Goal: Task Accomplishment & Management: Manage account settings

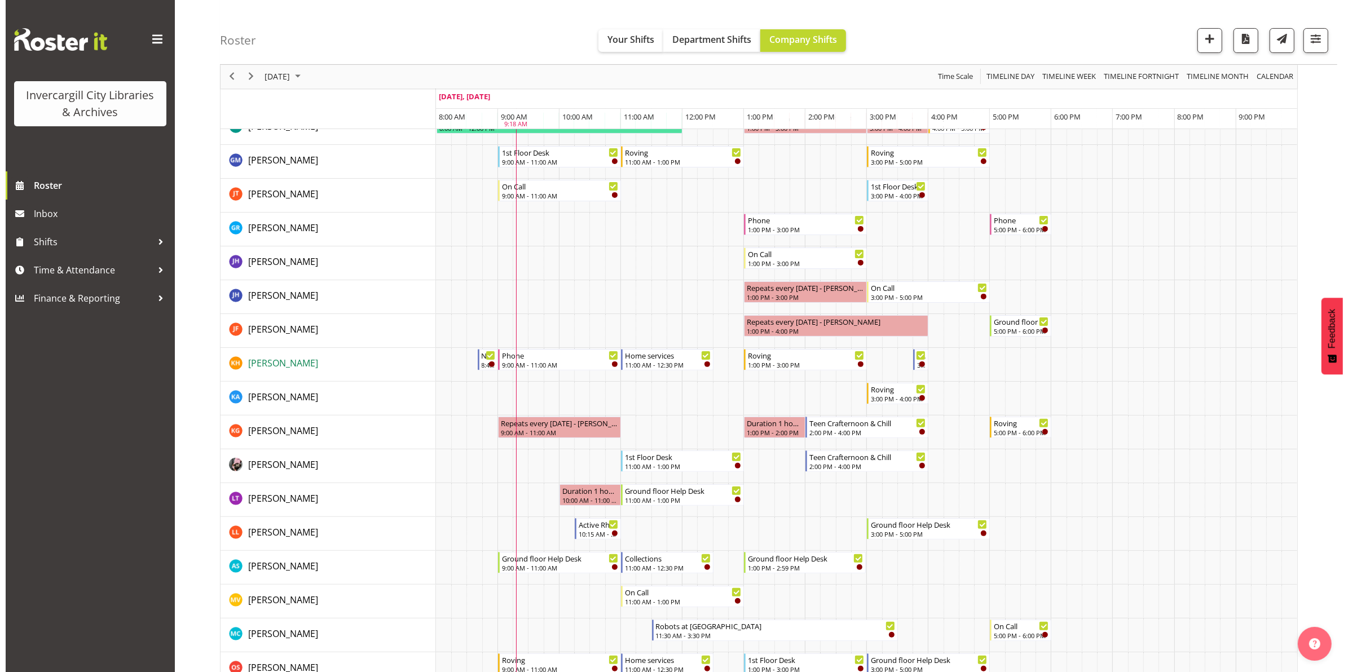
scroll to position [305, 0]
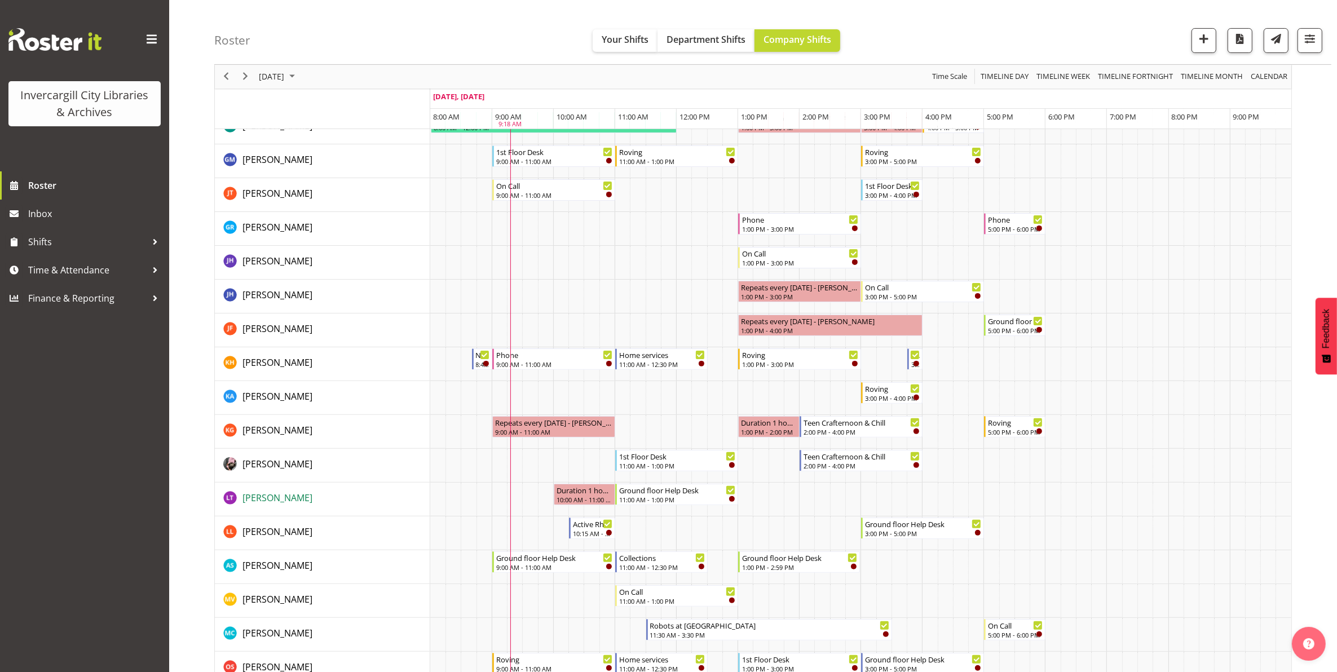
click at [274, 498] on span "[PERSON_NAME]" at bounding box center [277, 498] width 70 height 12
click at [686, 499] on div "11:00 AM - 1:00 PM" at bounding box center [677, 498] width 117 height 9
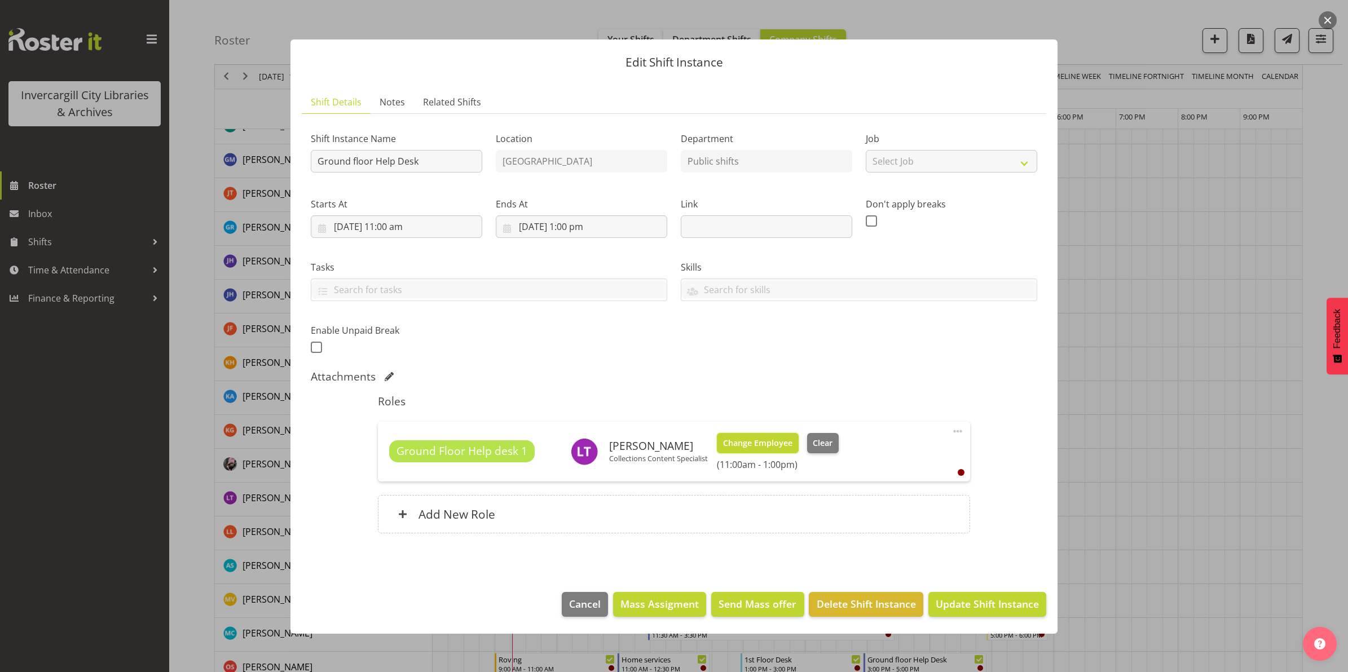
click at [750, 446] on span "Change Employee" at bounding box center [757, 443] width 69 height 12
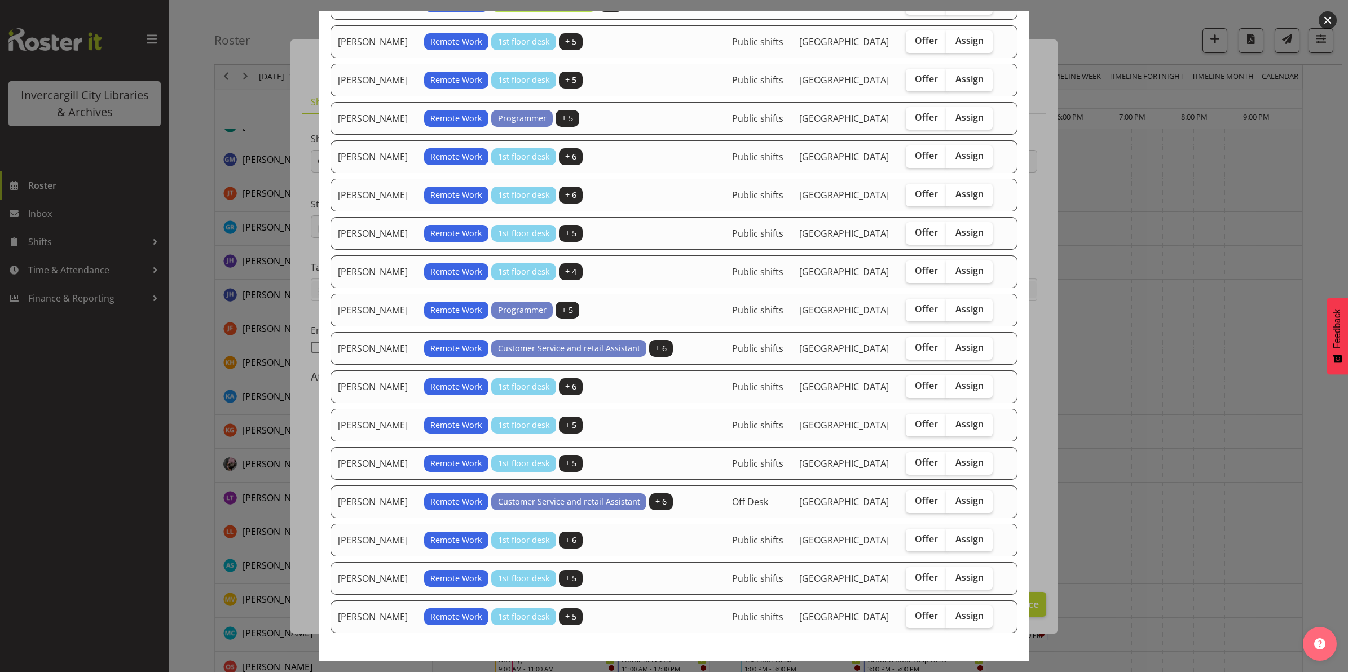
scroll to position [141, 0]
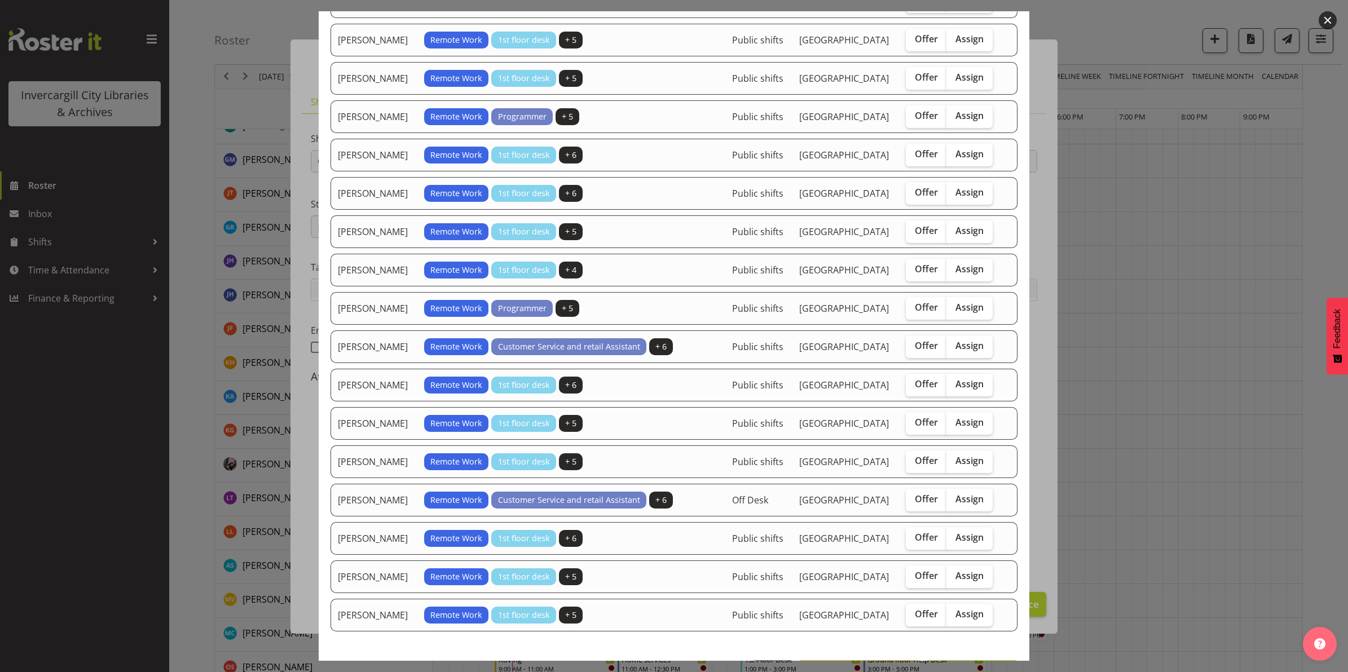
click at [1328, 18] on button "button" at bounding box center [1327, 20] width 18 height 18
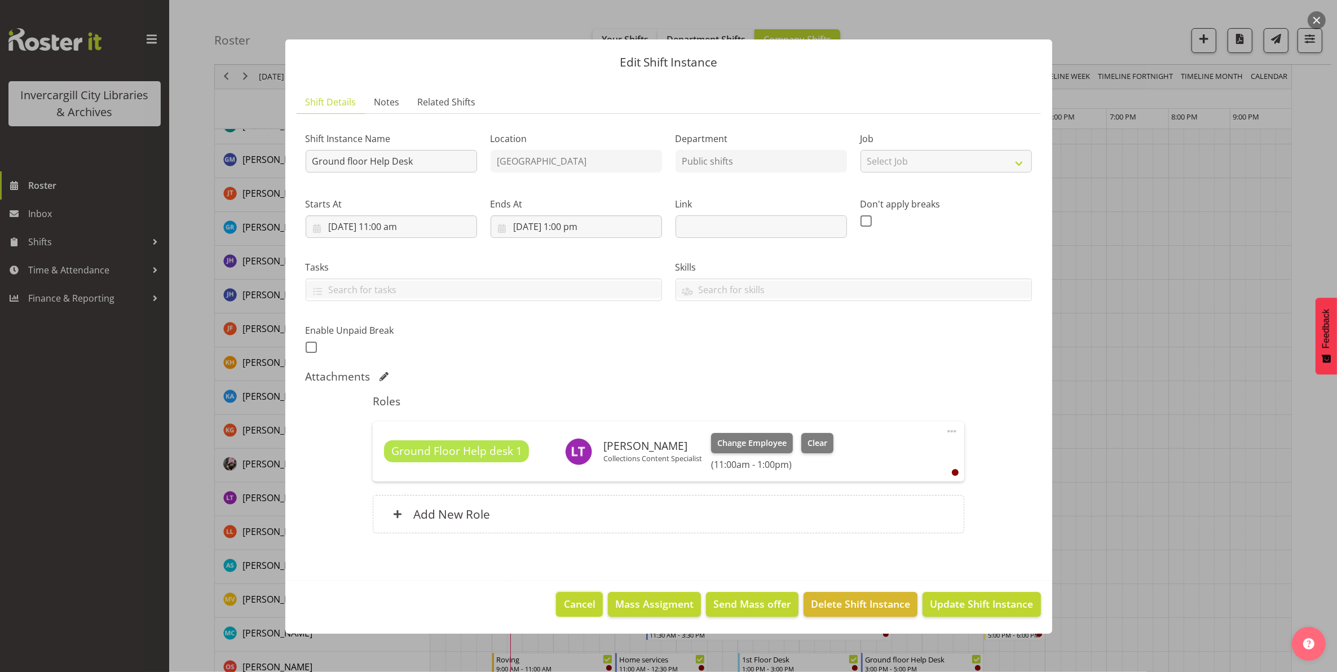
drag, startPoint x: 582, startPoint y: 609, endPoint x: 578, endPoint y: 593, distance: 16.8
click at [584, 609] on span "Cancel" at bounding box center [580, 604] width 32 height 15
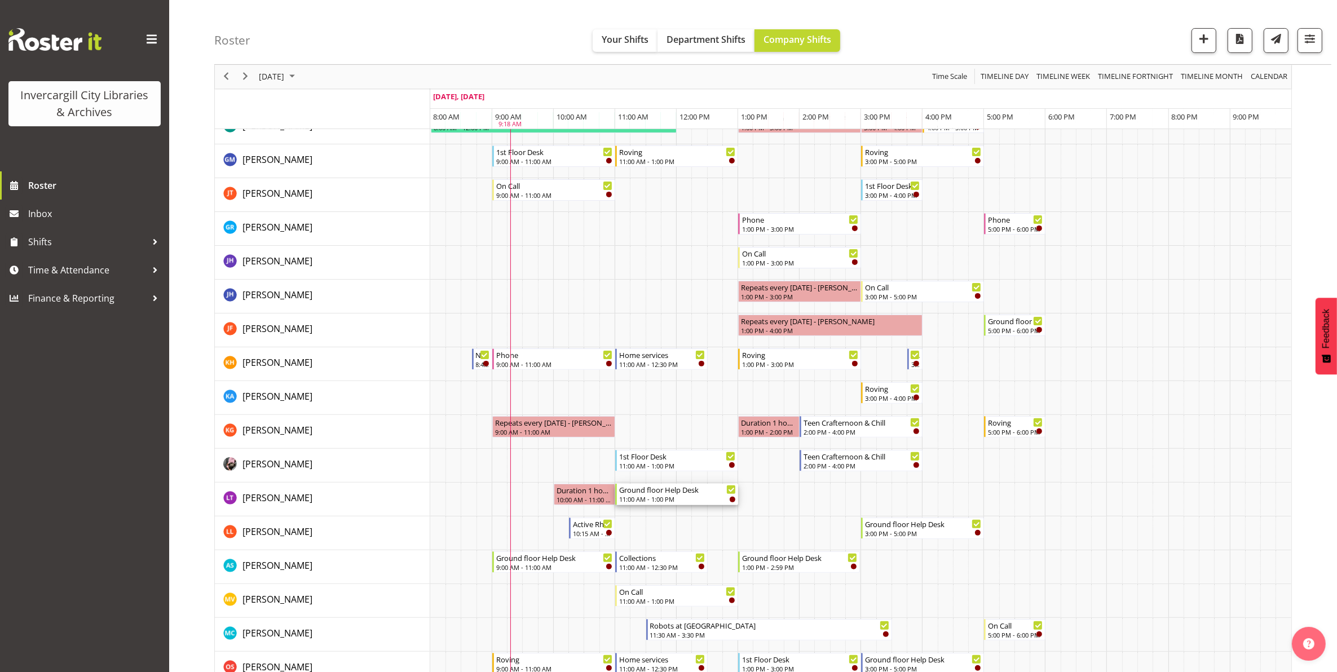
click at [683, 498] on div "11:00 AM - 1:00 PM" at bounding box center [677, 498] width 117 height 9
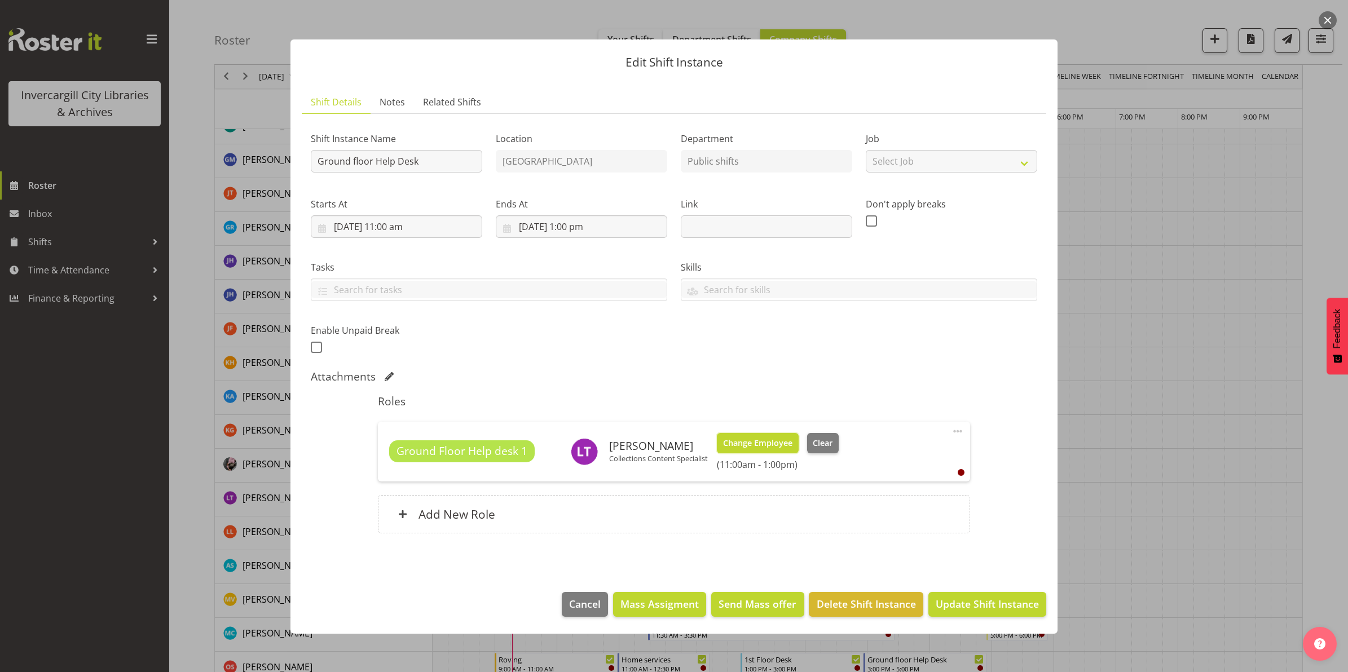
click at [737, 444] on span "Change Employee" at bounding box center [757, 443] width 69 height 12
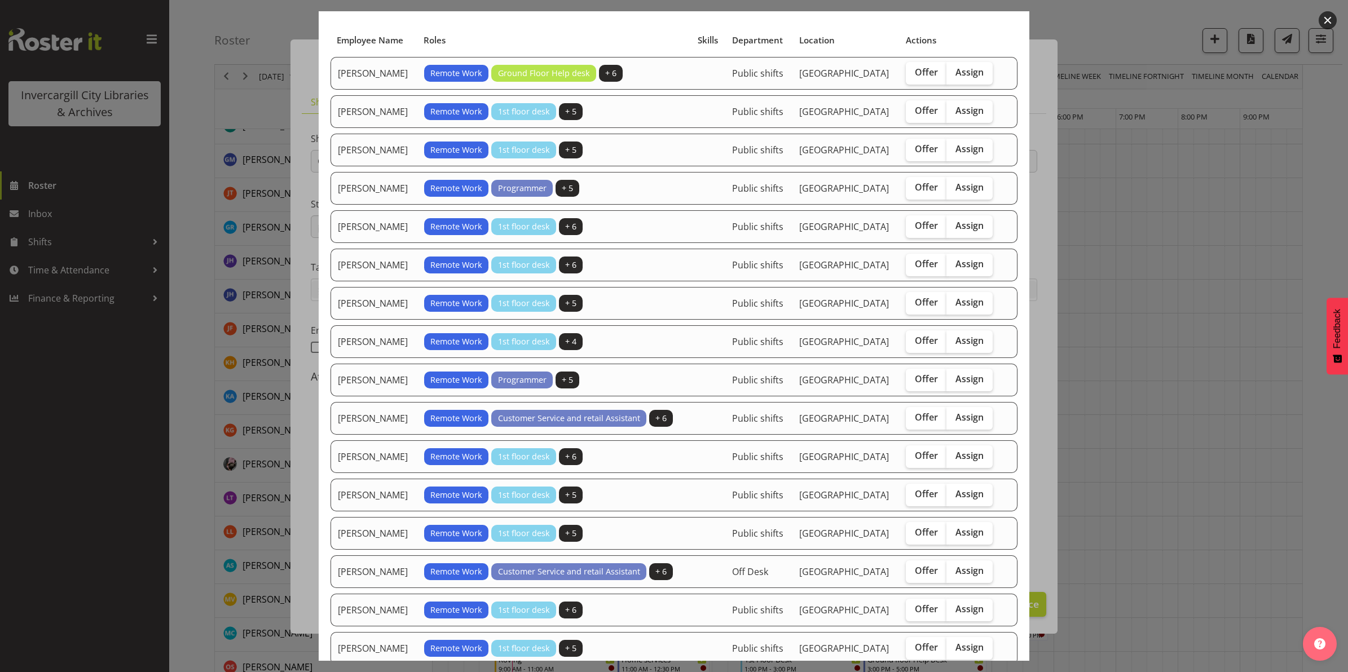
scroll to position [70, 0]
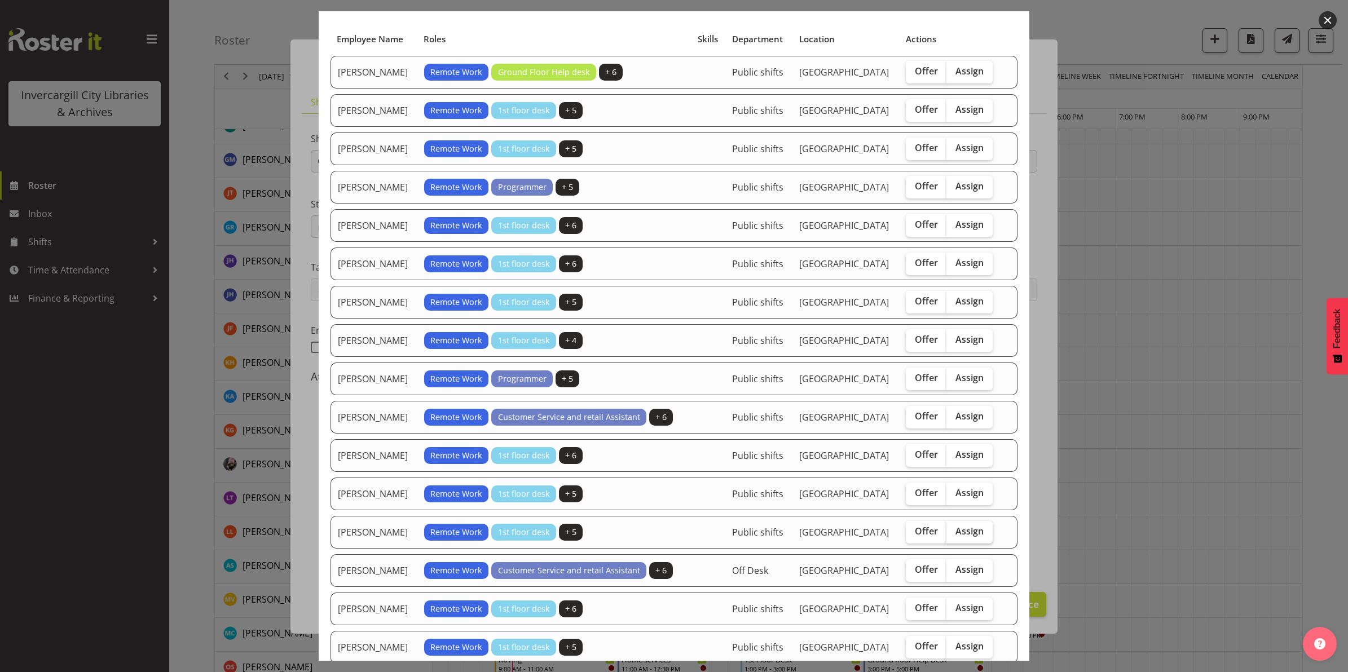
click at [967, 537] on span "Assign" at bounding box center [969, 530] width 28 height 11
click at [953, 535] on input "Assign" at bounding box center [949, 531] width 7 height 7
checkbox input "true"
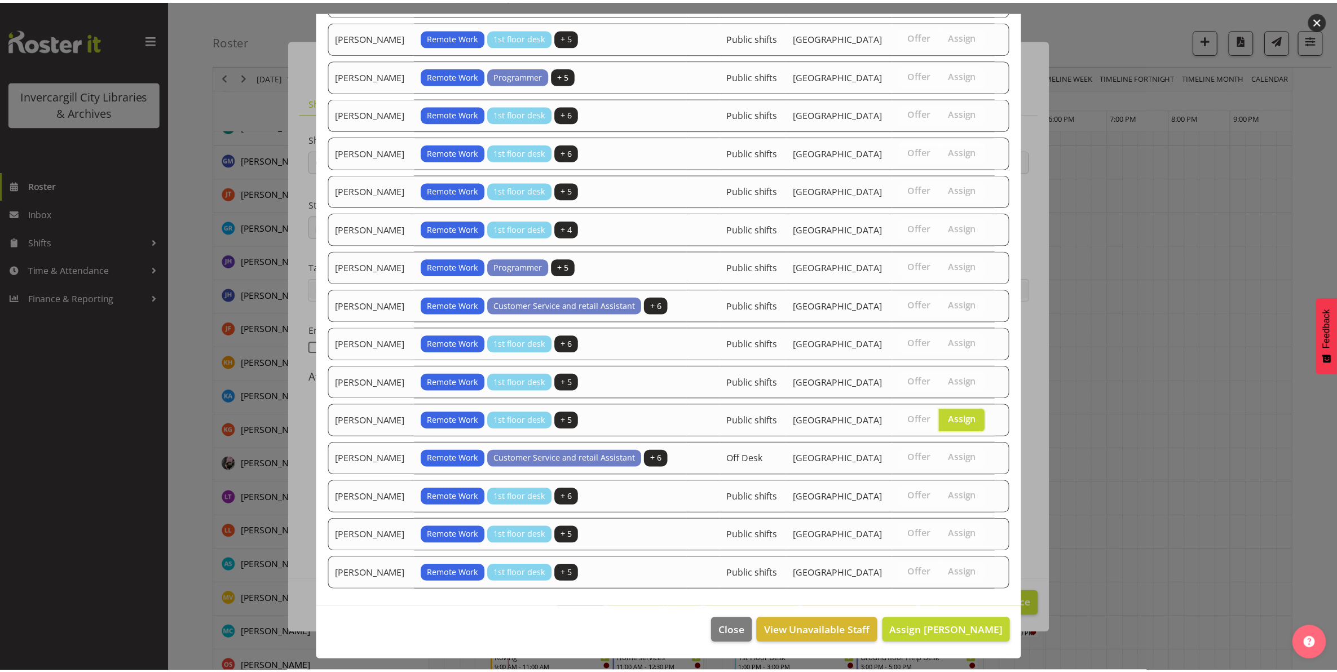
scroll to position [187, 0]
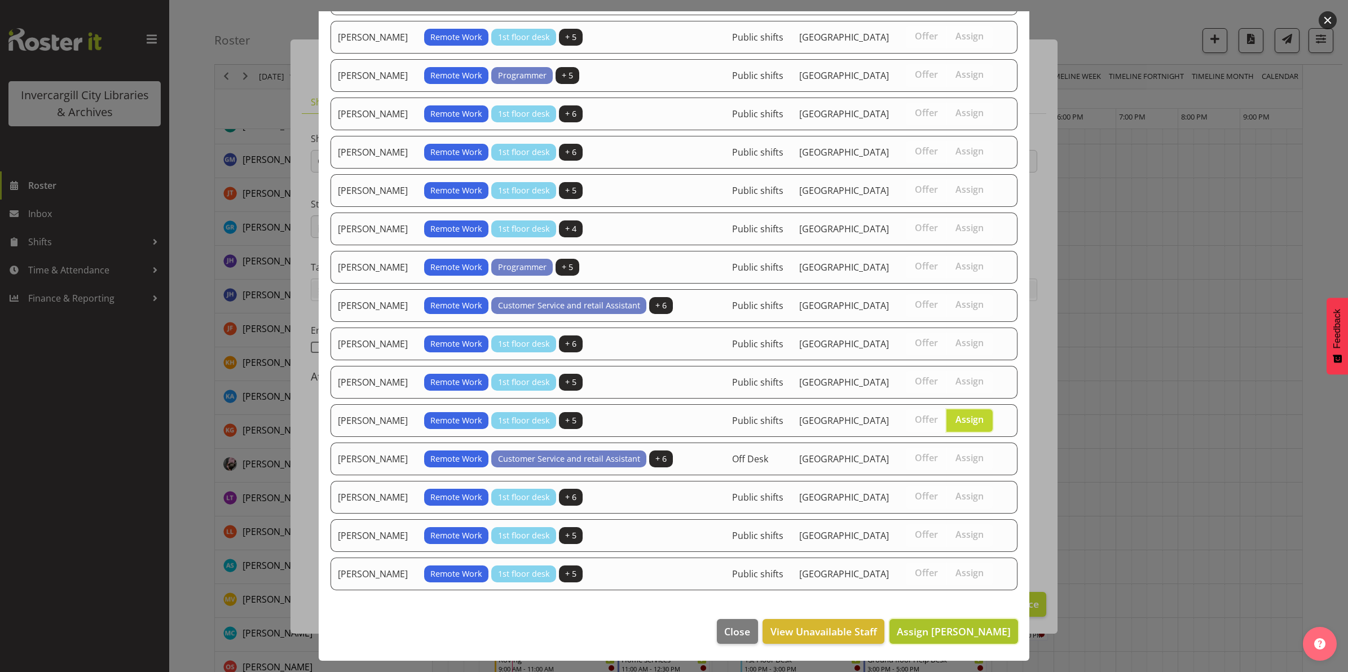
click at [937, 635] on span "Assign Marion van Voornveld" at bounding box center [953, 632] width 114 height 14
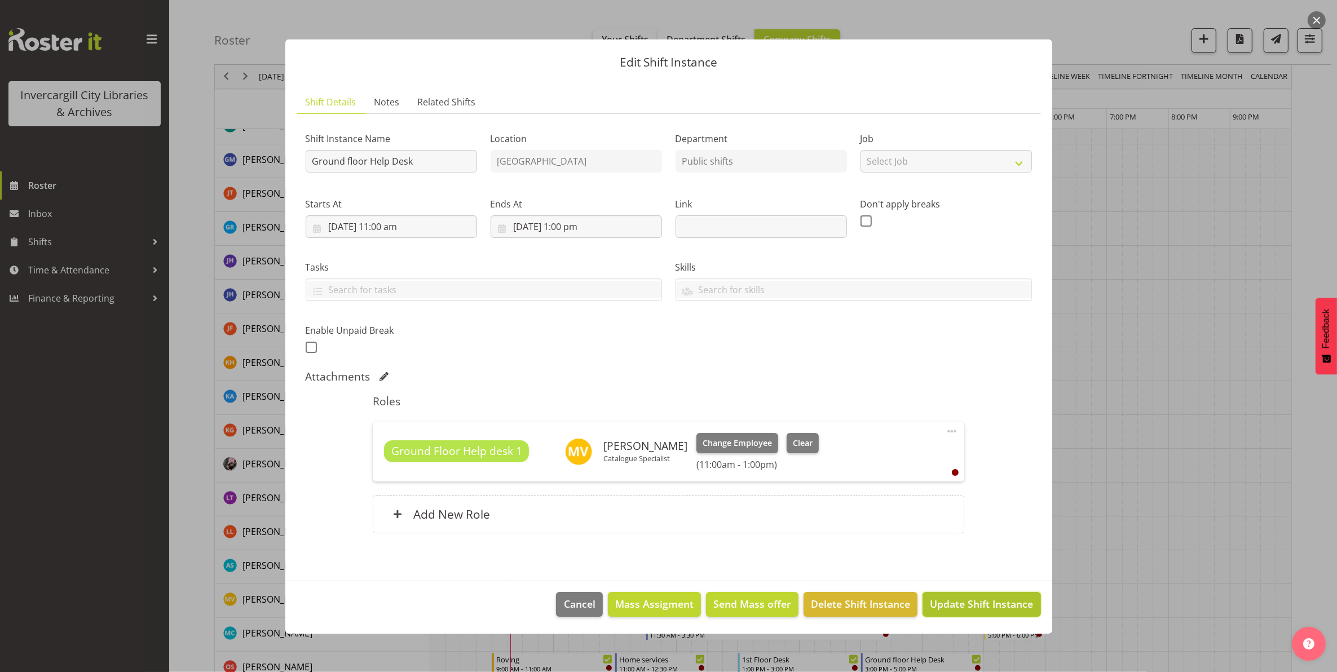
click at [967, 607] on span "Update Shift Instance" at bounding box center [981, 604] width 103 height 15
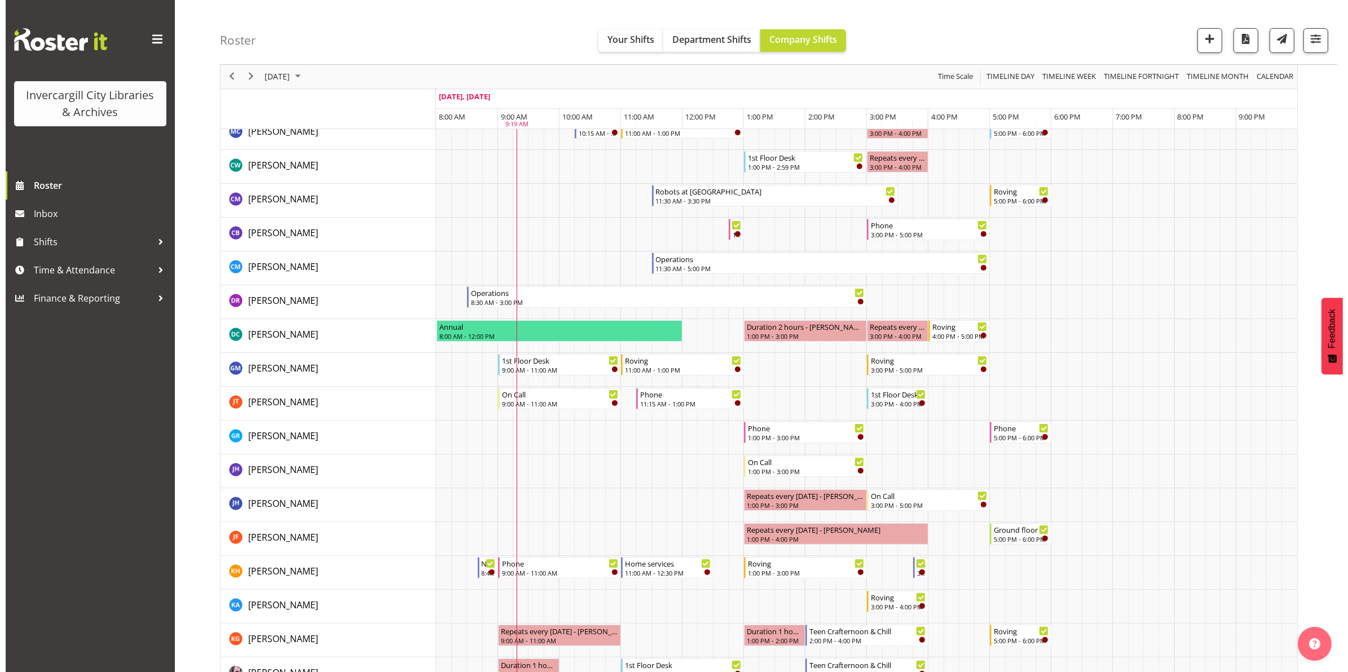
scroll to position [94, 0]
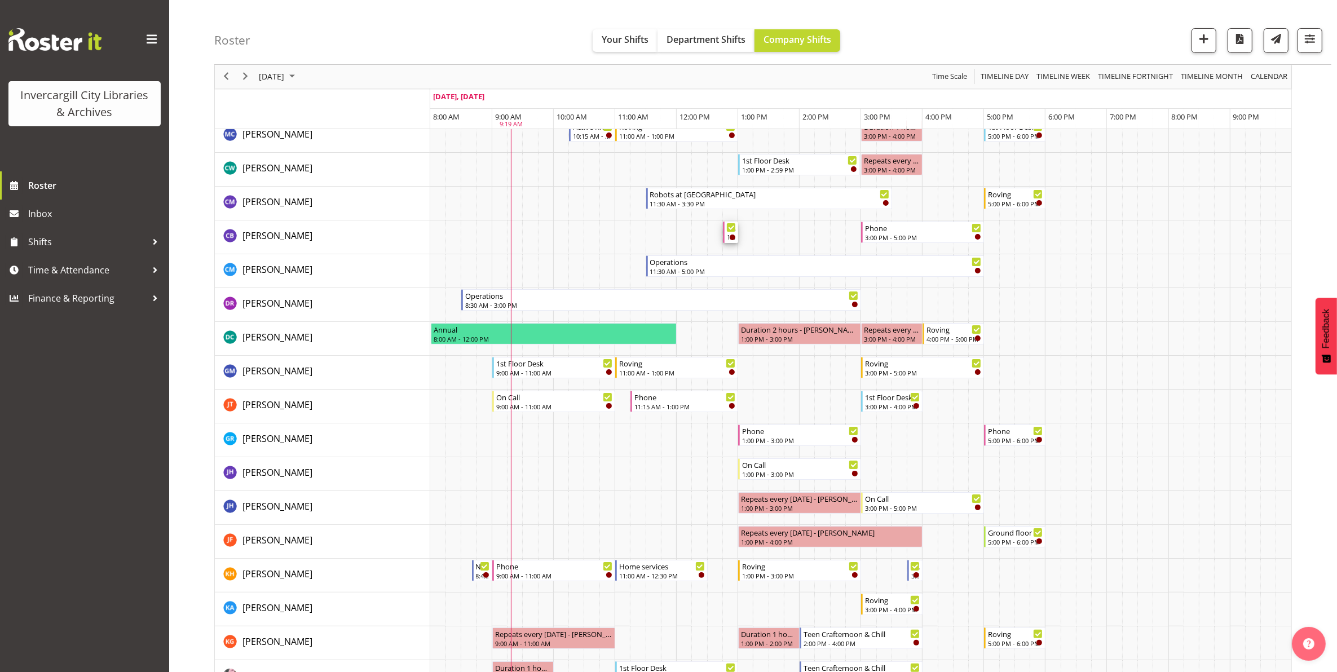
click at [730, 240] on div "Phone 12:45 PM - 1:00 PM" at bounding box center [730, 232] width 15 height 21
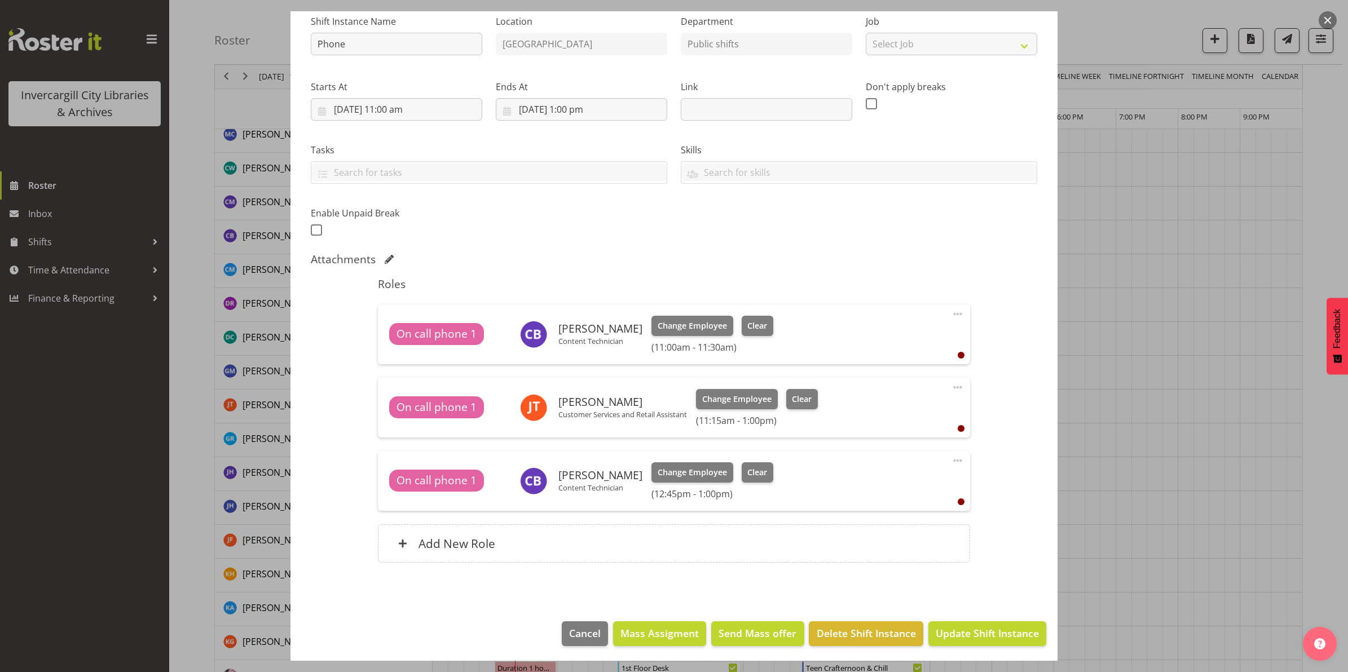
scroll to position [120, 0]
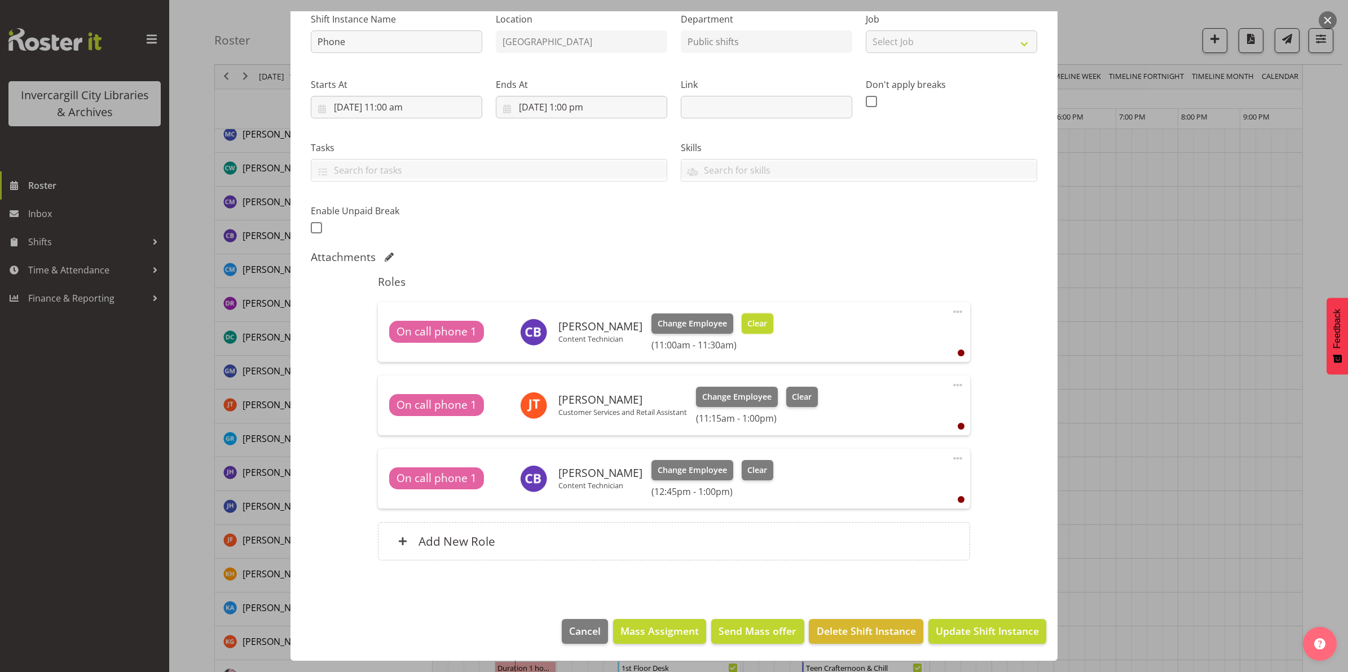
click at [748, 324] on span "Clear" at bounding box center [757, 323] width 20 height 12
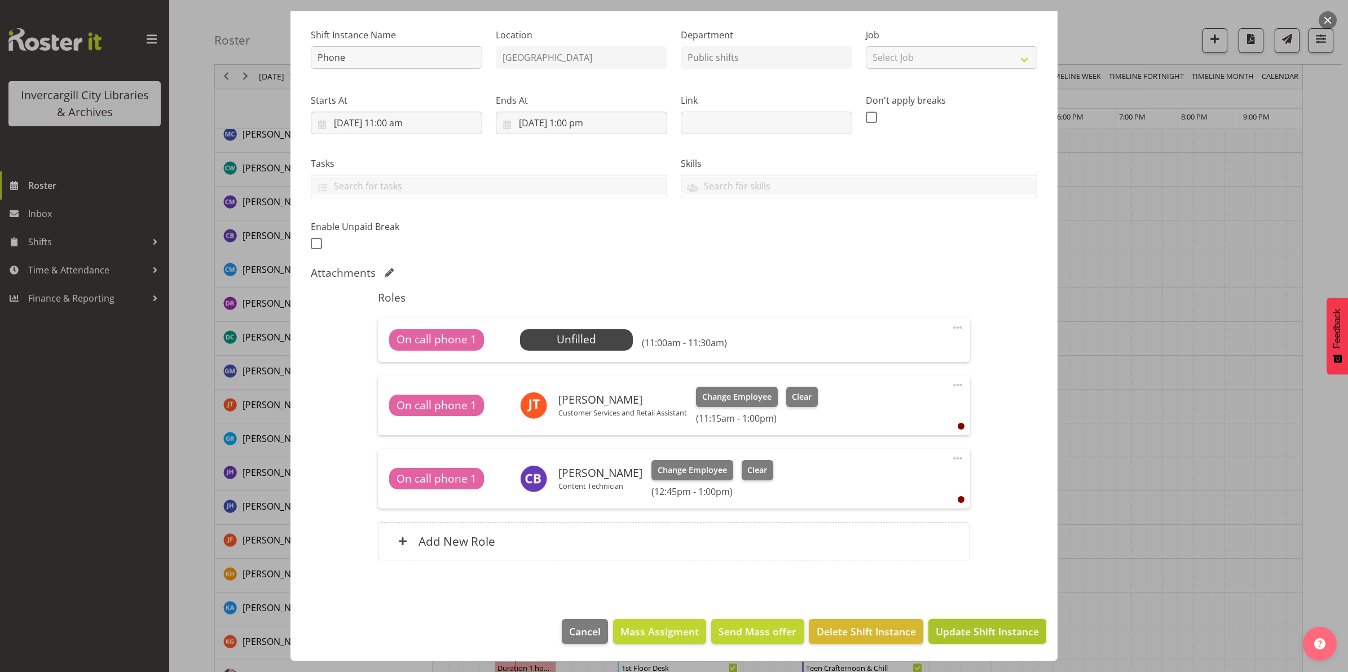
click at [971, 635] on span "Update Shift Instance" at bounding box center [986, 631] width 103 height 15
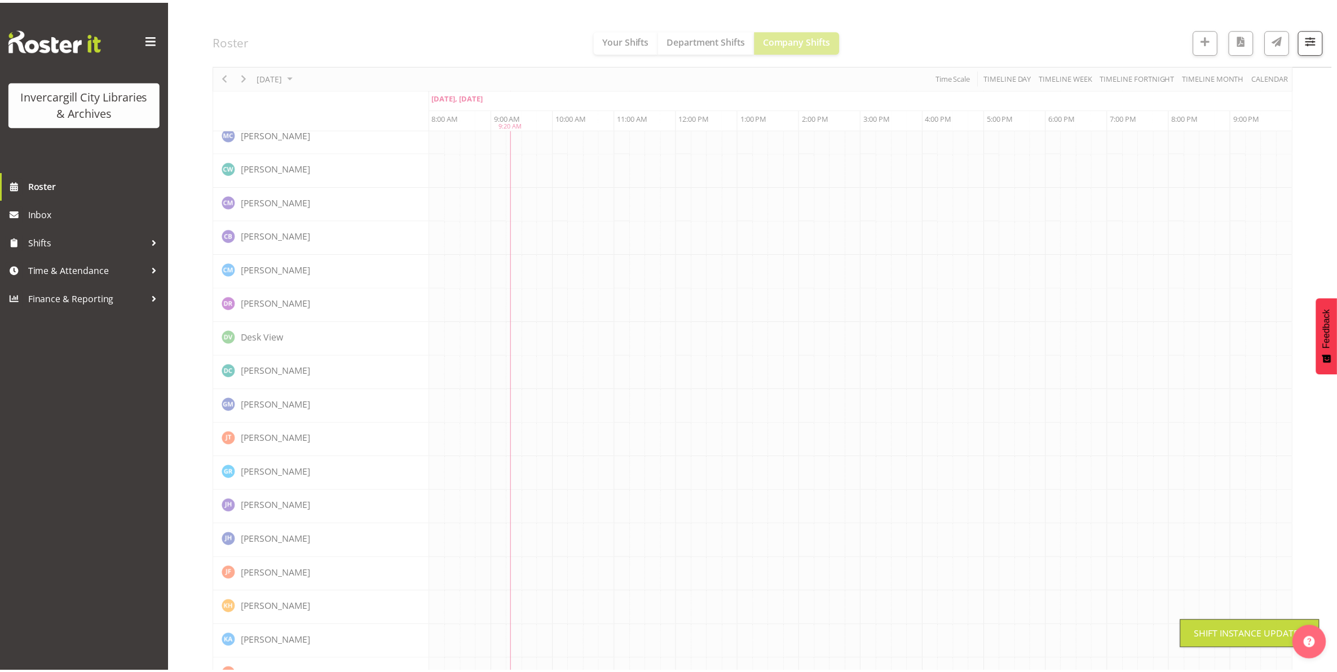
scroll to position [0, 0]
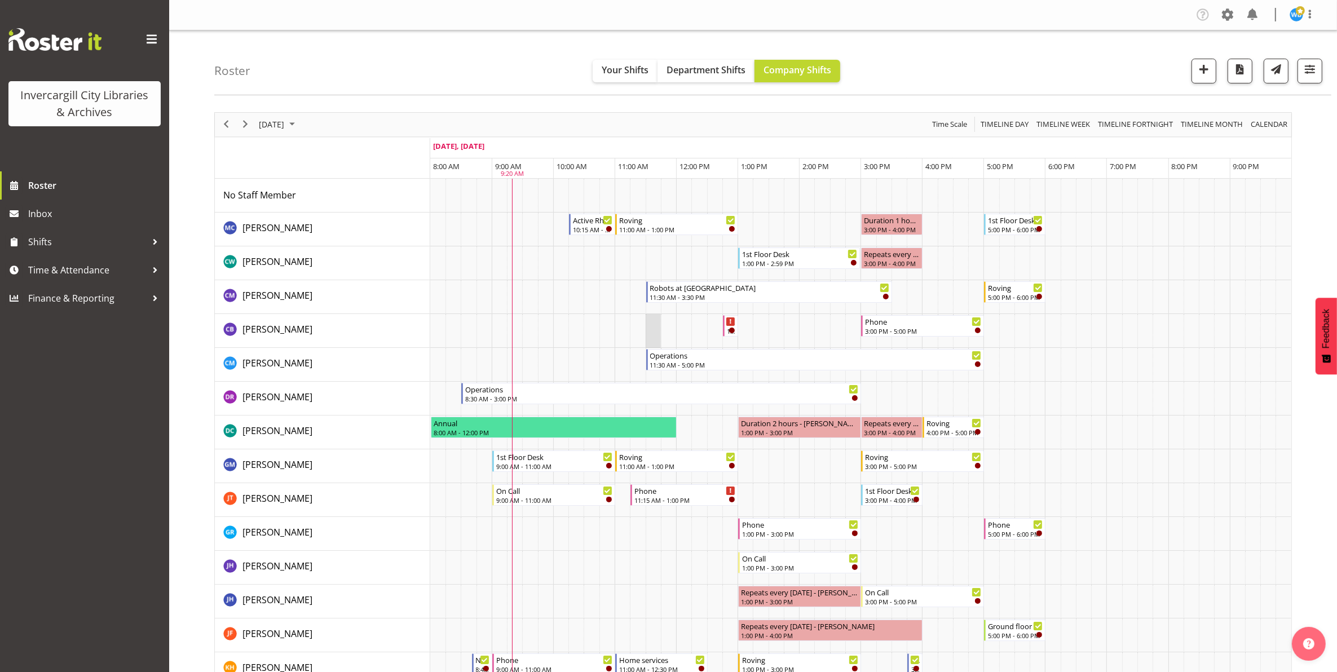
click at [652, 328] on td "Timeline Day of September 30, 2025" at bounding box center [653, 331] width 15 height 34
click at [625, 328] on td "Timeline Day of September 30, 2025" at bounding box center [622, 331] width 15 height 34
click at [1203, 65] on span "button" at bounding box center [1203, 69] width 15 height 15
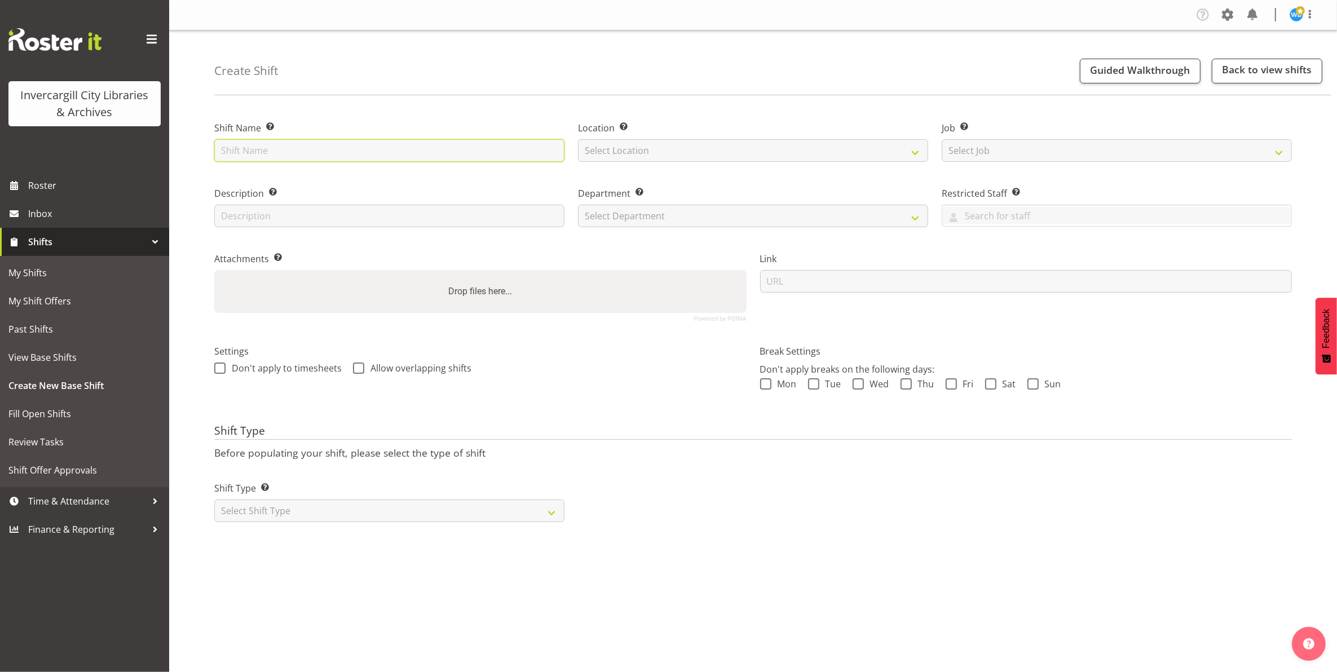
click at [249, 148] on input "text" at bounding box center [389, 150] width 350 height 23
click at [294, 148] on input "text" at bounding box center [389, 150] width 350 height 23
type input "On call"
click at [695, 147] on select "Select Location Invercargill Library Bluff Library" at bounding box center [753, 150] width 350 height 23
select select "1276"
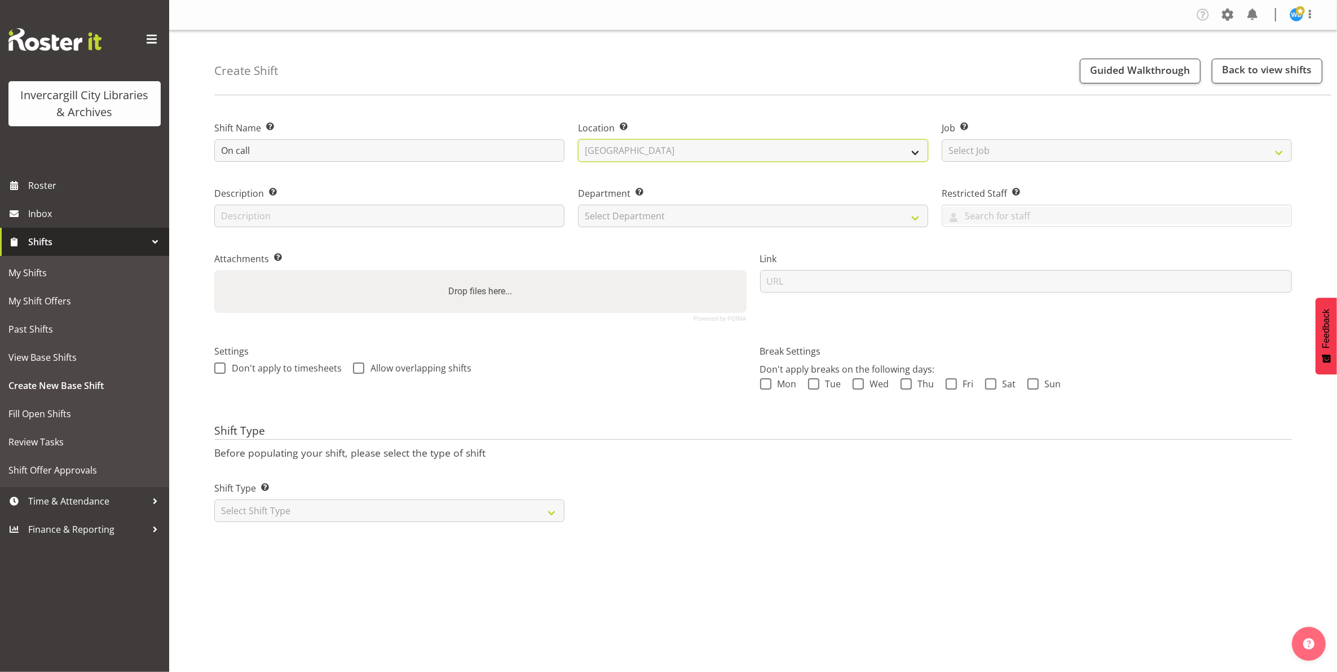
click at [578, 139] on select "Select Location Invercargill Library Bluff Library" at bounding box center [753, 150] width 350 height 23
click at [690, 214] on select "Select Department Public shifts Off Desk" at bounding box center [753, 216] width 350 height 23
select select "921"
click at [578, 205] on select "Select Department Public shifts Off Desk" at bounding box center [753, 216] width 350 height 23
click at [218, 370] on span at bounding box center [219, 368] width 11 height 11
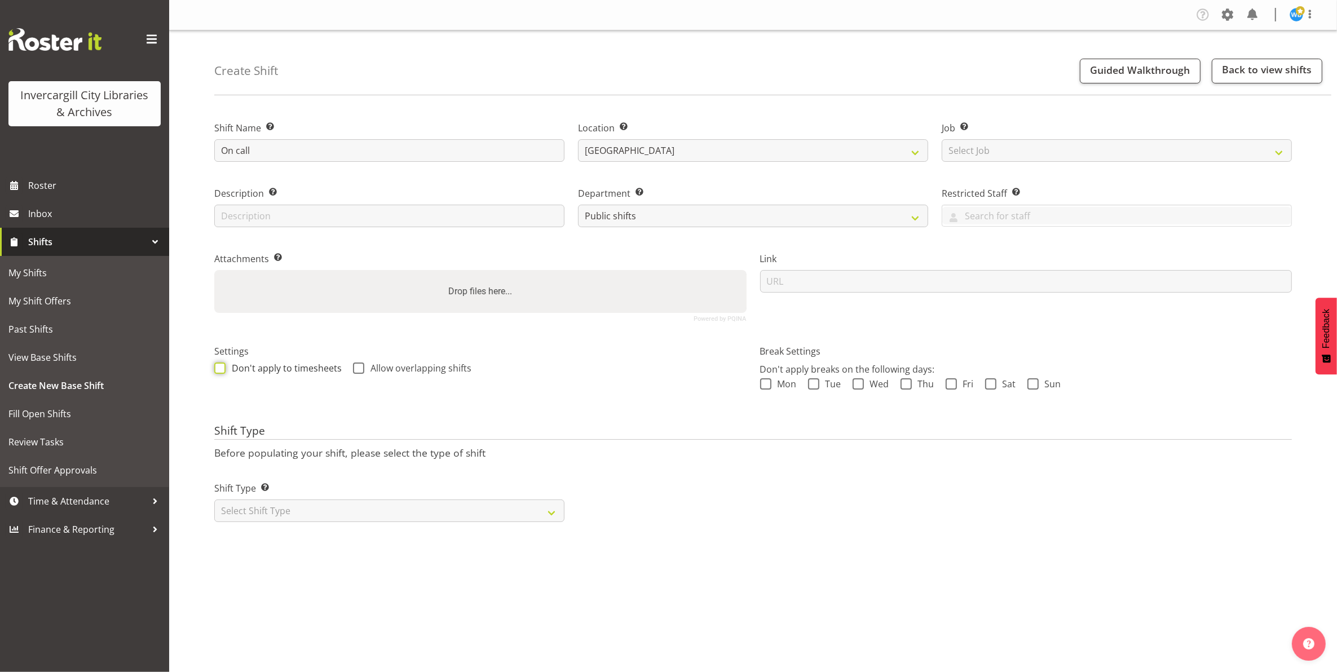
click at [218, 370] on input "Don't apply to timesheets" at bounding box center [217, 367] width 7 height 7
checkbox input "true"
click at [358, 370] on span at bounding box center [358, 368] width 11 height 11
click at [358, 370] on input "Allow overlapping shifts" at bounding box center [356, 367] width 7 height 7
checkbox input "true"
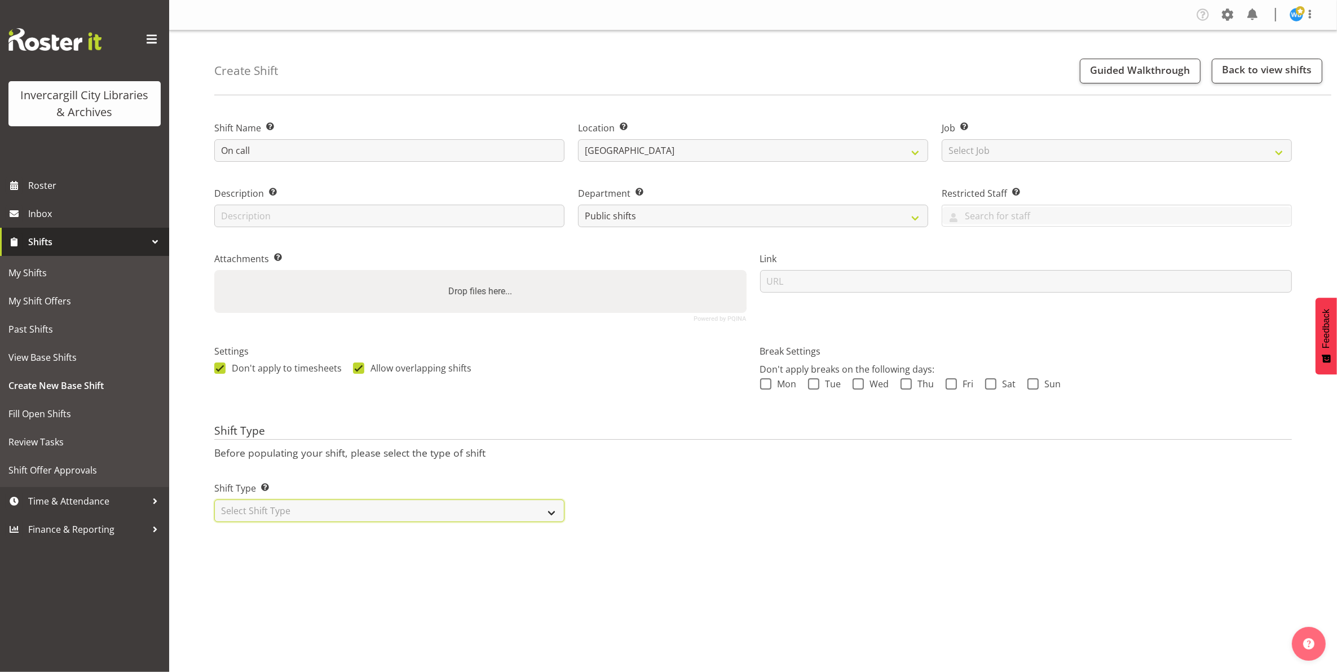
click at [326, 505] on select "Select Shift Type One Off Shift Recurring Shift Rotating Shift" at bounding box center [389, 511] width 350 height 23
select select "one_off"
click at [214, 500] on select "Select Shift Type One Off Shift Recurring Shift Rotating Shift" at bounding box center [389, 511] width 350 height 23
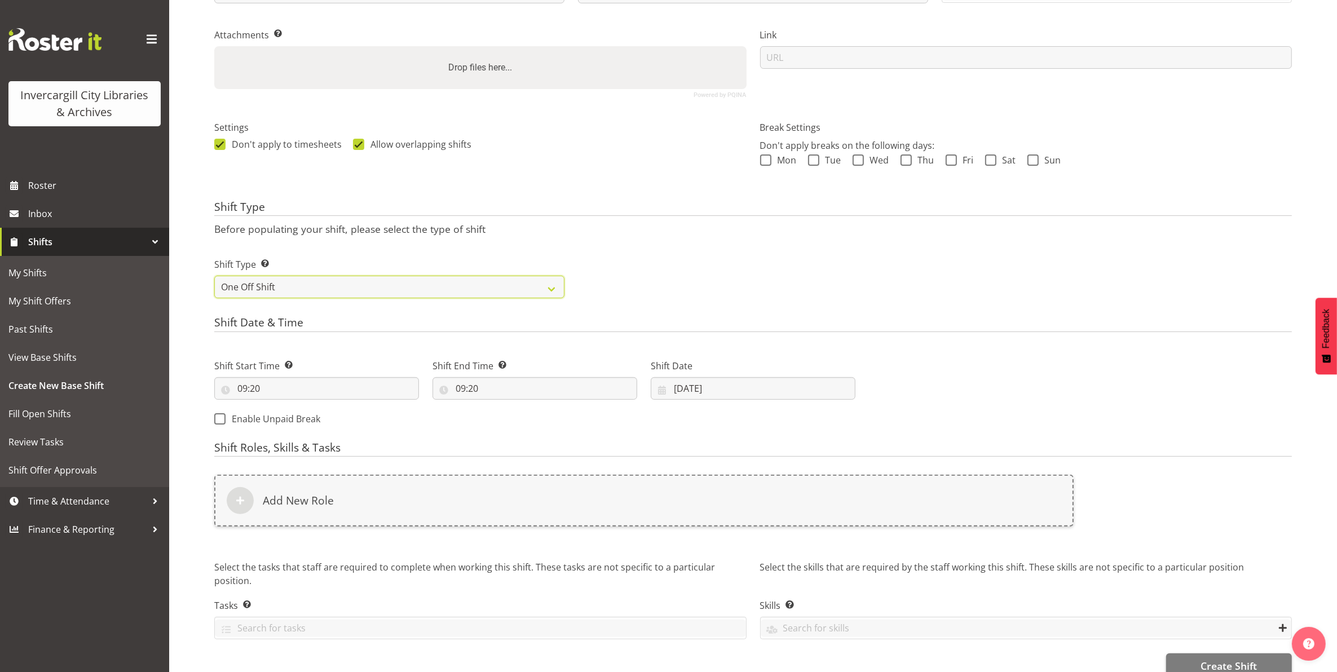
scroll to position [249, 0]
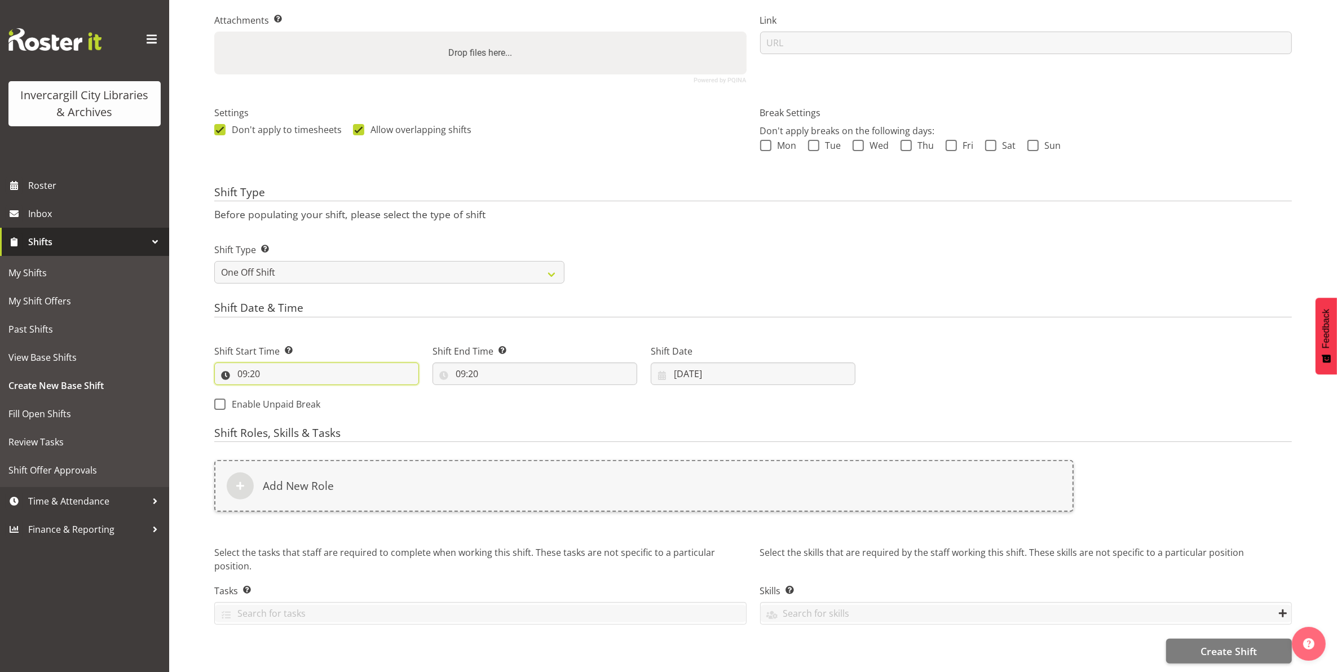
click at [245, 363] on input "09:20" at bounding box center [316, 374] width 205 height 23
click at [292, 393] on select "00 01 02 03 04 05 06 07 08 09 10 11 12 13 14 15 16 17 18 19 20 21 22 23" at bounding box center [291, 403] width 25 height 23
select select "11"
click at [279, 392] on select "00 01 02 03 04 05 06 07 08 09 10 11 12 13 14 15 16 17 18 19 20 21 22 23" at bounding box center [291, 403] width 25 height 23
type input "11:20"
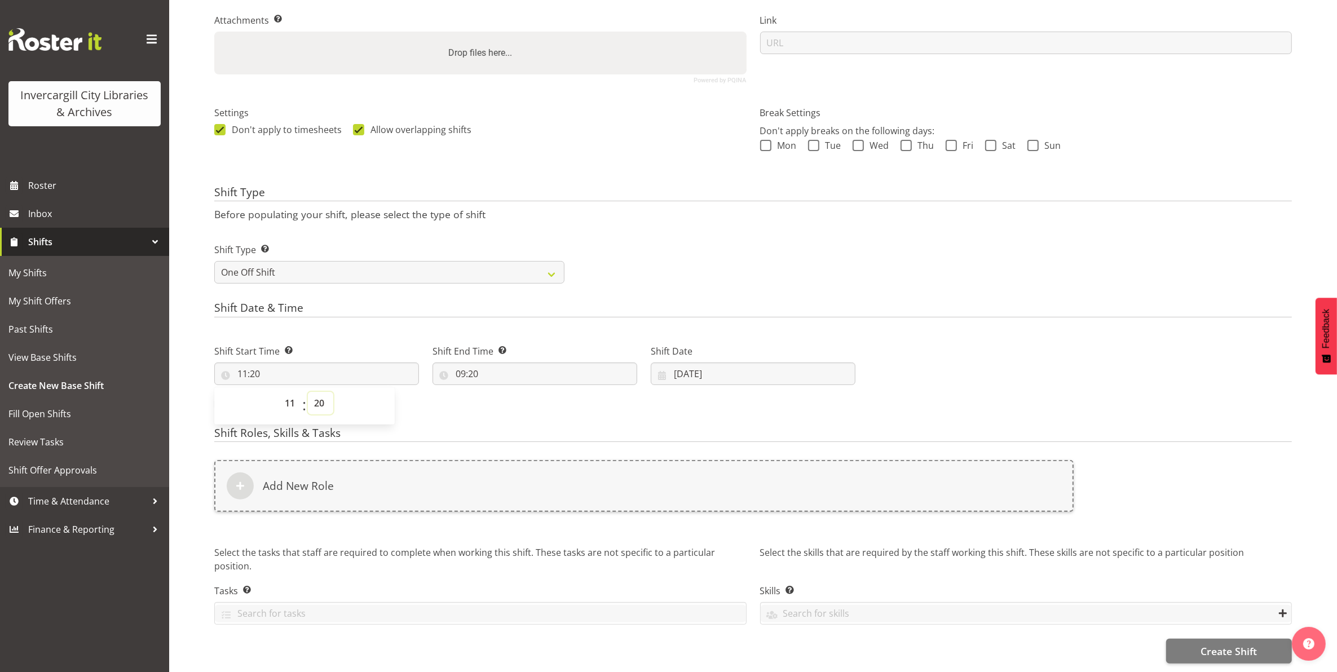
click at [319, 395] on select "00 01 02 03 04 05 06 07 08 09 10 11 12 13 14 15 16 17 18 19 20 21 22 23 24 25 2…" at bounding box center [320, 403] width 25 height 23
select select "0"
type input "11:00"
click at [354, 404] on div "00 01 02 03 04 05 06 07 08 09 10 11 12 13 14 15 16 17 18 19 20 21 22 23 : 00 01…" at bounding box center [304, 406] width 180 height 28
click at [485, 363] on input "09:20" at bounding box center [534, 374] width 205 height 23
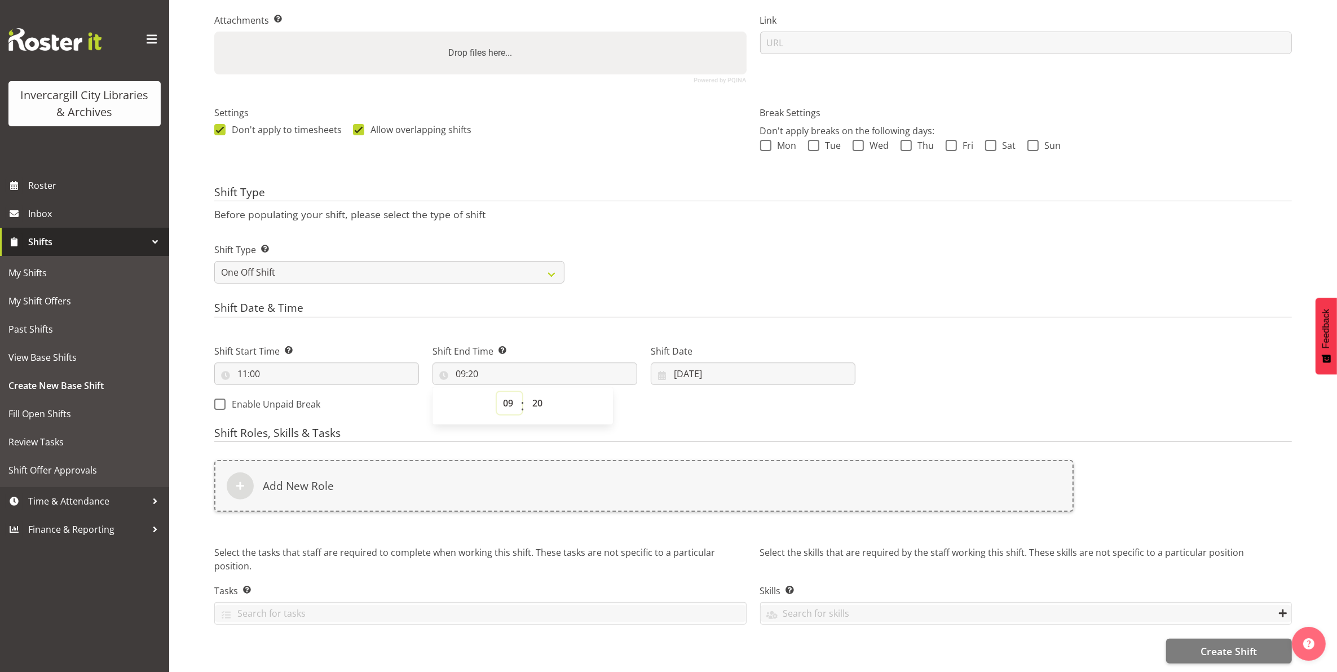
drag, startPoint x: 507, startPoint y: 393, endPoint x: 511, endPoint y: 399, distance: 6.6
click at [507, 394] on select "00 01 02 03 04 05 06 07 08 09 10 11 12 13 14 15 16 17 18 19 20 21 22 23" at bounding box center [509, 403] width 25 height 23
select select "13"
type input "13:20"
click at [542, 398] on select "00 01 02 03 04 05 06 07 08 09 10 11 12 13 14 15 16 17 18 19 20 21 22 23 24 25 2…" at bounding box center [538, 403] width 25 height 23
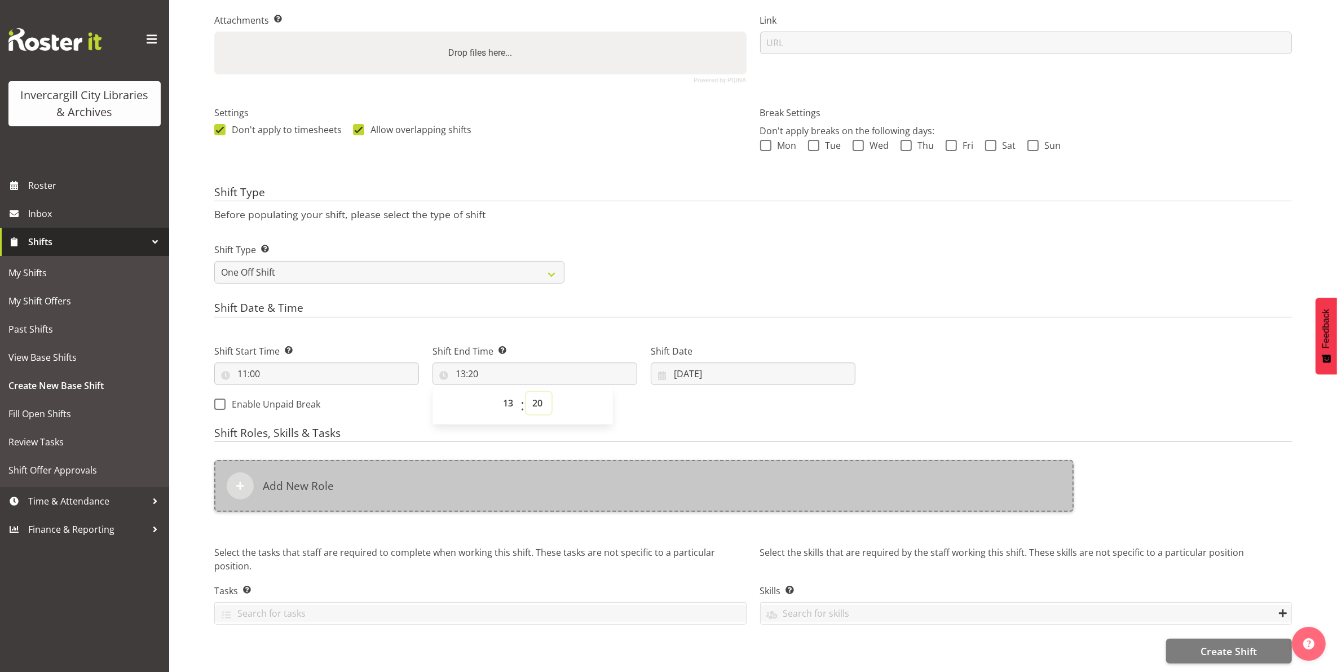
select select "0"
type input "13:00"
click at [333, 476] on div "Add New Role" at bounding box center [643, 486] width 859 height 52
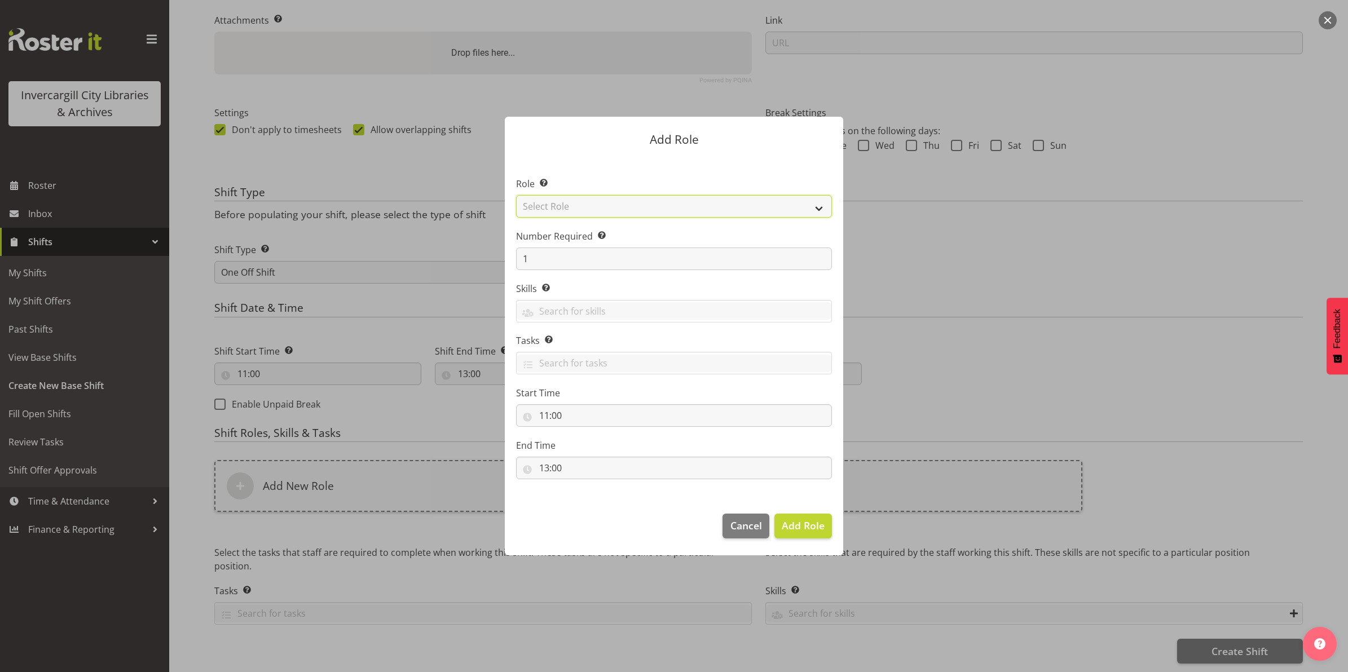
click at [725, 203] on select "Select Role 1st floor desk AQ operator Business Support Team member Casual Cust…" at bounding box center [674, 206] width 316 height 23
select select "1549"
click at [516, 195] on select "Select Role 1st floor desk AQ operator Business Support Team member Casual Cust…" at bounding box center [674, 206] width 316 height 23
drag, startPoint x: 809, startPoint y: 525, endPoint x: 815, endPoint y: 494, distance: 31.6
click at [812, 526] on span "Add Role" at bounding box center [802, 526] width 43 height 14
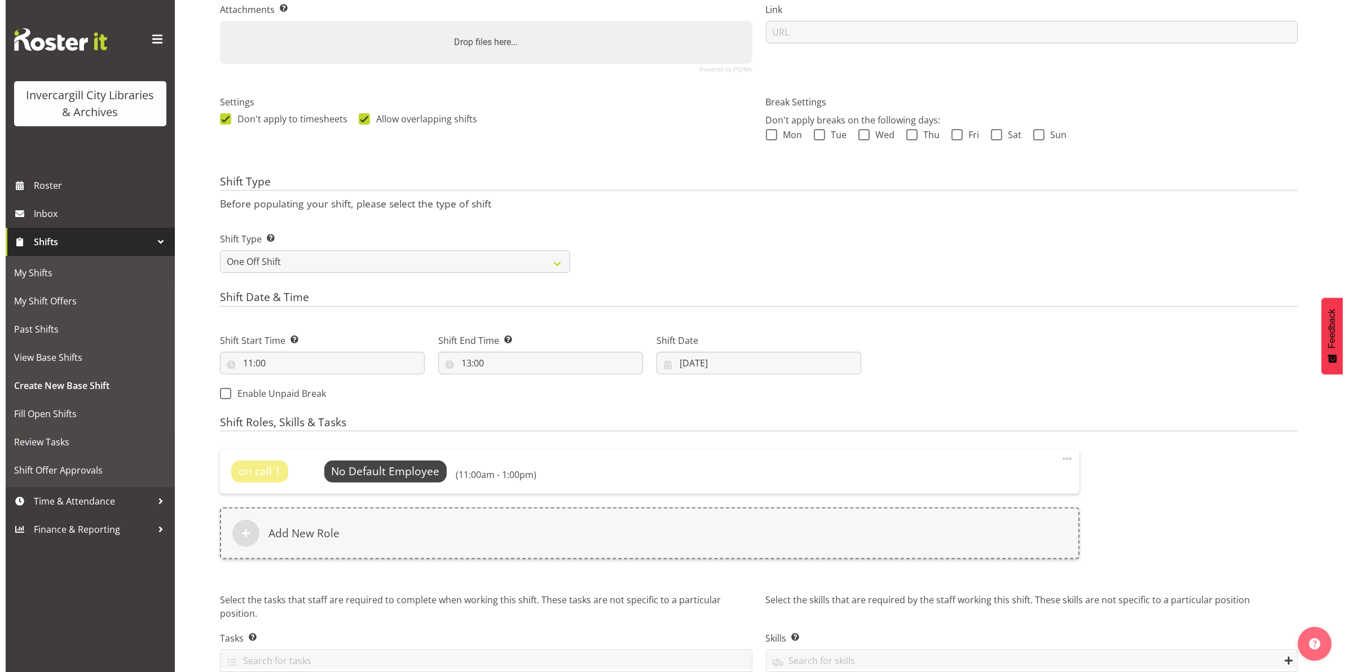
scroll to position [307, 0]
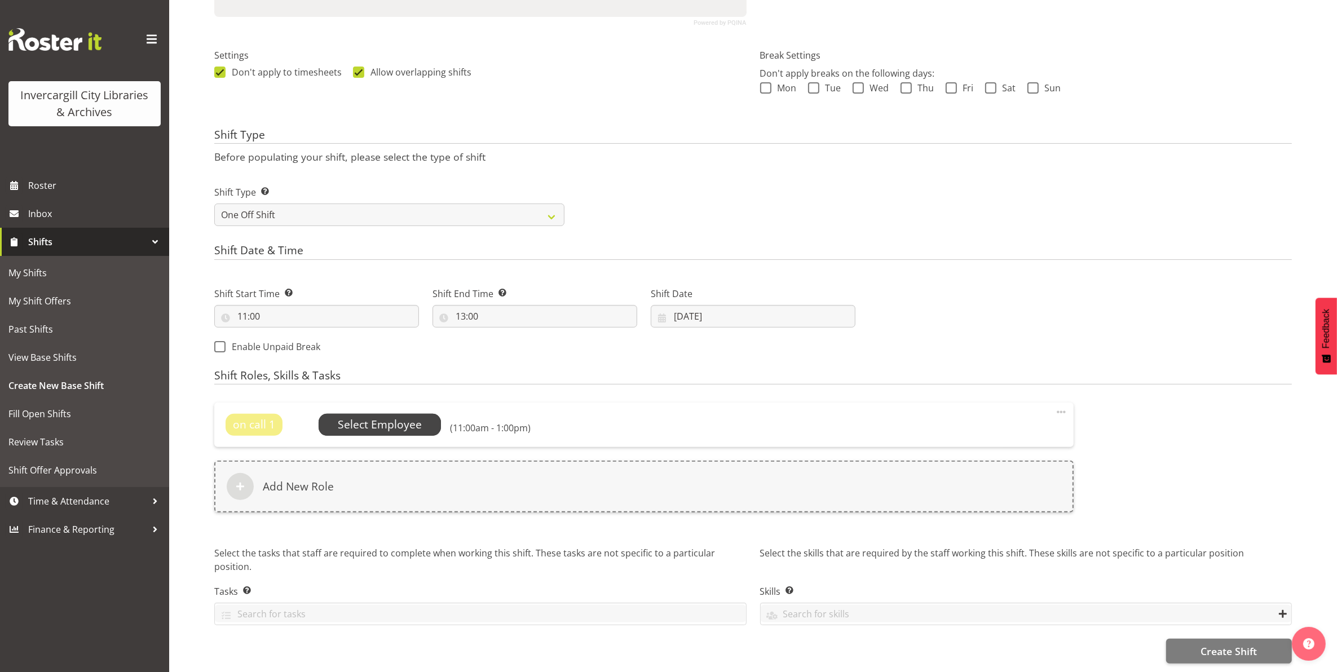
click at [364, 417] on span "Select Employee" at bounding box center [380, 425] width 84 height 16
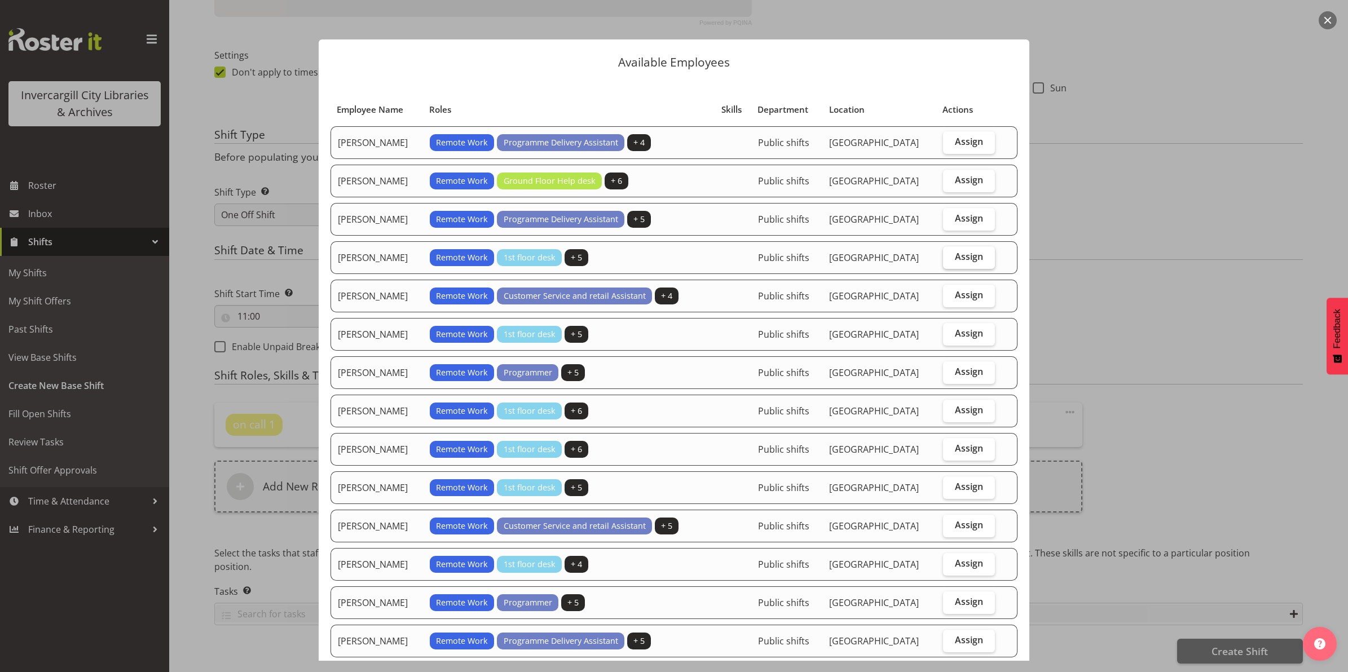
click at [955, 259] on span "Assign" at bounding box center [969, 256] width 28 height 11
click at [950, 259] on input "Assign" at bounding box center [946, 256] width 7 height 7
checkbox input "true"
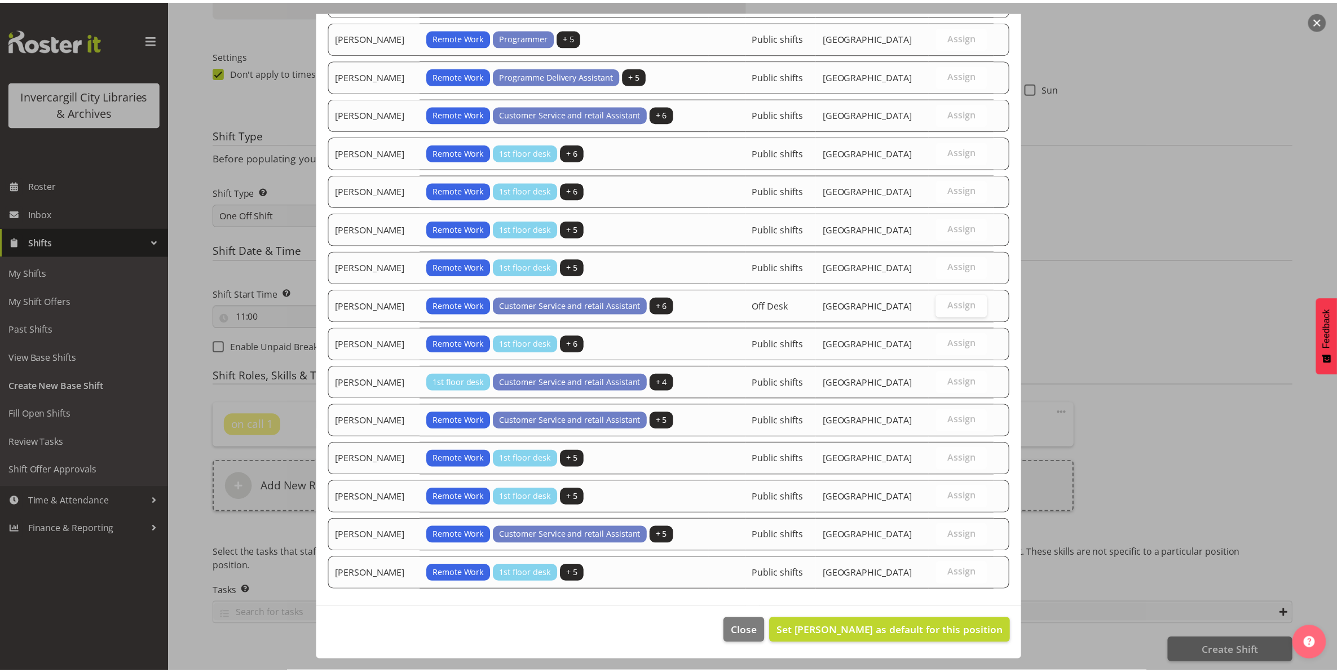
scroll to position [573, 0]
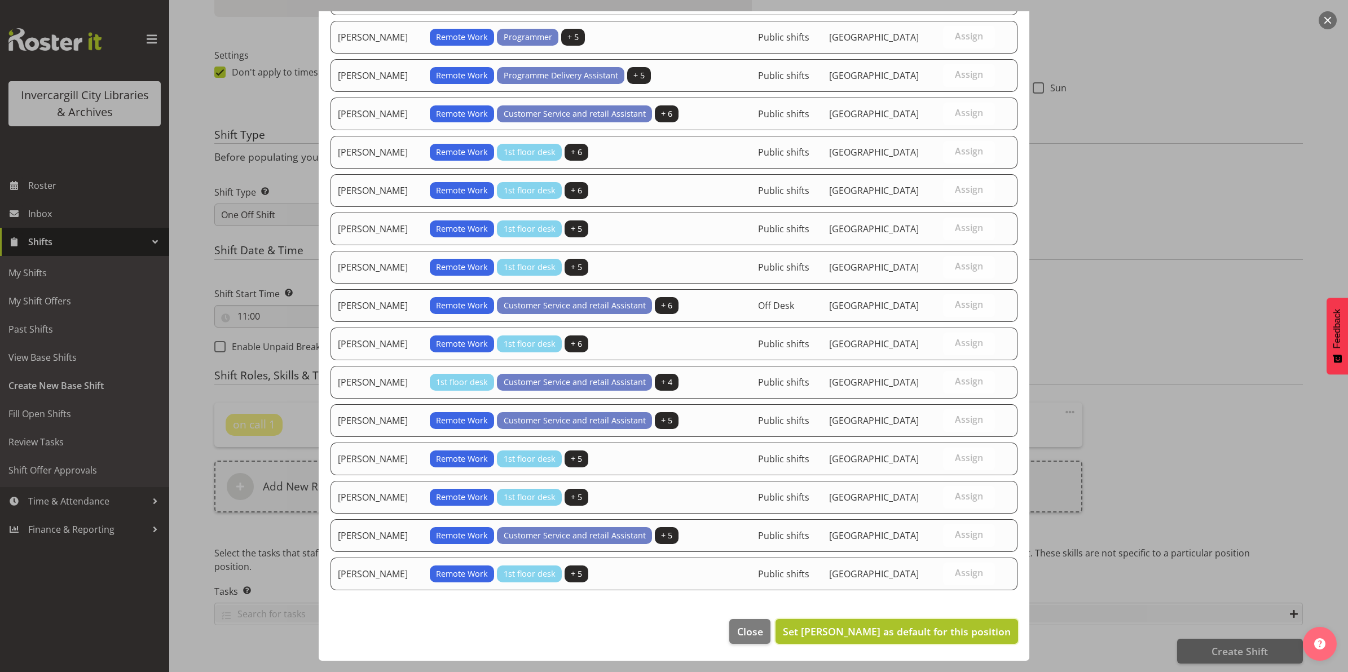
click at [877, 635] on span "Set Chris Broad as default for this position" at bounding box center [897, 632] width 228 height 14
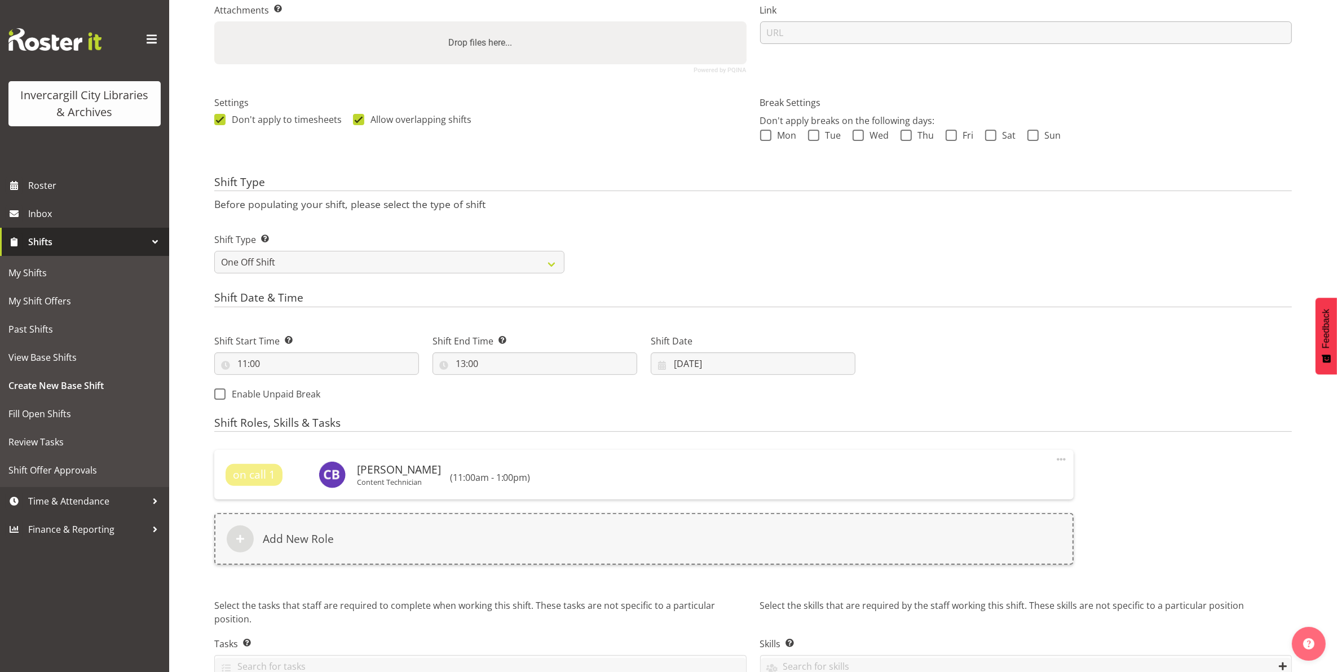
scroll to position [312, 0]
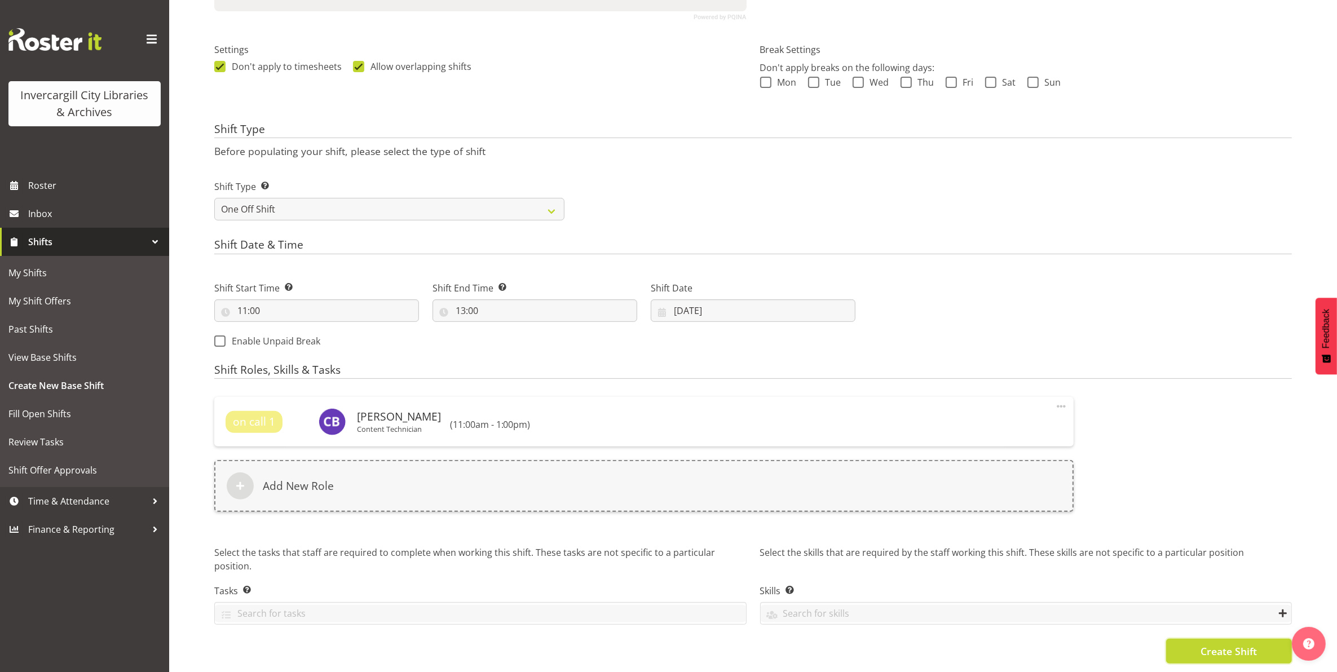
click at [1209, 644] on span "Create Shift" at bounding box center [1228, 651] width 56 height 15
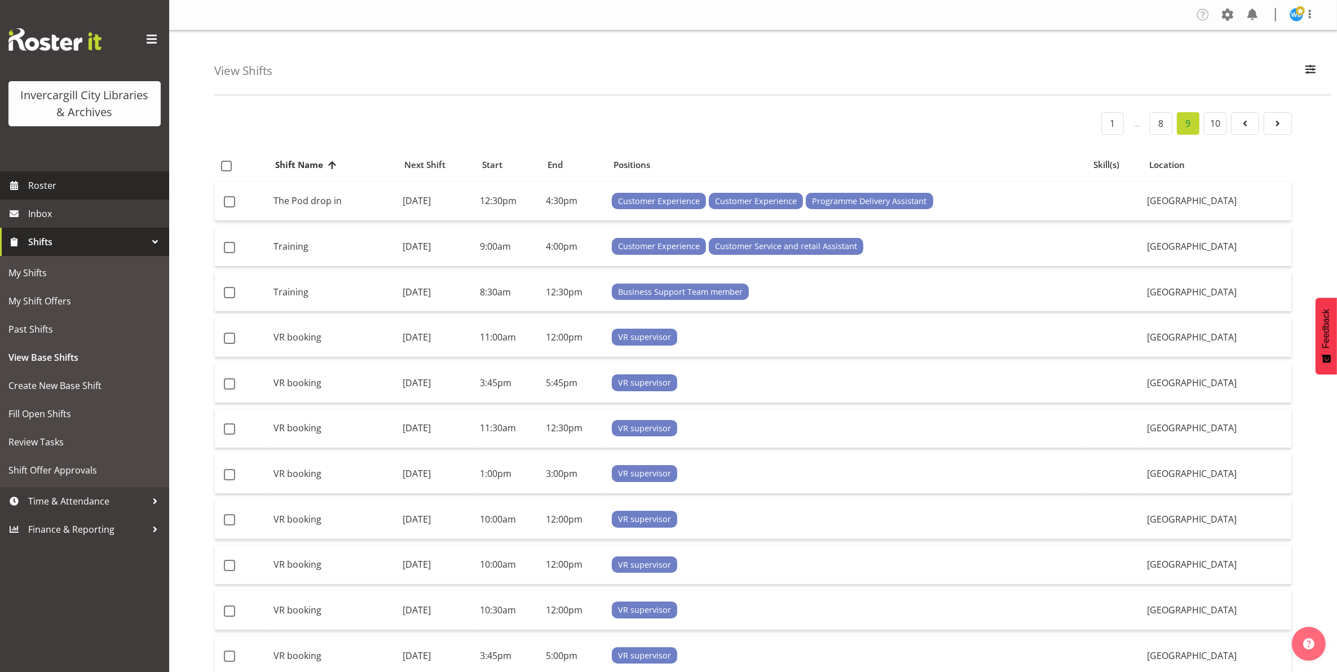
click at [43, 184] on span "Roster" at bounding box center [95, 185] width 135 height 17
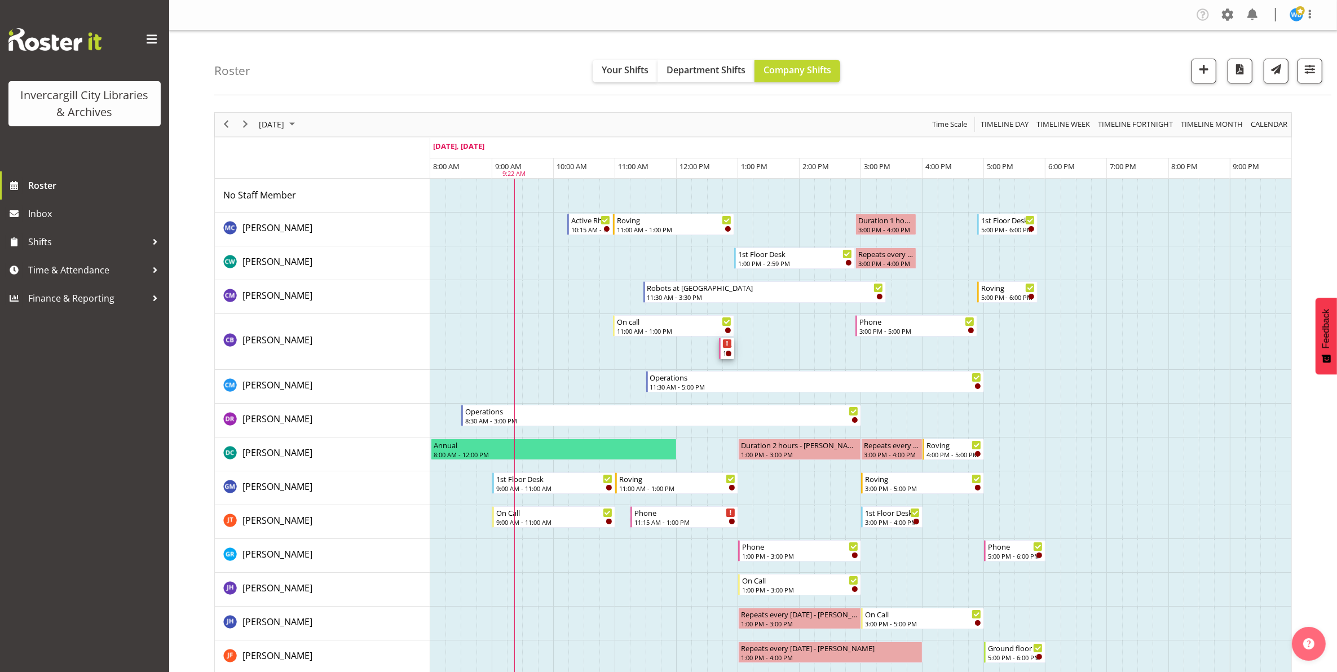
click at [723, 356] on div "12:45 PM - 1:00 PM" at bounding box center [727, 352] width 9 height 9
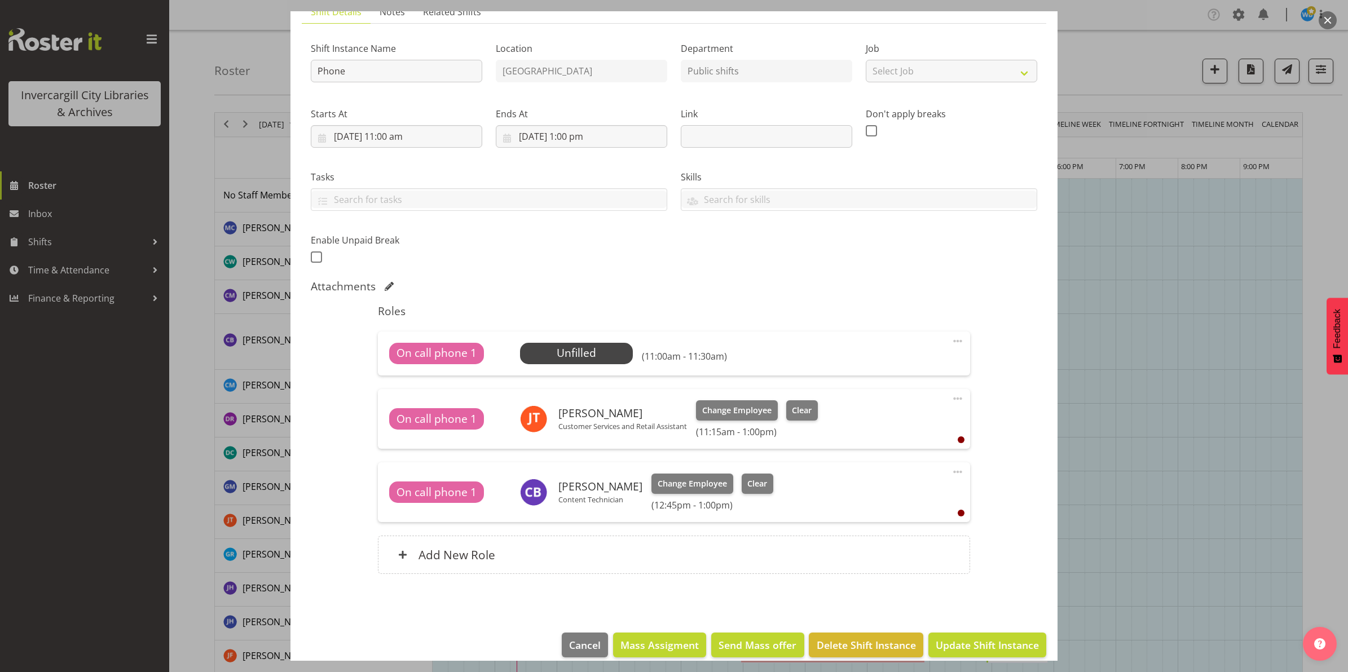
scroll to position [104, 0]
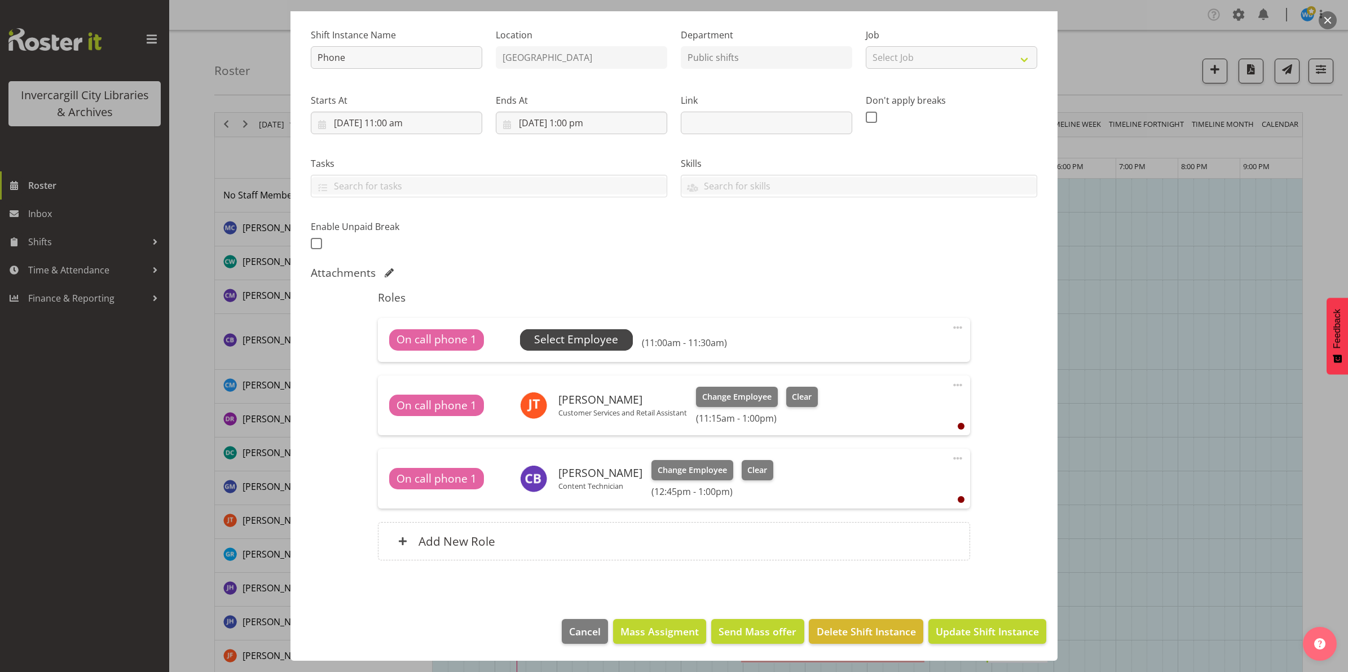
click at [576, 344] on span "Select Employee" at bounding box center [576, 340] width 84 height 16
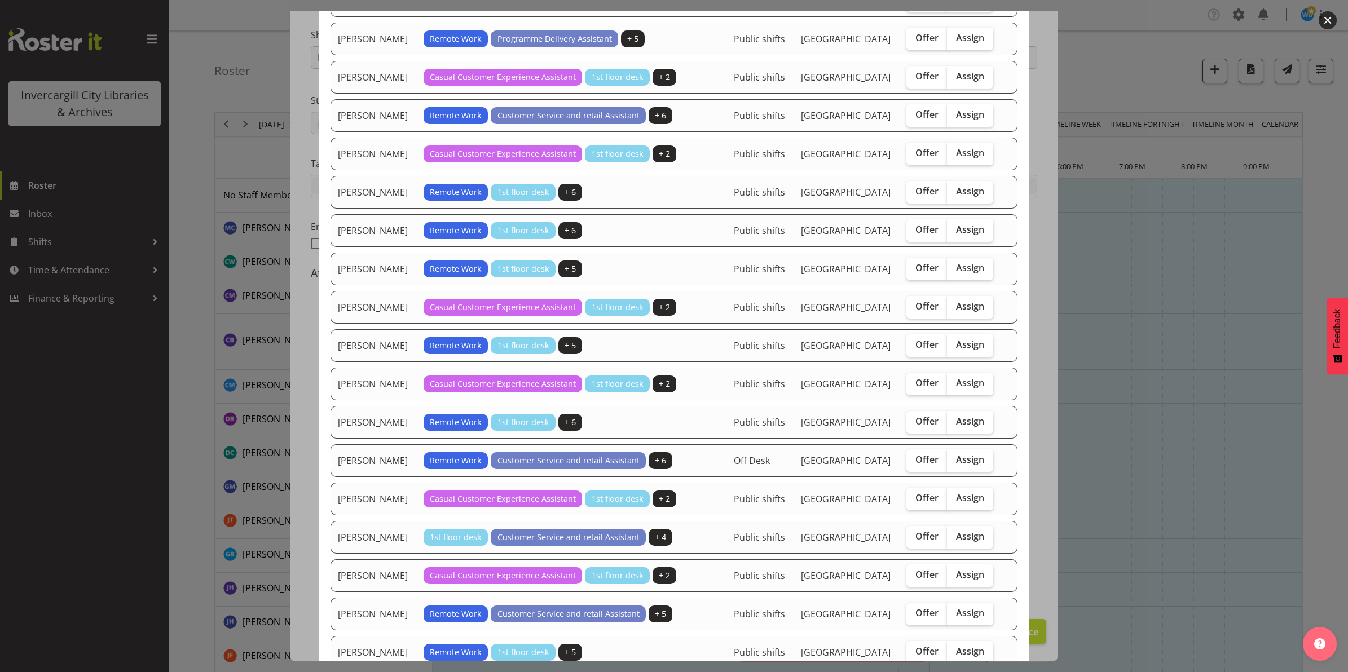
scroll to position [953, 0]
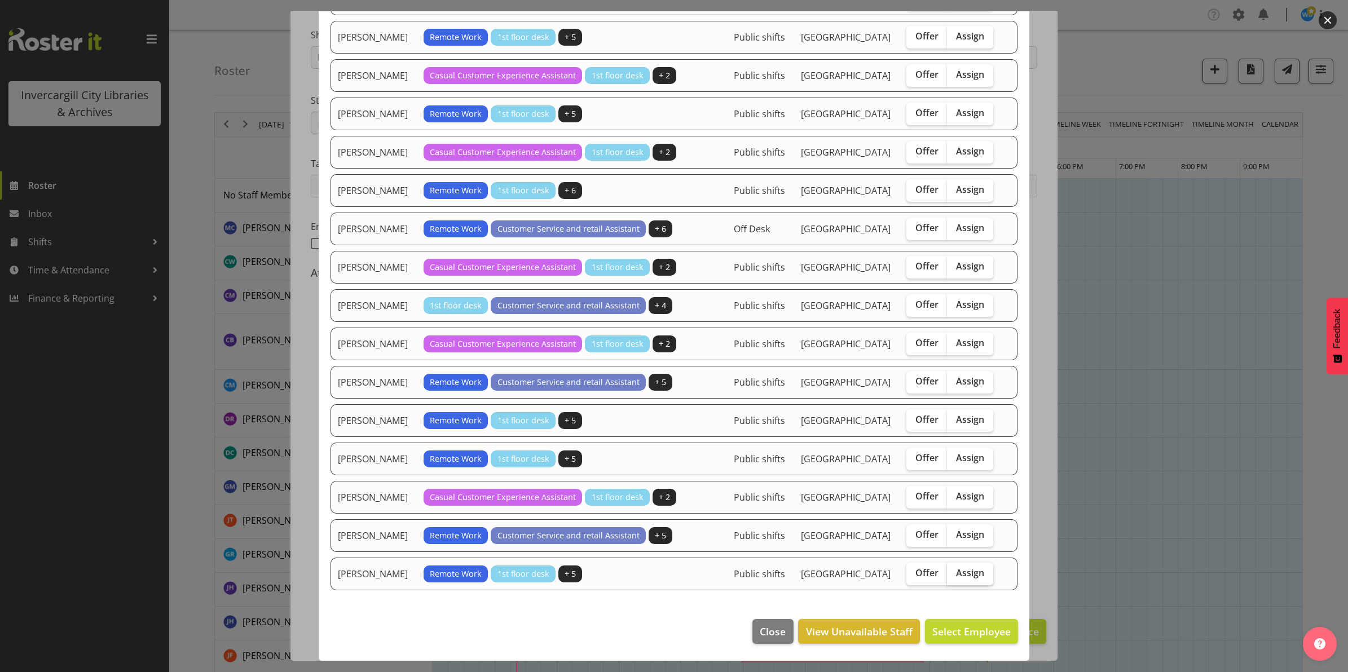
click at [956, 568] on span "Assign" at bounding box center [970, 572] width 28 height 11
click at [949, 569] on input "Assign" at bounding box center [950, 572] width 7 height 7
checkbox input "true"
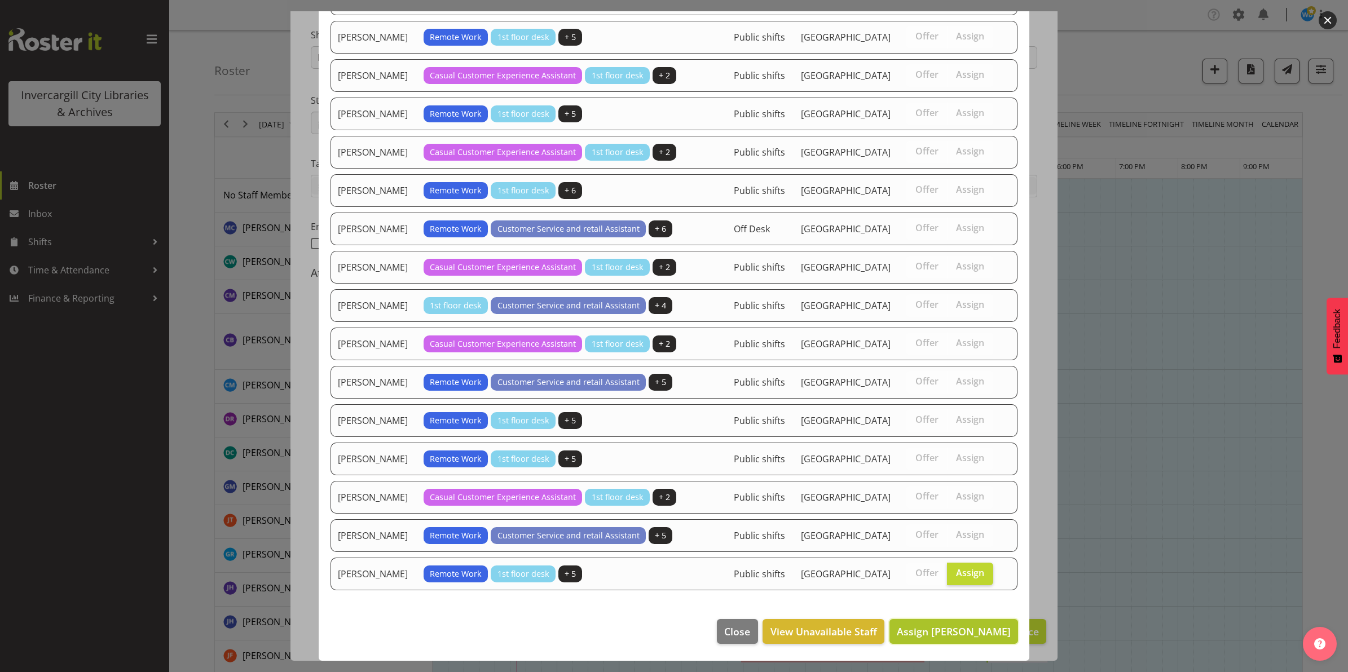
click at [940, 632] on span "Assign Willem Burger" at bounding box center [953, 632] width 114 height 14
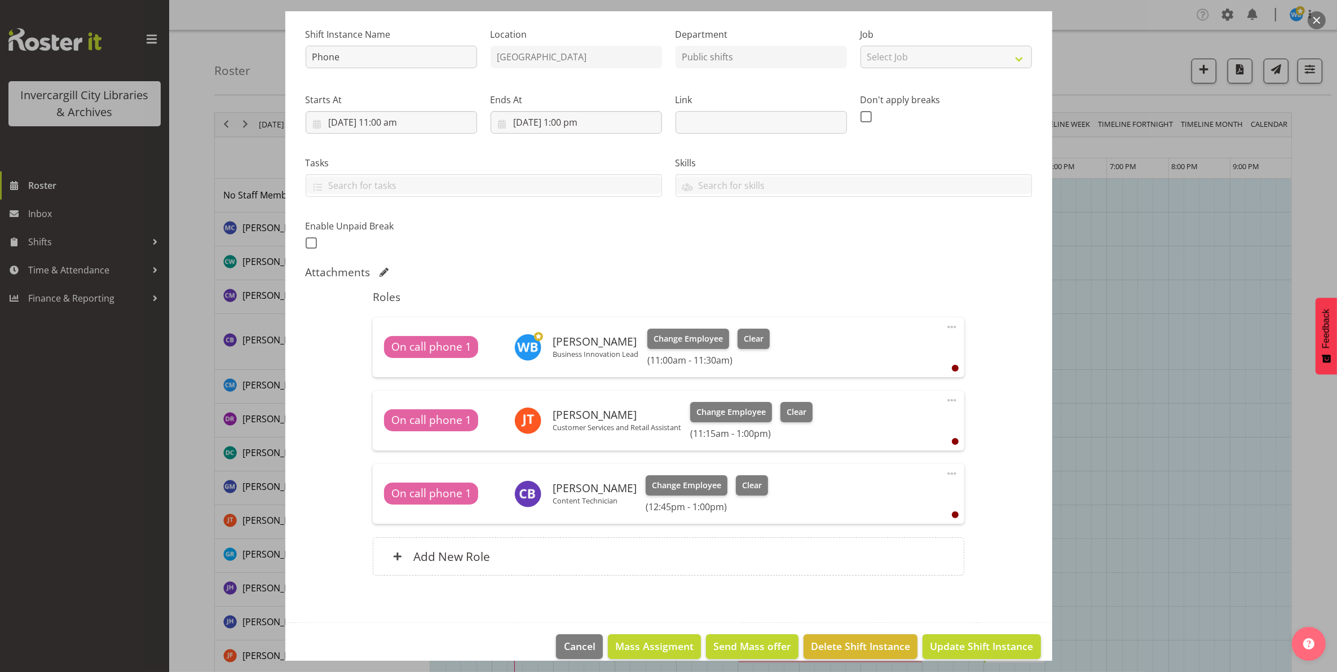
click at [705, 362] on h6 "(11:00am - 11:30am)" at bounding box center [708, 360] width 122 height 11
click at [714, 362] on h6 "(11:00am - 11:30am)" at bounding box center [708, 360] width 122 height 11
click at [945, 328] on span at bounding box center [952, 327] width 14 height 14
click at [860, 355] on link "Edit" at bounding box center [904, 352] width 108 height 20
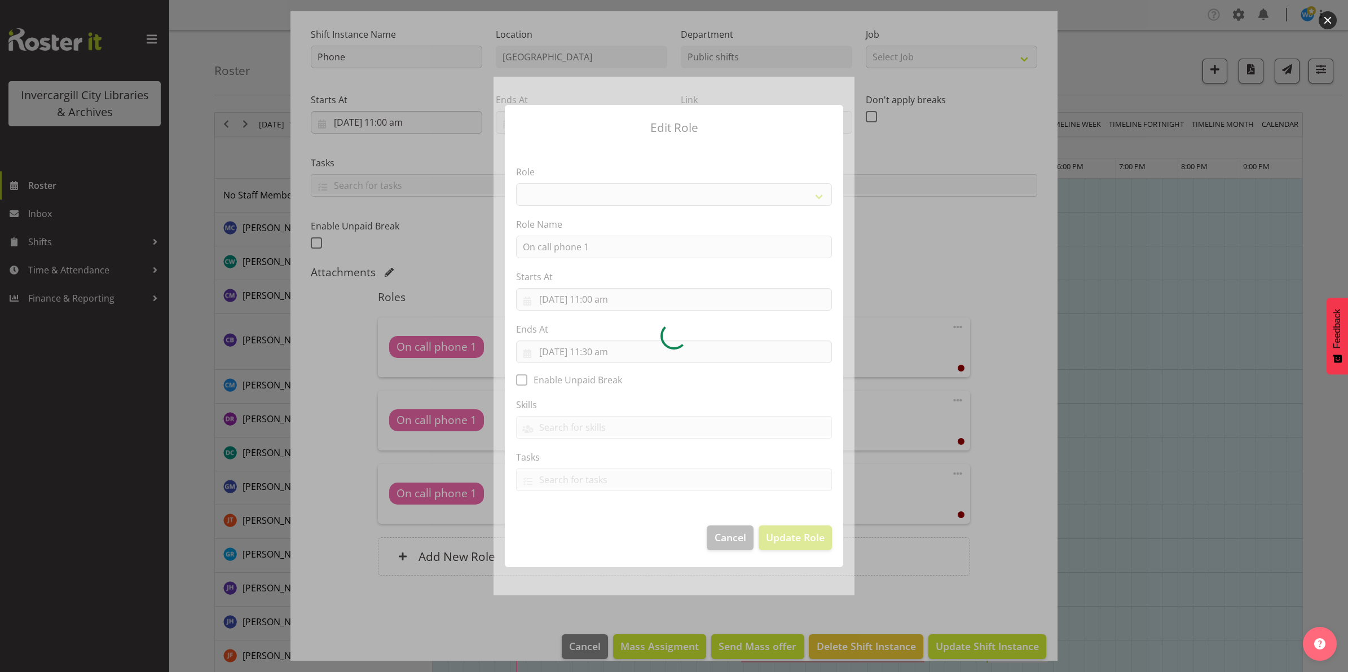
select select "1550"
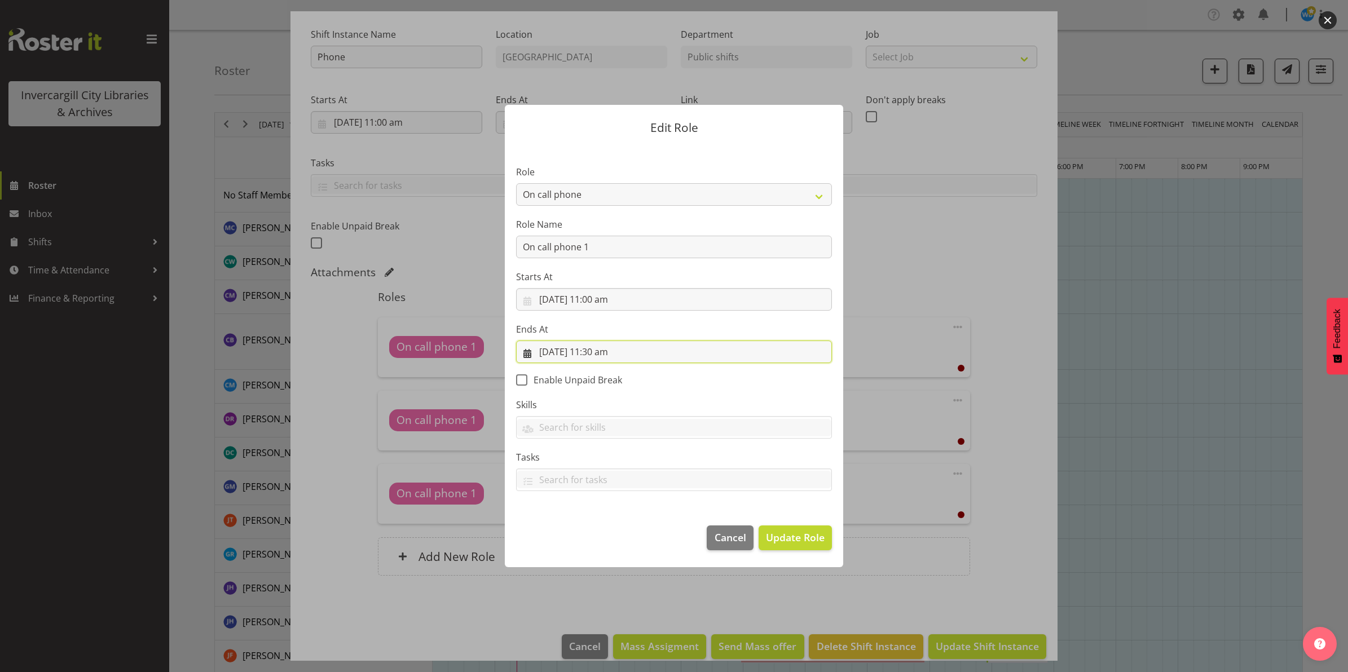
drag, startPoint x: 599, startPoint y: 350, endPoint x: 604, endPoint y: 359, distance: 10.4
click at [600, 351] on input "30/09/2025, 11:30 am" at bounding box center [674, 352] width 316 height 23
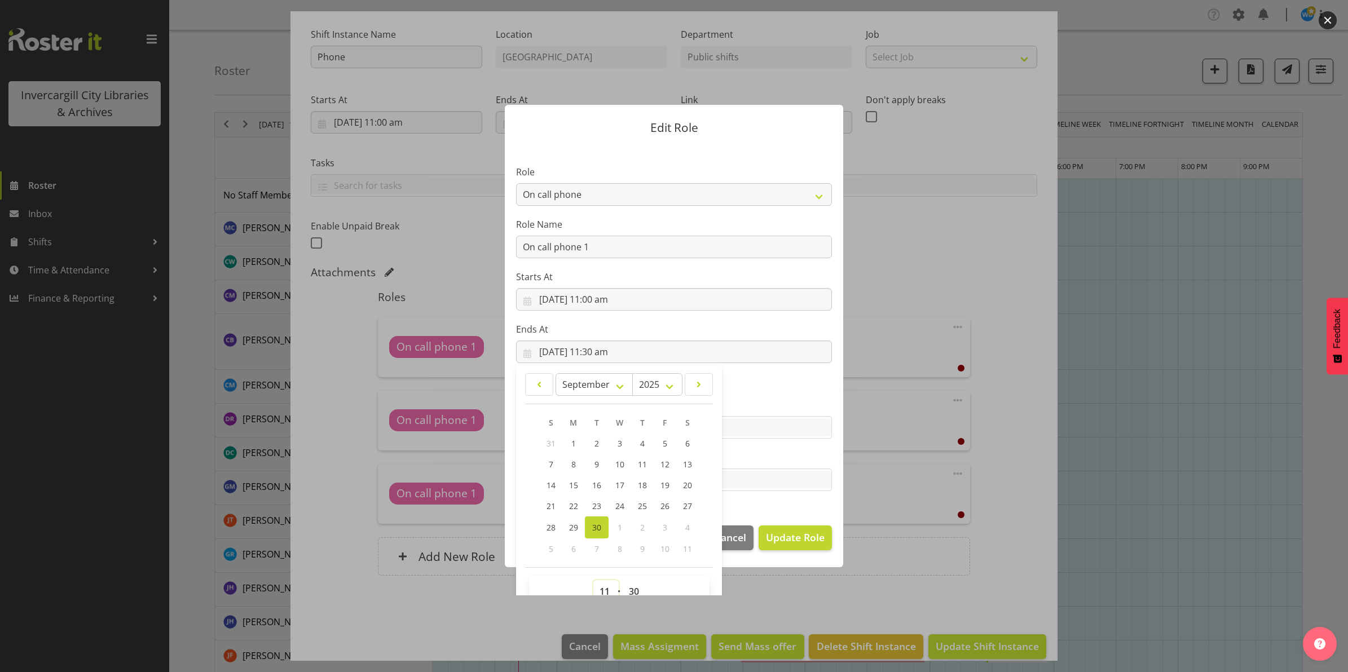
click at [600, 590] on select "00 01 02 03 04 05 06 07 08 09 10 11 12 13 14 15 16 17 18 19 20 21 22 23" at bounding box center [605, 591] width 25 height 23
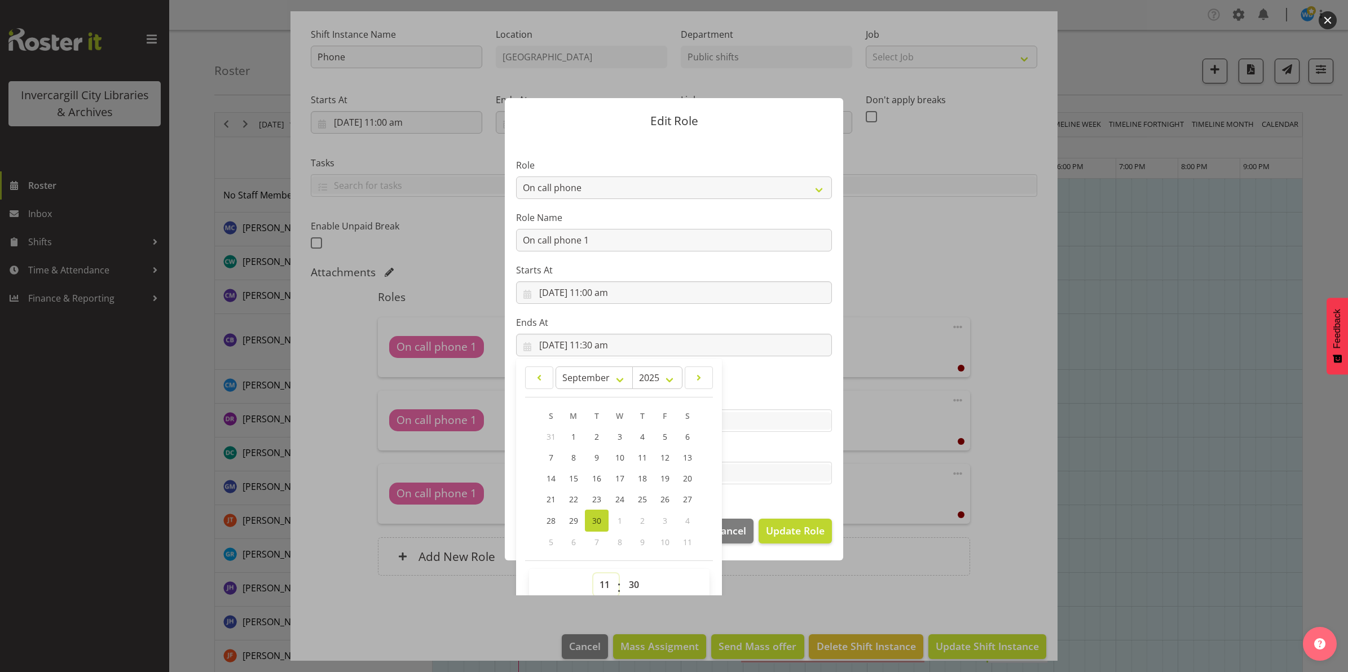
select select "21"
type input "30/09/2025, 9:30 pm"
click at [600, 590] on select "00 01 02 03 04 05 06 07 08 09 10 11 12 13 14 15 16 17 18 19 20 21 22 23" at bounding box center [605, 584] width 25 height 23
select select "10"
type input "30/09/2025, 10:30 am"
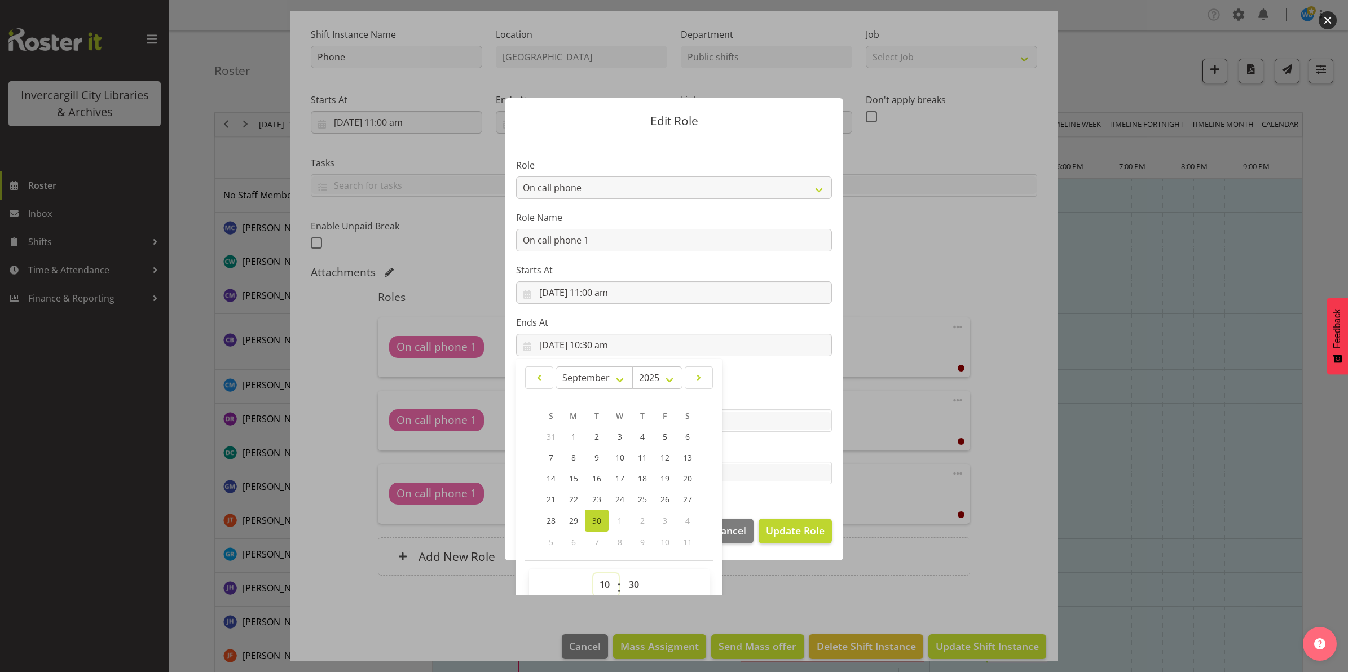
select select "13"
type input "30/09/2025, 1:30 pm"
click at [640, 580] on select "00 01 02 03 04 05 06 07 08 09 10 11 12 13 14 15 16 17 18 19 20 21 22 23 24 25 2…" at bounding box center [634, 584] width 25 height 23
select select "1"
type input "30/09/2025, 1:01 pm"
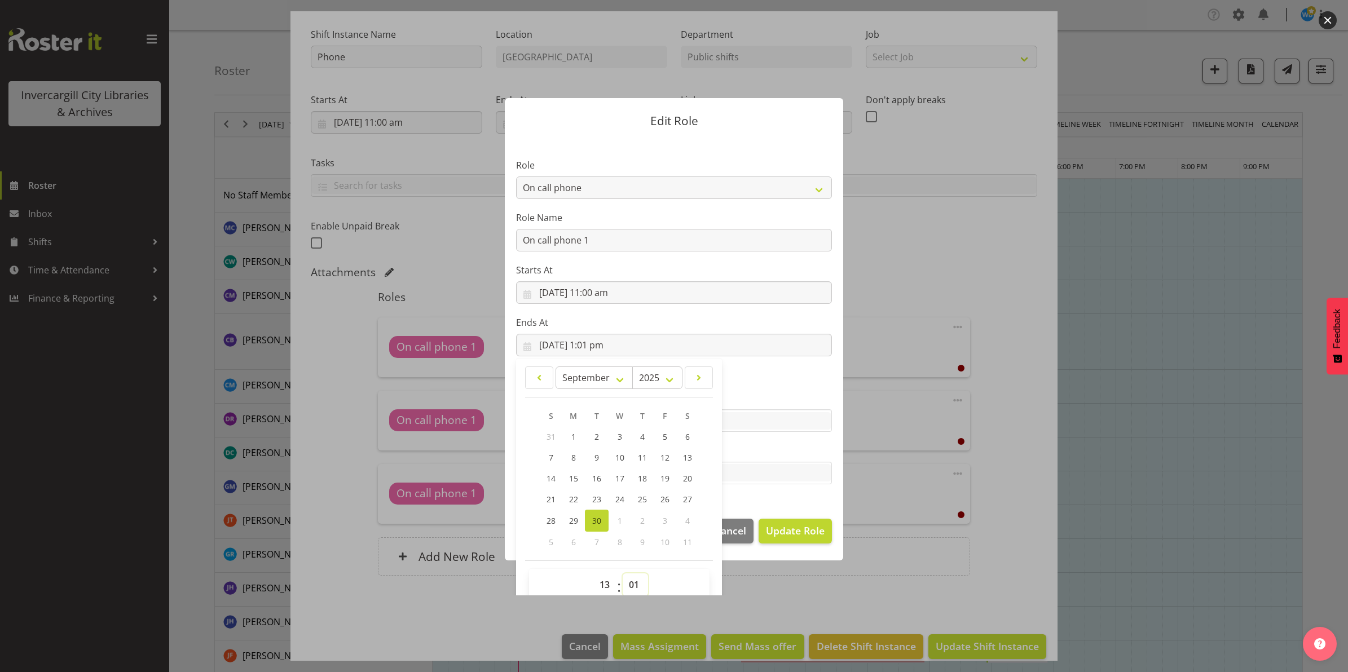
click at [628, 582] on select "00 01 02 03 04 05 06 07 08 09 10 11 12 13 14 15 16 17 18 19 20 21 22 23 24 25 2…" at bounding box center [634, 584] width 25 height 23
click at [633, 584] on select "00 01 02 03 04 05 06 07 08 09 10 11 12 13 14 15 16 17 18 19 20 21 22 23 24 25 2…" at bounding box center [634, 584] width 25 height 23
select select "0"
click at [622, 573] on select "00 01 02 03 04 05 06 07 08 09 10 11 12 13 14 15 16 17 18 19 20 21 22 23 24 25 2…" at bounding box center [634, 584] width 25 height 23
type input "[DATE] 1:00 pm"
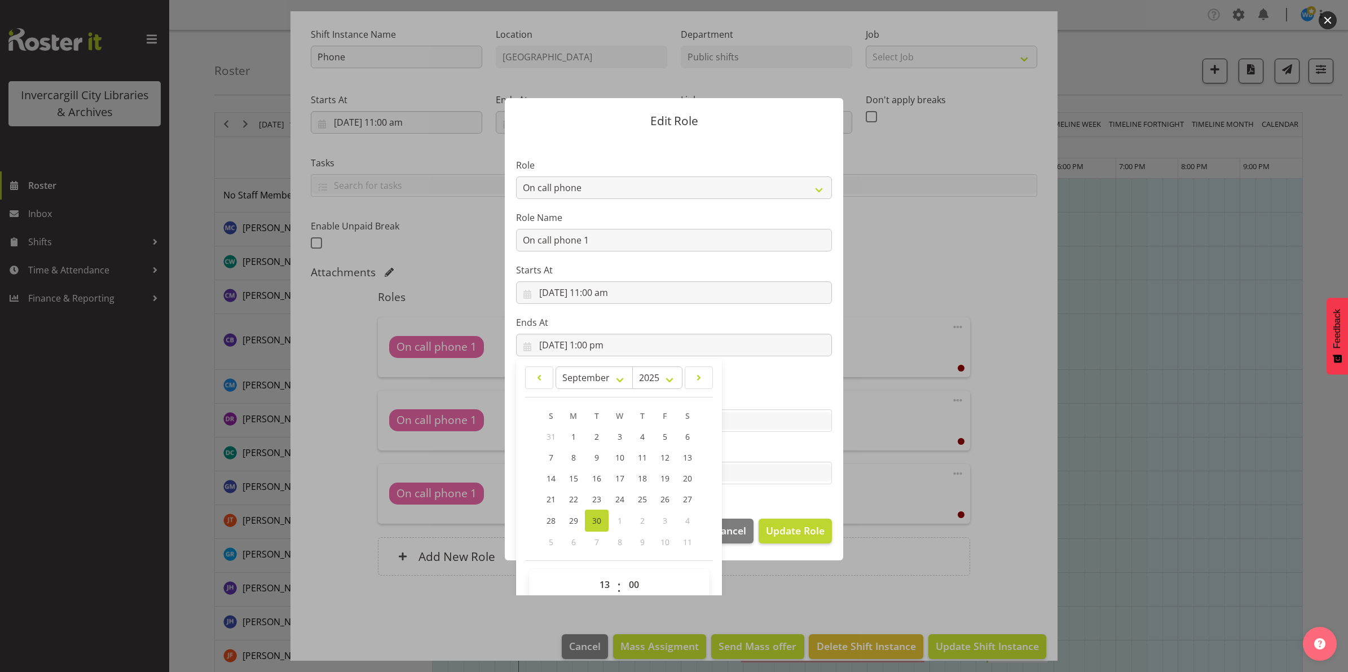
click at [726, 553] on footer "Cancel Update Role" at bounding box center [674, 533] width 338 height 53
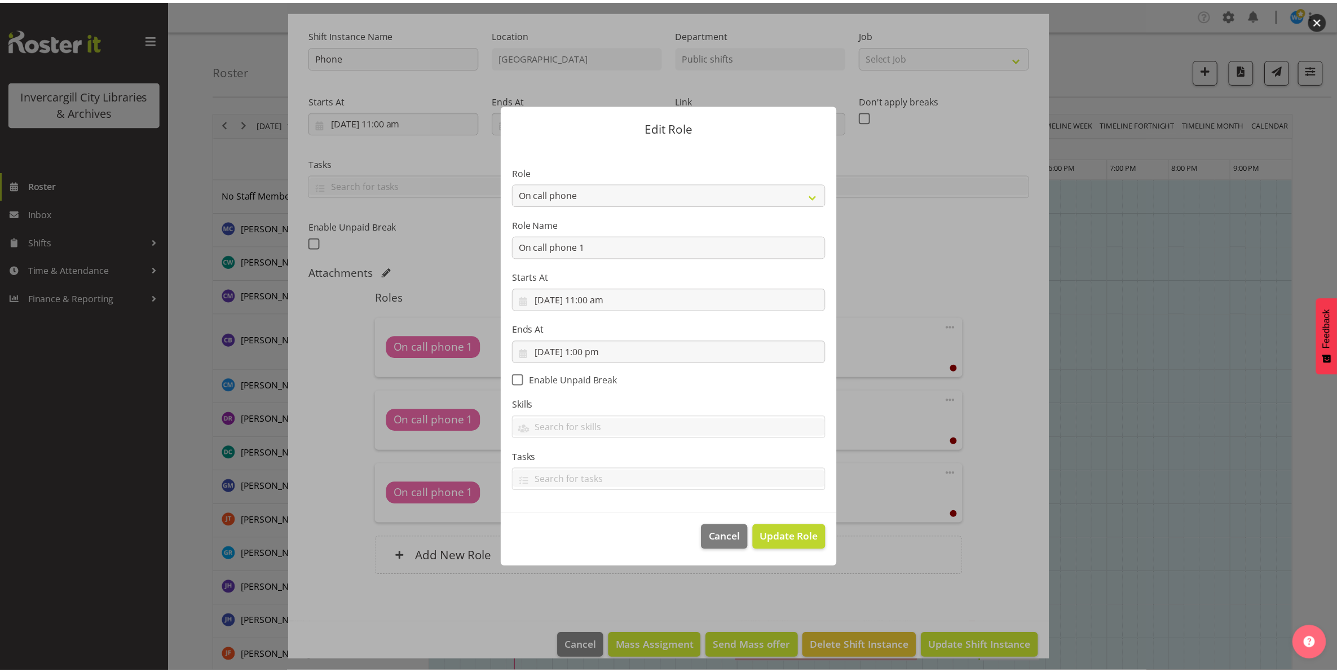
scroll to position [0, 0]
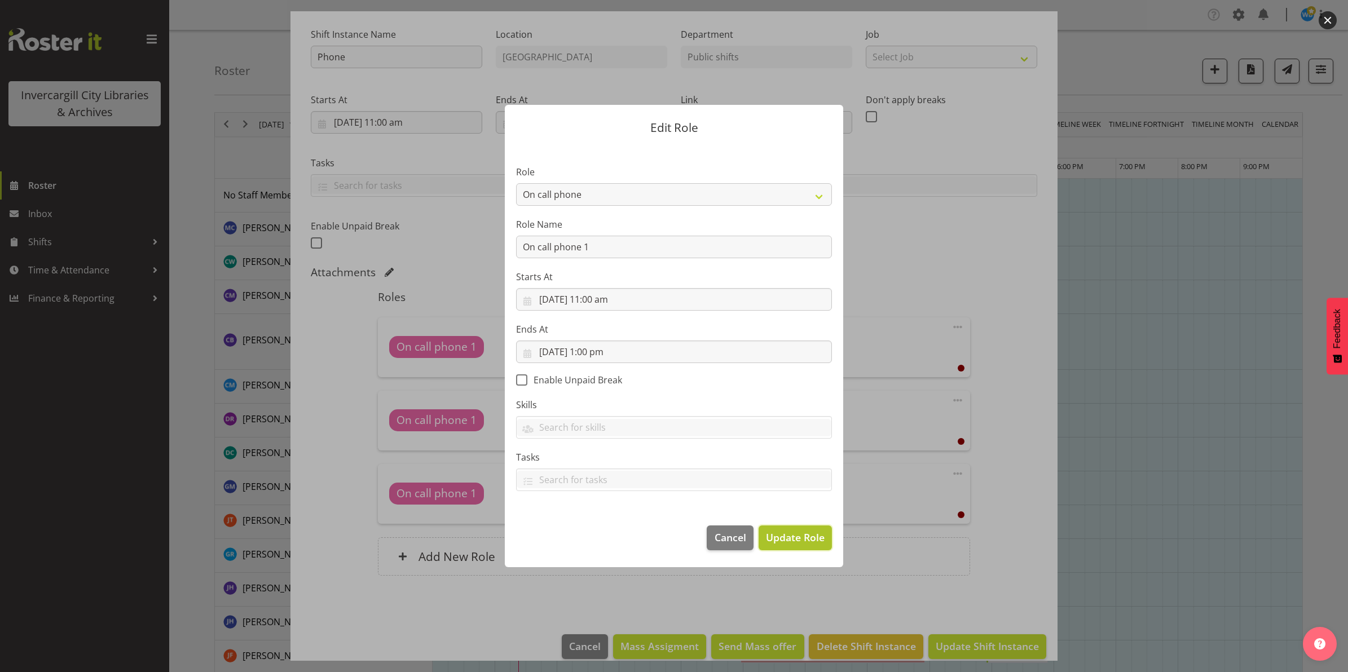
click at [790, 542] on span "Update Role" at bounding box center [795, 537] width 59 height 15
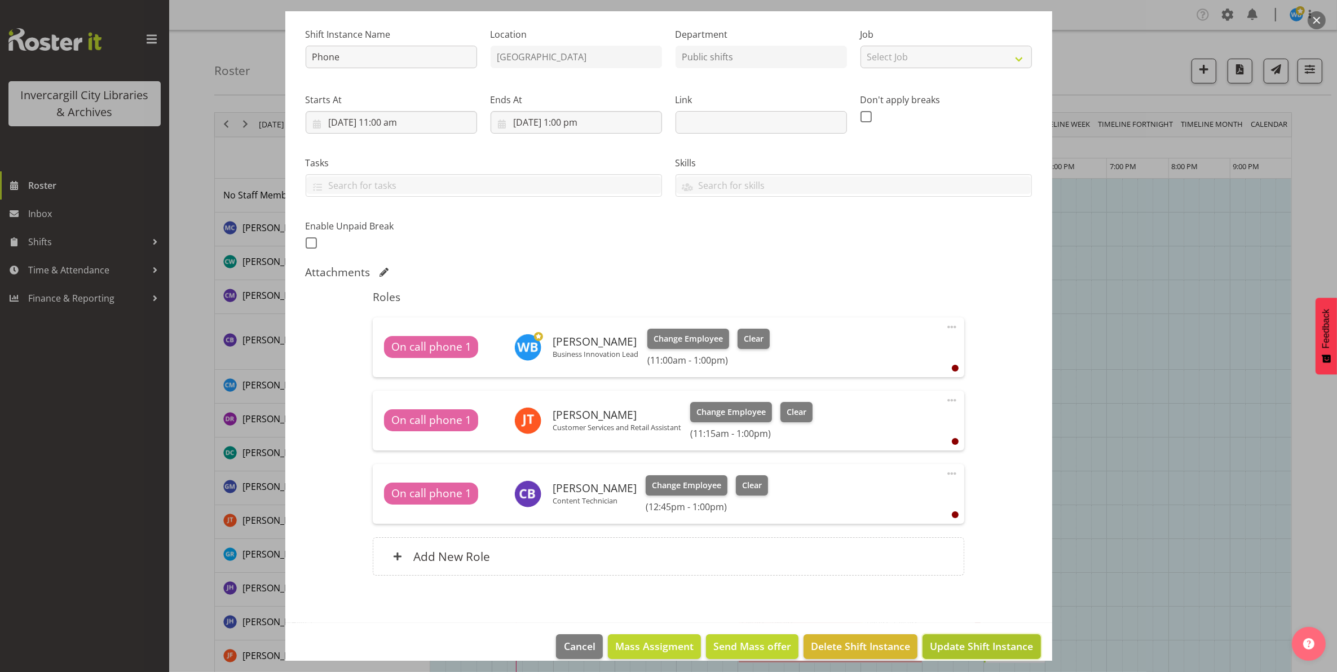
click at [960, 648] on span "Update Shift Instance" at bounding box center [981, 646] width 103 height 15
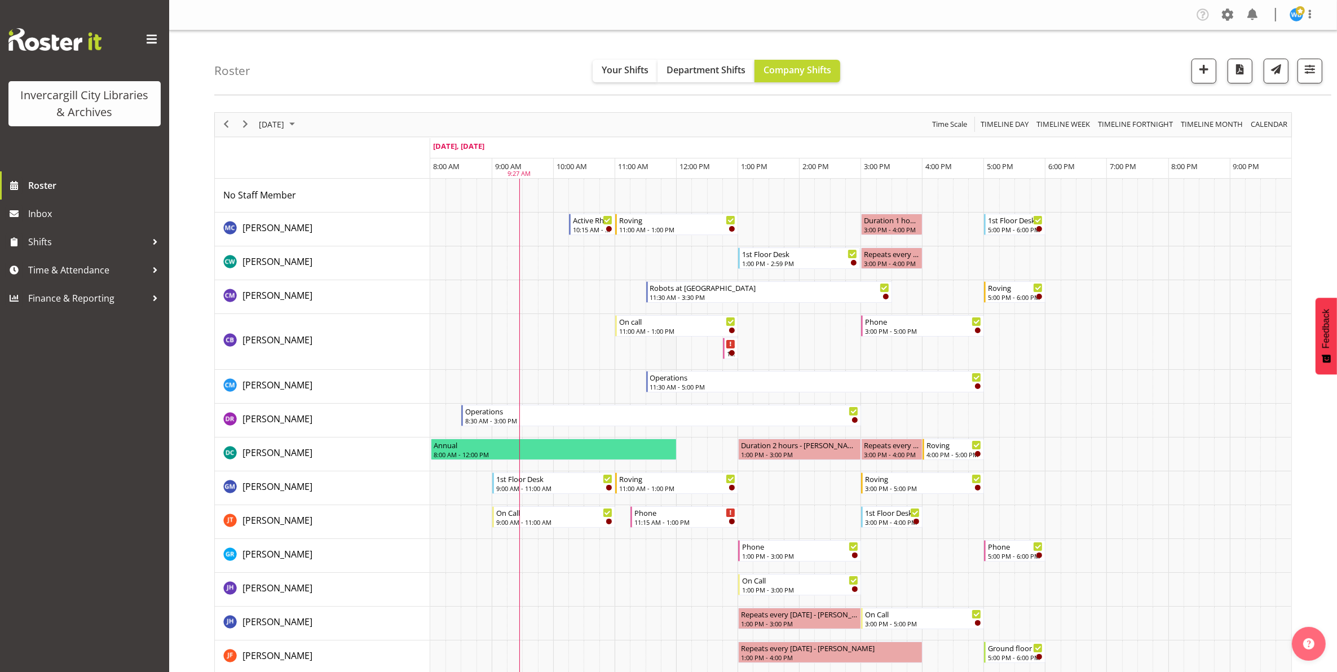
scroll to position [70, 0]
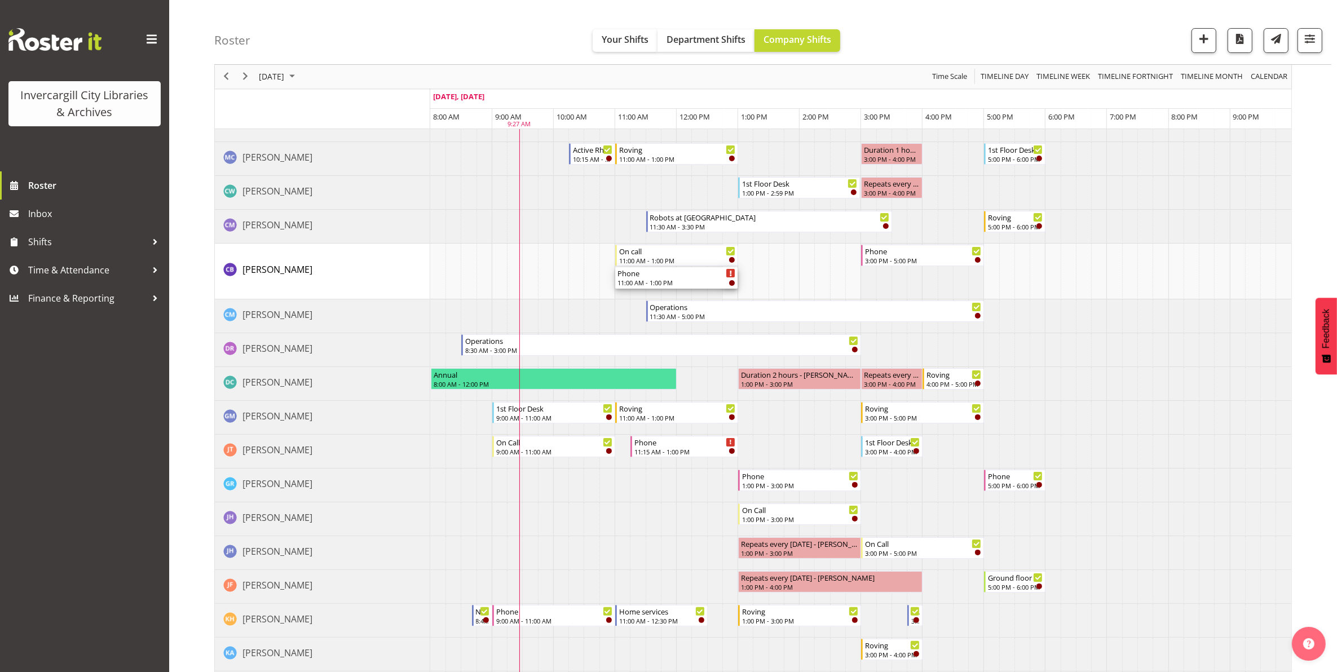
drag, startPoint x: 726, startPoint y: 285, endPoint x: 629, endPoint y: 290, distance: 97.1
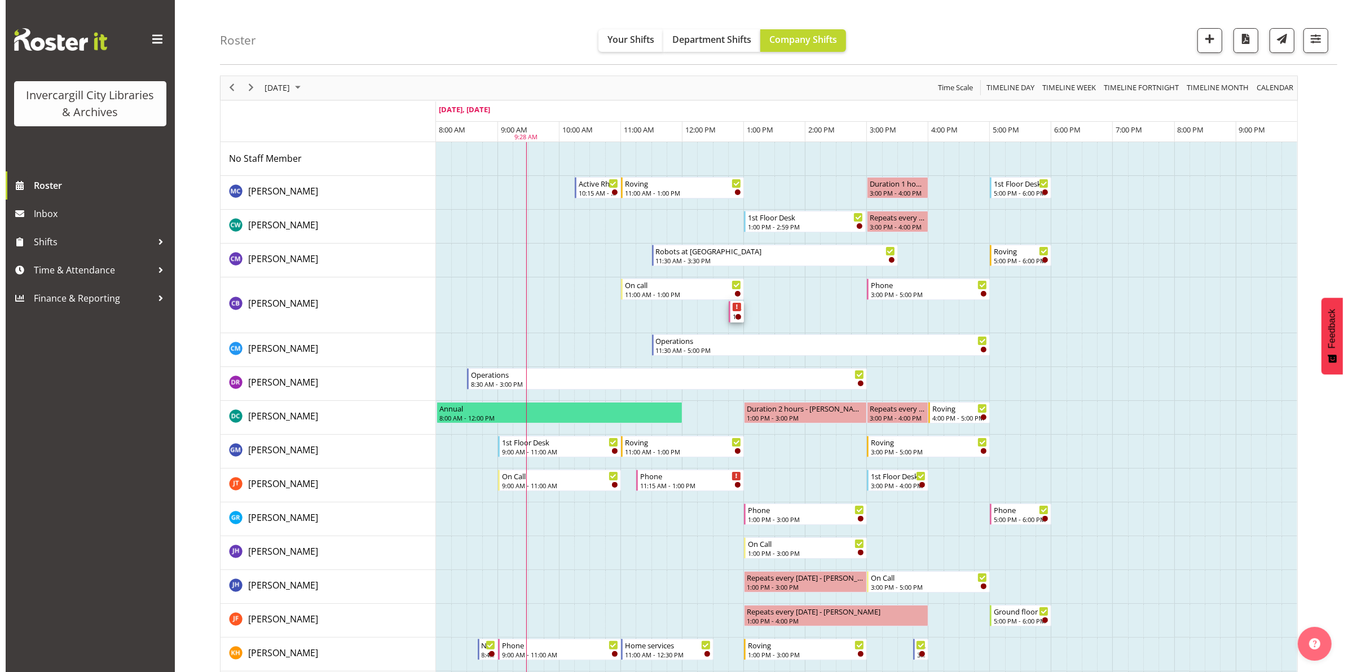
scroll to position [0, 0]
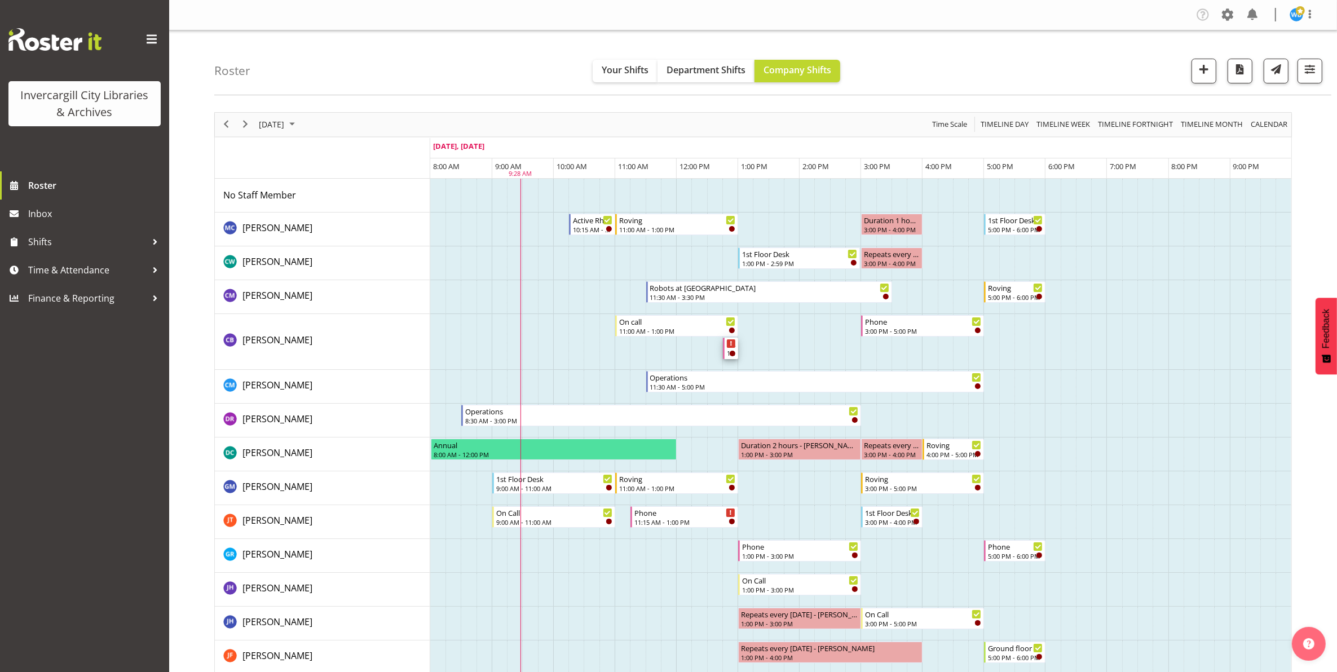
click at [727, 352] on div "12:45 PM - 1:00 PM" at bounding box center [731, 352] width 9 height 9
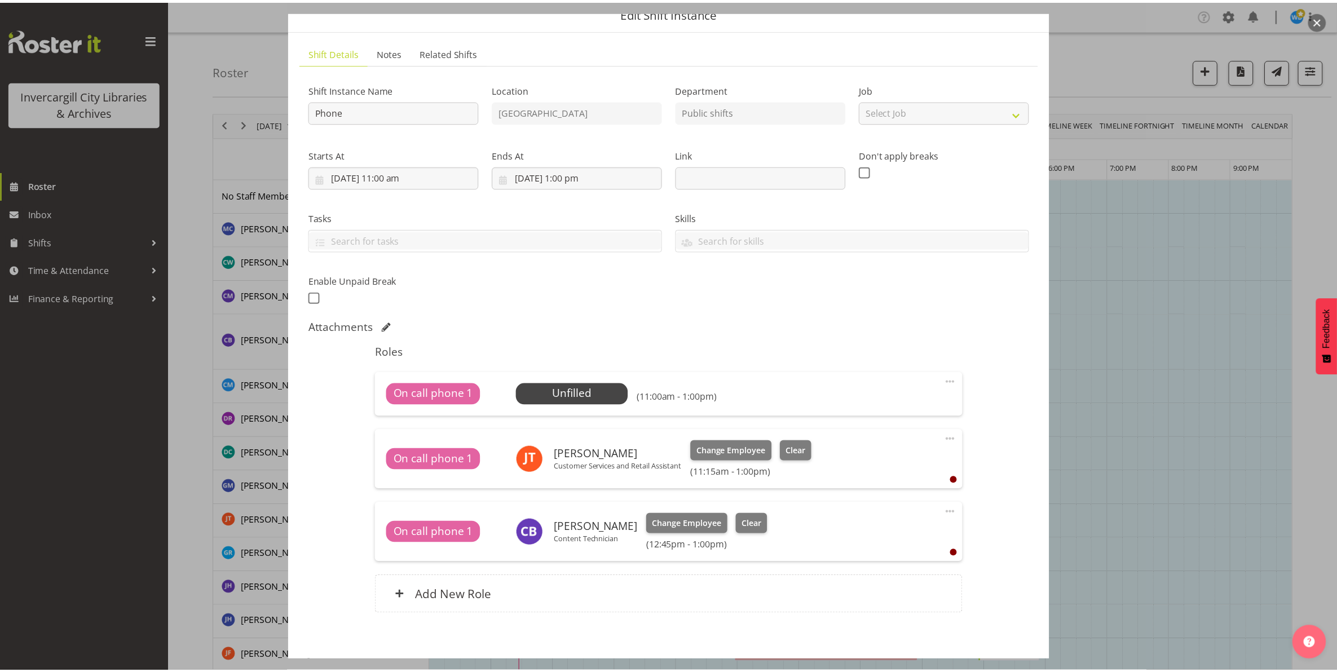
scroll to position [104, 0]
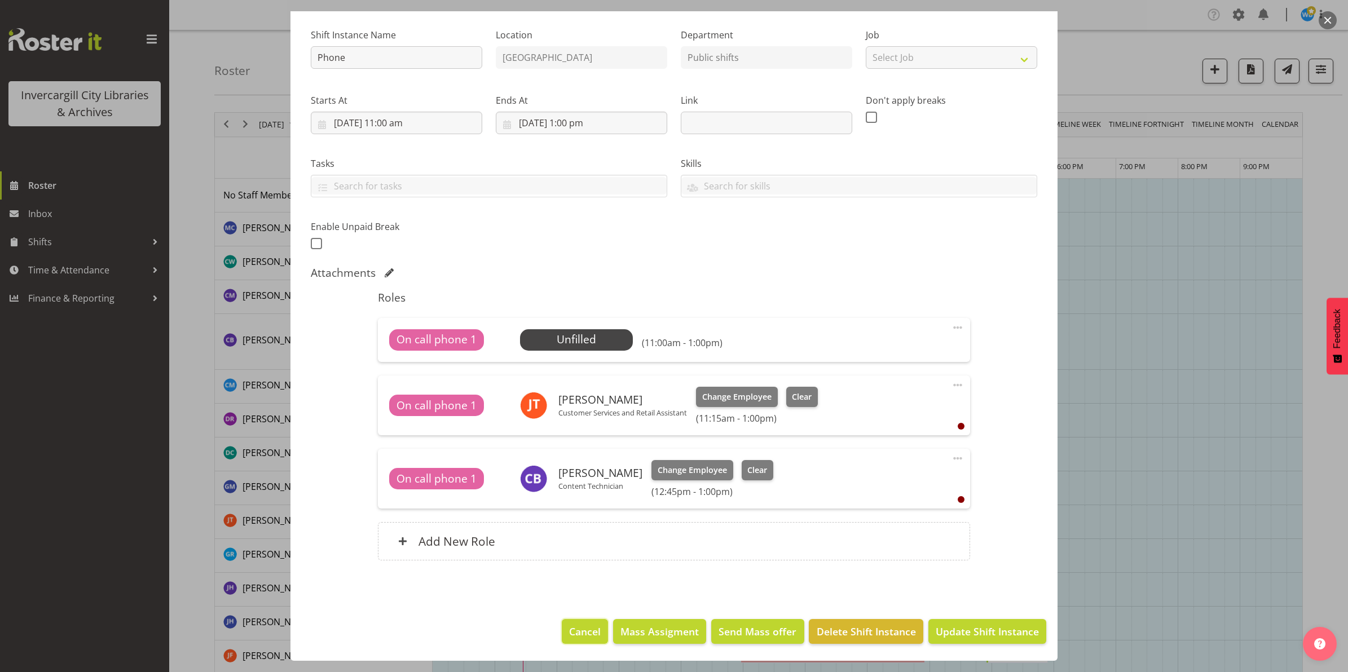
click at [584, 631] on span "Cancel" at bounding box center [585, 631] width 32 height 15
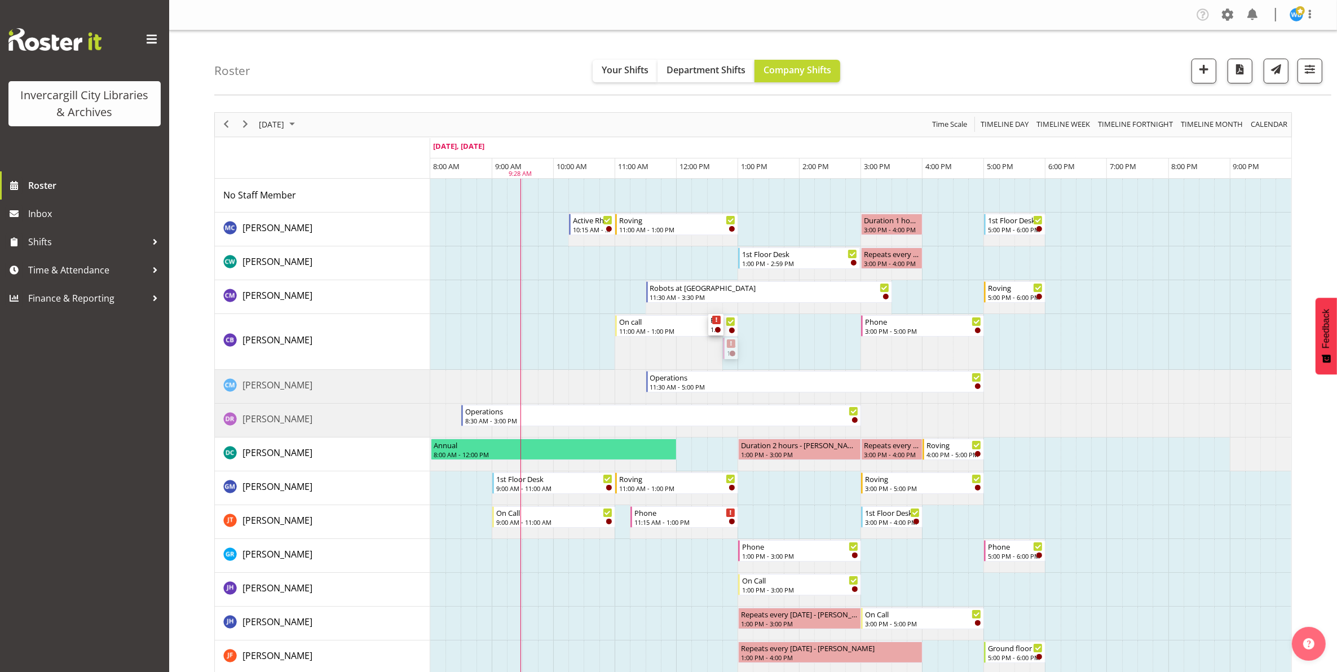
drag, startPoint x: 727, startPoint y: 355, endPoint x: 718, endPoint y: 364, distance: 13.2
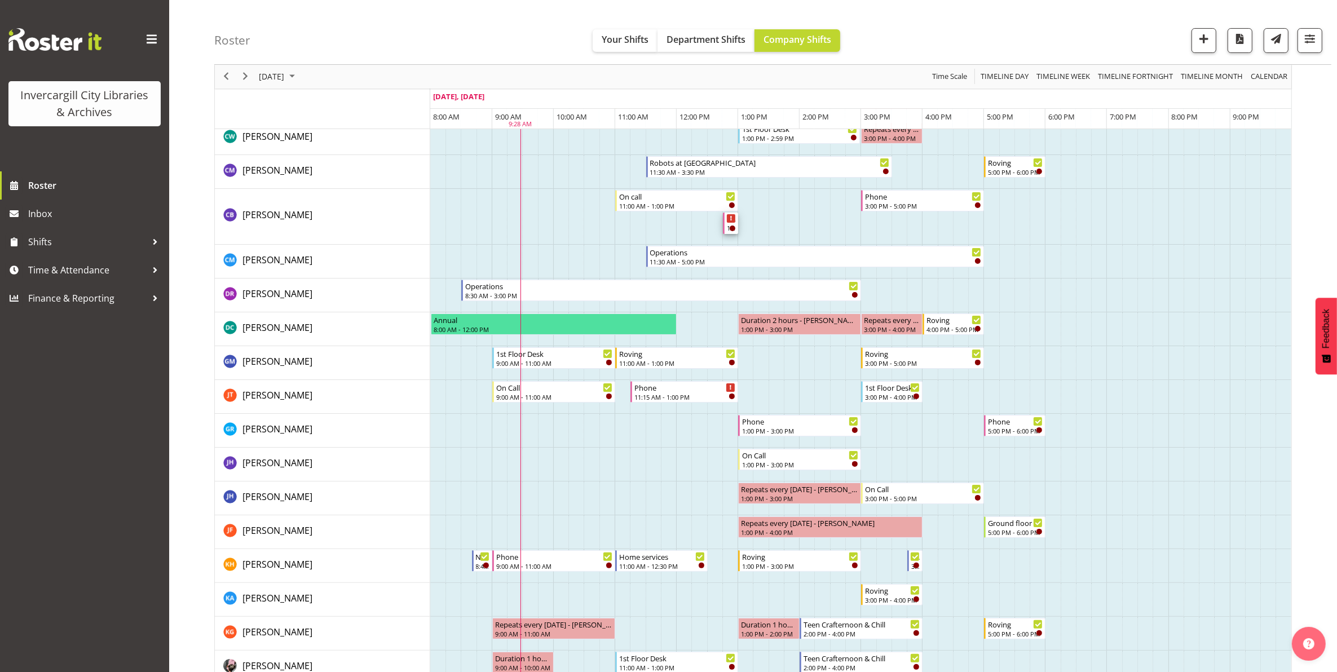
scroll to position [141, 0]
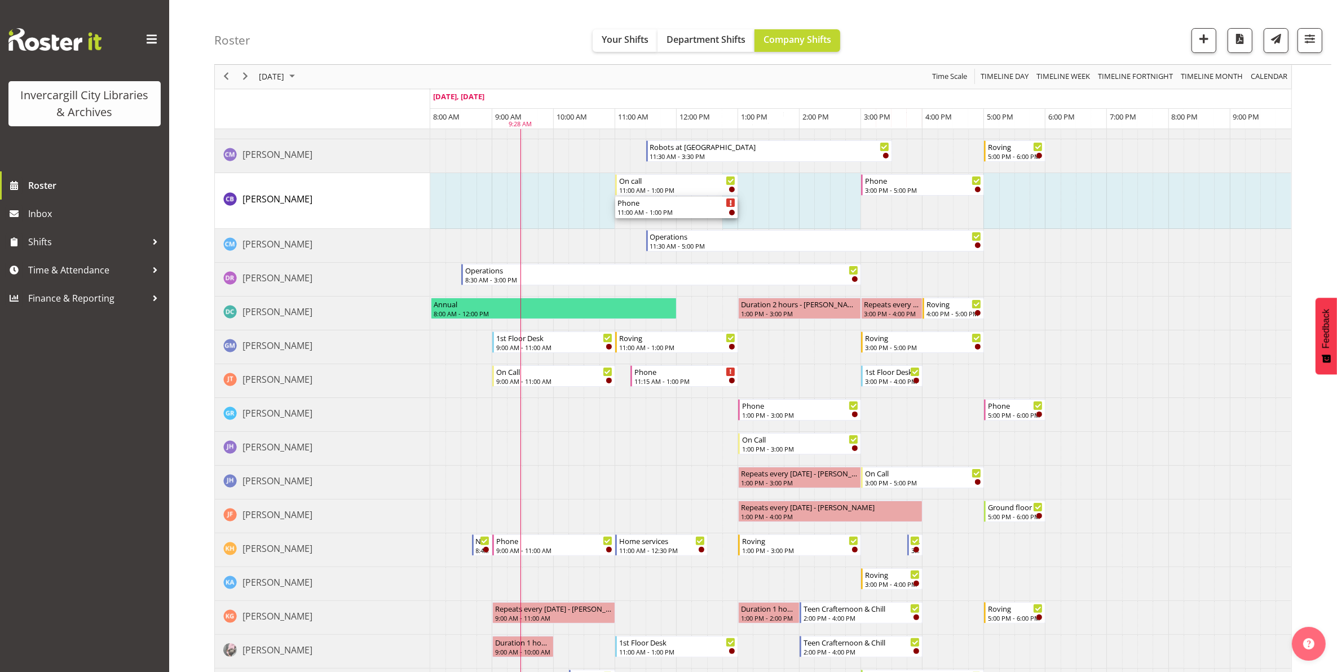
drag, startPoint x: 725, startPoint y: 209, endPoint x: 624, endPoint y: 210, distance: 100.4
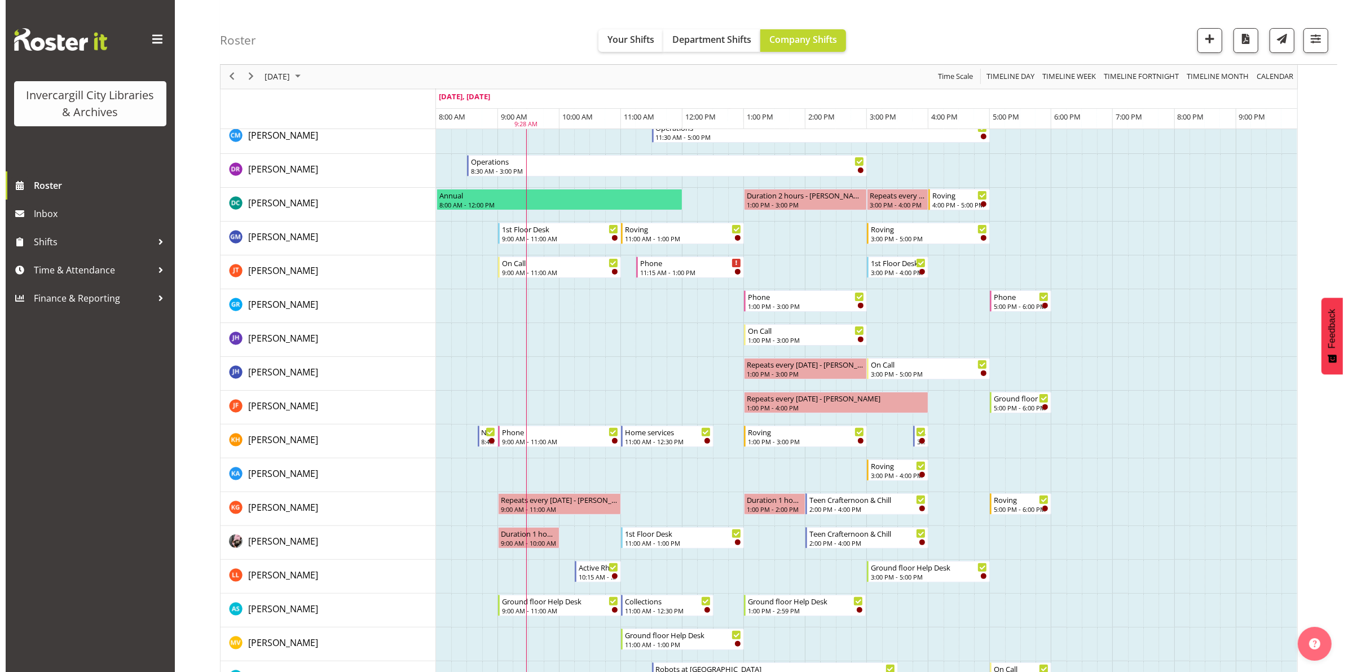
scroll to position [211, 0]
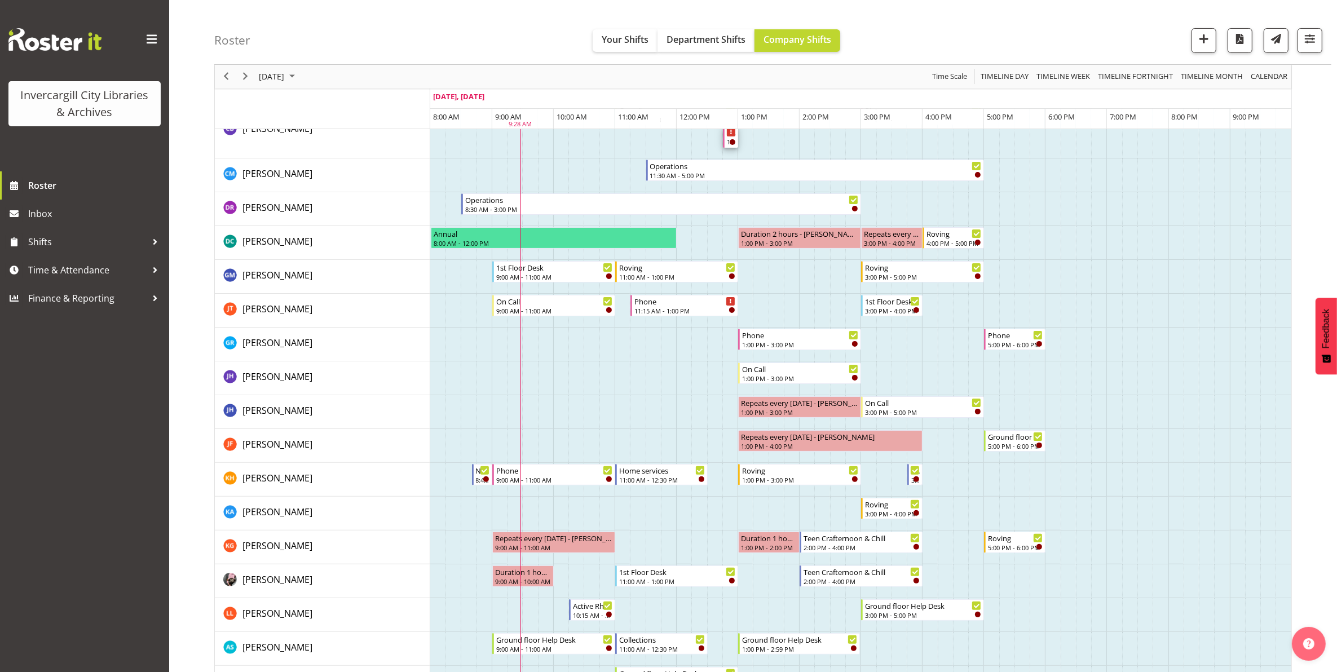
click at [728, 143] on div "12:45 PM - 1:00 PM" at bounding box center [731, 141] width 9 height 9
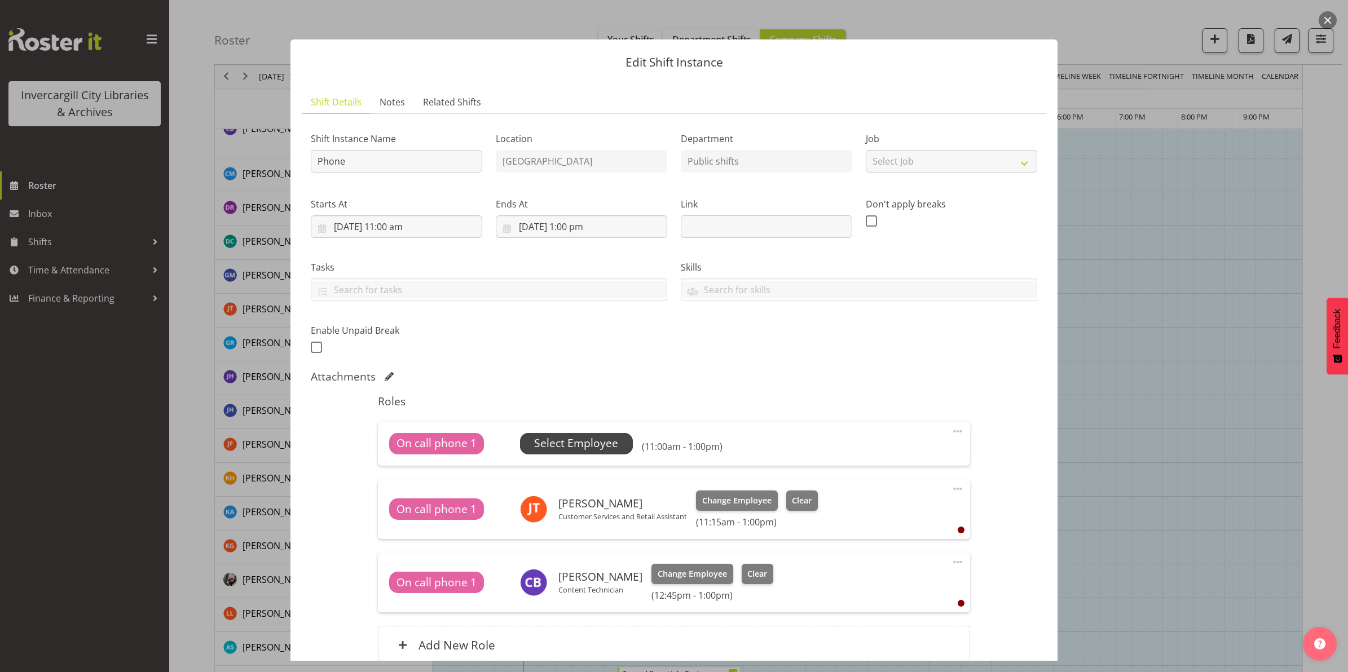
click at [566, 444] on span "Select Employee" at bounding box center [576, 443] width 84 height 16
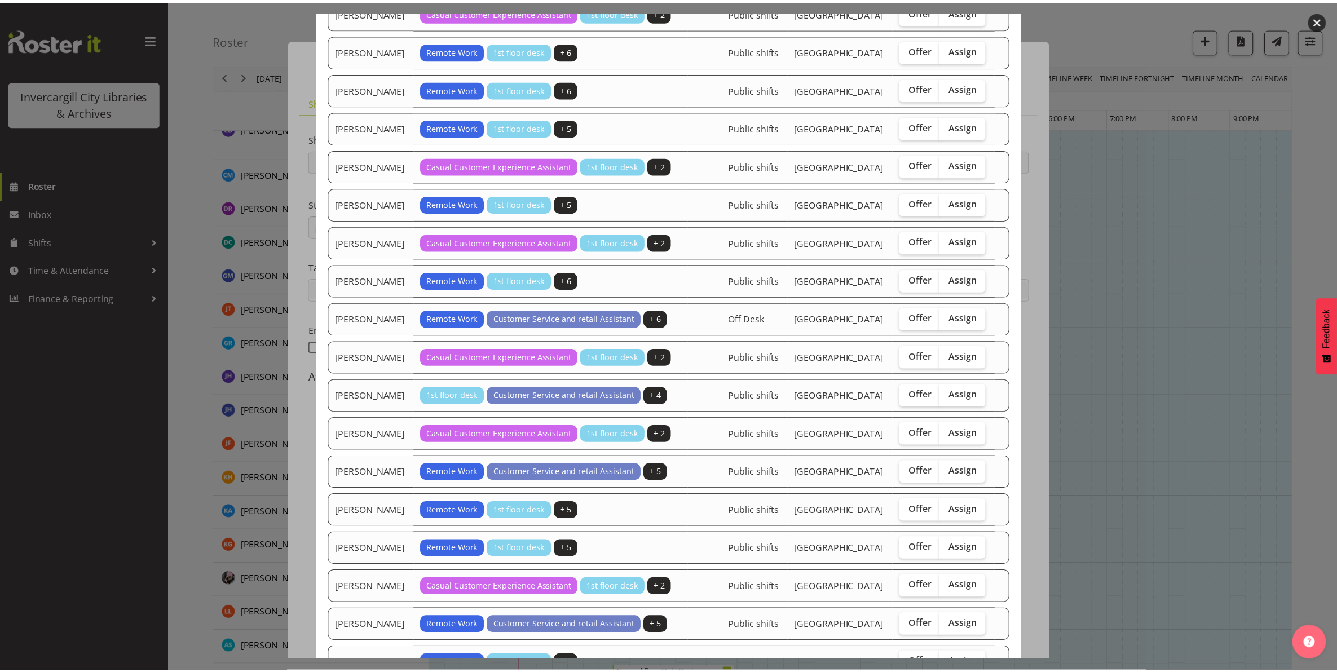
scroll to position [909, 0]
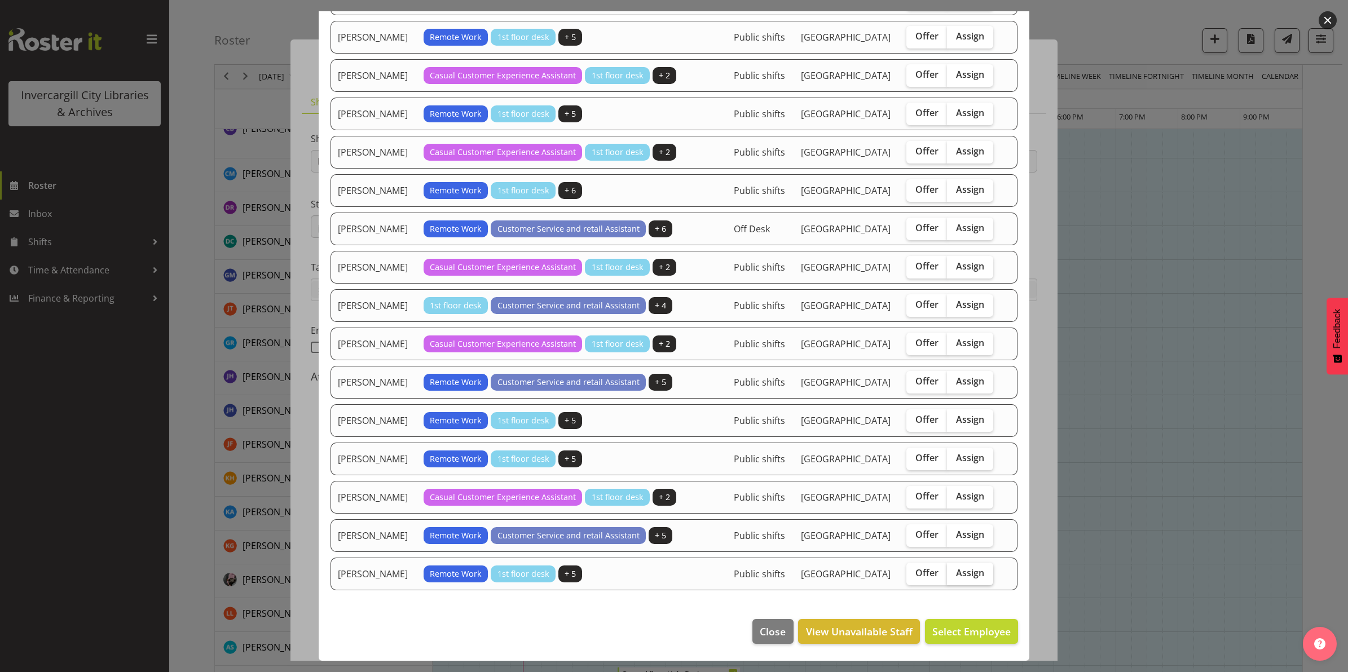
click at [962, 568] on span "Assign" at bounding box center [970, 572] width 28 height 11
click at [954, 569] on input "Assign" at bounding box center [950, 572] width 7 height 7
checkbox input "true"
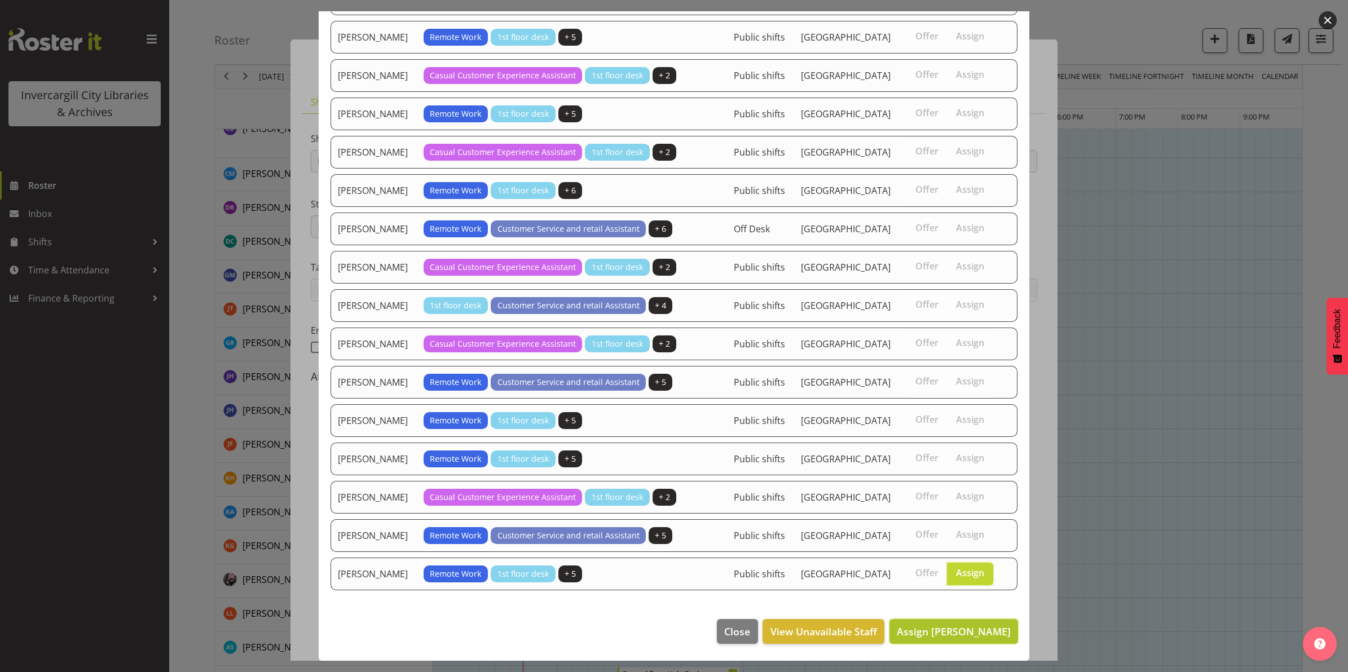
click at [951, 631] on span "Assign Willem Burger" at bounding box center [953, 632] width 114 height 14
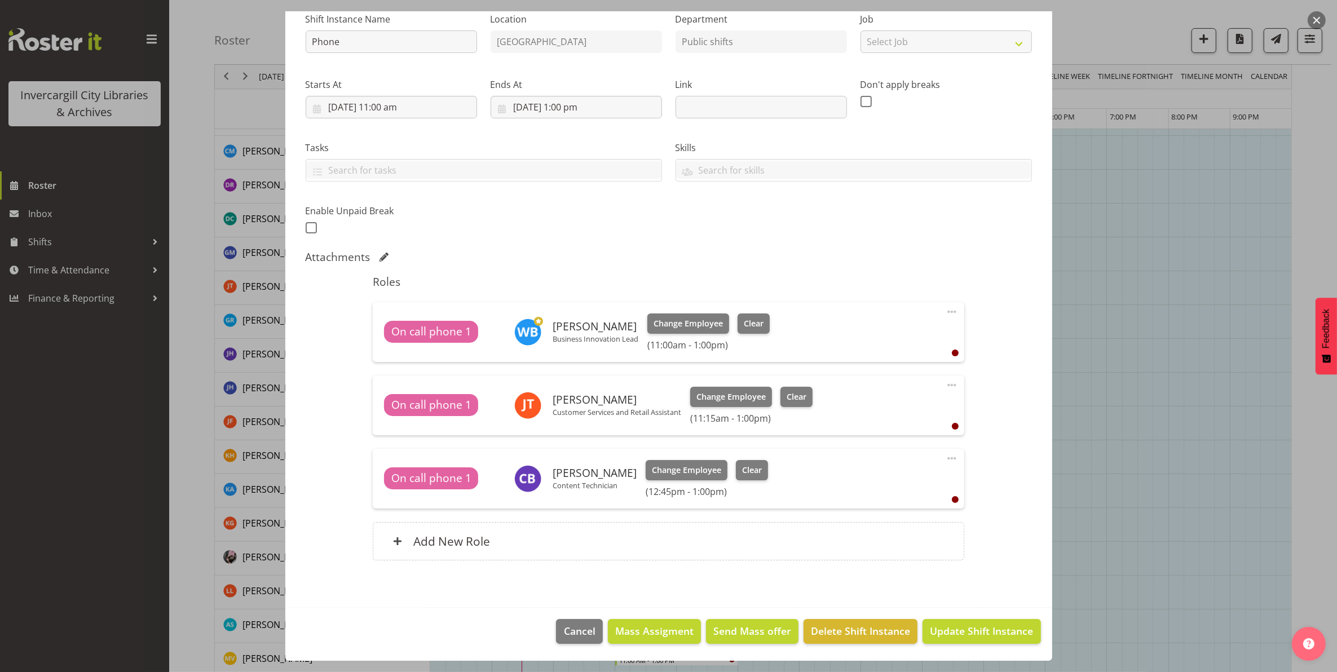
scroll to position [423, 0]
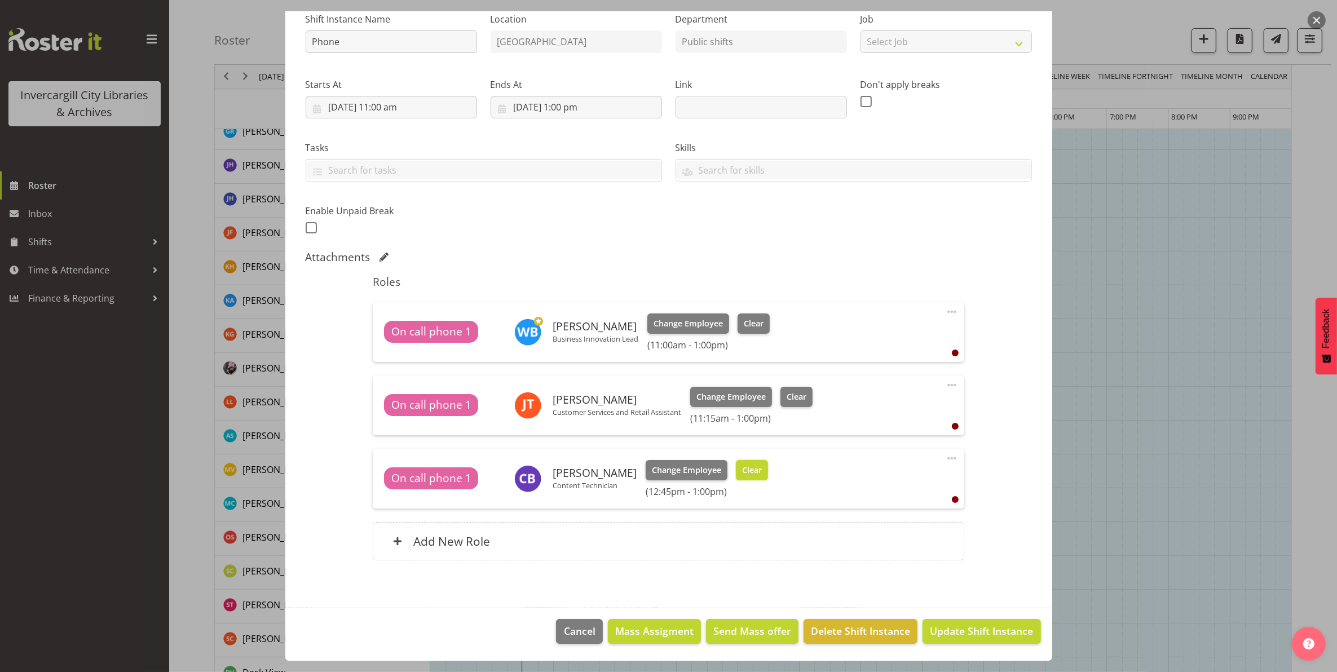
click at [743, 471] on span "Clear" at bounding box center [752, 470] width 20 height 12
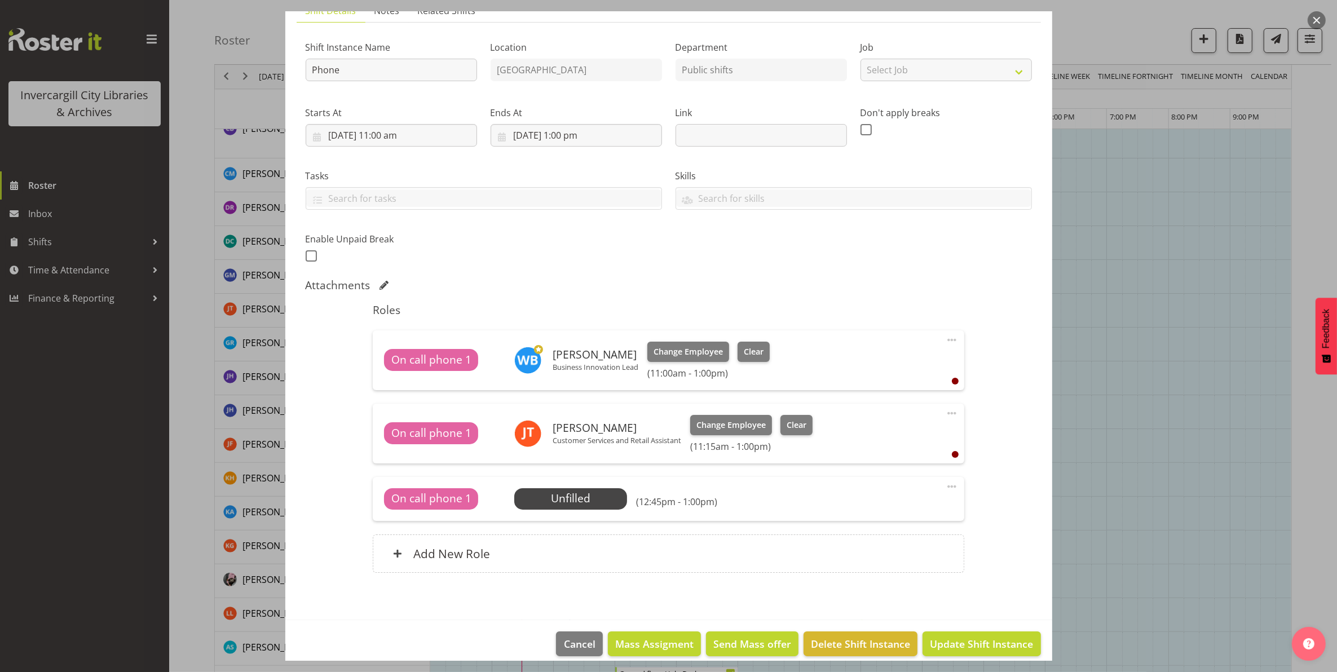
scroll to position [104, 0]
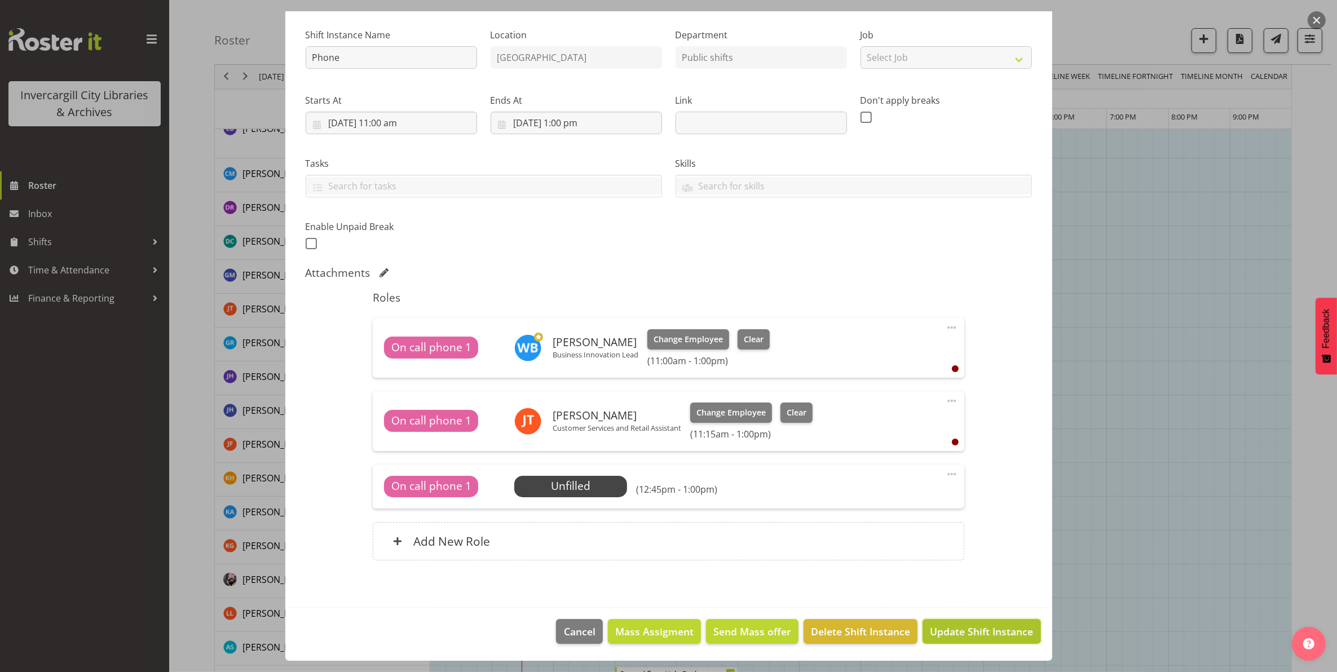
click at [952, 635] on span "Update Shift Instance" at bounding box center [981, 631] width 103 height 15
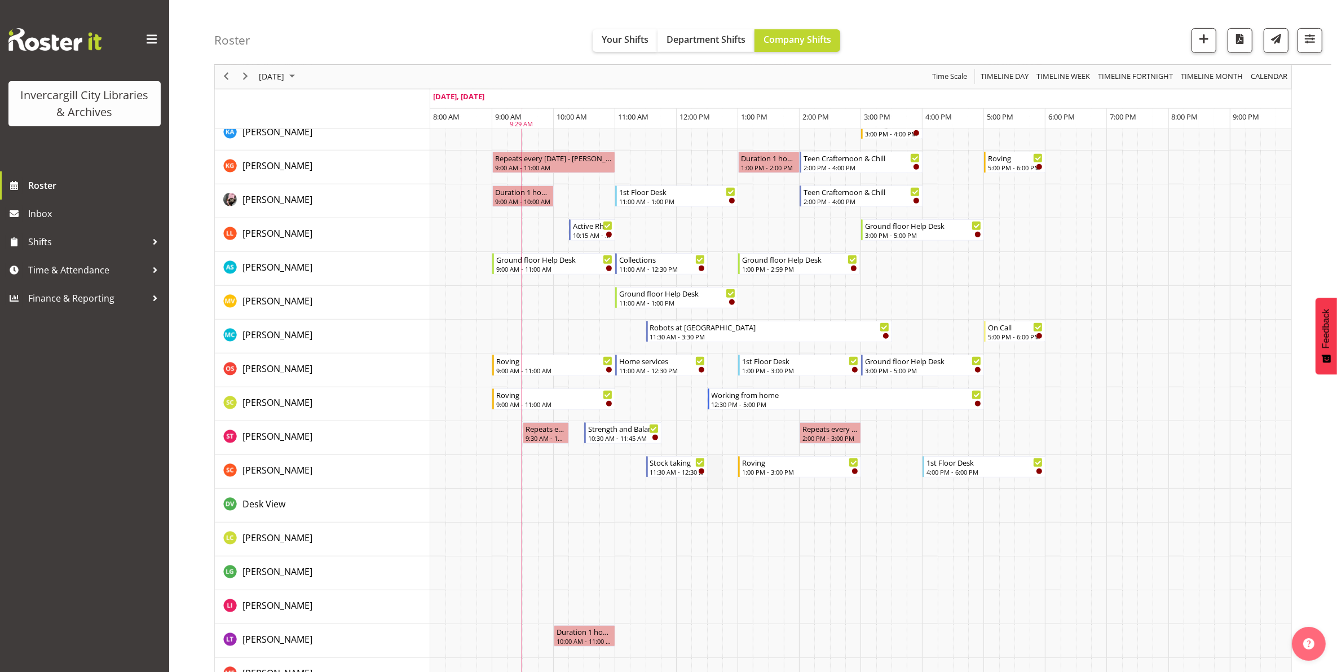
scroll to position [869, 0]
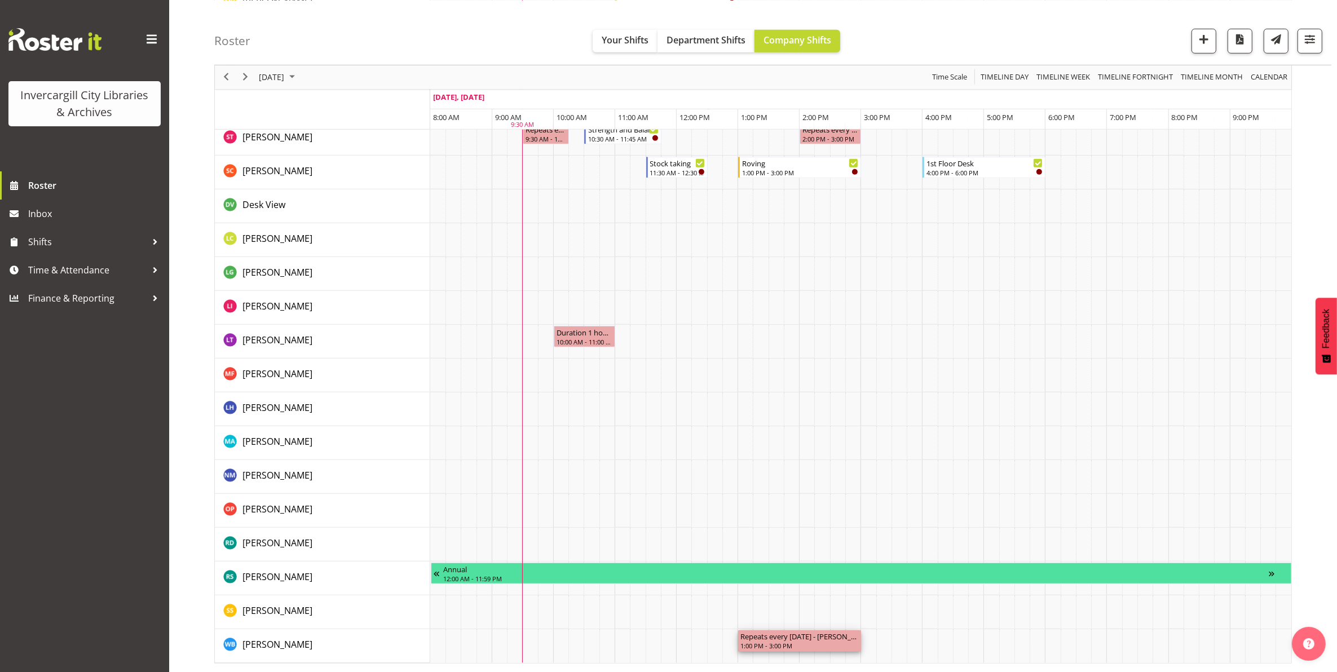
click at [746, 648] on div "1:00 PM - 3:00 PM" at bounding box center [799, 645] width 118 height 9
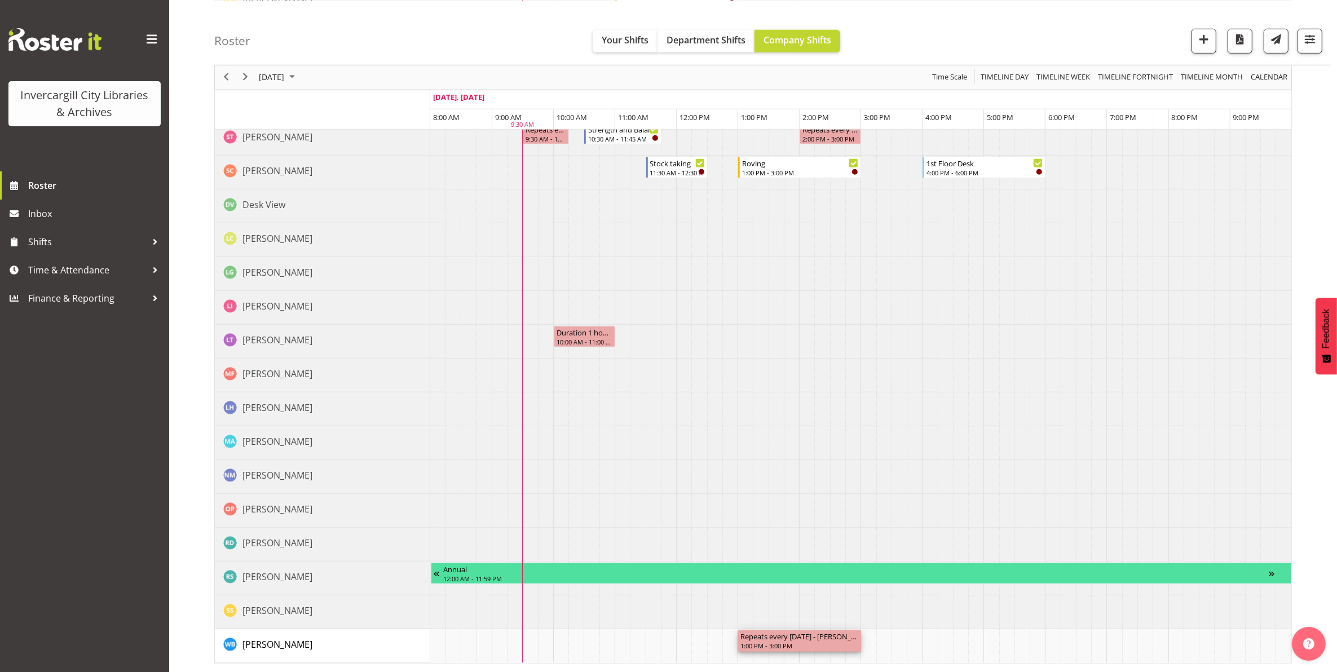
drag, startPoint x: 739, startPoint y: 647, endPoint x: 749, endPoint y: 647, distance: 10.1
click at [749, 647] on div "Repeats every tuesday - Willem Burger 1:00 PM - 3:00 PM" at bounding box center [799, 640] width 123 height 21
click at [739, 644] on div "Timeline Day of September 30, 2025" at bounding box center [741, 640] width 6 height 21
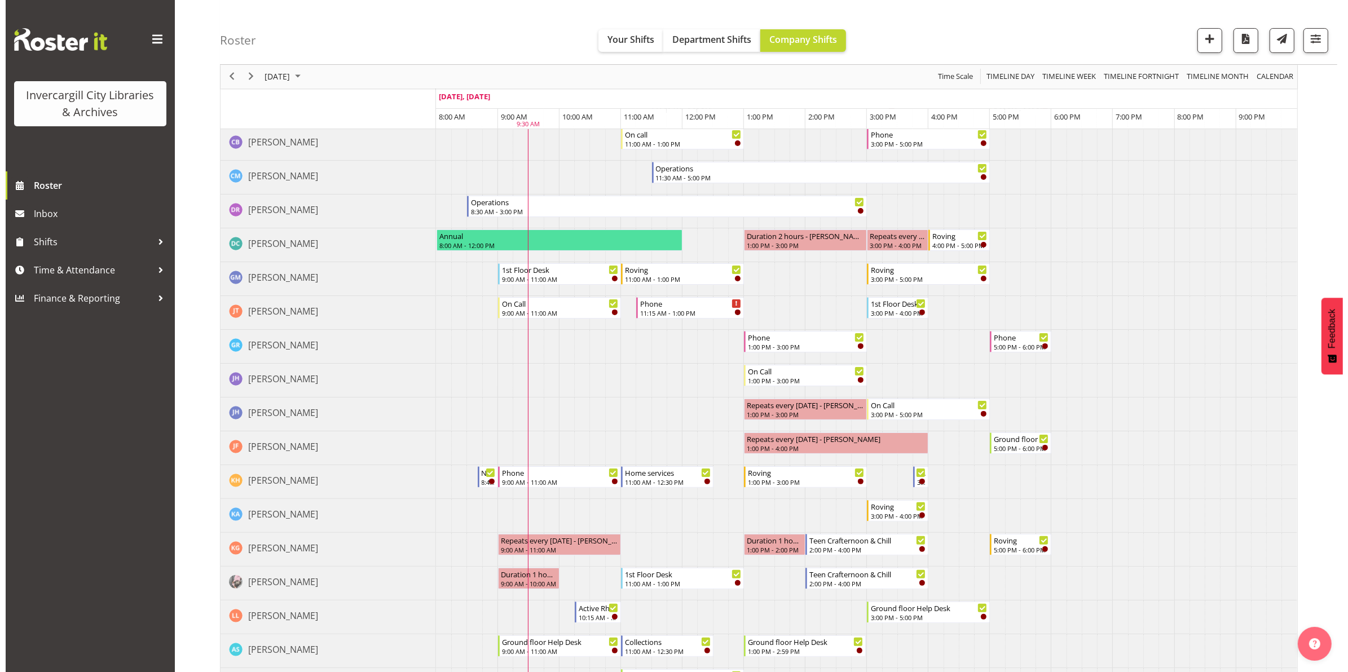
scroll to position [0, 0]
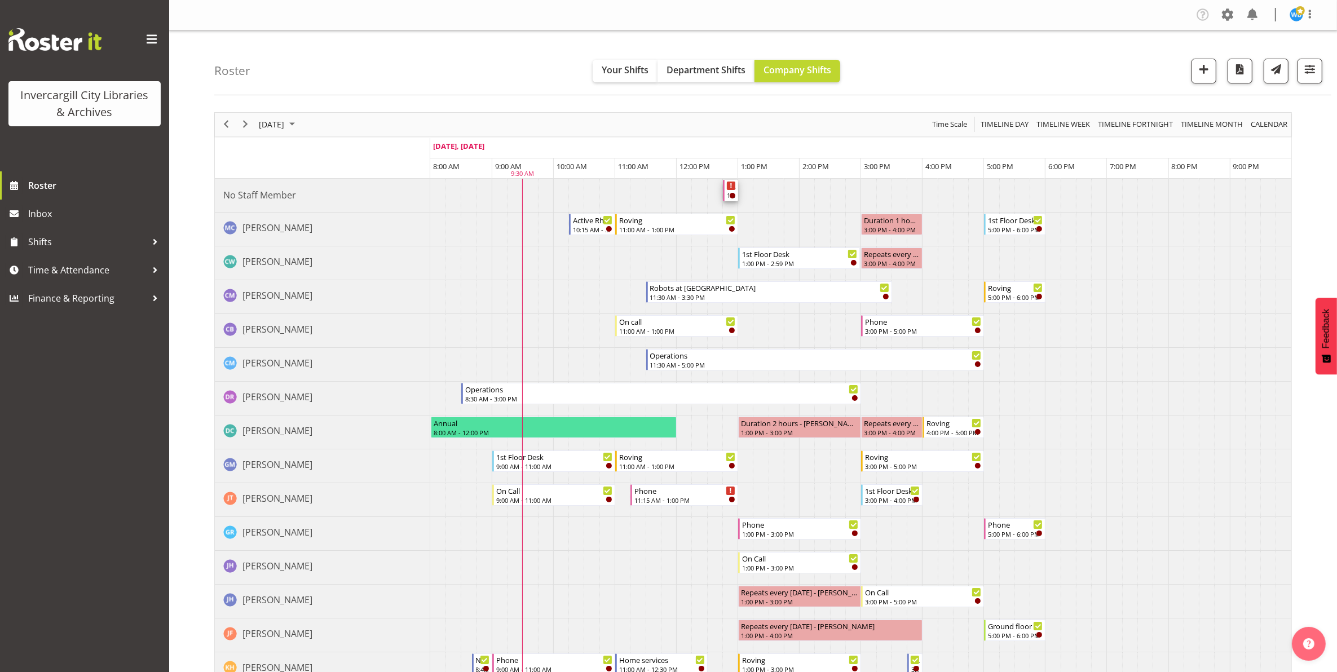
click at [728, 193] on div "12:45 PM - 1:00 PM" at bounding box center [731, 195] width 9 height 9
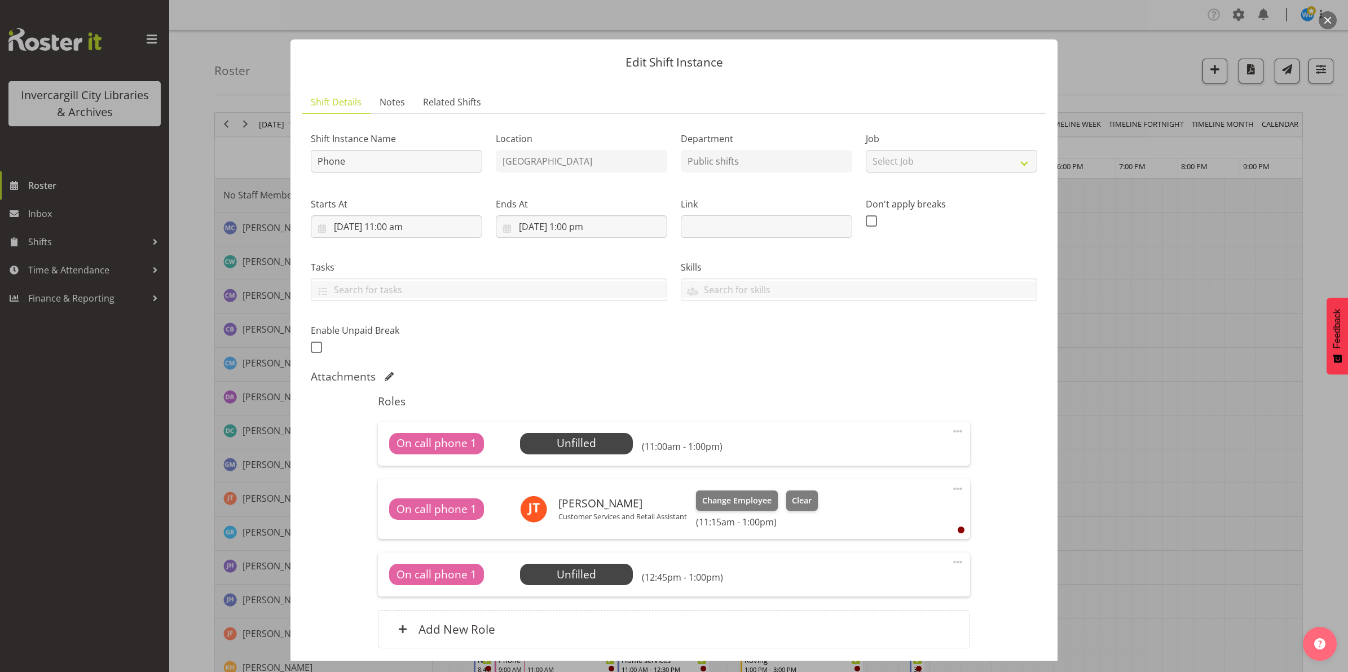
click at [951, 431] on span at bounding box center [958, 432] width 14 height 14
click at [871, 454] on link "Edit" at bounding box center [910, 456] width 108 height 20
select select "8"
select select "2025"
select select "13"
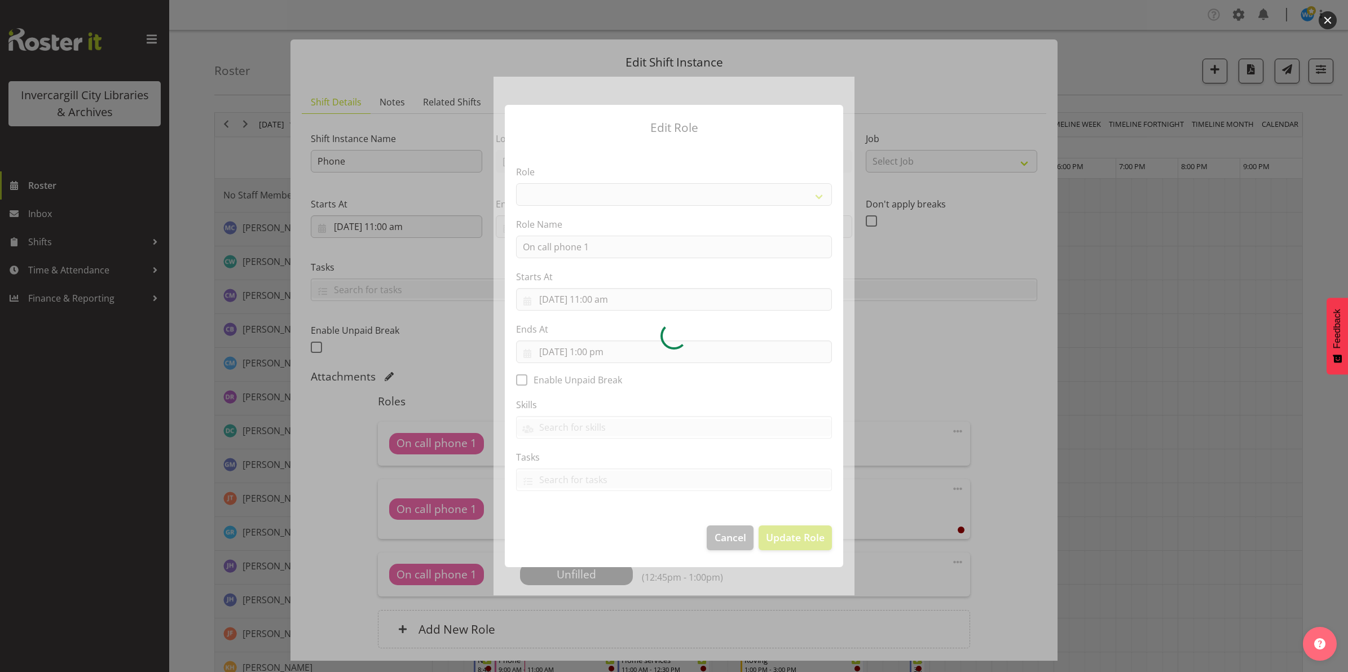
select select "1550"
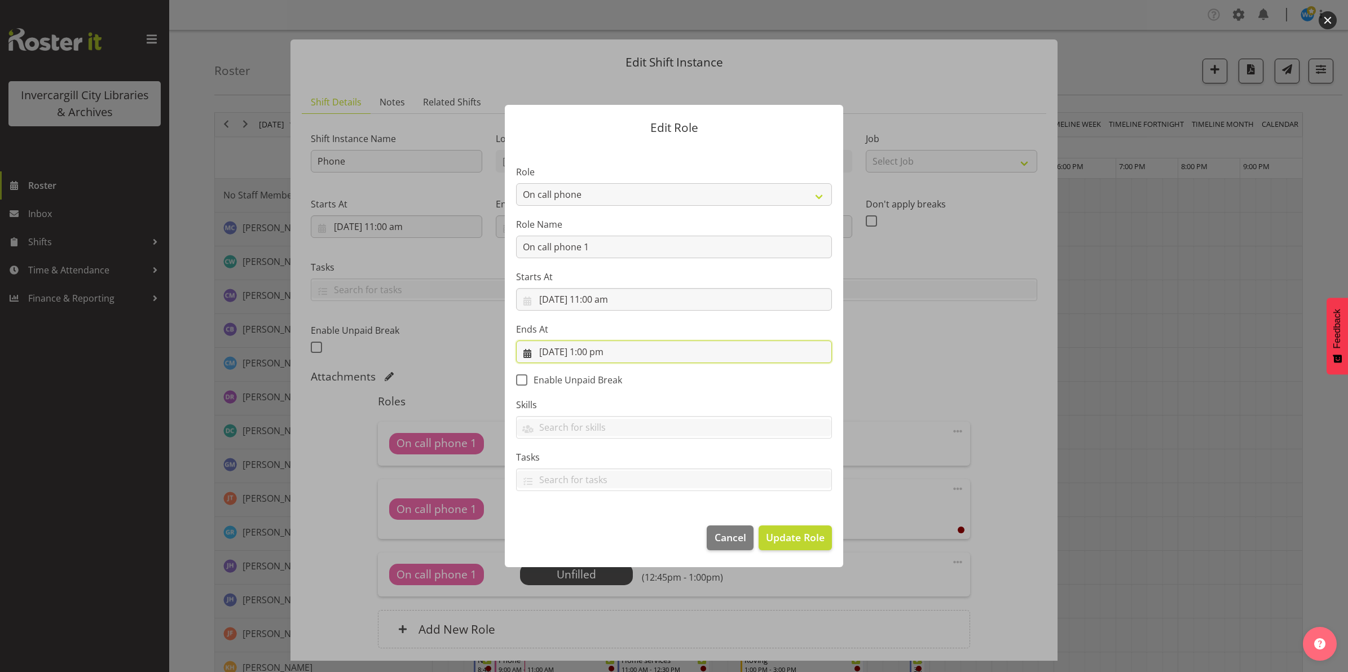
click at [593, 353] on input "30/09/2025, 1:00 pm" at bounding box center [674, 352] width 316 height 23
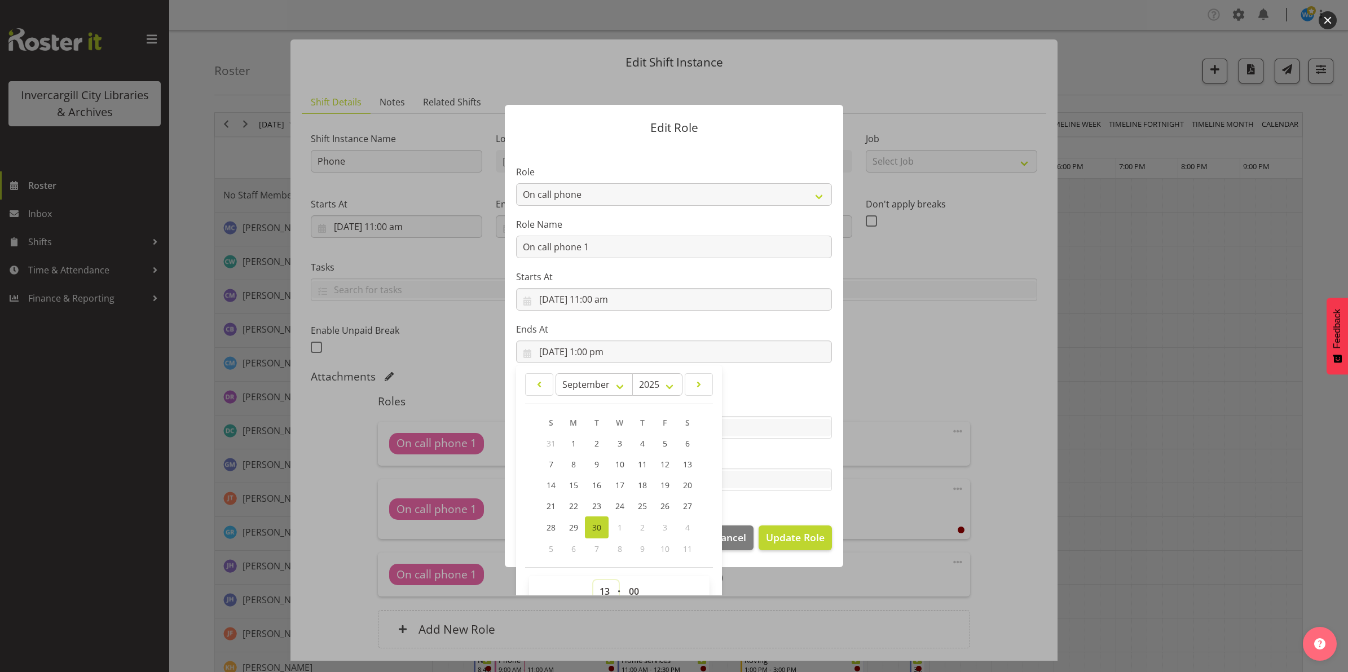
scroll to position [7, 0]
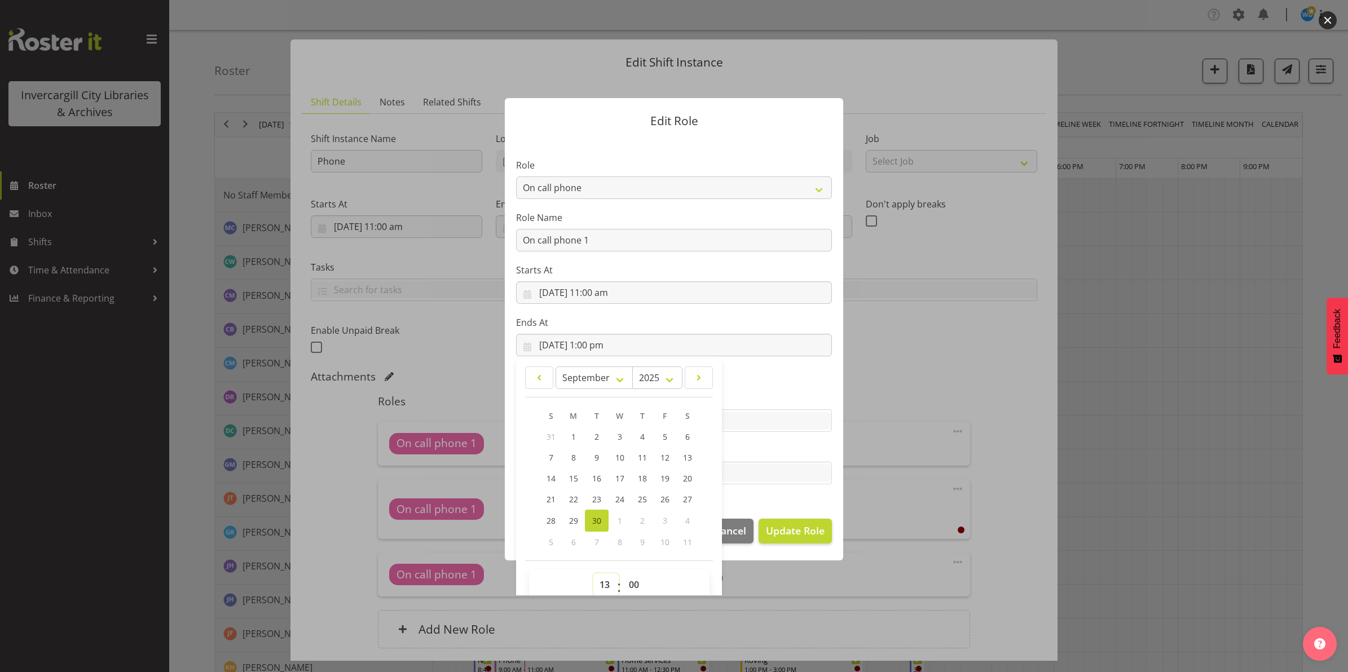
click at [595, 593] on select "00 01 02 03 04 05 06 07 08 09 10 11 12 13 14 15 16 17 18 19 20 21 22 23" at bounding box center [605, 584] width 25 height 23
select select "12"
click at [593, 573] on select "00 01 02 03 04 05 06 07 08 09 10 11 12 13 14 15 16 17 18 19 20 21 22 23" at bounding box center [605, 584] width 25 height 23
type input "30/09/2025, 12:00 pm"
click at [599, 346] on input "30/09/2025, 12:00 pm" at bounding box center [674, 345] width 316 height 23
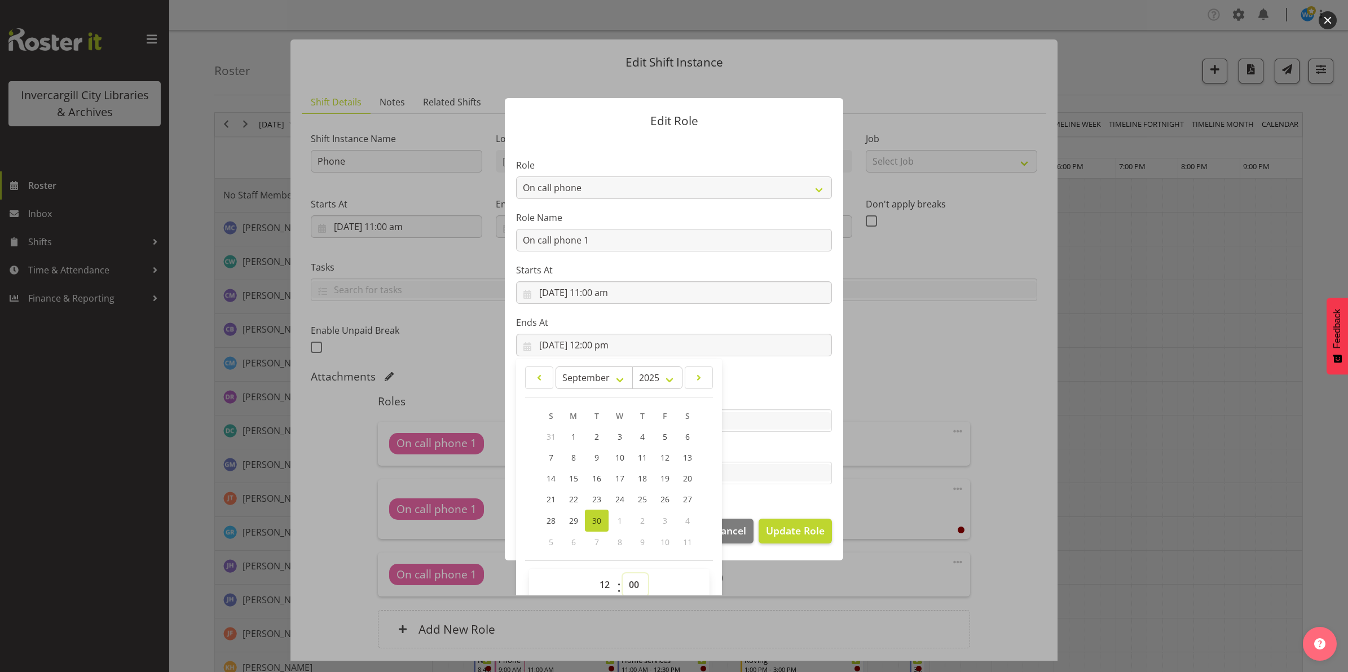
click at [629, 584] on select "00 01 02 03 04 05 06 07 08 09 10 11 12 13 14 15 16 17 18 19 20 21 22 23 24 25 2…" at bounding box center [634, 584] width 25 height 23
select select "55"
click at [622, 573] on select "00 01 02 03 04 05 06 07 08 09 10 11 12 13 14 15 16 17 18 19 20 21 22 23 24 25 2…" at bounding box center [634, 584] width 25 height 23
type input "30/09/2025, 12:55 pm"
click at [765, 503] on section "Role 1st floor desk AQ operator Business Support Team member Casual Customer Ex…" at bounding box center [674, 322] width 338 height 369
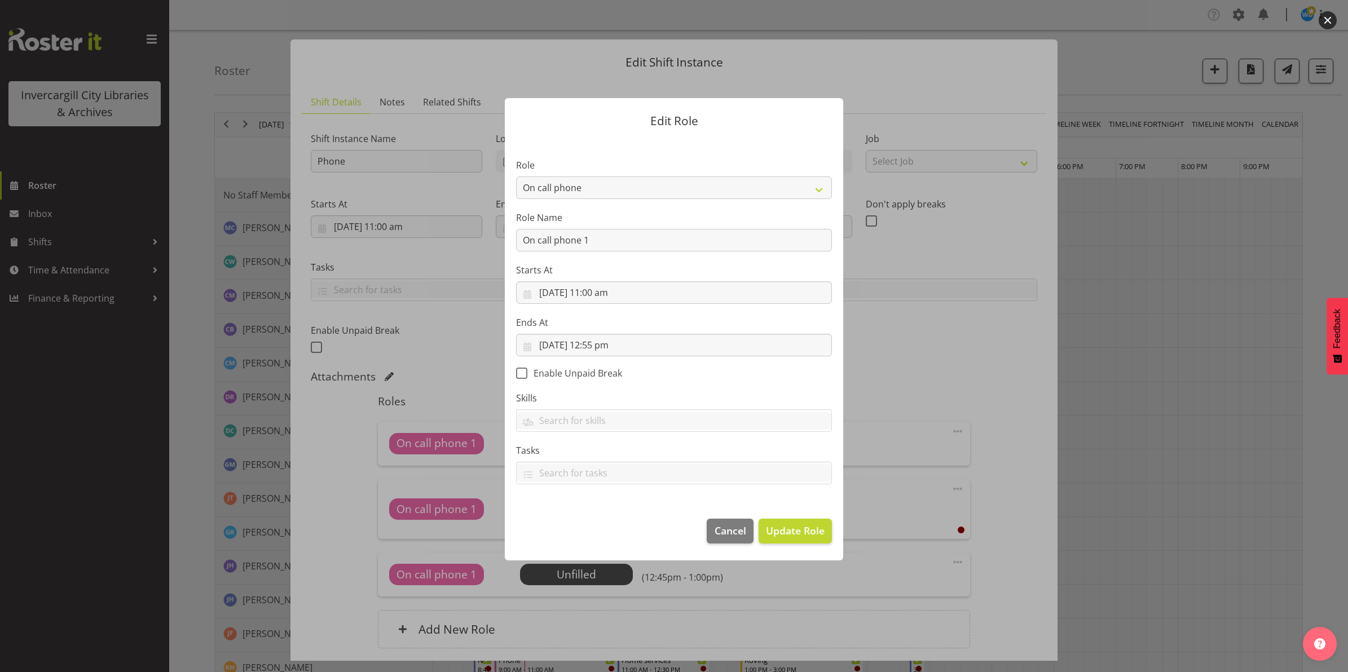
scroll to position [0, 0]
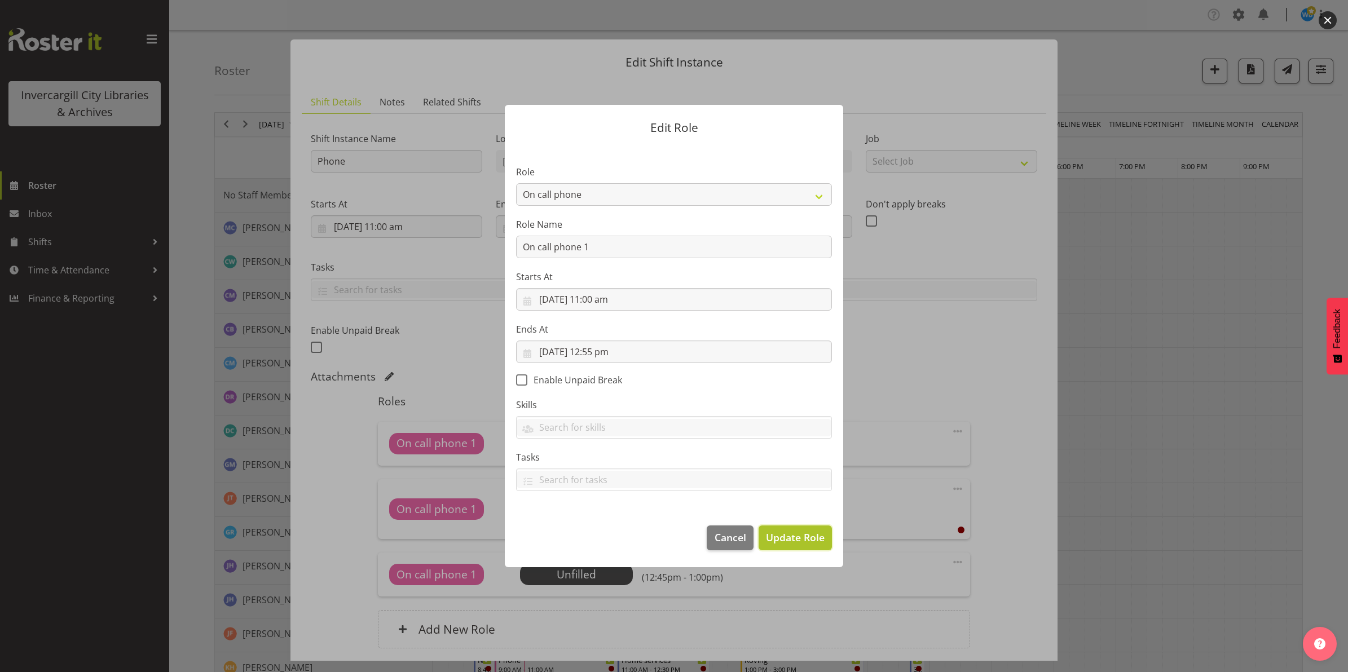
click at [788, 541] on span "Update Role" at bounding box center [795, 537] width 59 height 15
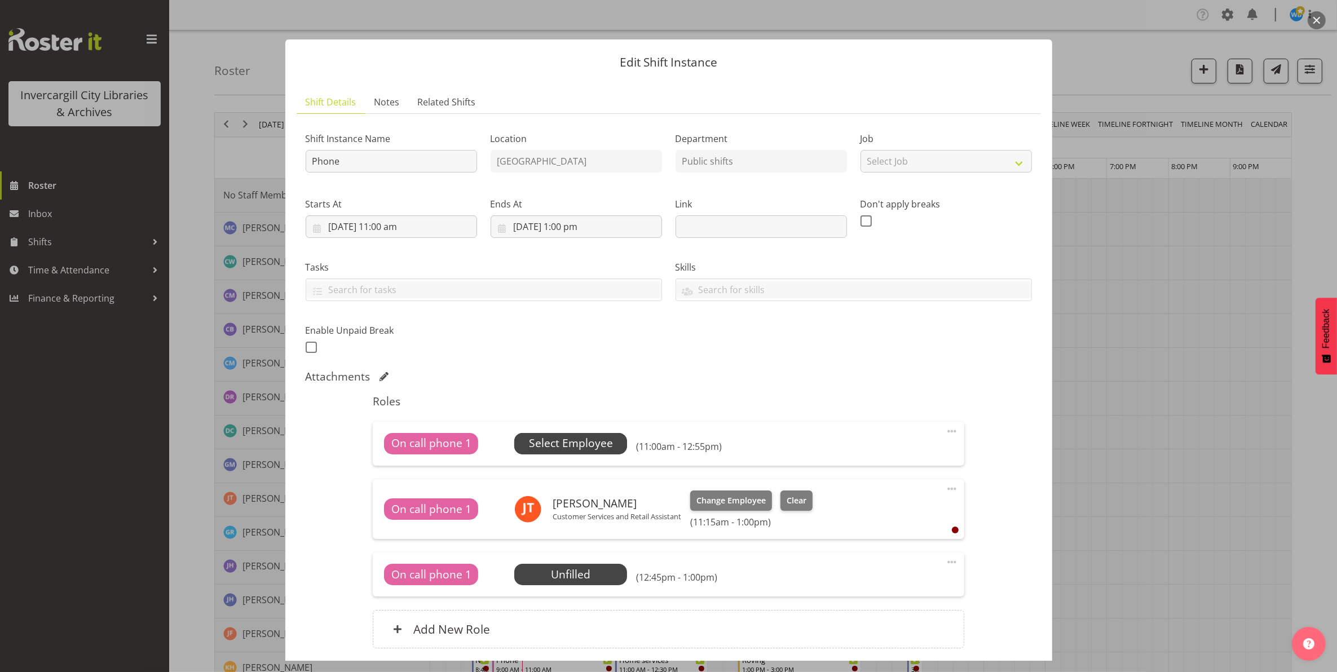
click at [578, 447] on span "Select Employee" at bounding box center [571, 443] width 84 height 16
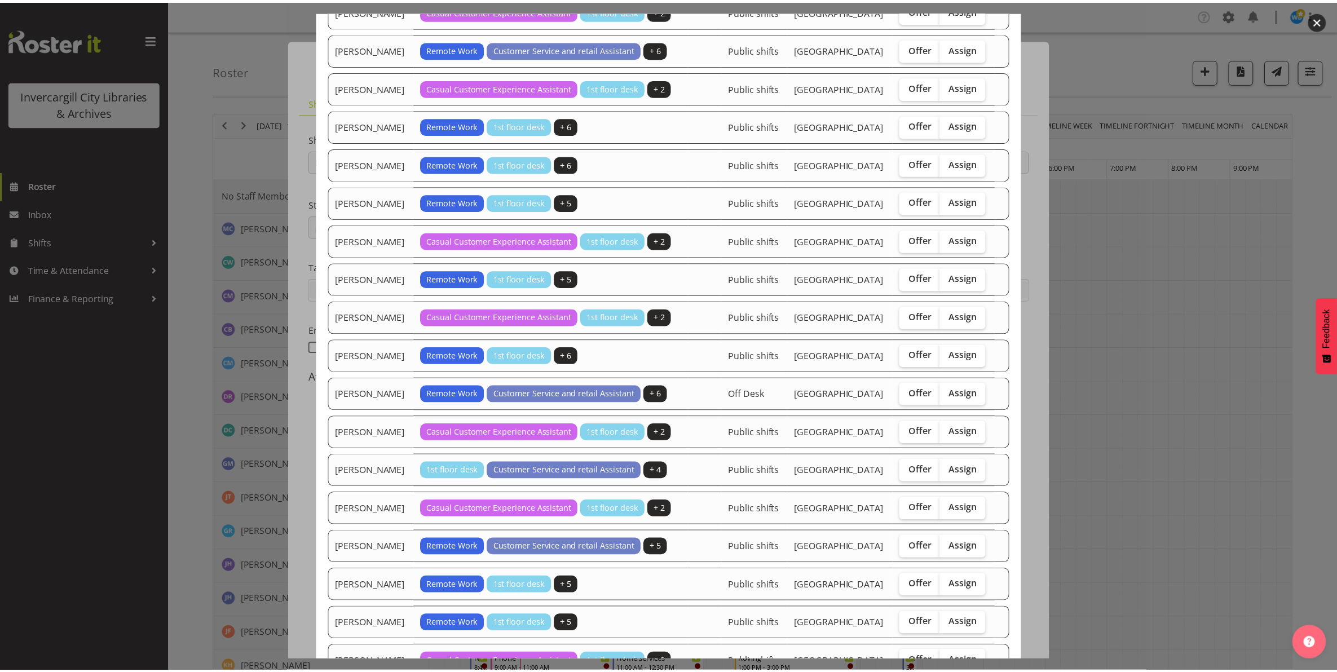
scroll to position [953, 0]
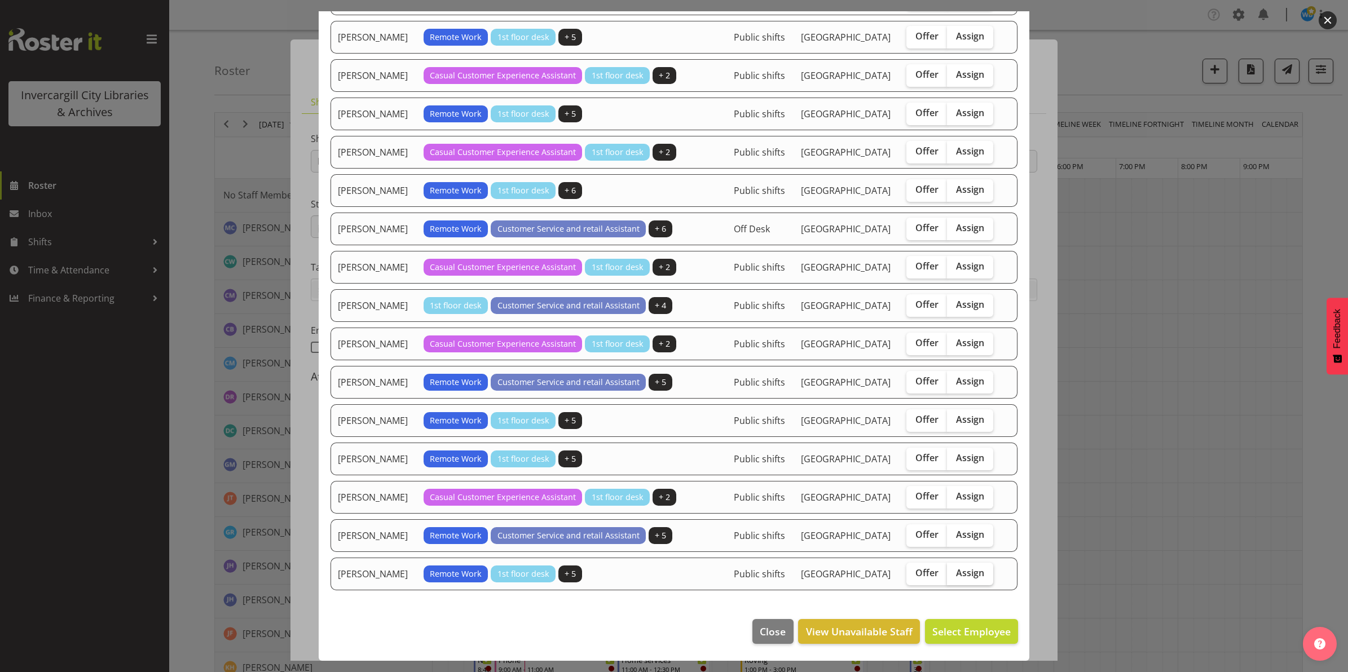
click at [965, 573] on span "Assign" at bounding box center [970, 572] width 28 height 11
click at [954, 573] on input "Assign" at bounding box center [950, 572] width 7 height 7
checkbox input "true"
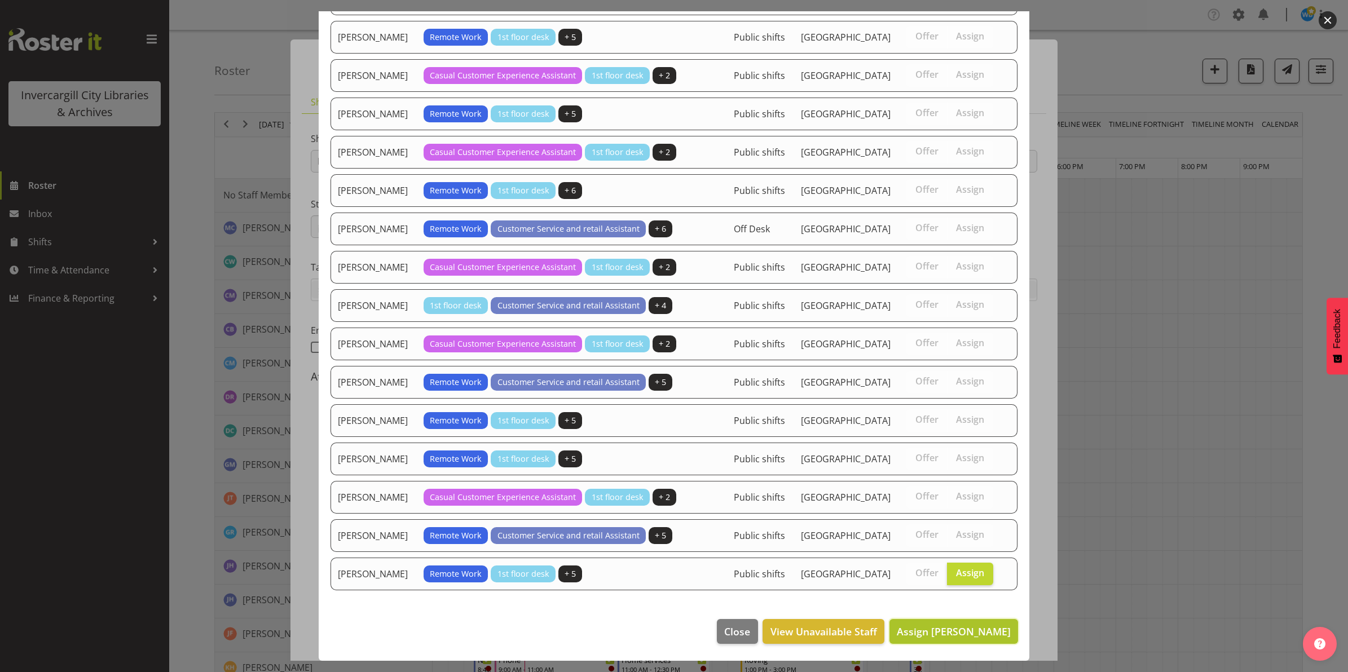
click at [934, 633] on span "Assign Willem Burger" at bounding box center [953, 632] width 114 height 14
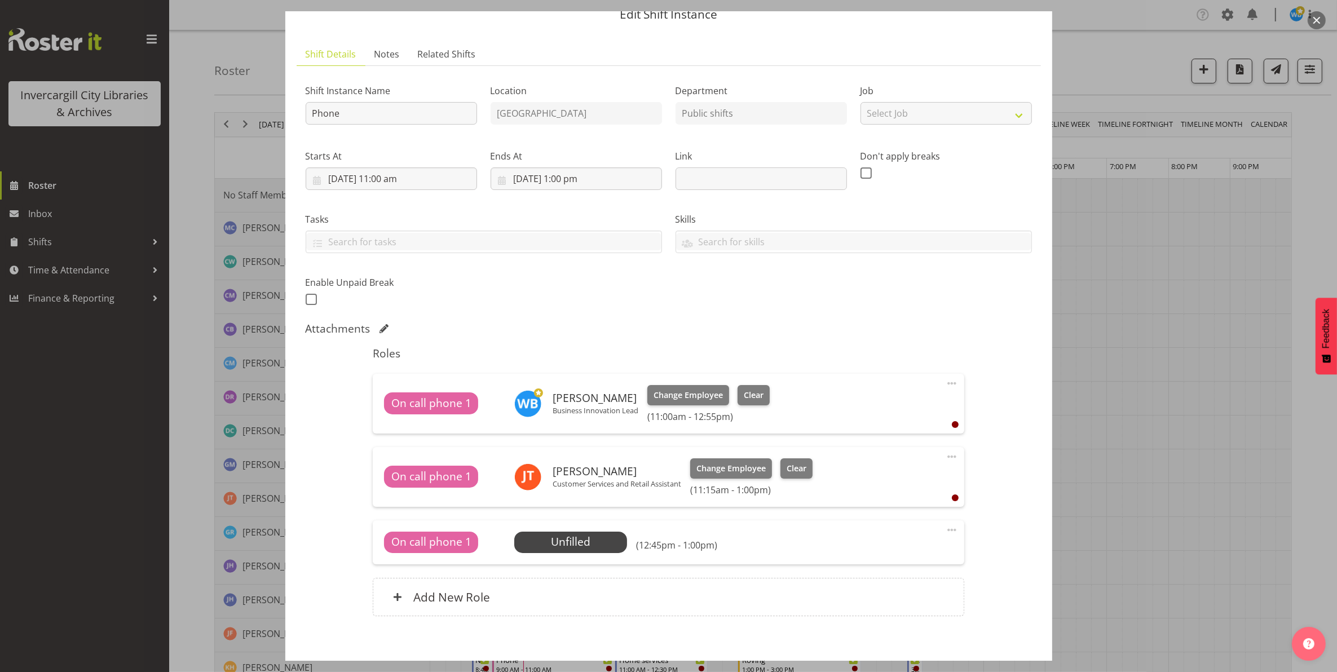
scroll to position [104, 0]
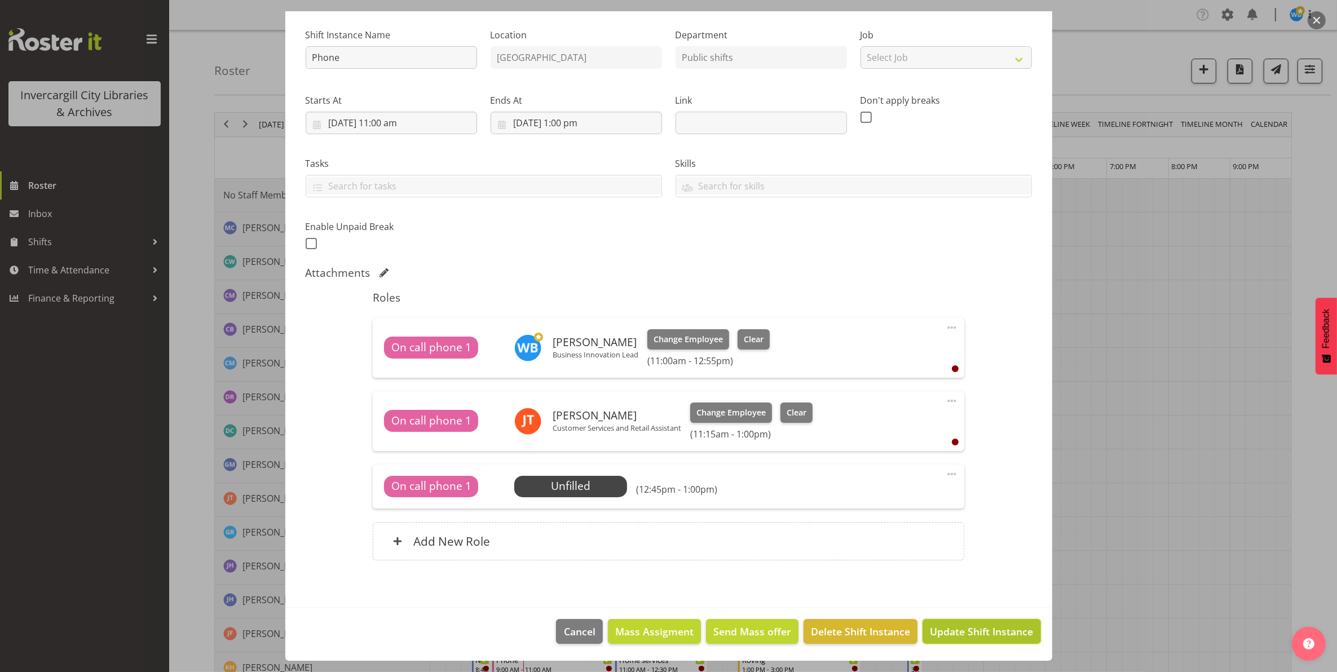
click at [945, 635] on span "Update Shift Instance" at bounding box center [981, 631] width 103 height 15
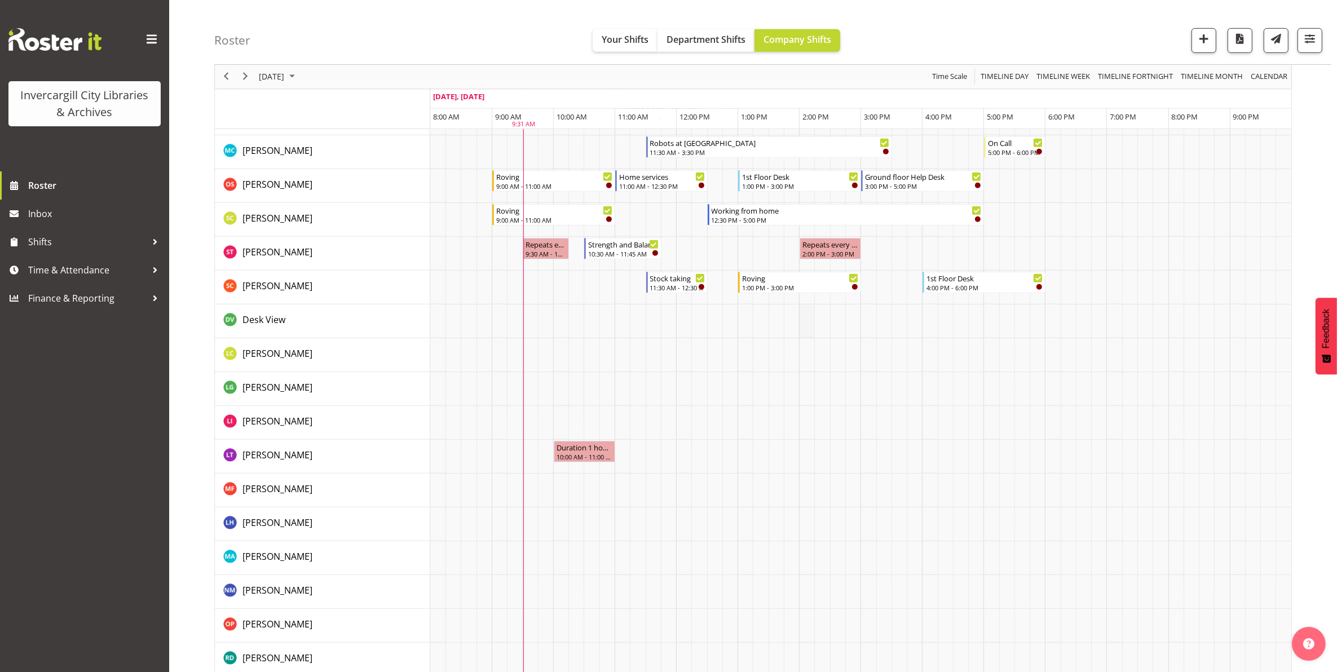
scroll to position [869, 0]
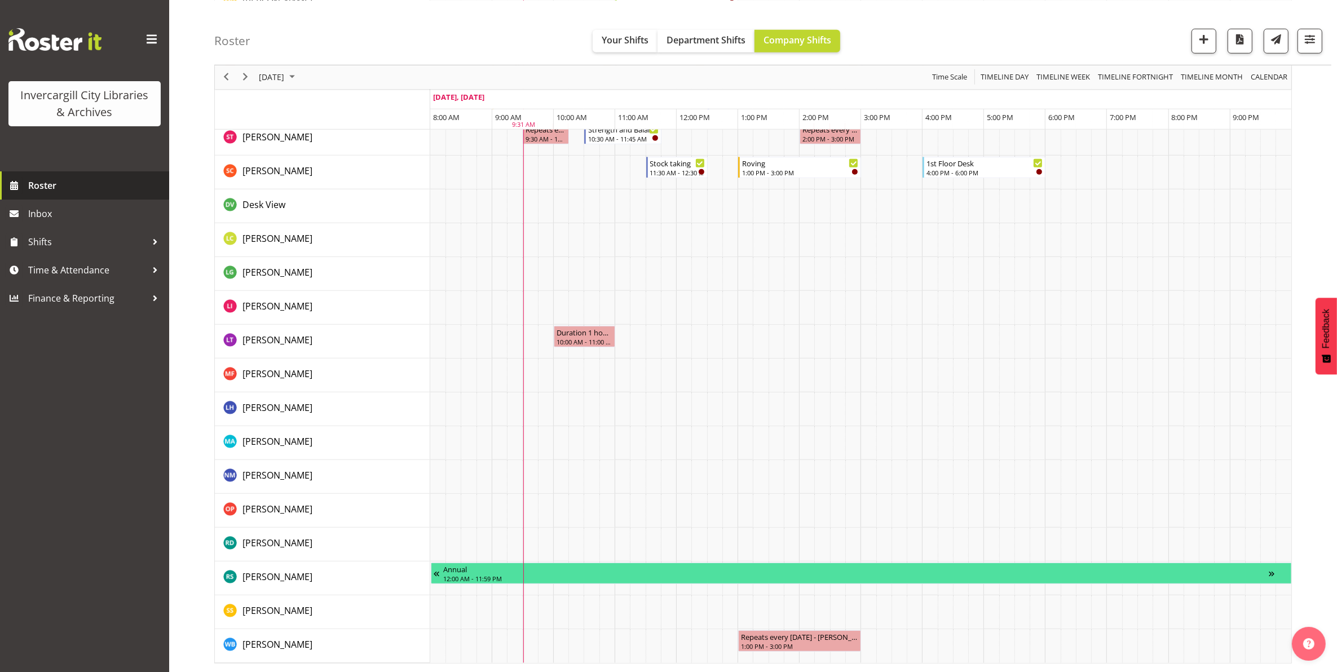
click at [41, 187] on span "Roster" at bounding box center [95, 185] width 135 height 17
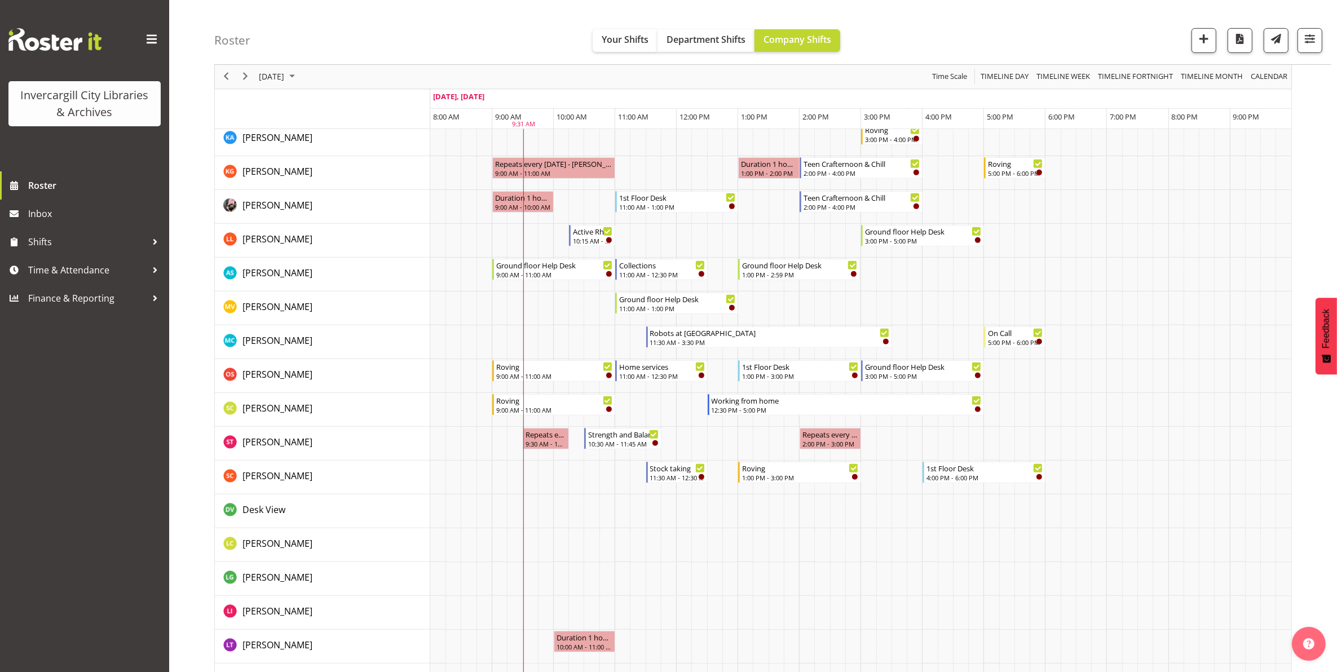
scroll to position [869, 0]
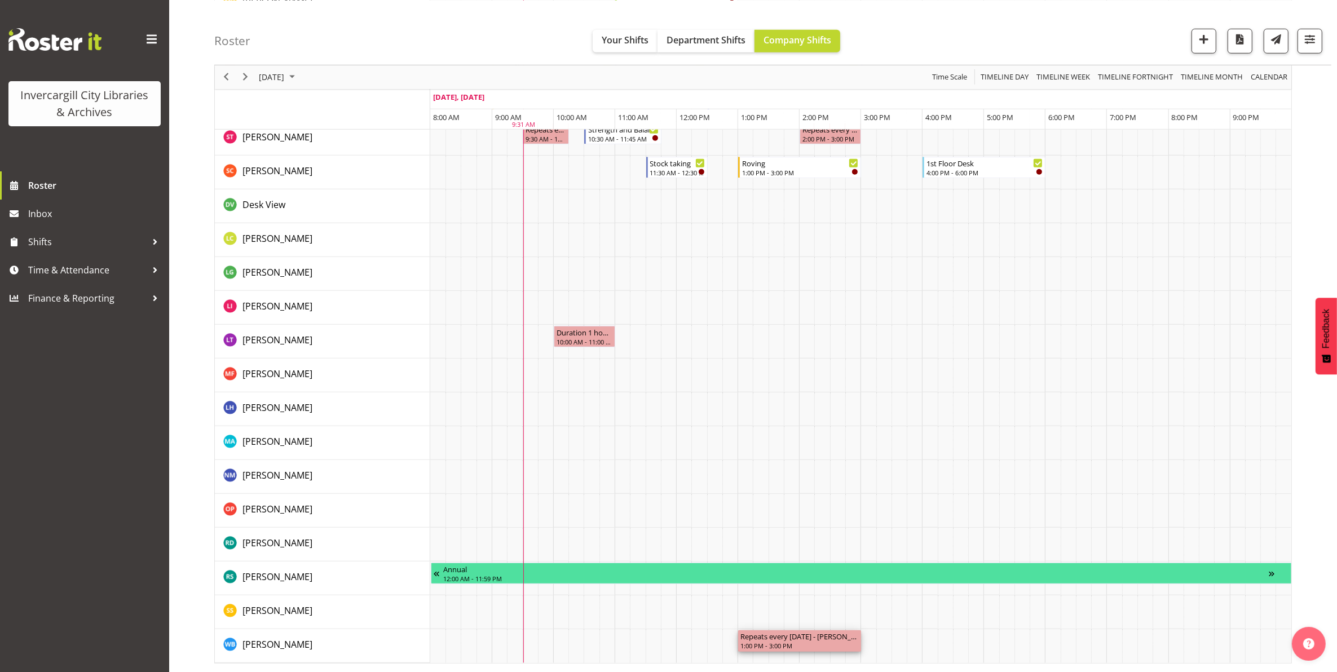
click at [745, 646] on div "1:00 PM - 3:00 PM" at bounding box center [799, 645] width 118 height 9
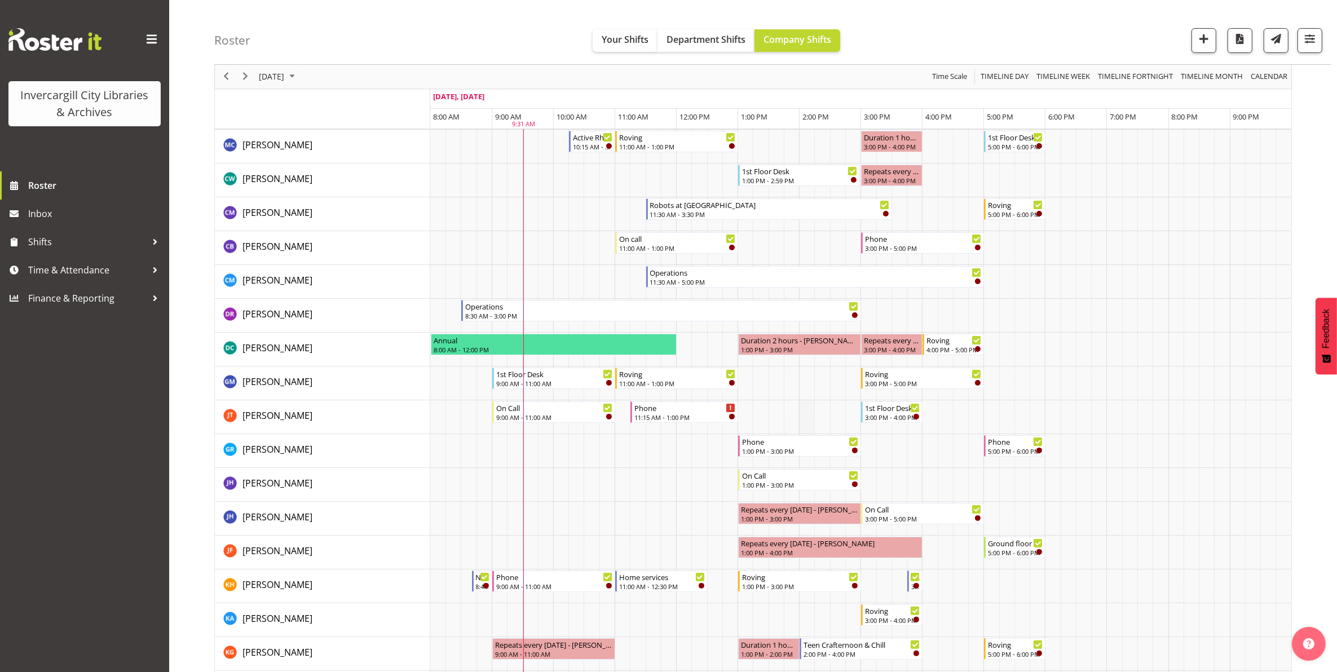
scroll to position [0, 0]
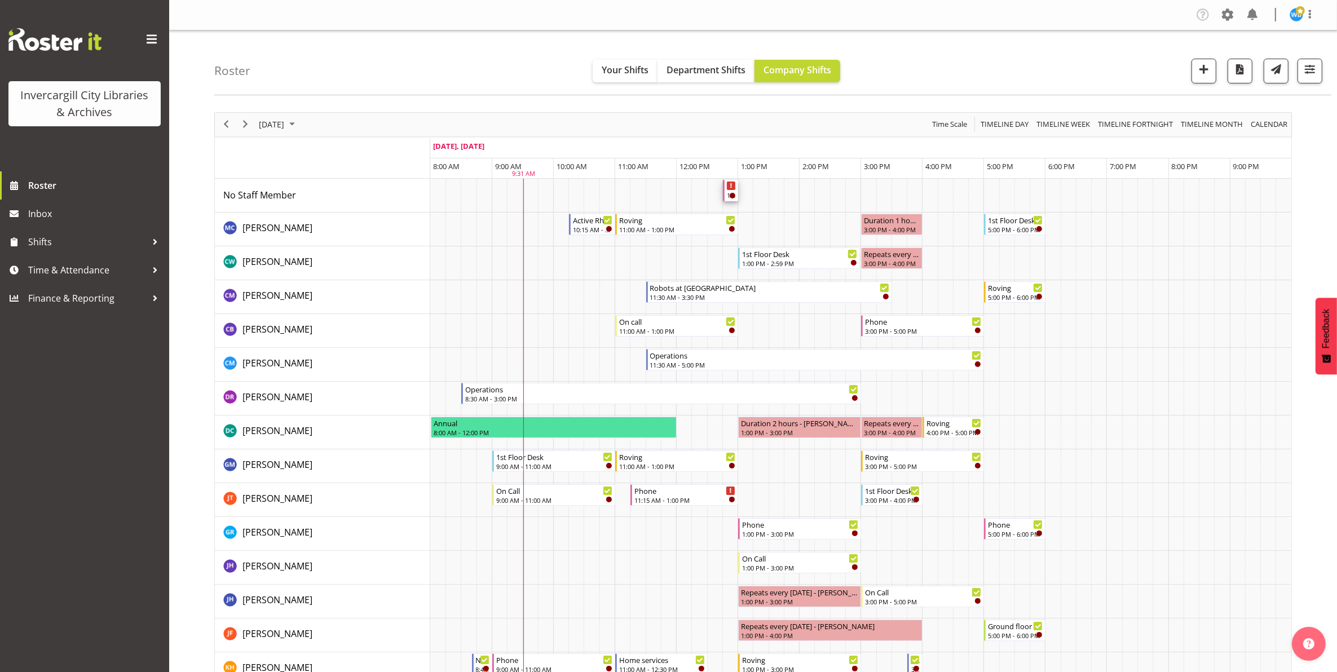
click at [728, 198] on div "12:45 PM - 1:00 PM" at bounding box center [731, 195] width 9 height 9
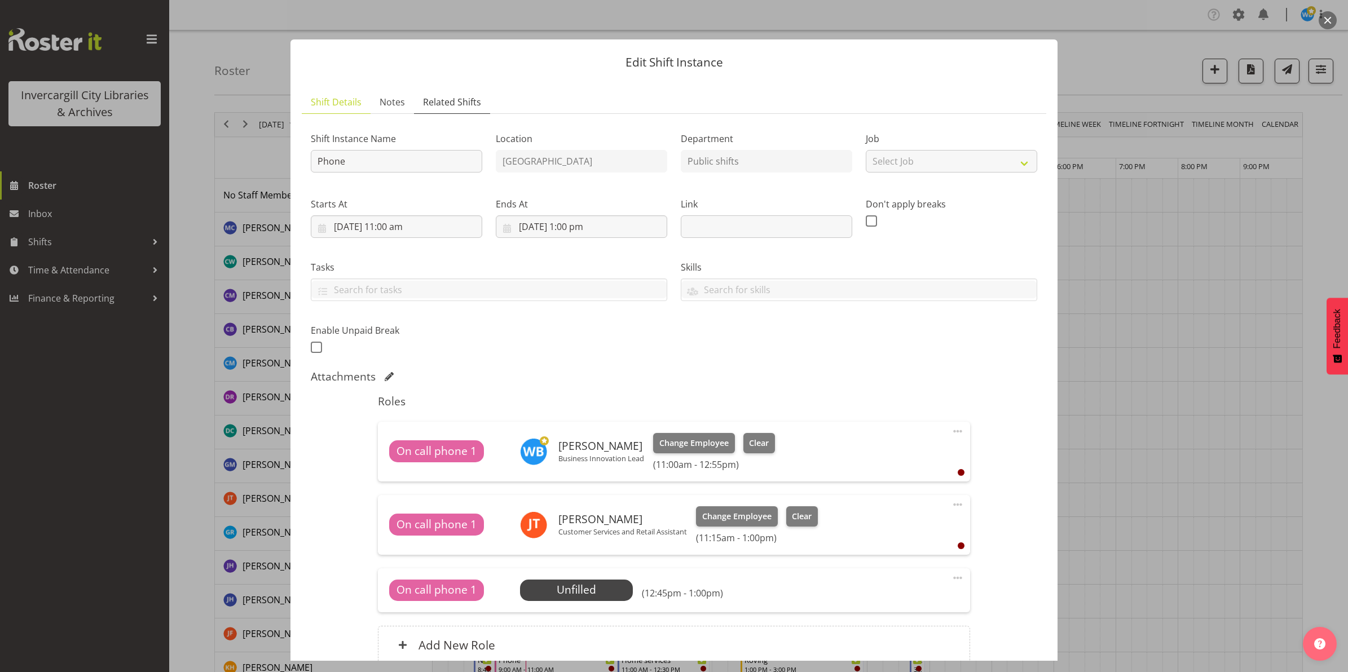
click at [447, 101] on span "Related Shifts" at bounding box center [452, 102] width 58 height 14
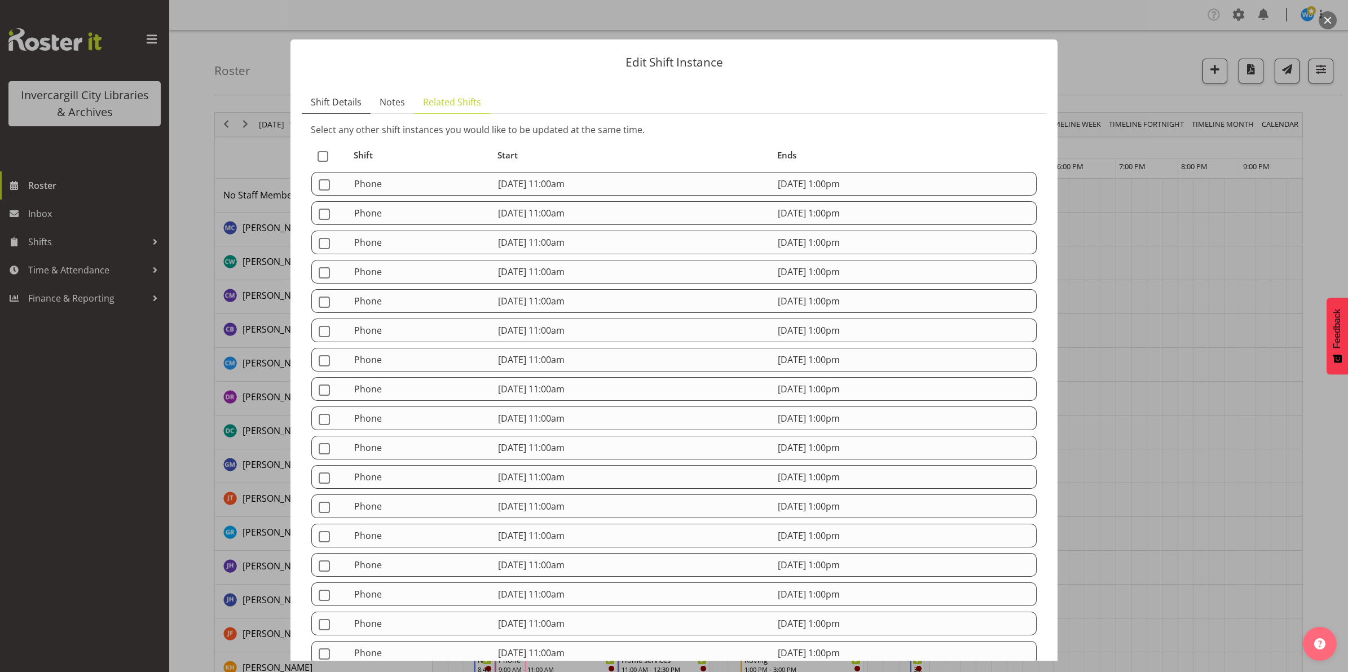
click at [331, 101] on span "Shift Details" at bounding box center [336, 102] width 51 height 14
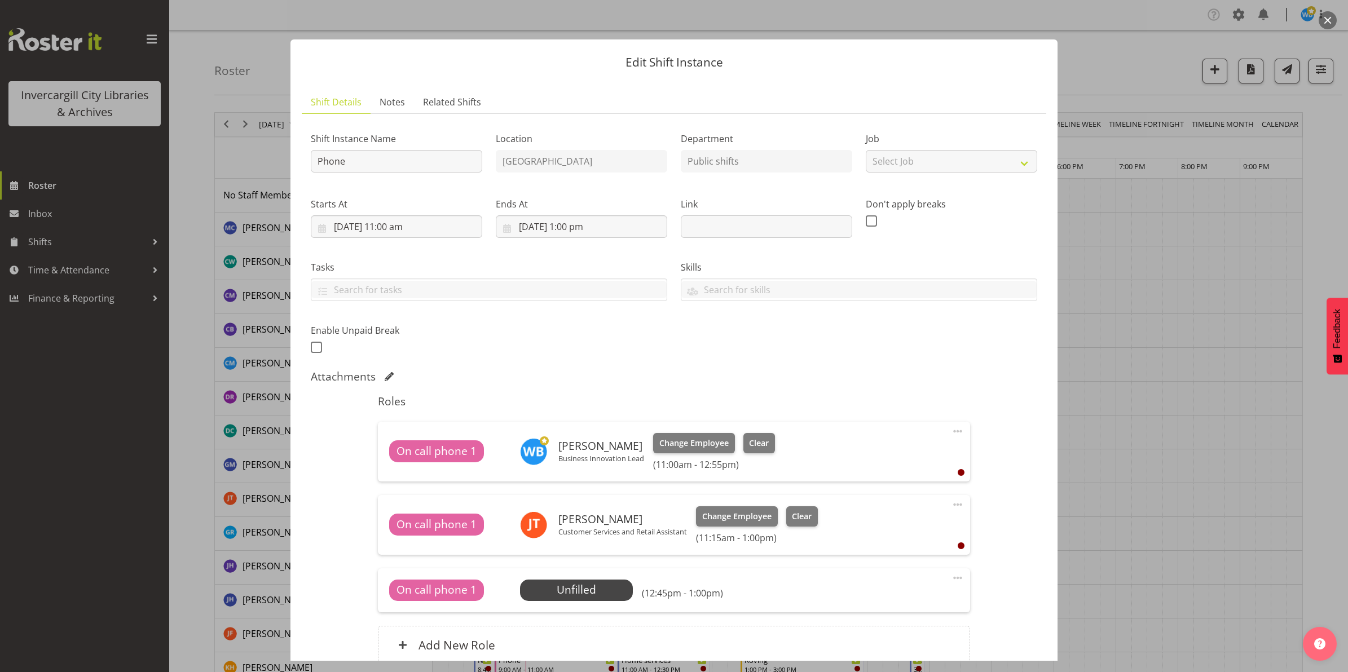
click at [1329, 25] on button "button" at bounding box center [1327, 20] width 18 height 18
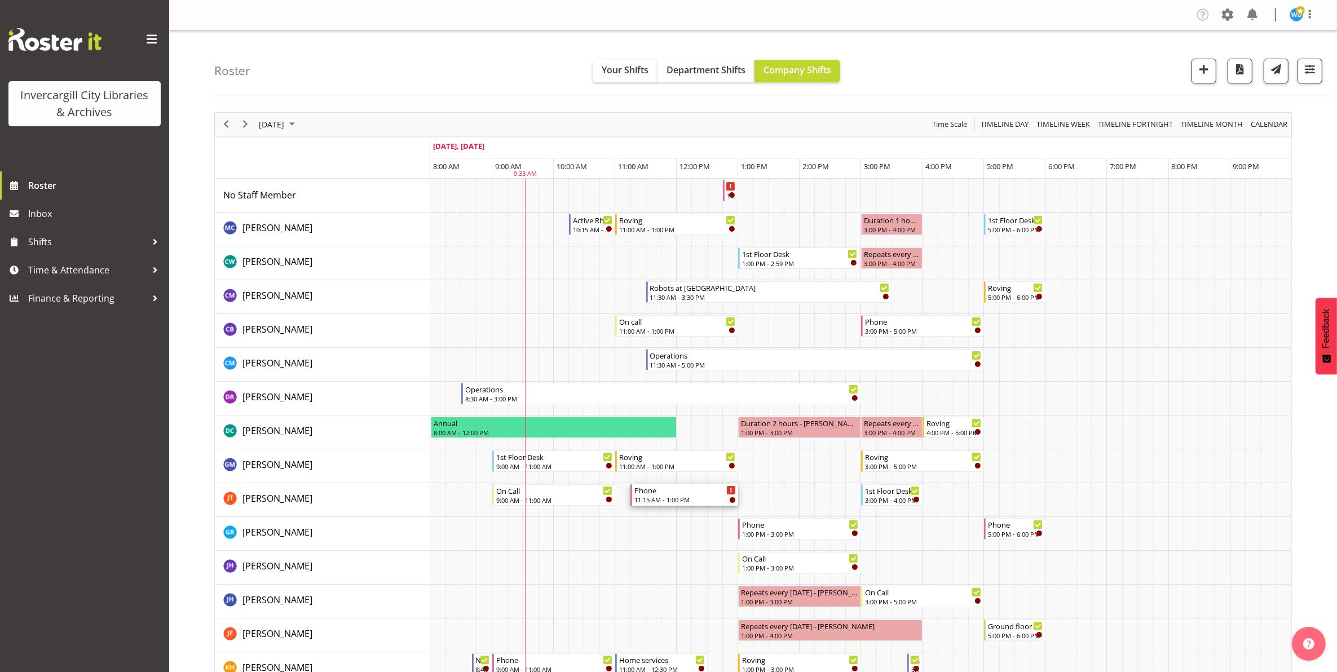
click at [708, 499] on div "11:15 AM - 1:00 PM" at bounding box center [684, 499] width 101 height 9
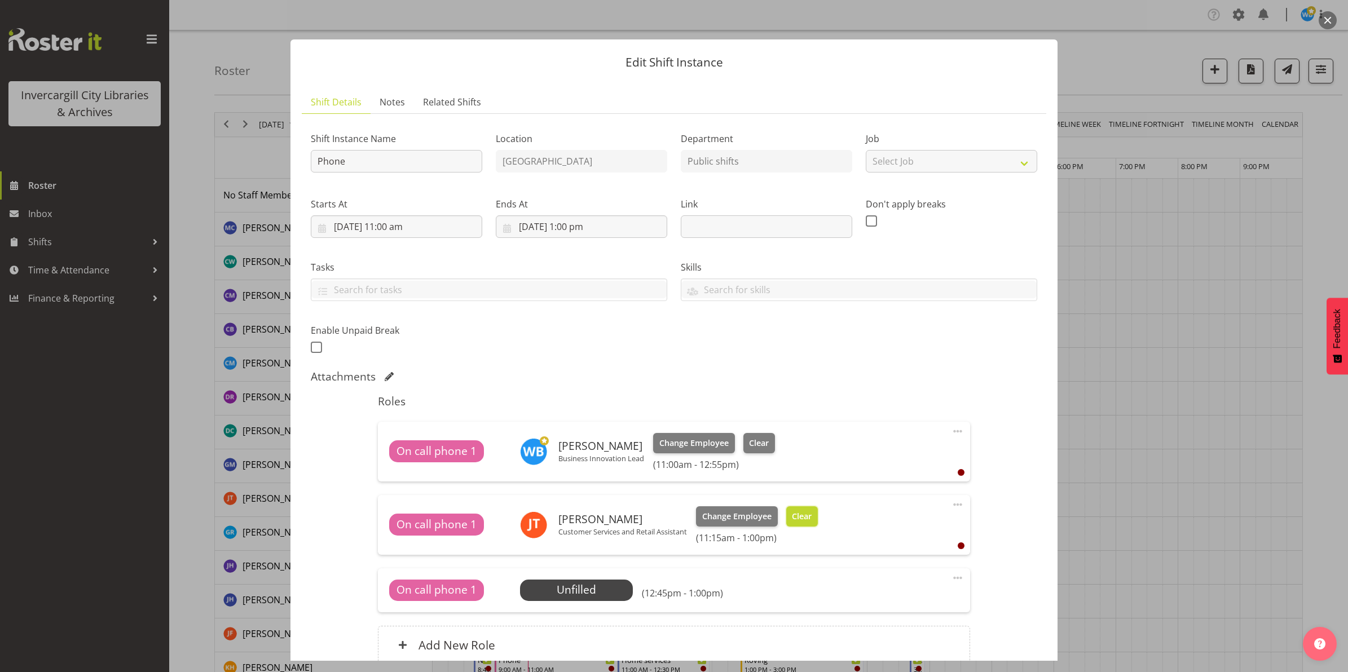
click at [801, 516] on span "Clear" at bounding box center [802, 516] width 20 height 12
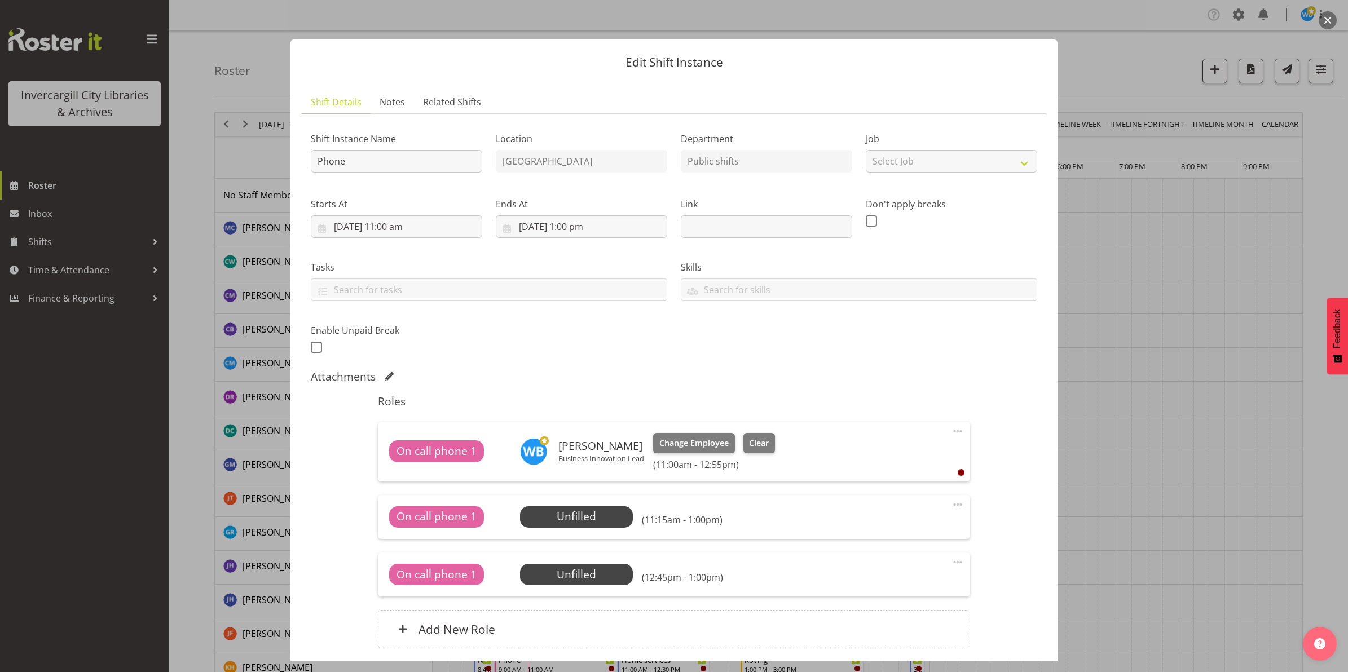
click at [715, 465] on h6 "(11:00am - 12:55pm)" at bounding box center [714, 464] width 122 height 11
click at [951, 431] on span at bounding box center [958, 432] width 14 height 14
click at [884, 461] on link "Edit" at bounding box center [910, 456] width 108 height 20
select select "8"
select select "2025"
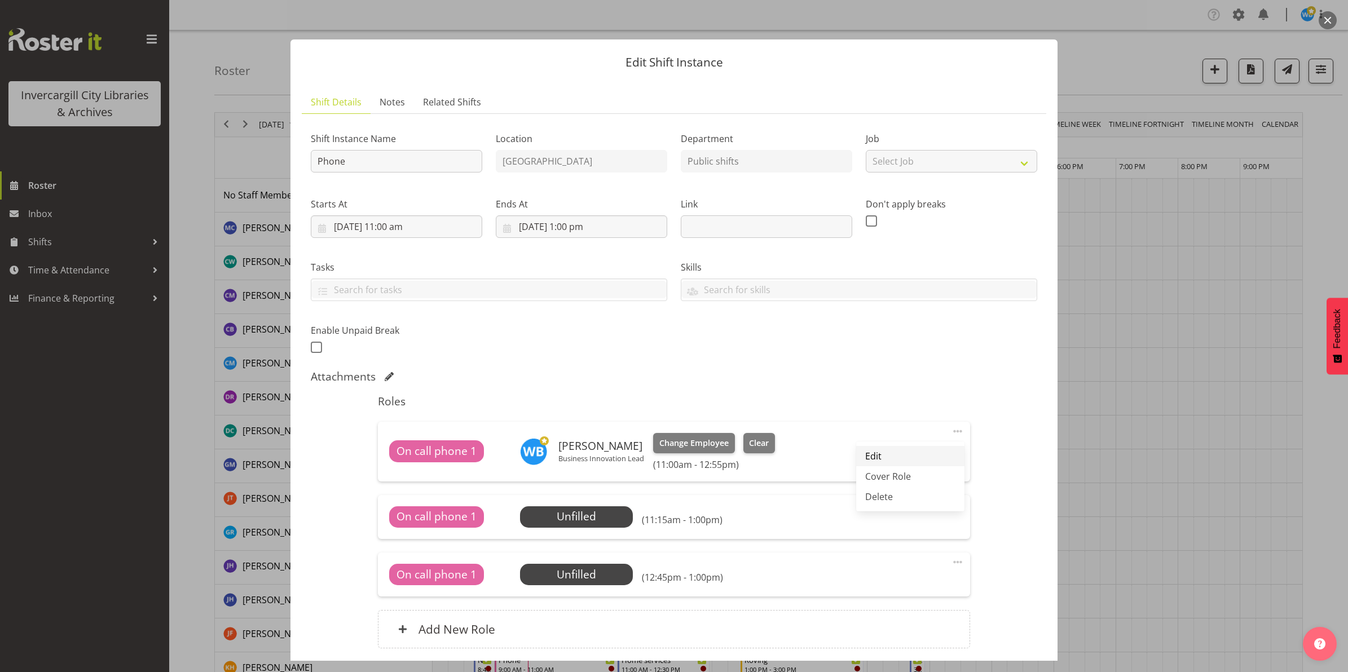
select select "12"
select select "55"
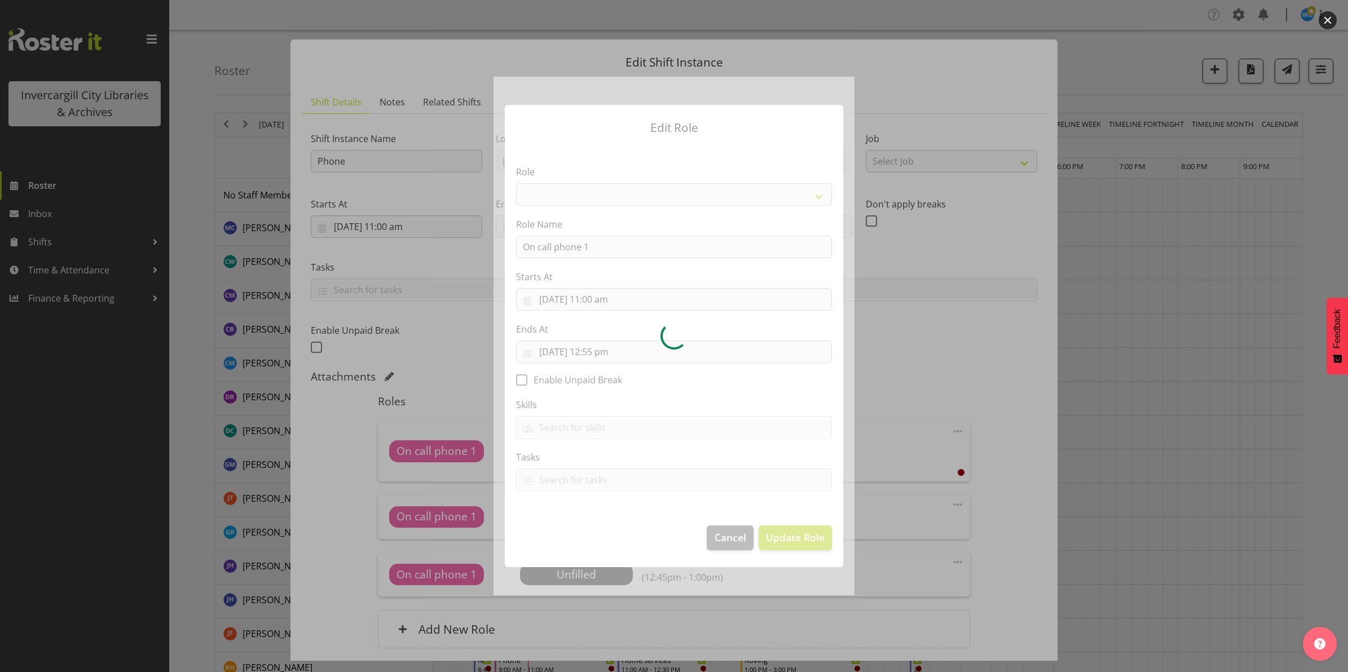
select select "1550"
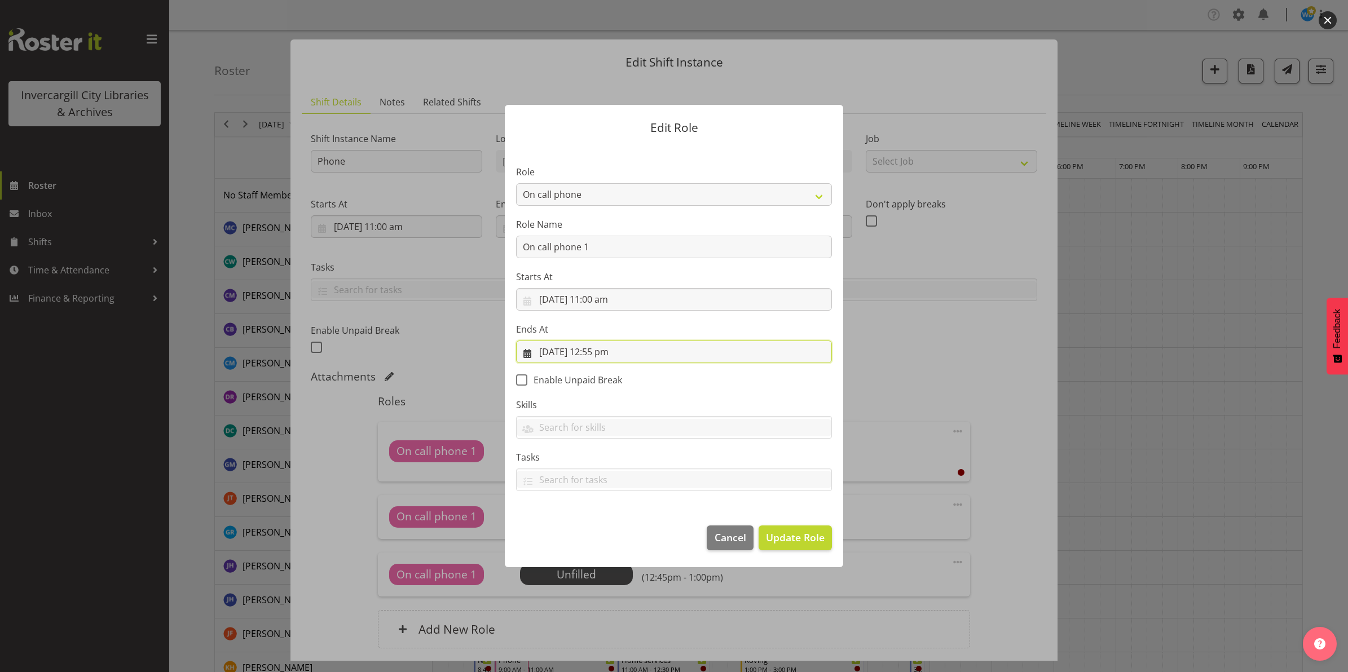
click at [615, 350] on input "30/09/2025, 12:55 pm" at bounding box center [674, 352] width 316 height 23
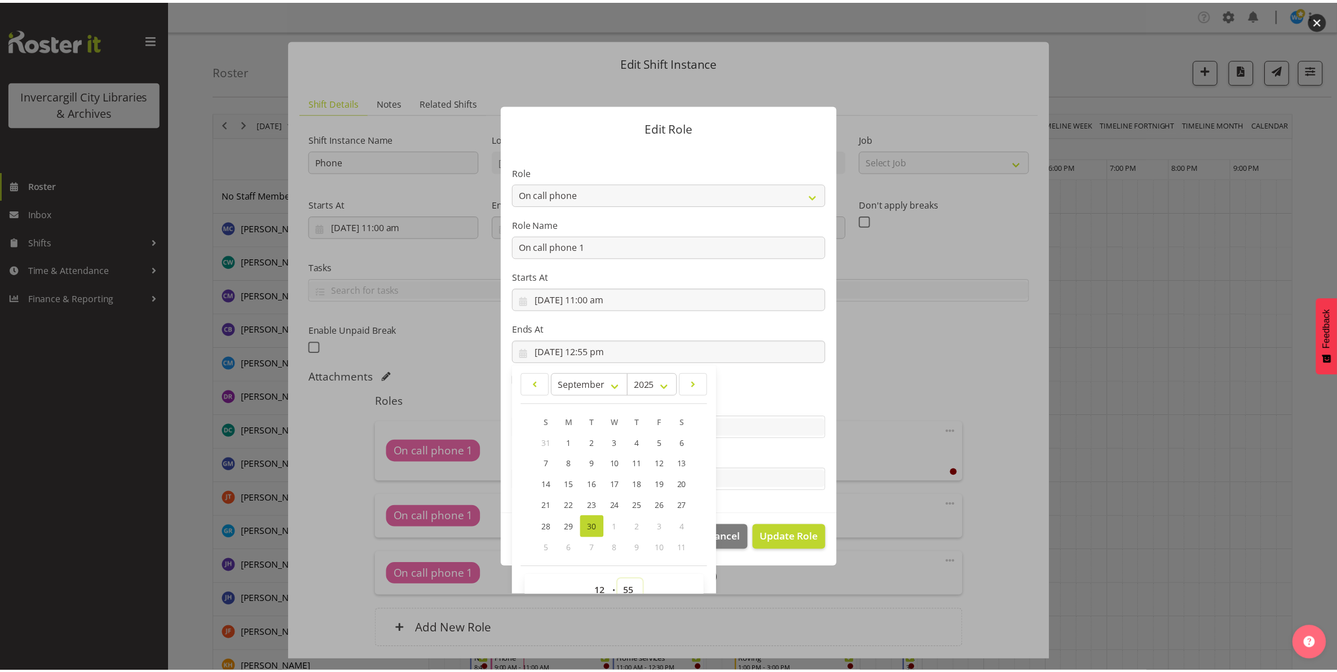
scroll to position [7, 0]
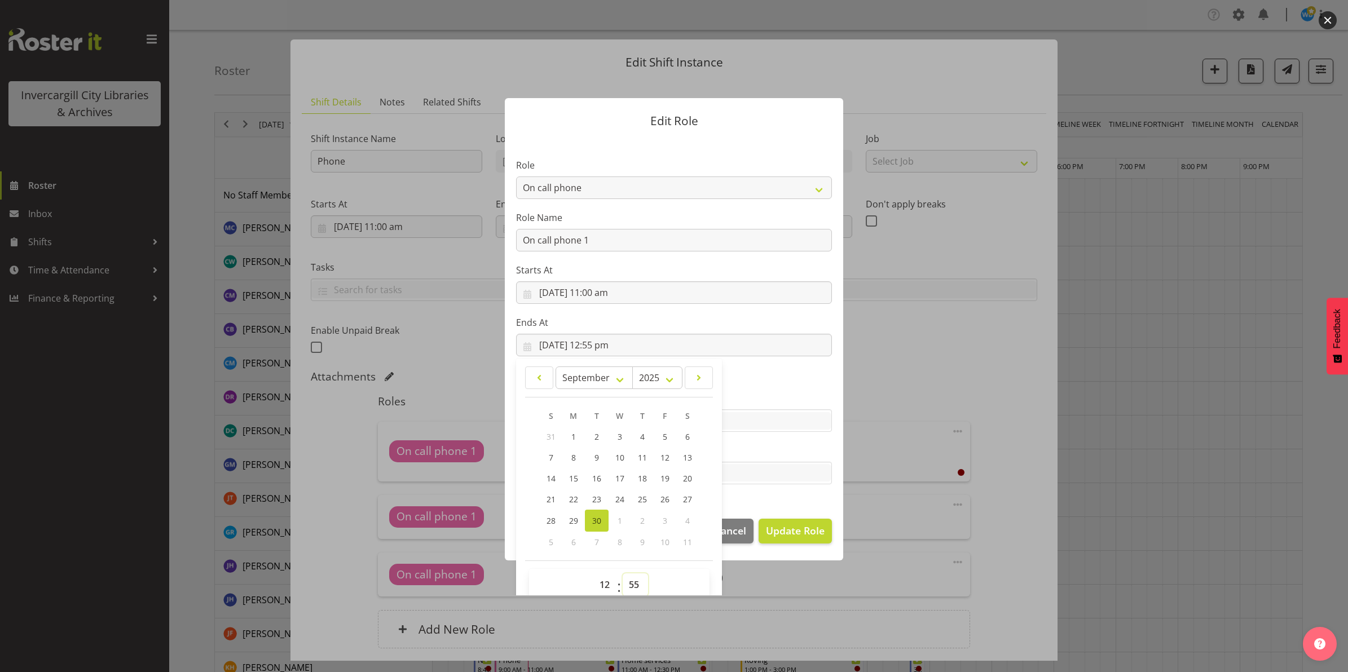
click at [628, 589] on select "00 01 02 03 04 05 06 07 08 09 10 11 12 13 14 15 16 17 18 19 20 21 22 23 24 25 2…" at bounding box center [634, 584] width 25 height 23
select select "50"
click at [622, 573] on select "00 01 02 03 04 05 06 07 08 09 10 11 12 13 14 15 16 17 18 19 20 21 22 23 24 25 2…" at bounding box center [634, 584] width 25 height 23
type input "30/09/2025, 12:50 pm"
click at [632, 585] on select "00 01 02 03 04 05 06 07 08 09 10 11 12 13 14 15 16 17 18 19 20 21 22 23 24 25 2…" at bounding box center [634, 584] width 25 height 23
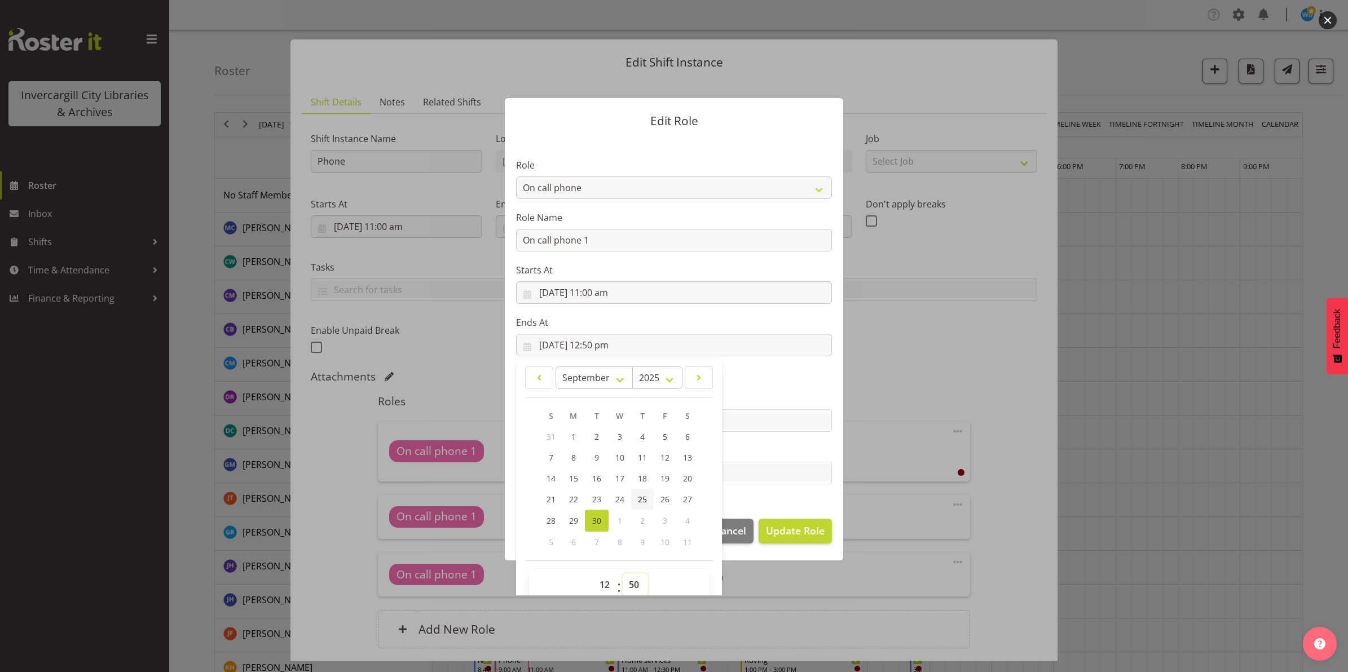
select select "45"
click at [622, 573] on select "00 01 02 03 04 05 06 07 08 09 10 11 12 13 14 15 16 17 18 19 20 21 22 23 24 25 2…" at bounding box center [634, 584] width 25 height 23
type input "30/09/2025, 12:45 pm"
click at [783, 531] on span "Update Role" at bounding box center [795, 530] width 59 height 15
select select
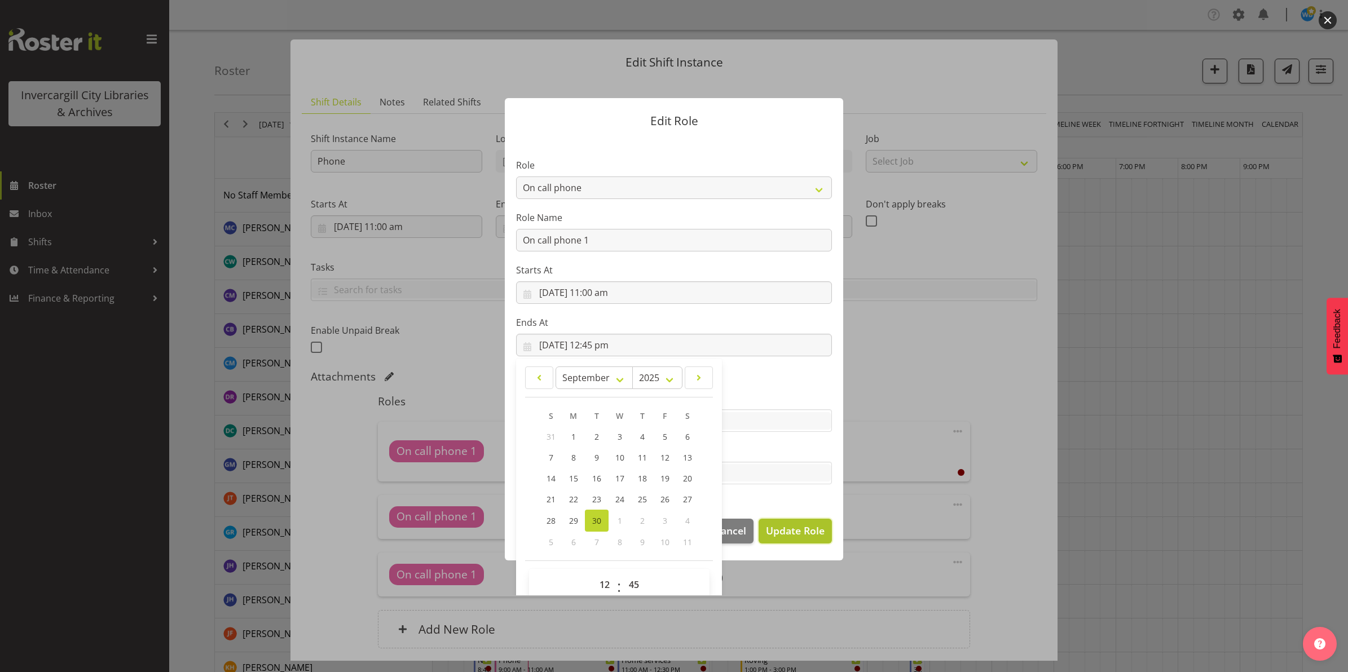
select select
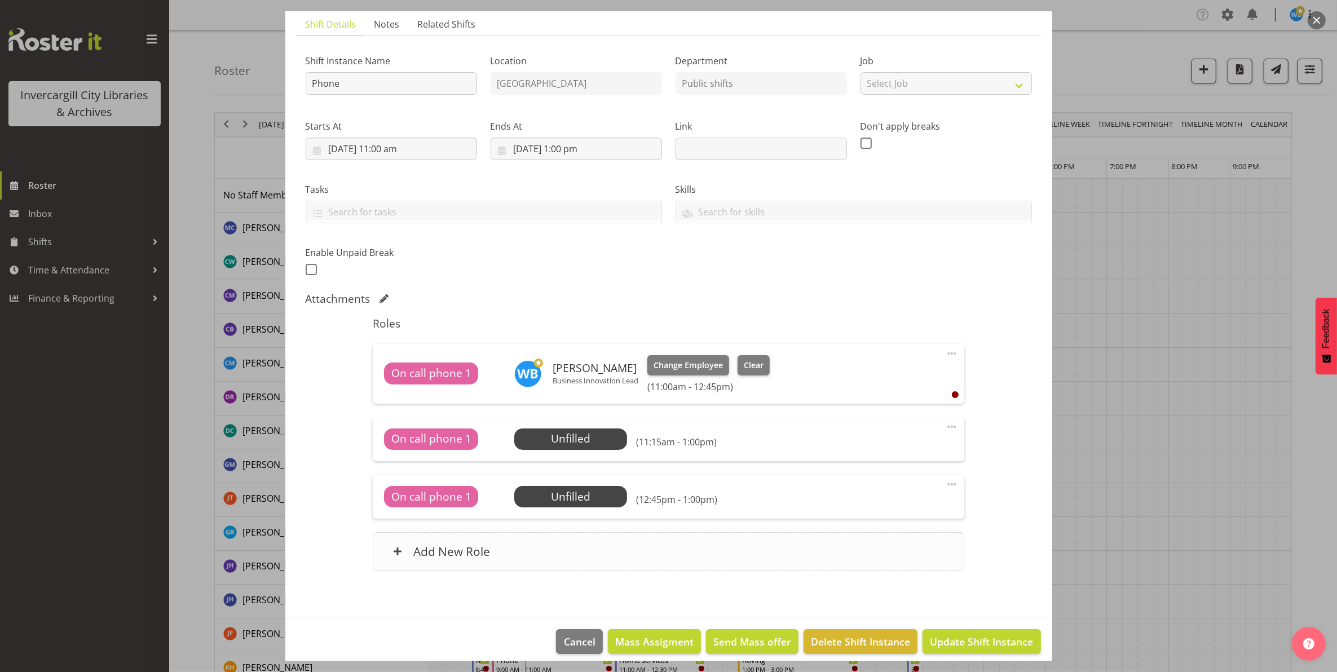
scroll to position [89, 0]
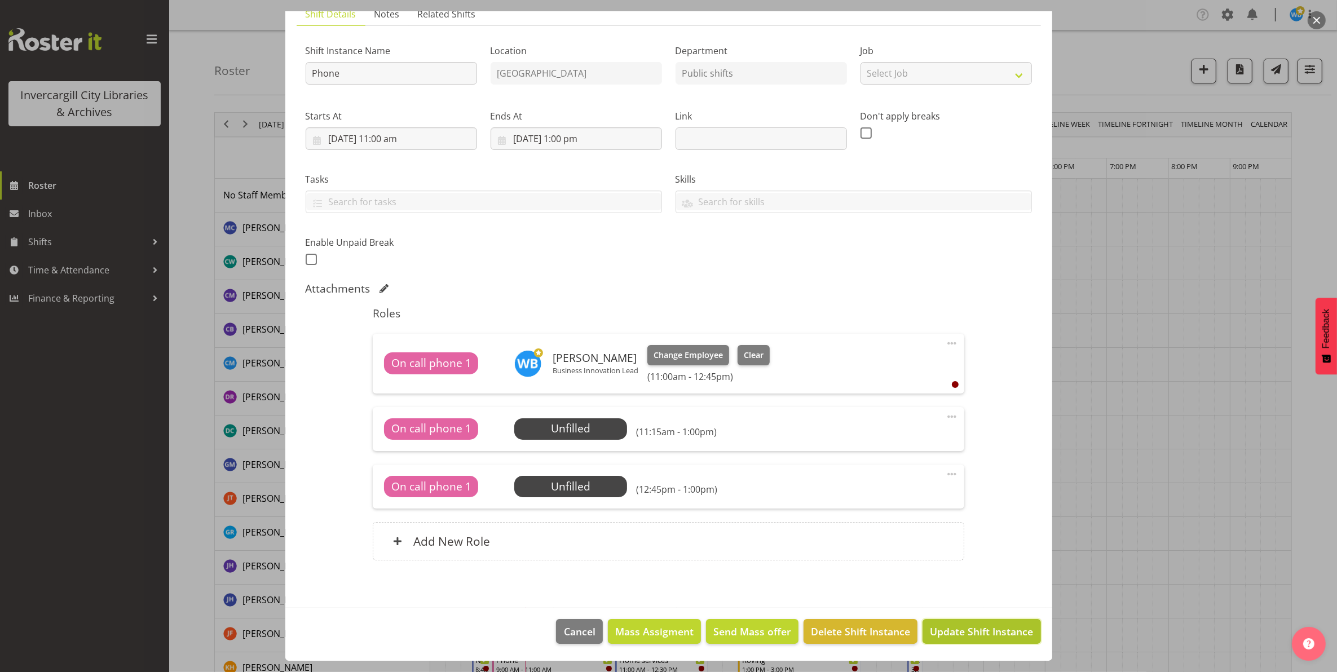
click at [976, 632] on span "Update Shift Instance" at bounding box center [981, 631] width 103 height 15
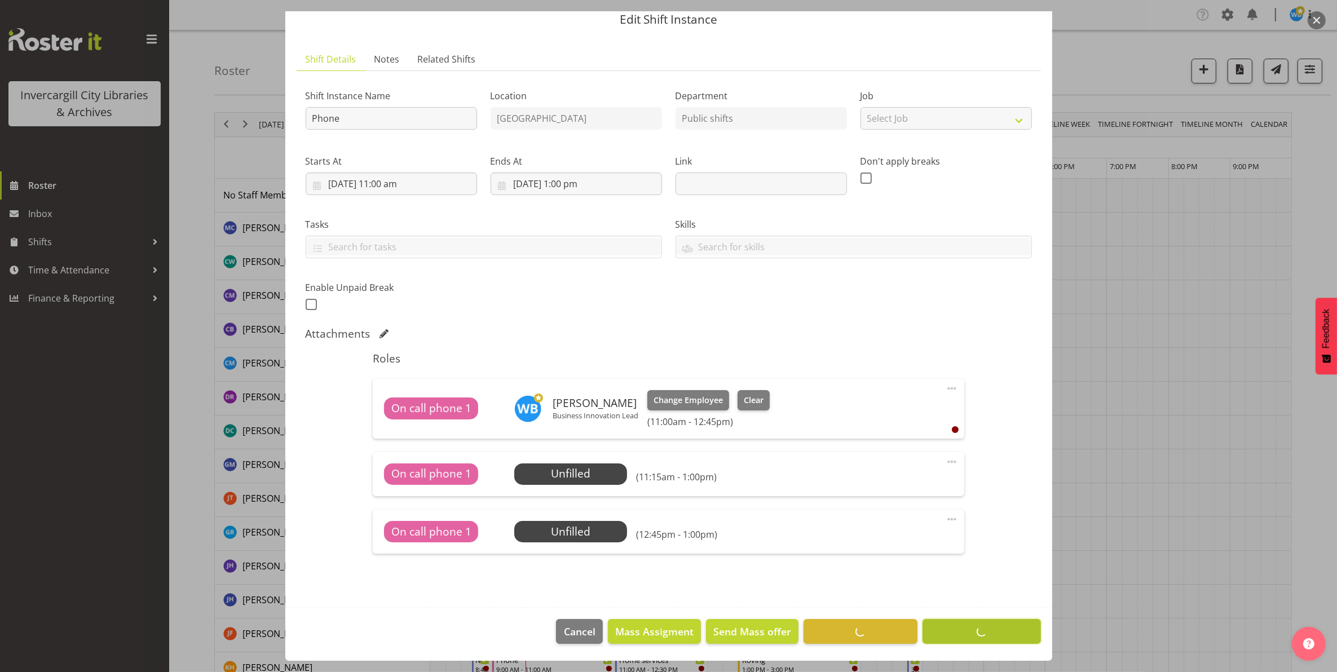
scroll to position [43, 0]
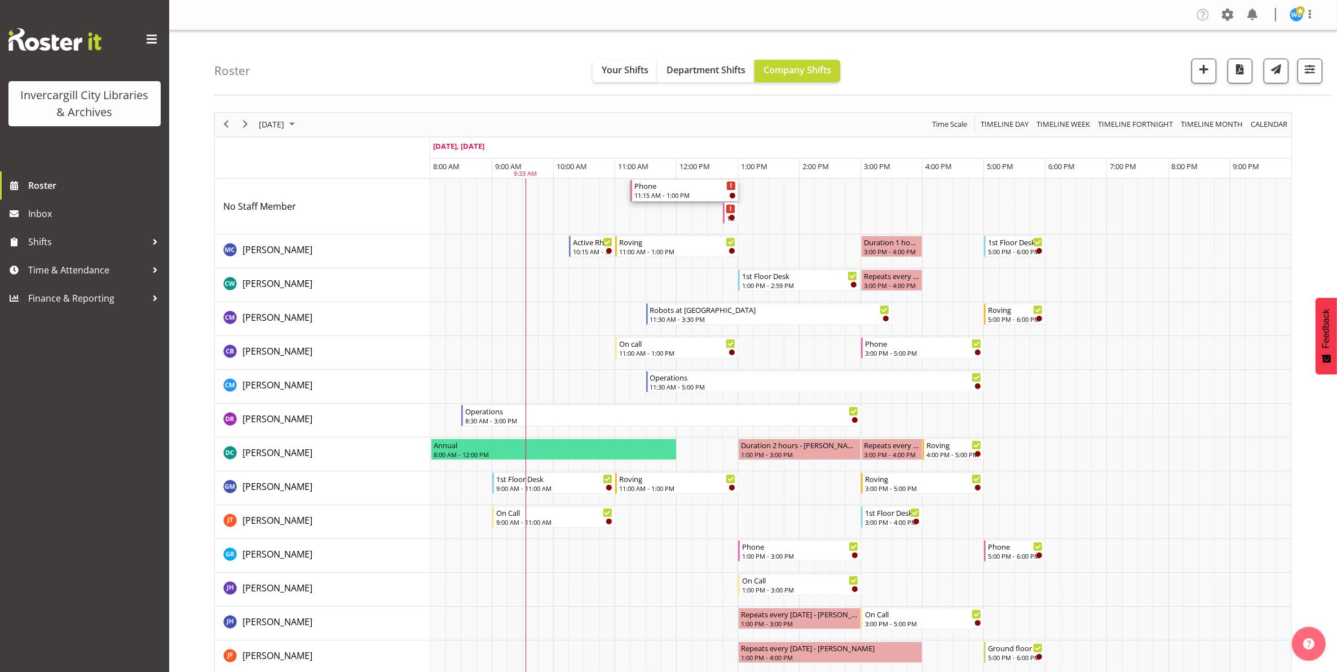
click at [697, 193] on div "11:15 AM - 1:00 PM" at bounding box center [684, 195] width 101 height 9
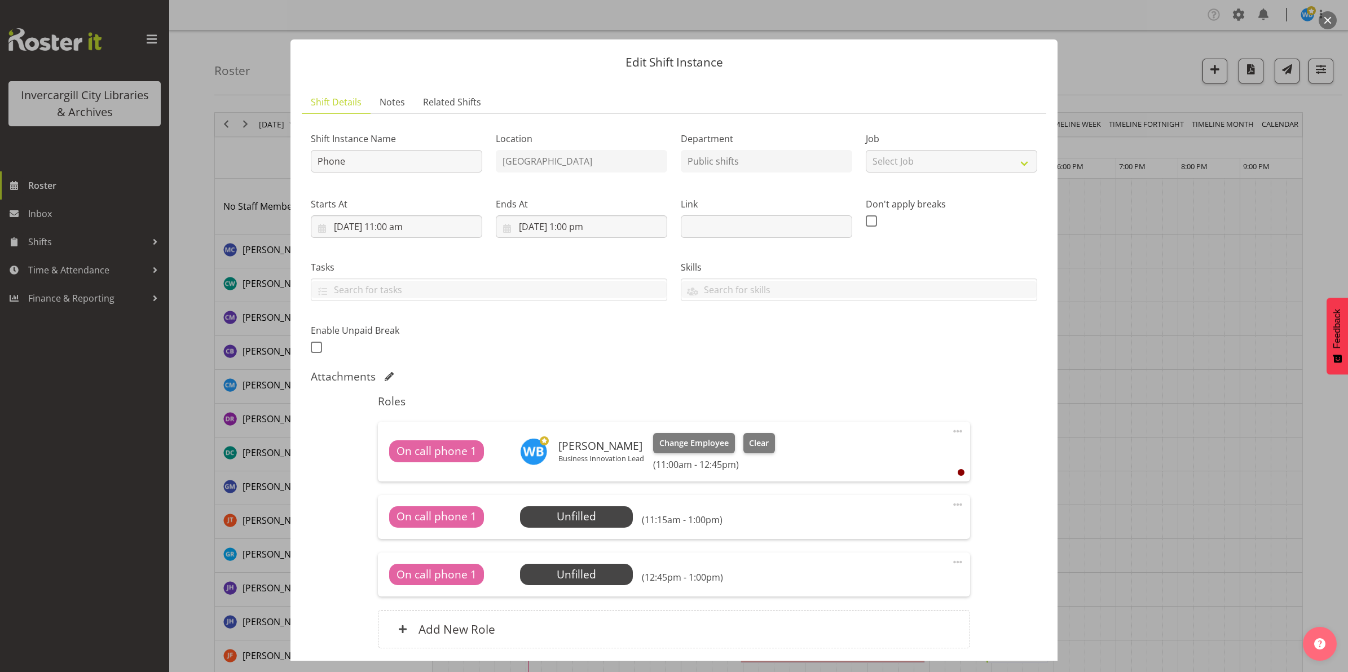
click at [1327, 21] on button "button" at bounding box center [1327, 20] width 18 height 18
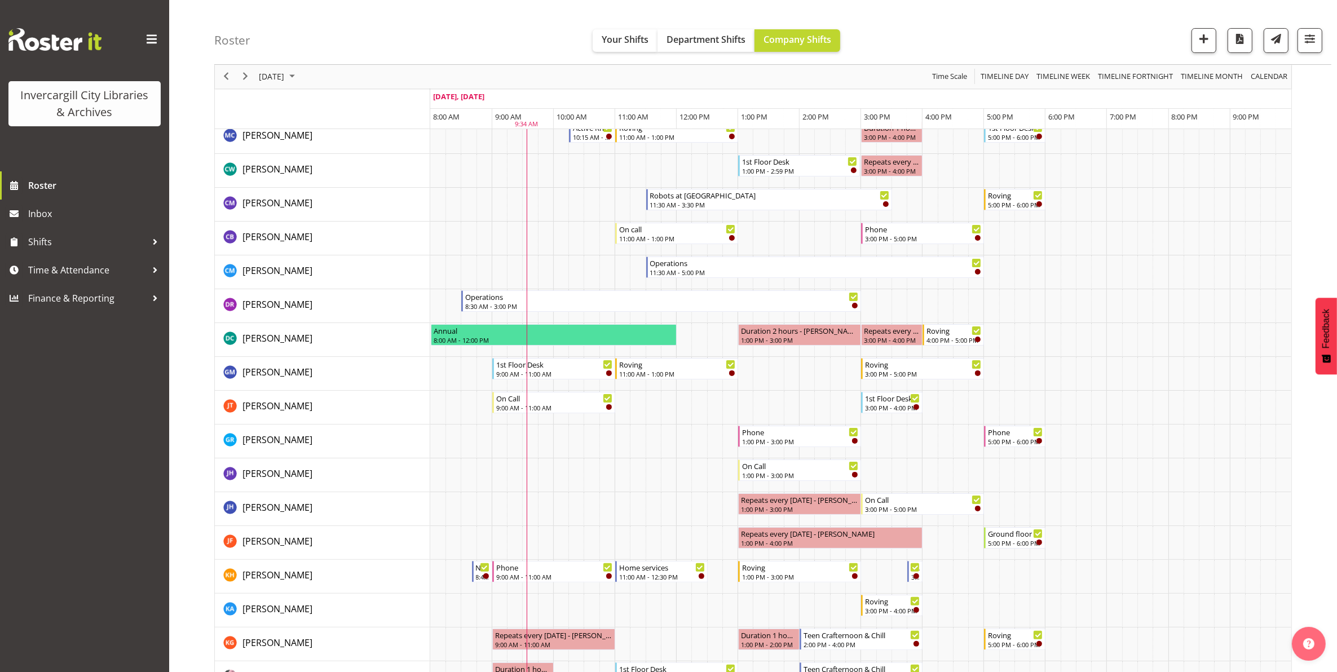
scroll to position [0, 0]
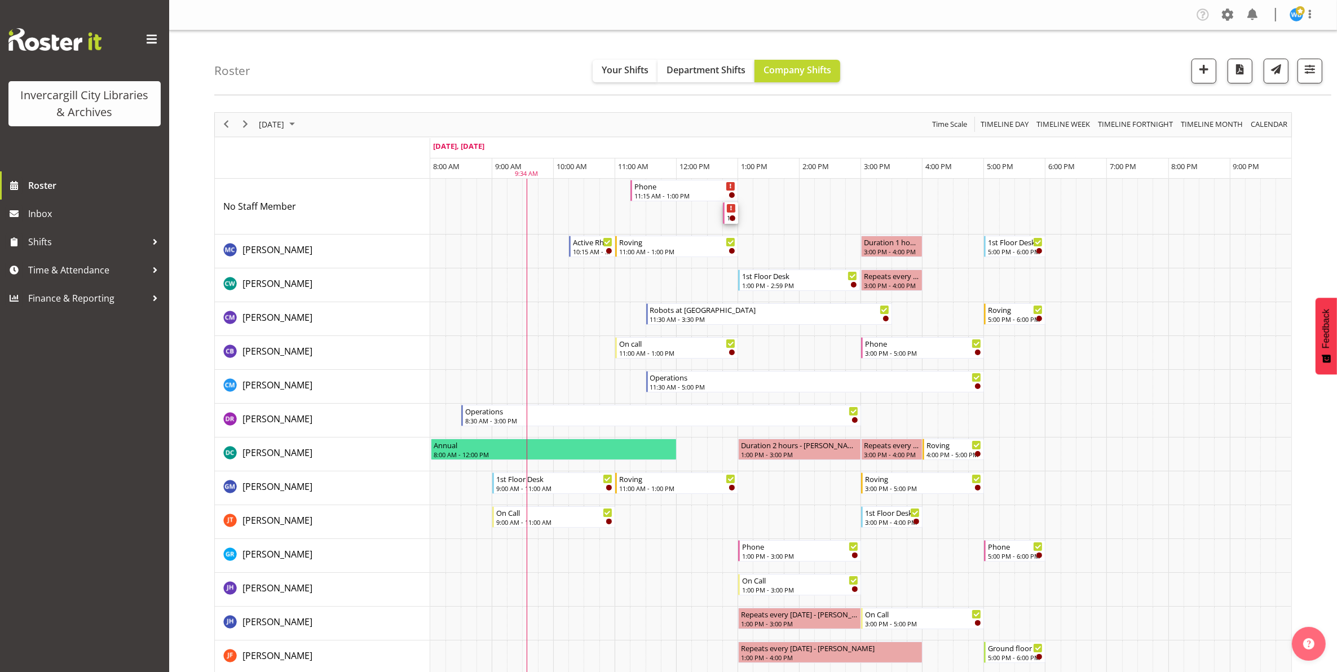
click at [727, 218] on div "12:45 PM - 1:00 PM" at bounding box center [731, 217] width 9 height 9
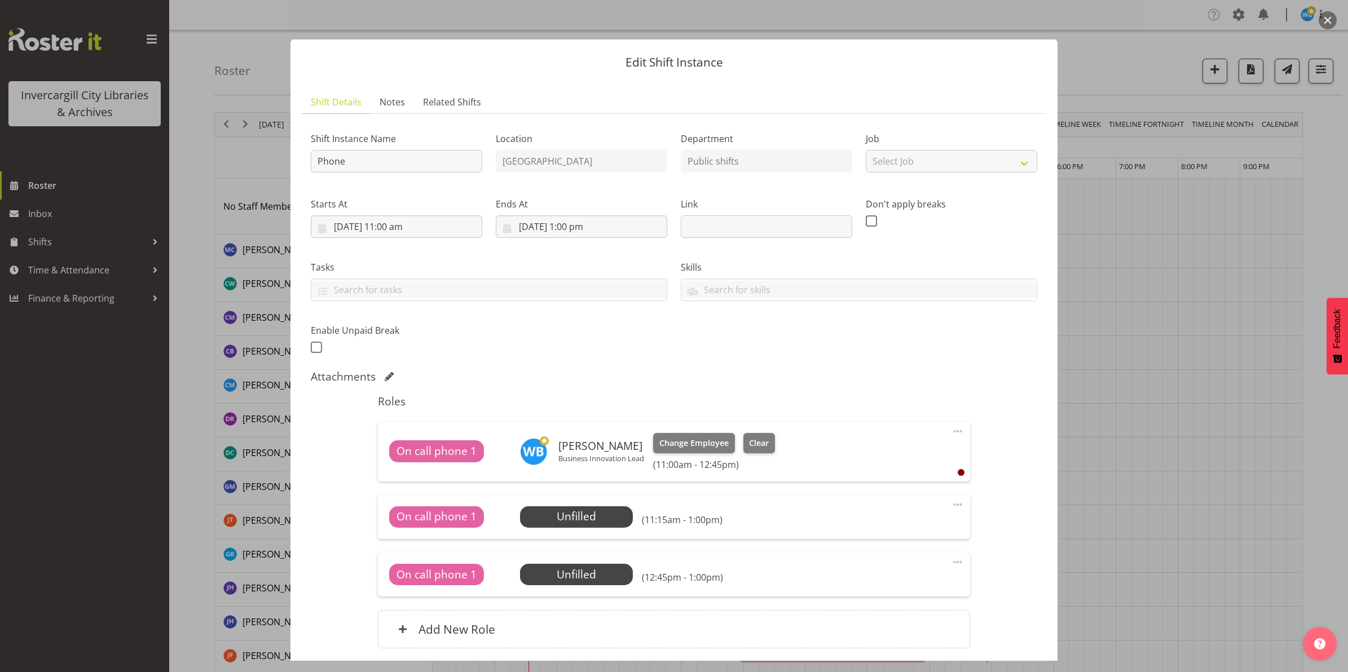
click at [951, 505] on span at bounding box center [958, 505] width 14 height 14
click at [874, 570] on link "Delete" at bounding box center [910, 570] width 108 height 20
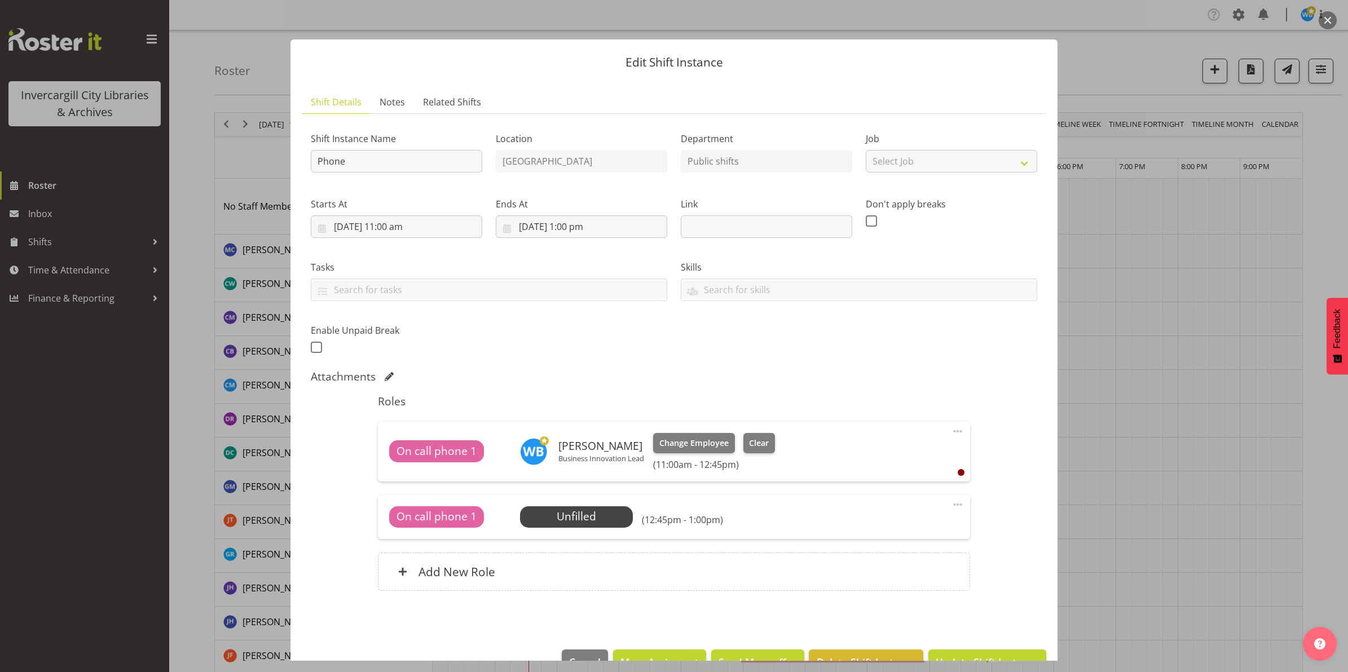
click at [951, 506] on span at bounding box center [958, 505] width 14 height 14
click at [875, 576] on link "Delete" at bounding box center [910, 570] width 108 height 20
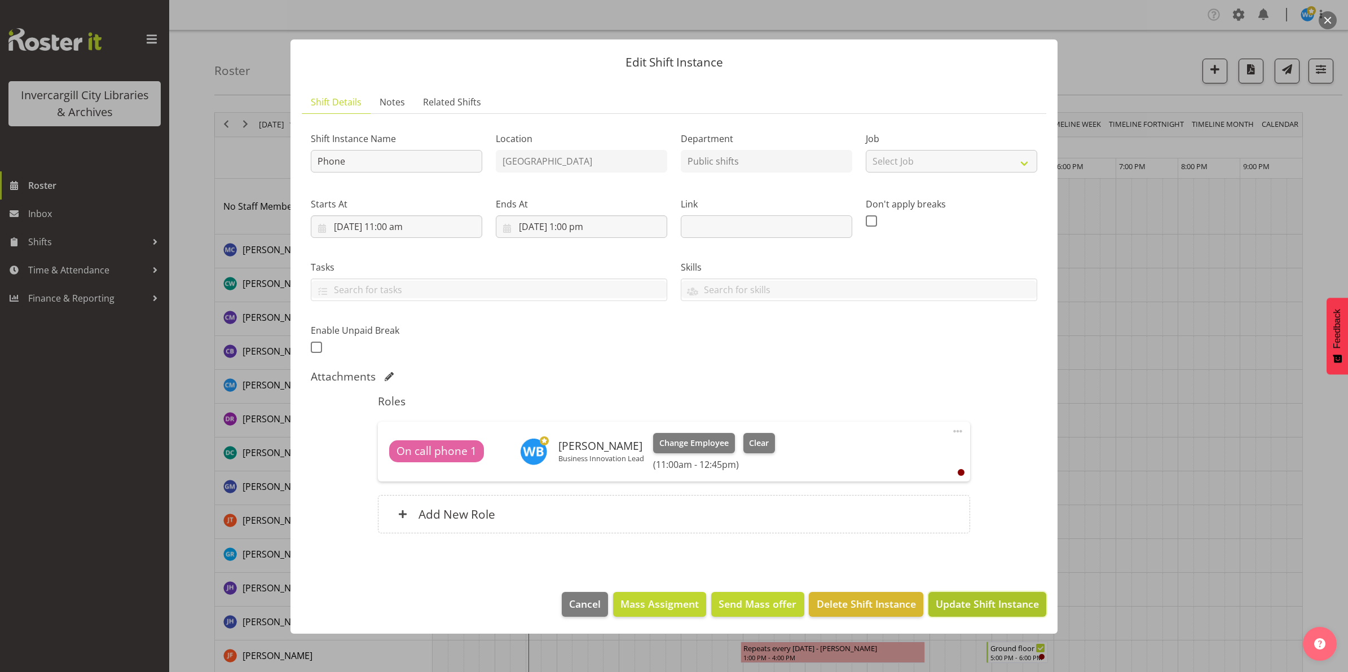
click at [976, 604] on span "Update Shift Instance" at bounding box center [986, 604] width 103 height 15
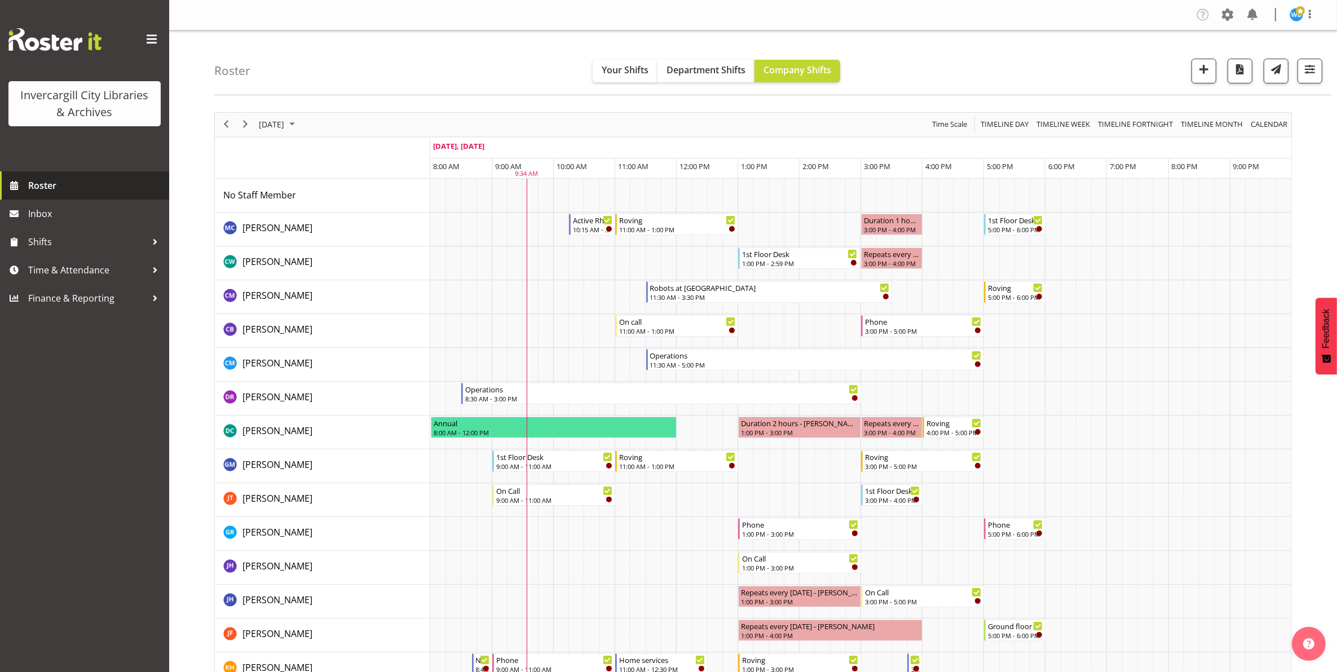
click at [37, 183] on span "Roster" at bounding box center [95, 185] width 135 height 17
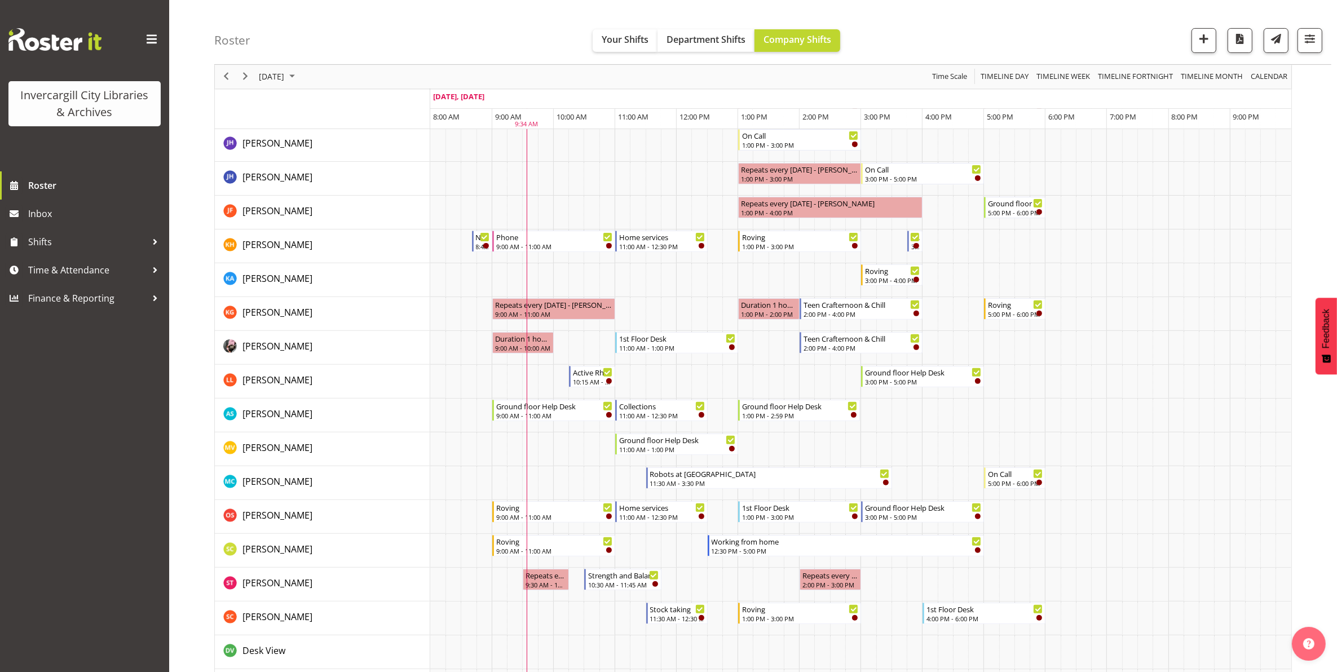
scroll to position [869, 0]
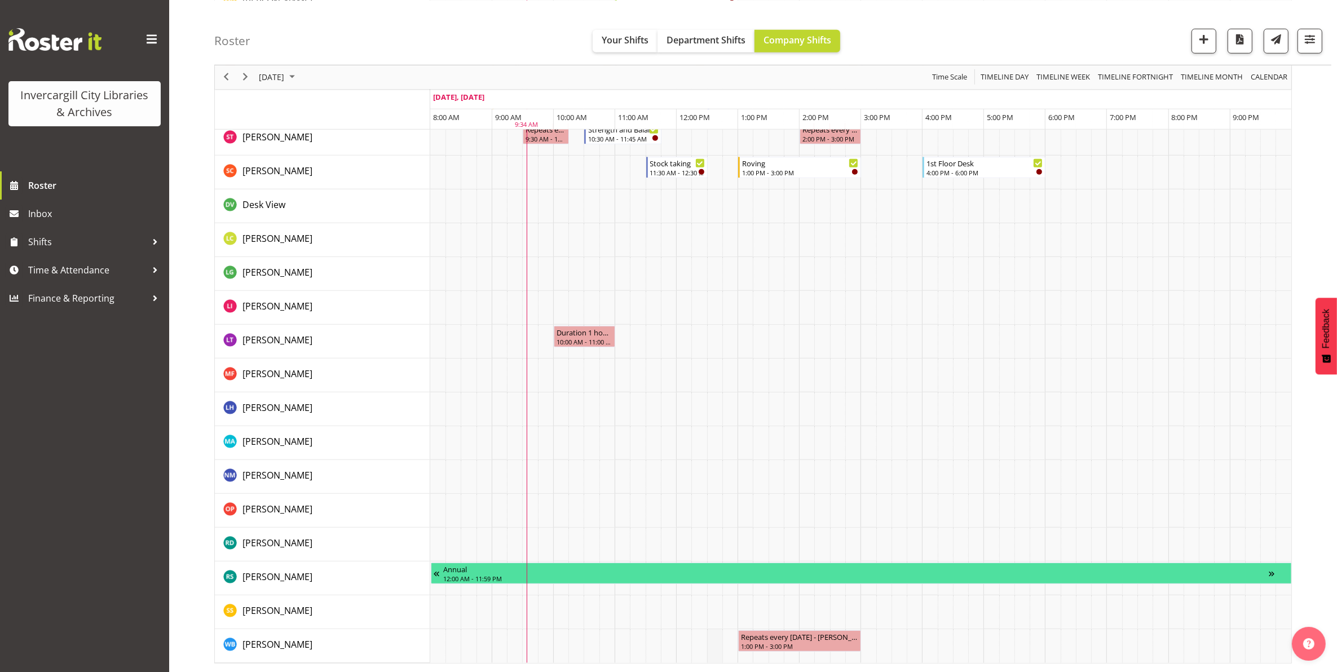
click at [707, 651] on td "Timeline Day of September 30, 2025" at bounding box center [714, 646] width 15 height 34
click at [757, 644] on div "1:00 PM - 3:00 PM" at bounding box center [799, 645] width 118 height 9
click at [810, 642] on div "1:00 PM - 3:00 PM" at bounding box center [799, 645] width 118 height 9
click at [804, 644] on div "1:00 PM - 3:00 PM" at bounding box center [799, 645] width 118 height 9
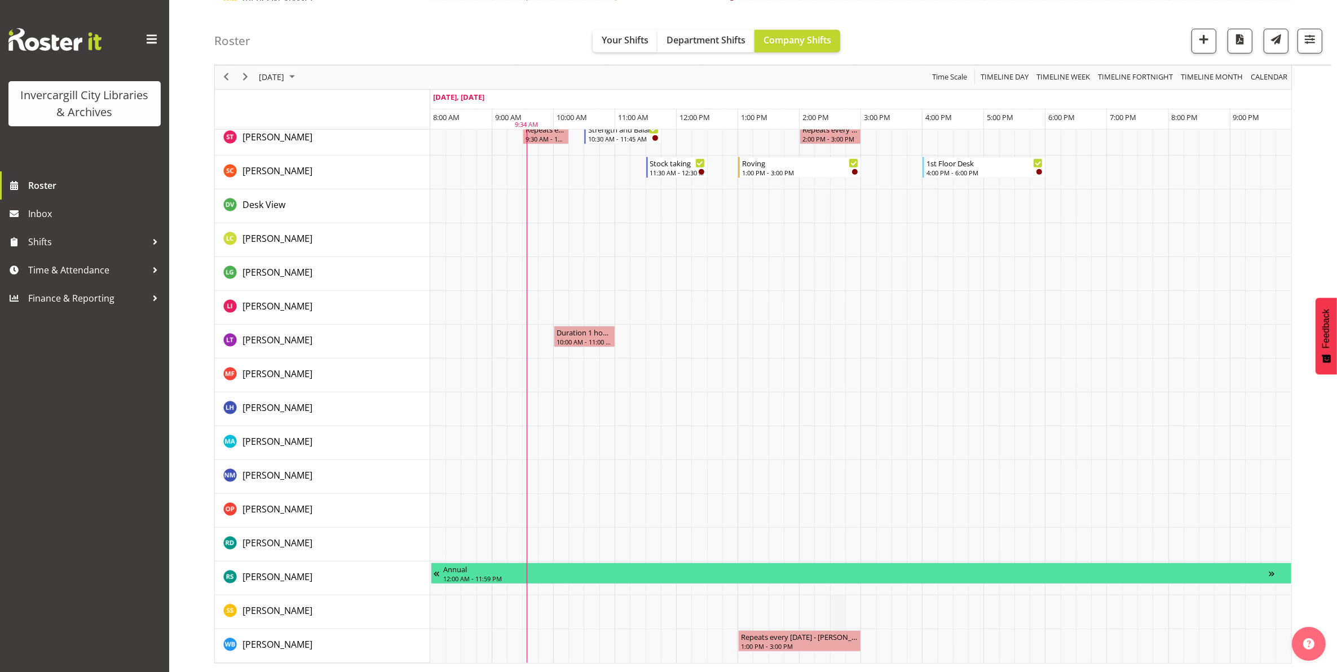
click at [830, 611] on td "Timeline Day of September 30, 2025" at bounding box center [837, 612] width 15 height 34
click at [808, 643] on div "1:00 PM - 3:00 PM" at bounding box center [799, 645] width 118 height 9
click at [779, 644] on div "1:00 PM - 3:00 PM" at bounding box center [799, 645] width 118 height 9
click at [27, 191] on link "Roster" at bounding box center [84, 185] width 169 height 28
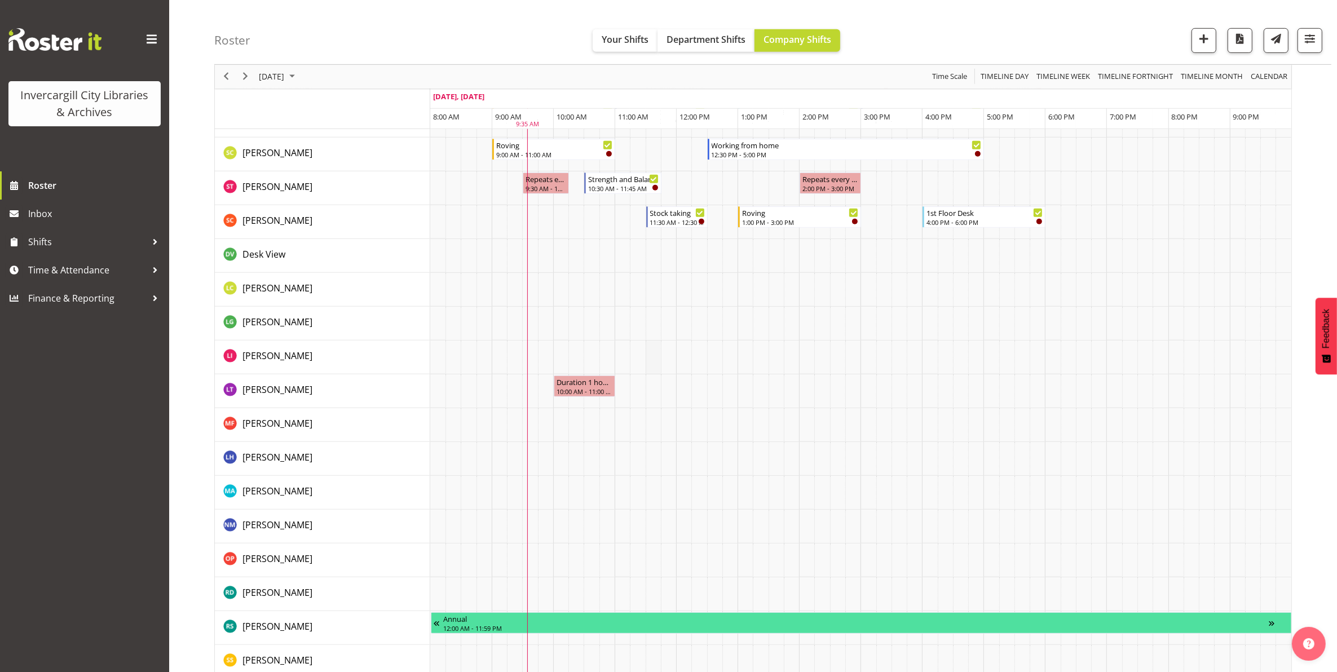
scroll to position [869, 0]
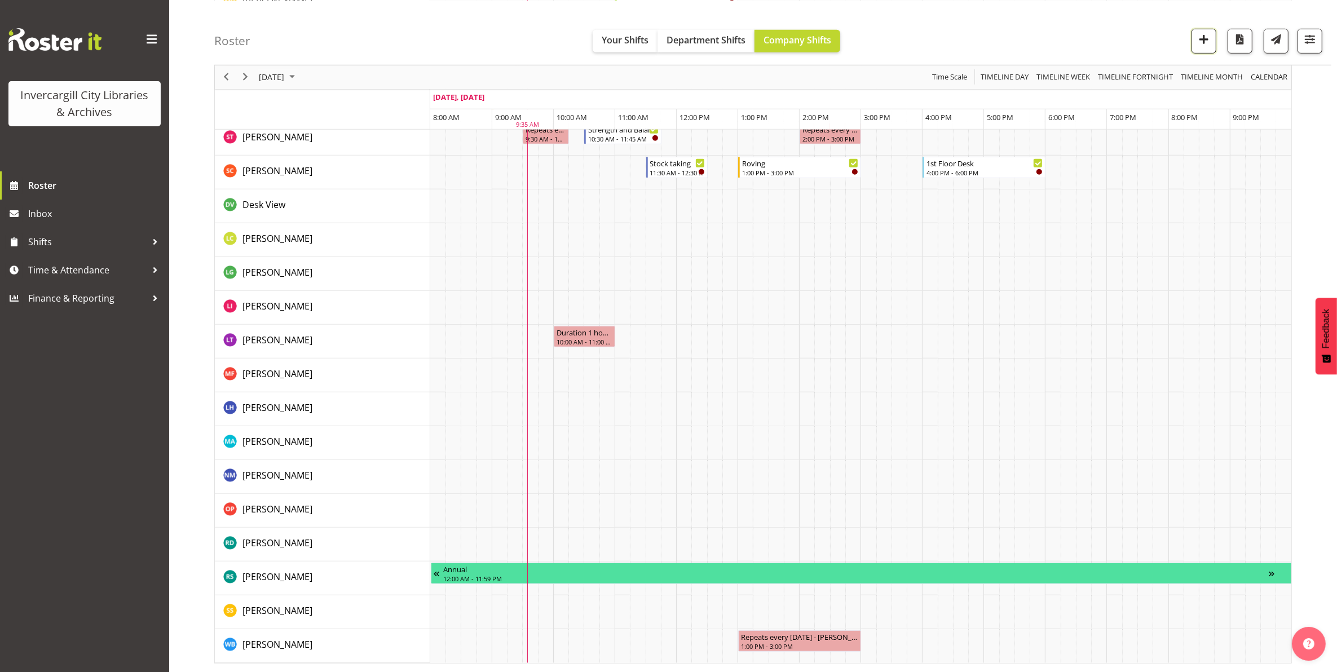
click at [1204, 41] on span "button" at bounding box center [1203, 39] width 15 height 15
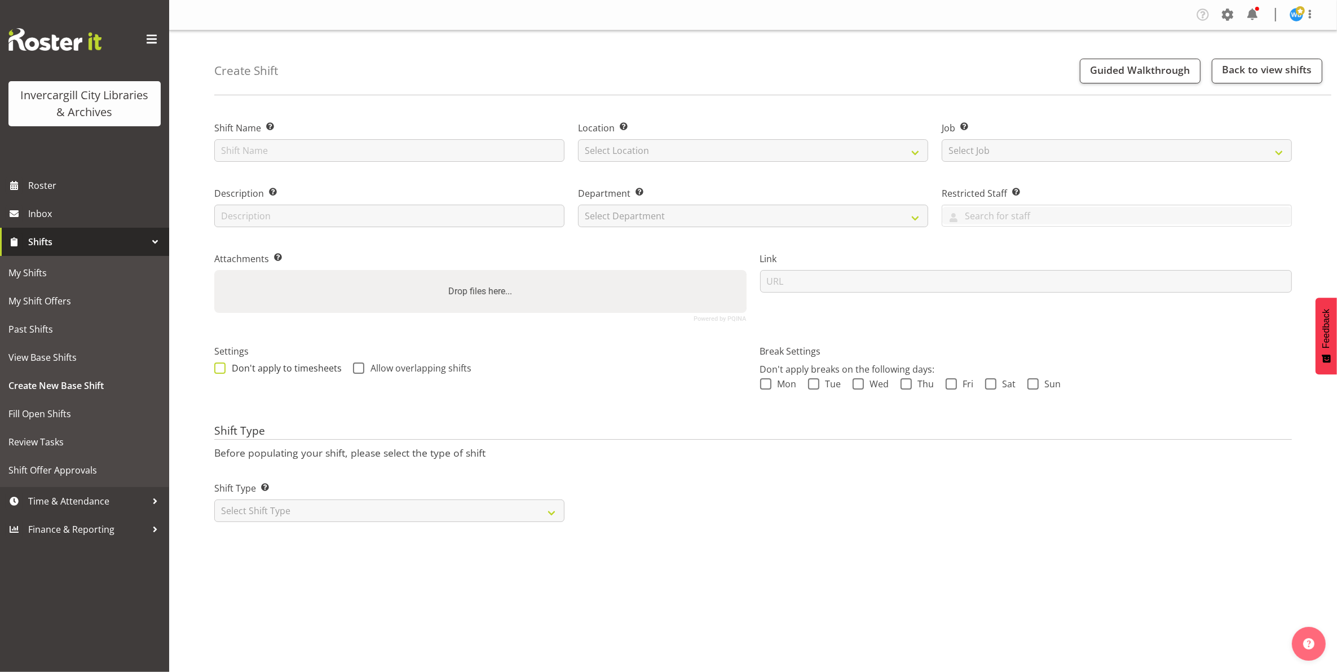
drag, startPoint x: 220, startPoint y: 368, endPoint x: 255, endPoint y: 378, distance: 36.8
click at [220, 368] on span at bounding box center [219, 368] width 11 height 11
click at [220, 368] on input "Don't apply to timesheets" at bounding box center [217, 367] width 7 height 7
checkbox input "true"
drag, startPoint x: 365, startPoint y: 370, endPoint x: 391, endPoint y: 395, distance: 35.5
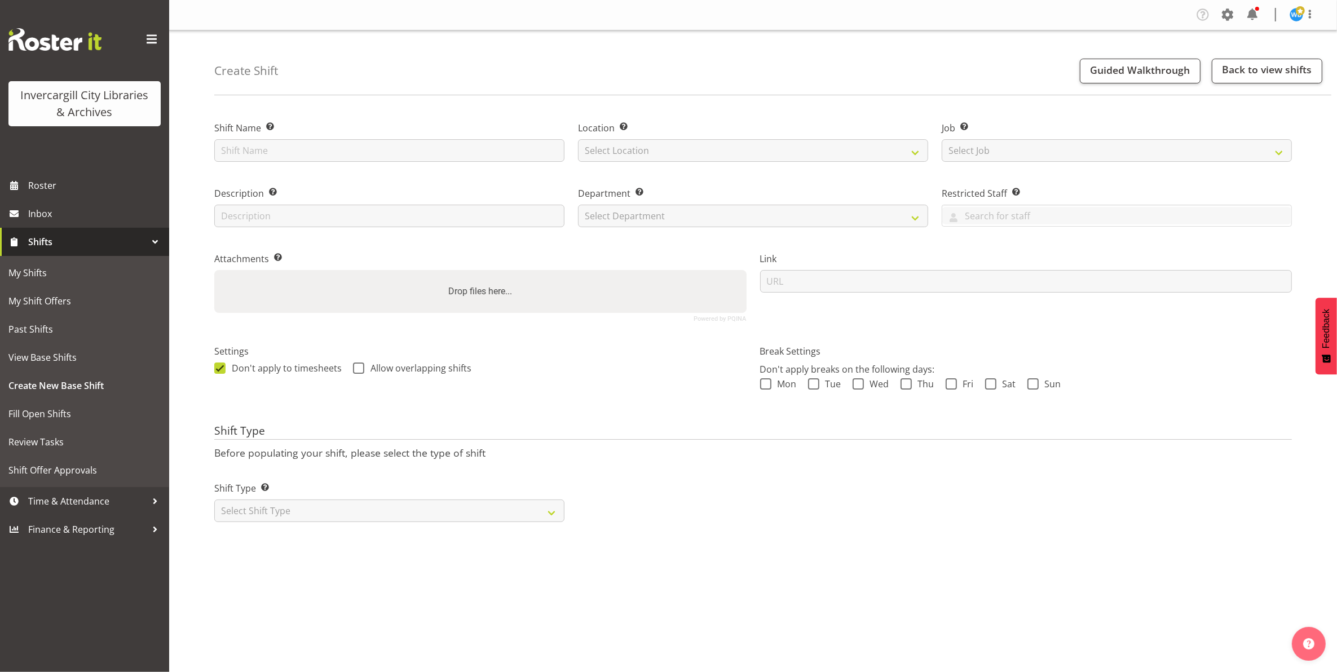
click at [364, 370] on span "Allow overlapping shifts" at bounding box center [417, 368] width 107 height 11
click at [360, 370] on input "Allow overlapping shifts" at bounding box center [356, 367] width 7 height 7
checkbox input "true"
click at [272, 147] on input "text" at bounding box center [389, 150] width 350 height 23
type input "Phone"
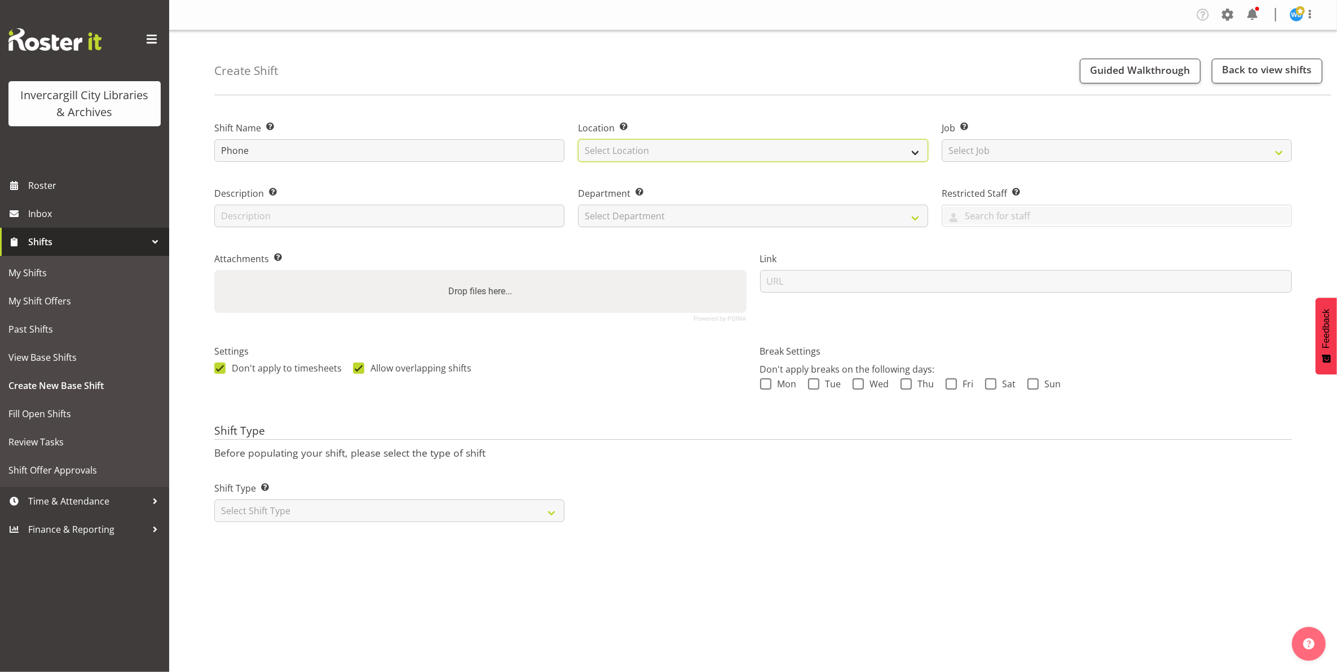
click at [688, 155] on select "Select Location Invercargill Library Bluff Library" at bounding box center [753, 150] width 350 height 23
select select "1276"
click at [578, 139] on select "Select Location Invercargill Library Bluff Library" at bounding box center [753, 150] width 350 height 23
click at [767, 210] on select "Select Department Public shifts Off Desk" at bounding box center [753, 216] width 350 height 23
select select "921"
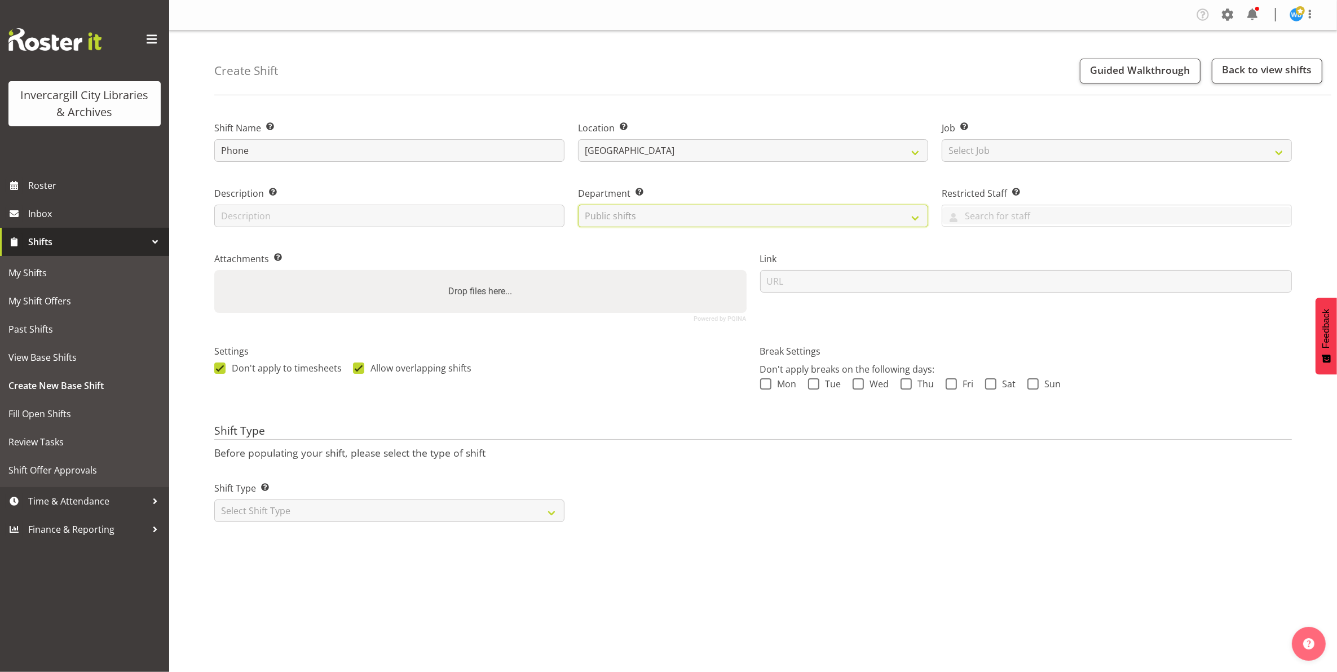
click at [578, 205] on select "Select Department Public shifts Off Desk" at bounding box center [753, 216] width 350 height 23
click at [302, 514] on select "Select Shift Type One Off Shift Recurring Shift Rotating Shift" at bounding box center [389, 511] width 350 height 23
select select "one_off"
click at [214, 500] on select "Select Shift Type One Off Shift Recurring Shift Rotating Shift" at bounding box center [389, 511] width 350 height 23
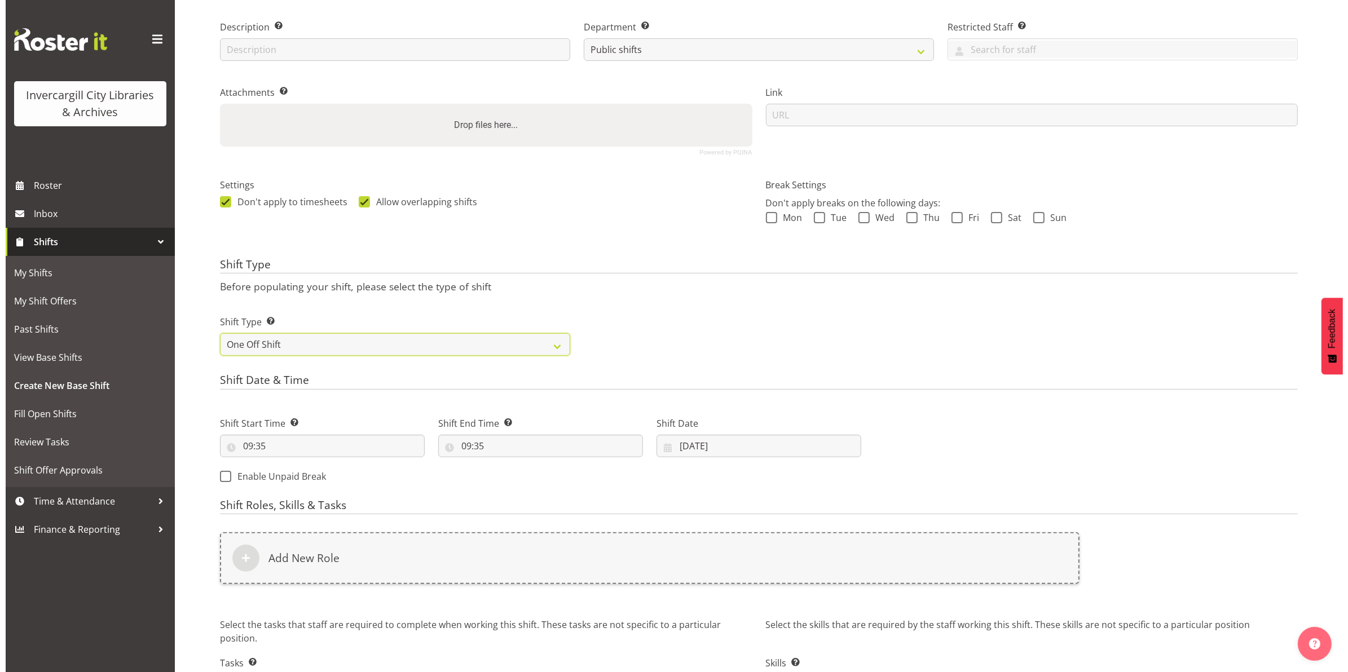
scroll to position [249, 0]
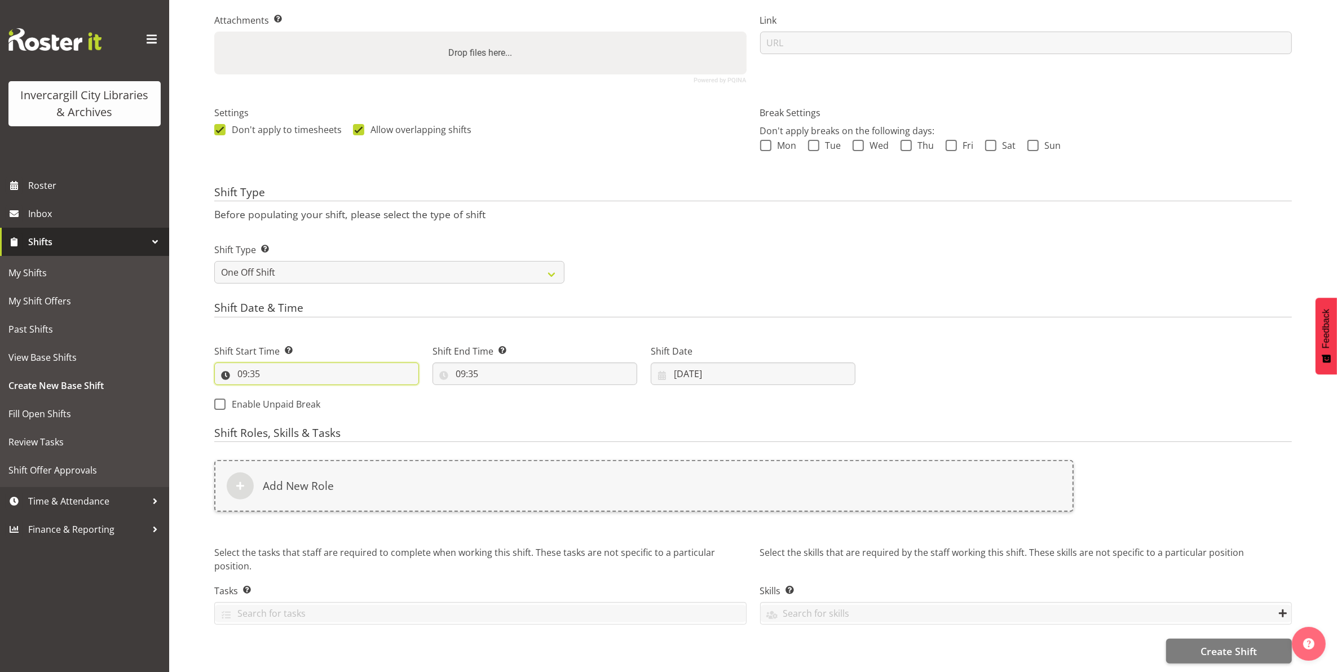
click at [294, 367] on input "09:35" at bounding box center [316, 374] width 205 height 23
click at [288, 395] on select "00 01 02 03 04 05 06 07 08 09 10 11 12 13 14 15 16 17 18 19 20 21 22 23" at bounding box center [291, 403] width 25 height 23
select select "11"
type input "11:35"
click at [316, 396] on select "00 01 02 03 04 05 06 07 08 09 10 11 12 13 14 15 16 17 18 19 20 21 22 23 24 25 2…" at bounding box center [320, 403] width 25 height 23
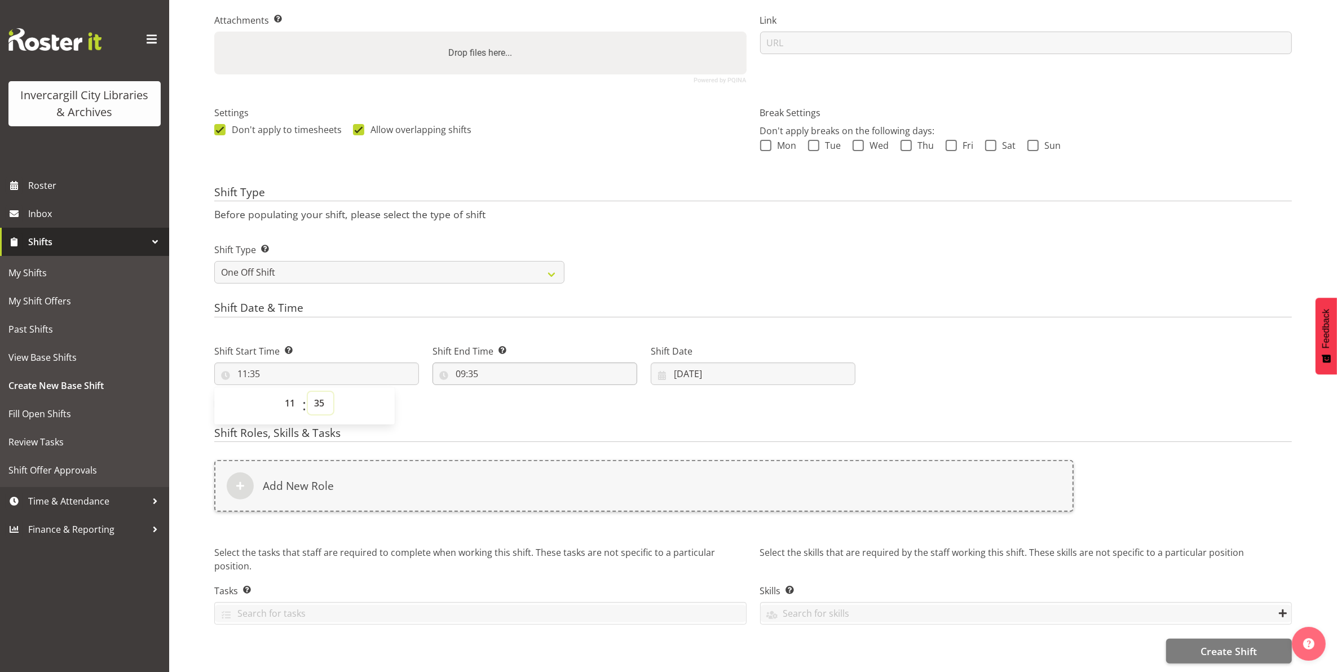
select select "0"
type input "11:00"
click at [461, 364] on input "09:35" at bounding box center [534, 374] width 205 height 23
click at [511, 395] on select "00 01 02 03 04 05 06 07 08 09 10 11 12 13 14 15 16 17 18 19 20 21 22 23" at bounding box center [509, 403] width 25 height 23
select select "13"
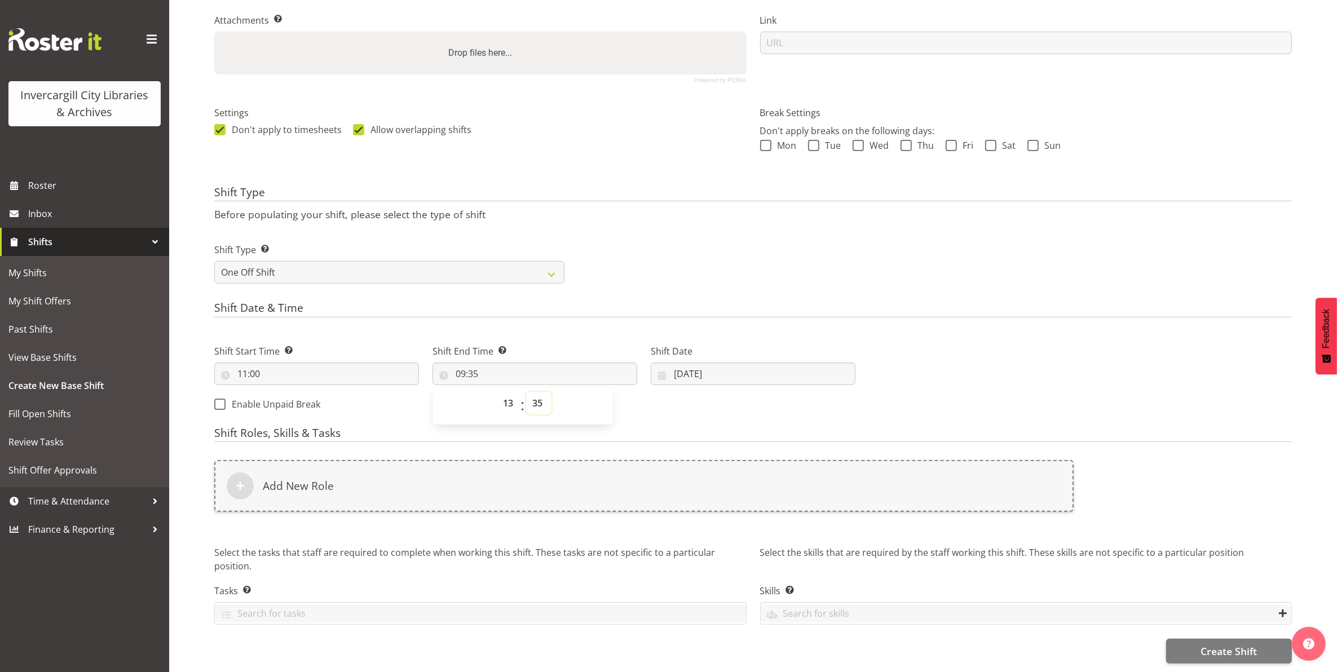
type input "13:35"
click at [537, 399] on select "00 01 02 03 04 05 06 07 08 09 10 11 12 13 14 15 16 17 18 19 20 21 22 23 24 25 2…" at bounding box center [538, 403] width 25 height 23
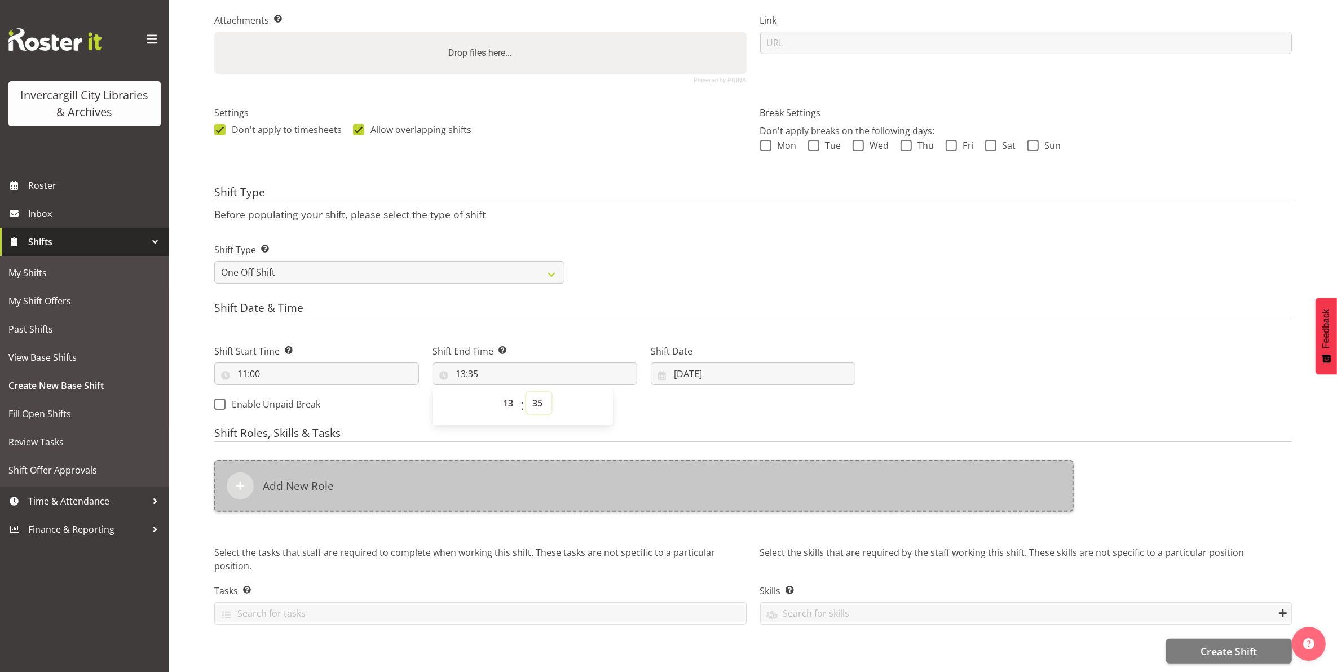
select select "0"
type input "13:00"
click at [316, 479] on h6 "Add New Role" at bounding box center [298, 486] width 71 height 14
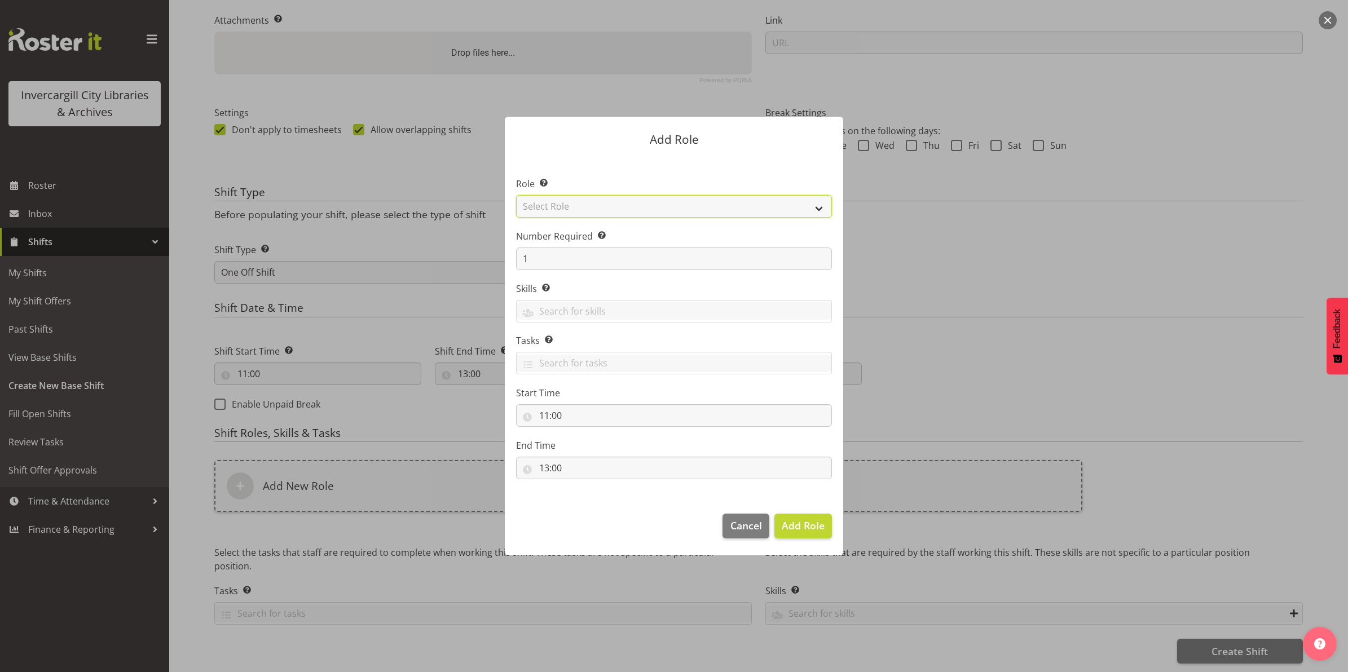
click at [557, 207] on select "Select Role 1st floor desk AQ operator Business Support Team member Casual Cust…" at bounding box center [674, 206] width 316 height 23
select select "1550"
click at [516, 195] on select "Select Role 1st floor desk AQ operator Business Support Team member Casual Cust…" at bounding box center [674, 206] width 316 height 23
click at [566, 211] on select "1st floor desk AQ operator Business Support Team member Casual Customer Experie…" at bounding box center [674, 206] width 316 height 23
click at [516, 195] on select "1st floor desk AQ operator Business Support Team member Casual Customer Experie…" at bounding box center [674, 206] width 316 height 23
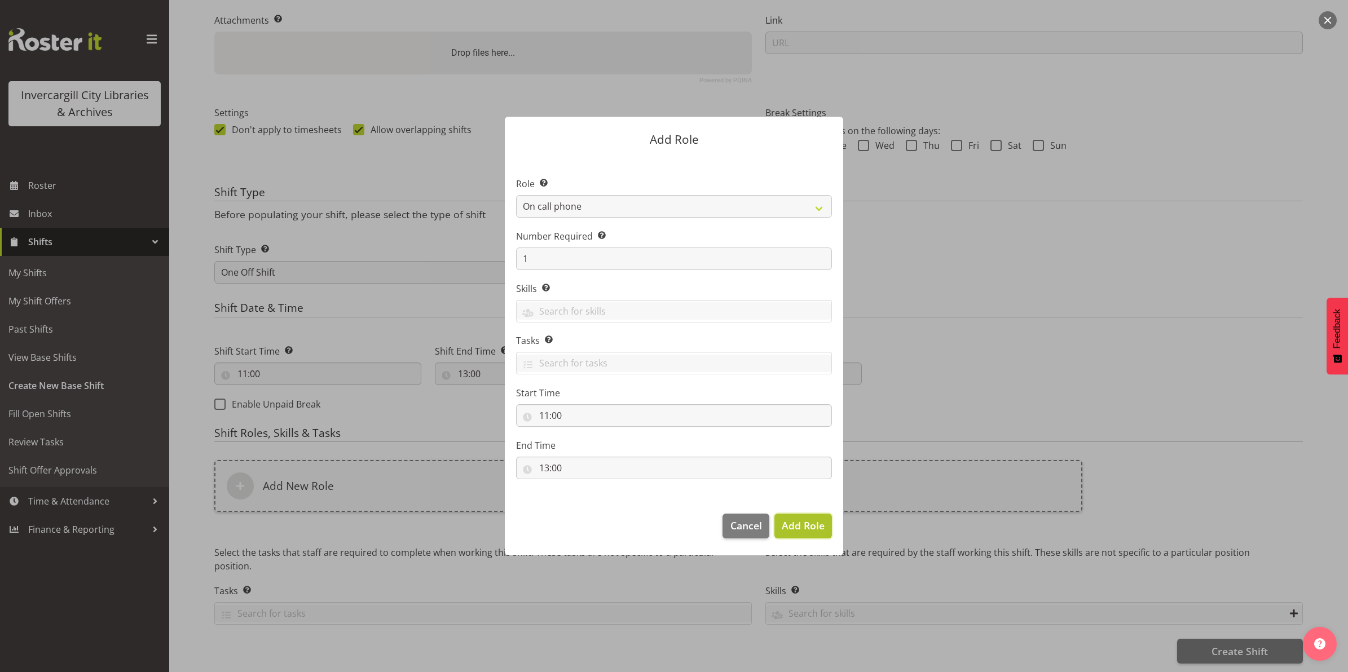
click at [796, 528] on span "Add Role" at bounding box center [802, 526] width 43 height 14
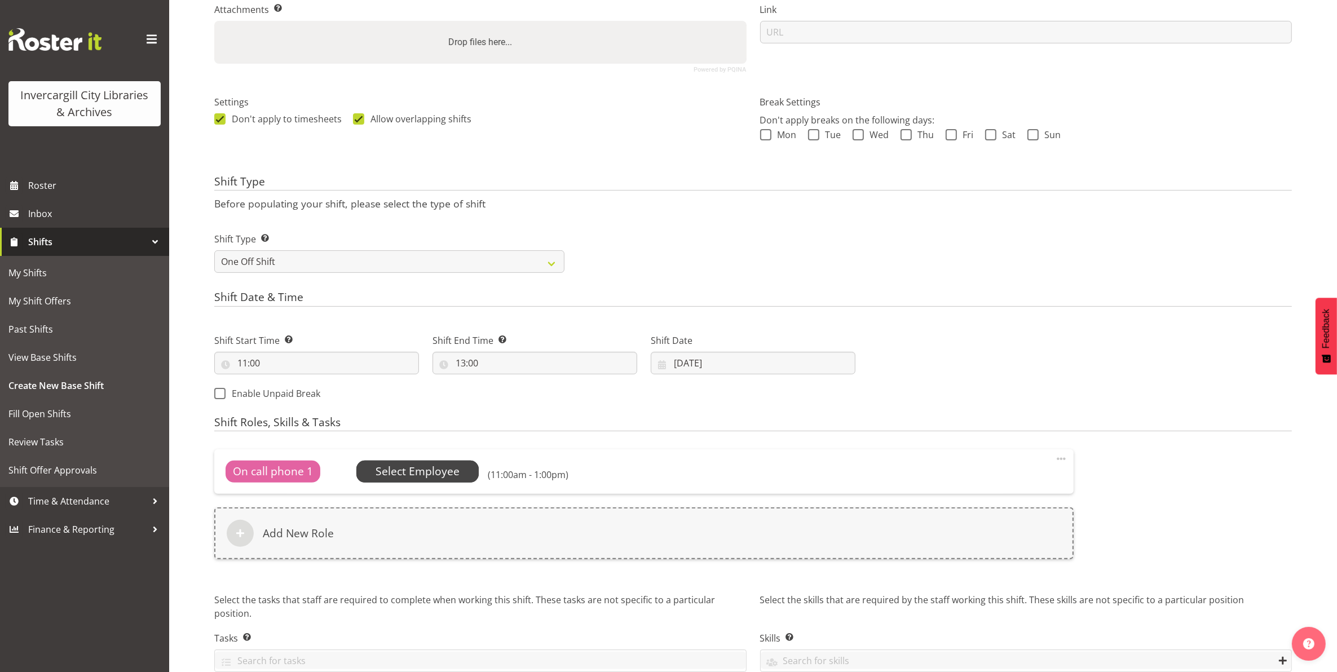
click at [409, 471] on span "Select Employee" at bounding box center [418, 471] width 84 height 16
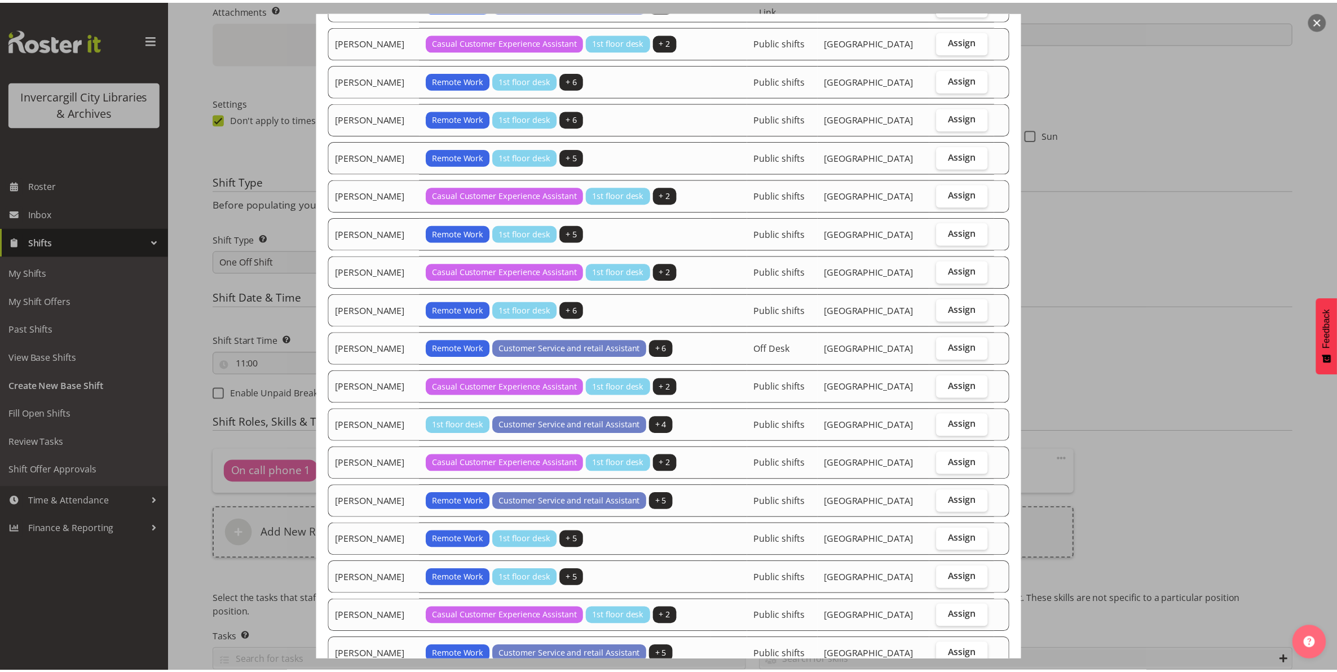
scroll to position [843, 0]
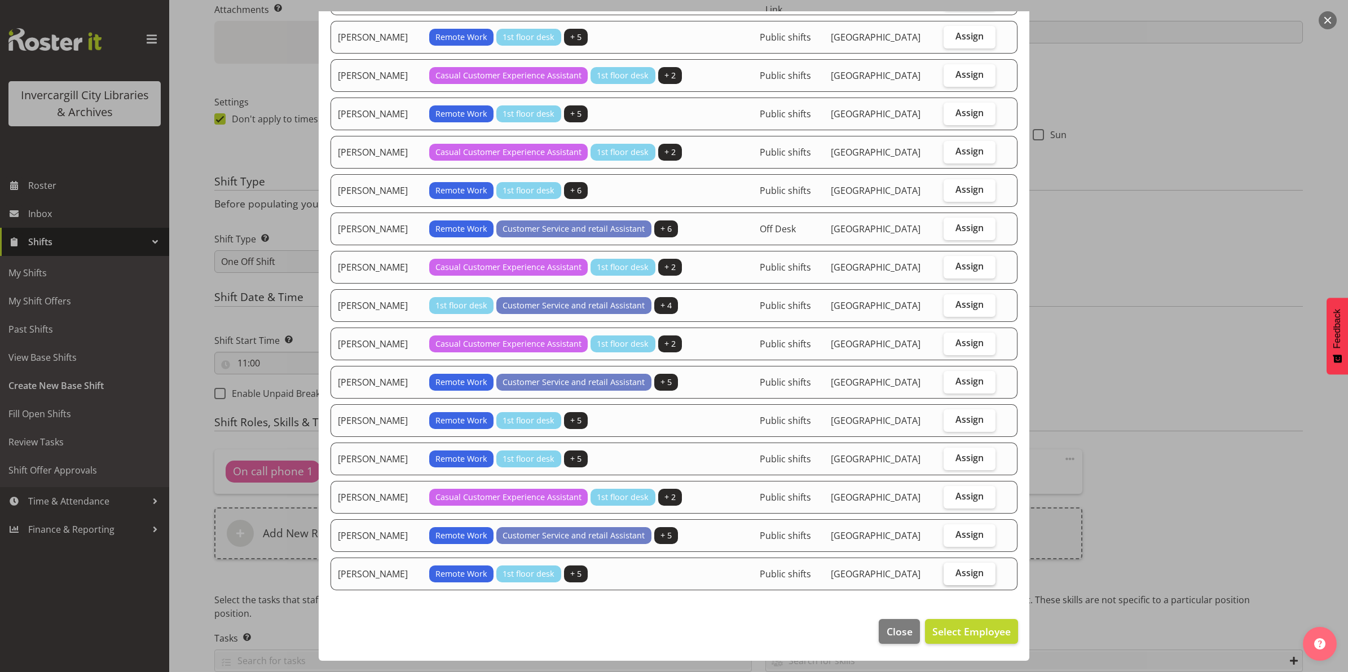
click at [955, 578] on span "Assign" at bounding box center [969, 572] width 28 height 11
click at [948, 577] on input "Assign" at bounding box center [946, 572] width 7 height 7
checkbox input "true"
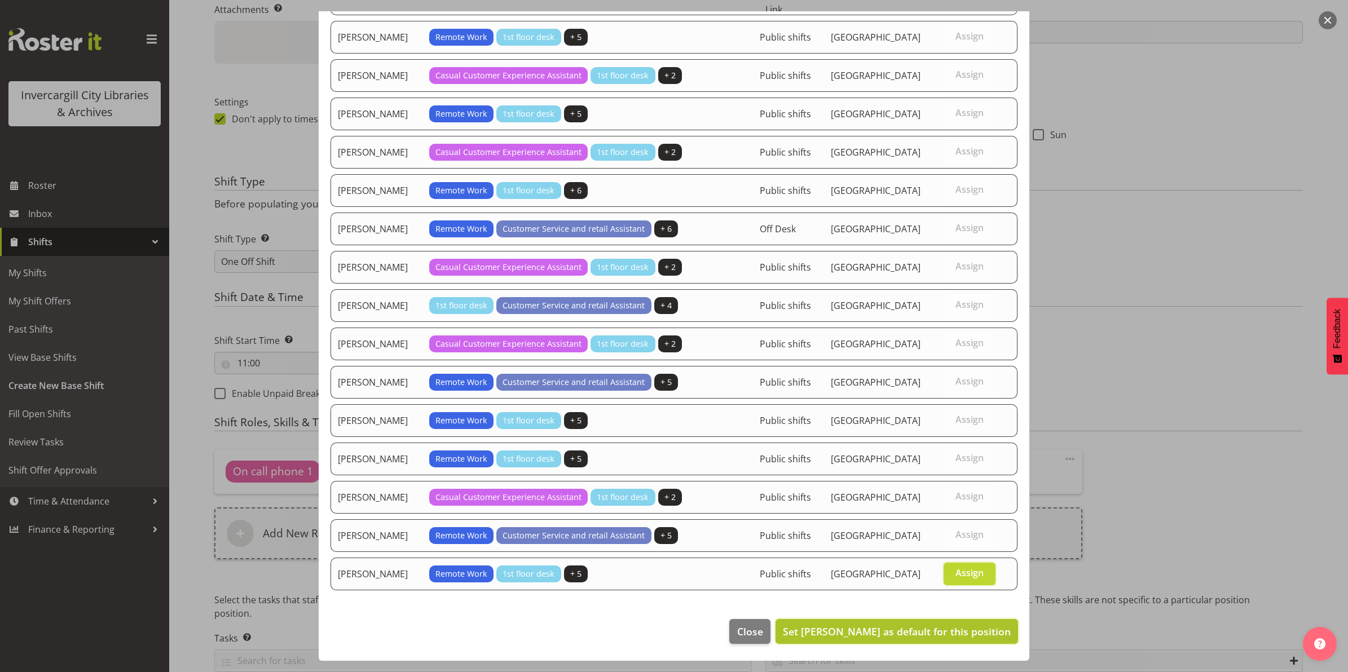
click at [901, 635] on span "Set Willem Burger as default for this position" at bounding box center [897, 632] width 228 height 14
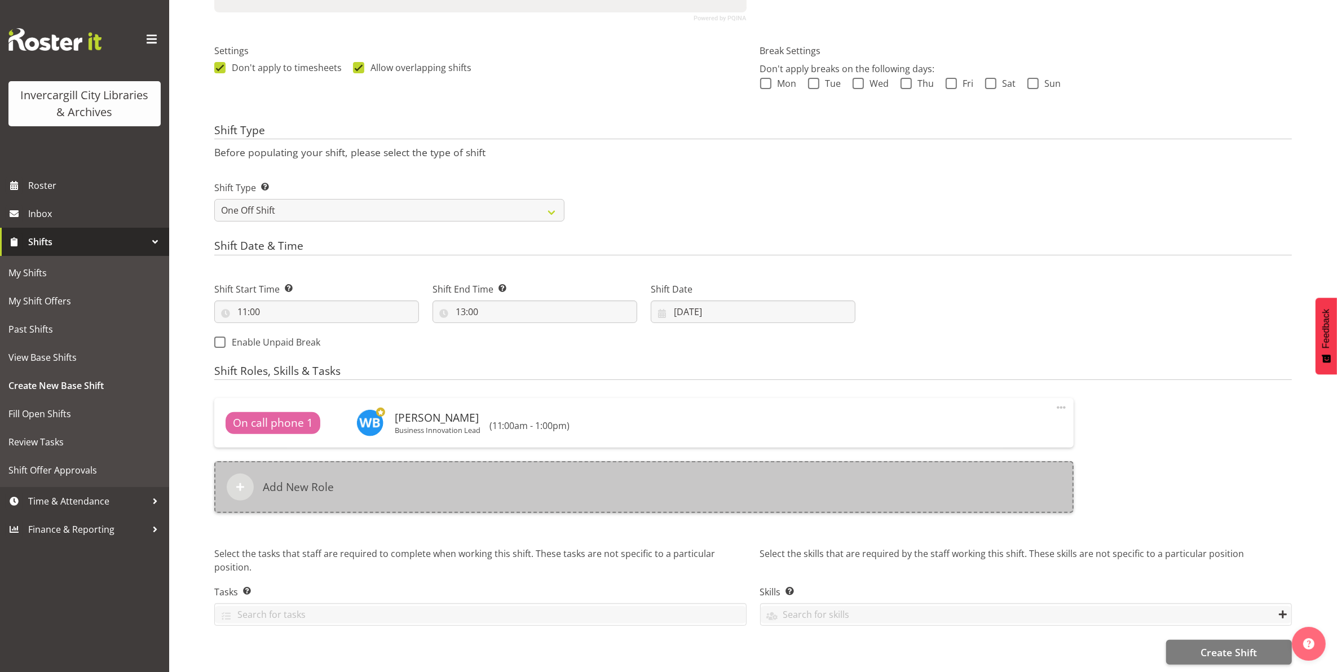
scroll to position [312, 0]
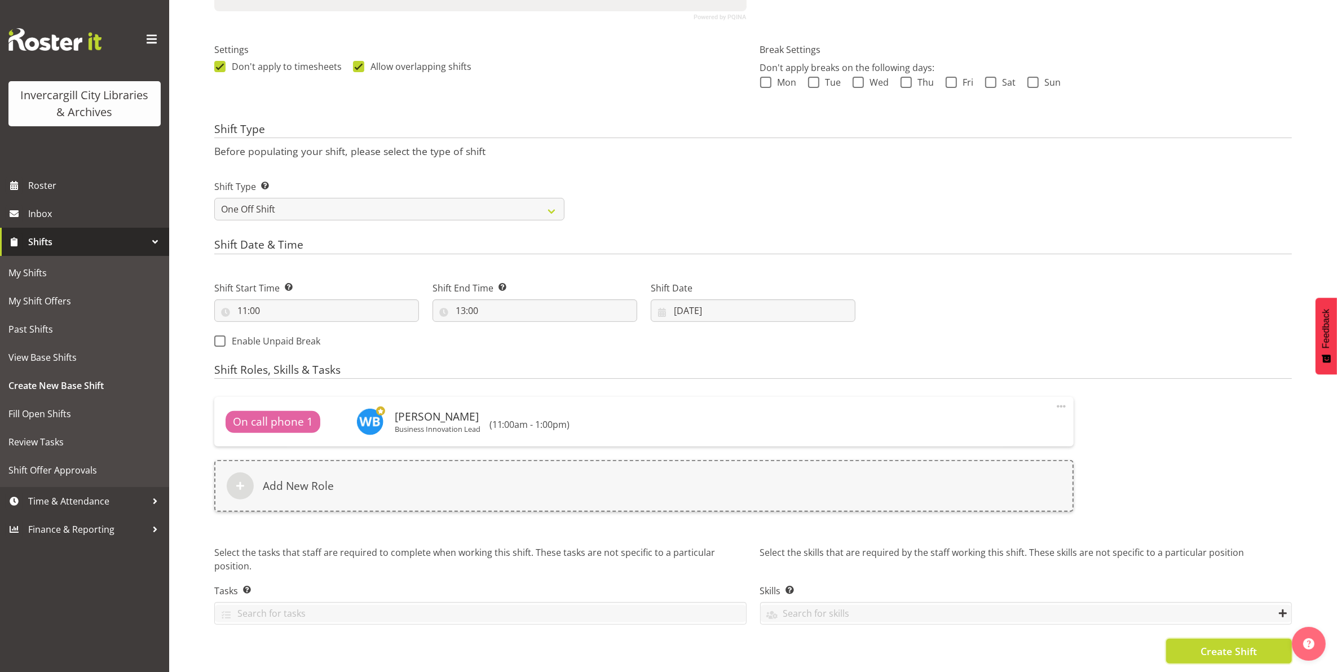
click at [1205, 644] on span "Create Shift" at bounding box center [1228, 651] width 56 height 15
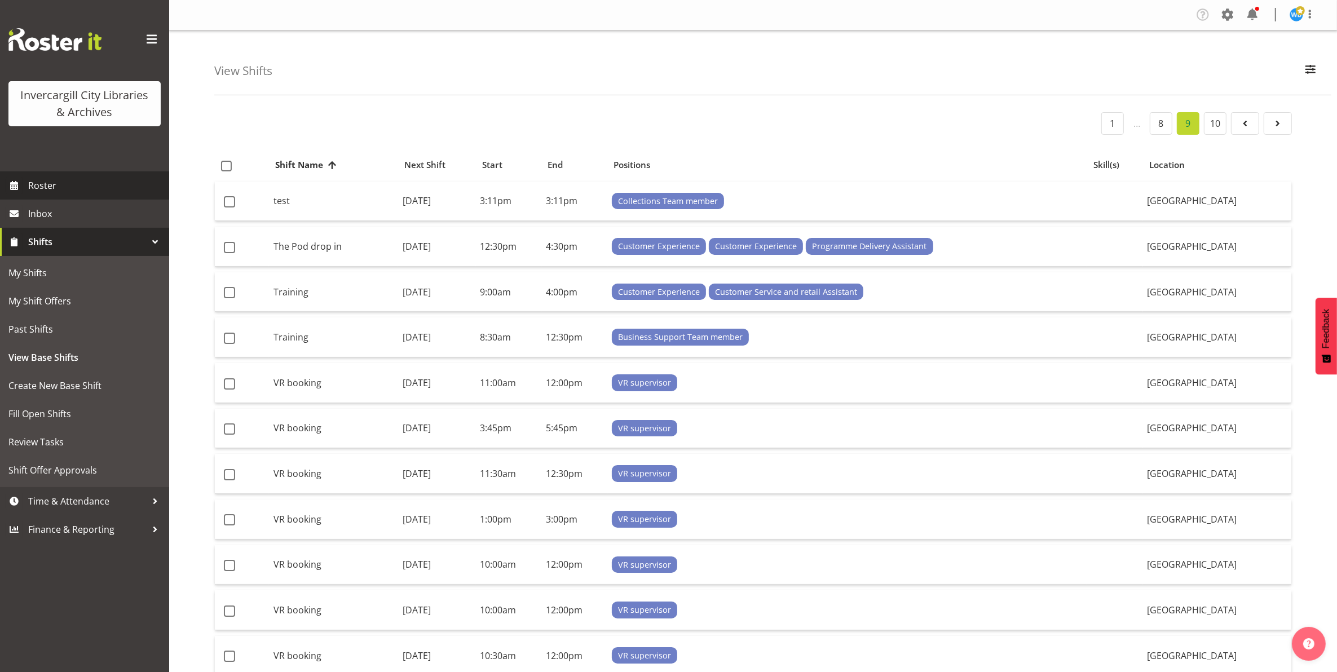
click at [43, 183] on span "Roster" at bounding box center [95, 185] width 135 height 17
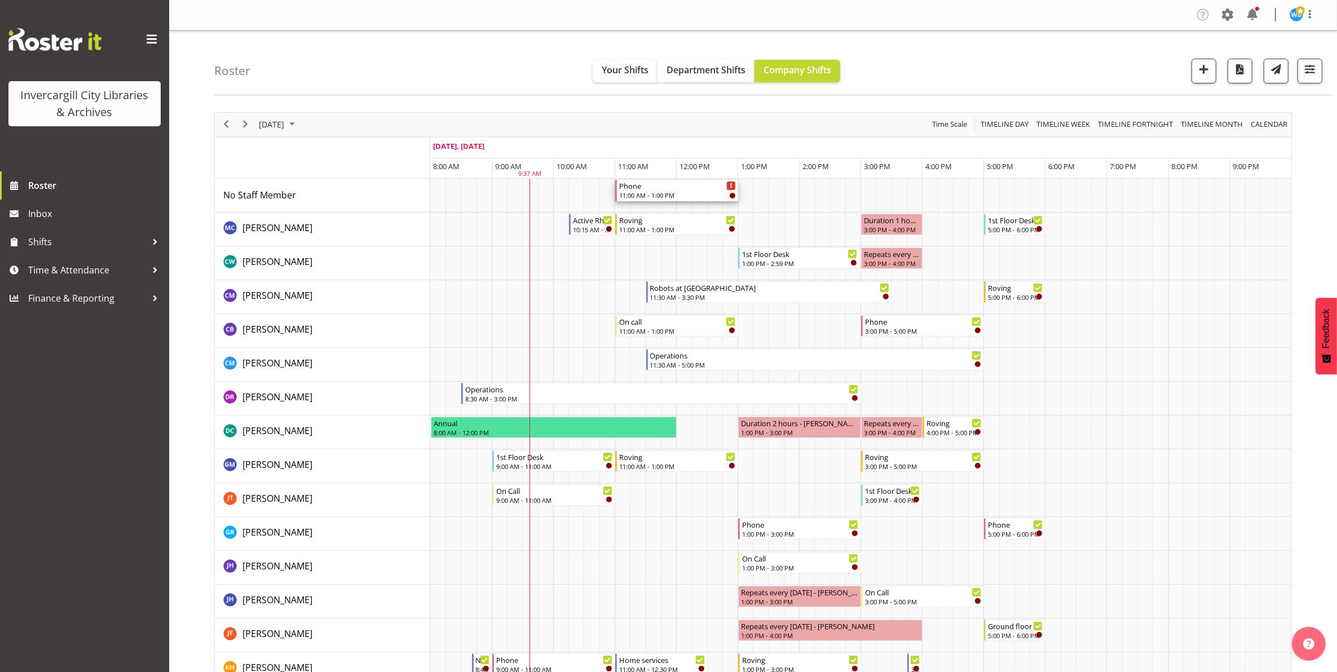
click at [681, 193] on div "11:00 AM - 1:00 PM" at bounding box center [677, 195] width 117 height 9
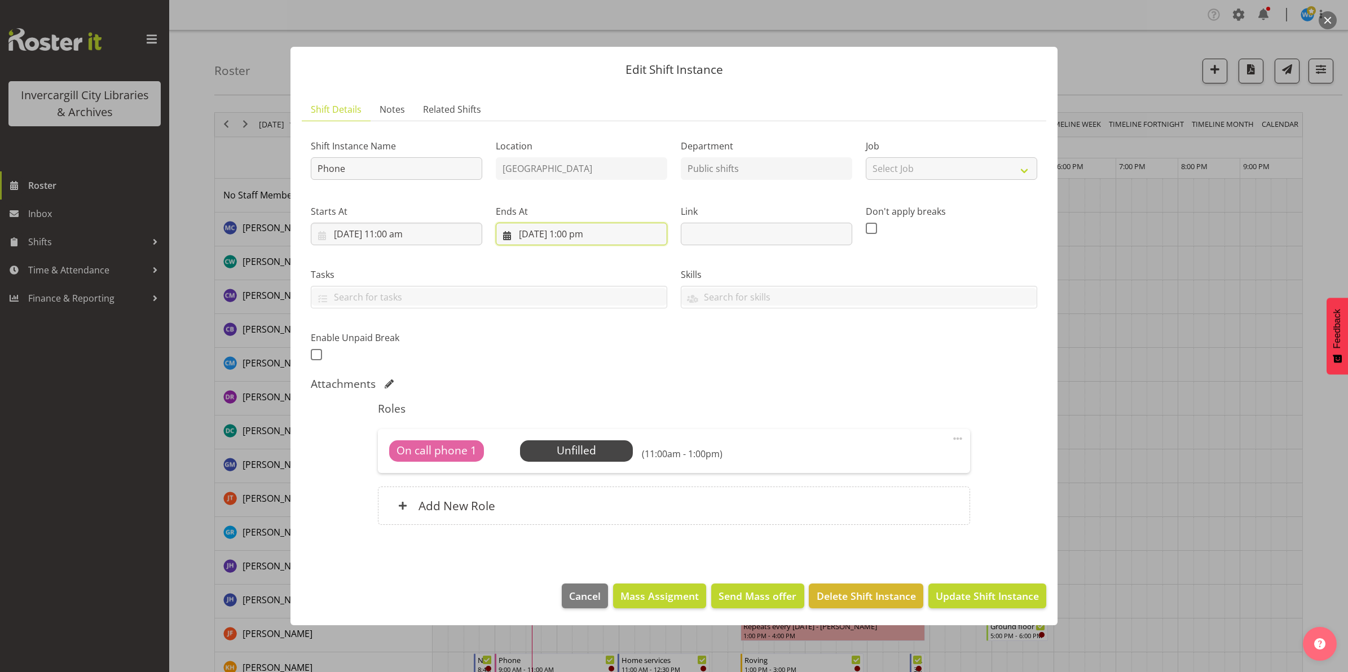
click at [581, 237] on input "[DATE] 1:00 pm" at bounding box center [581, 234] width 171 height 23
click at [579, 480] on select "00 01 02 03 04 05 06 07 08 09 10 11 12 13 14 15 16 17 18 19 20 21 22 23" at bounding box center [581, 473] width 25 height 23
select select "12"
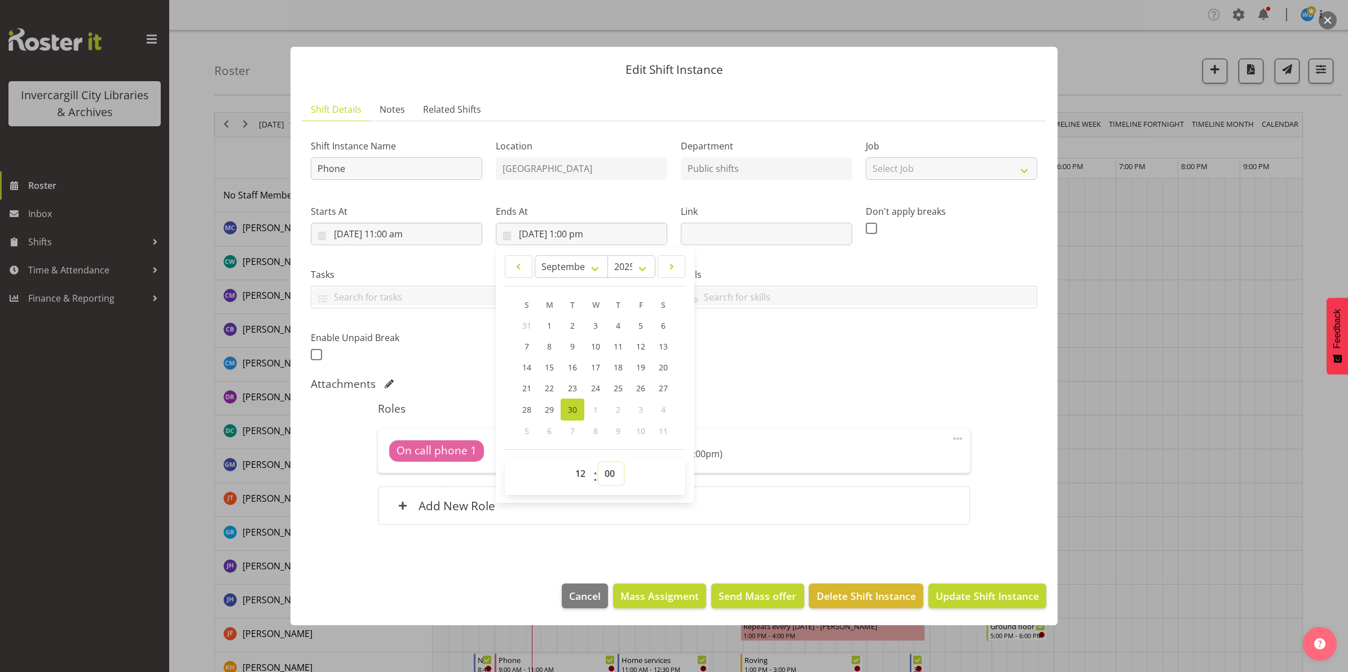
type input "30/09/2025, 12:00 pm"
click at [615, 478] on select "00 01 02 03 04 05 06 07 08 09 10 11 12 13 14 15 16 17 18 19 20 21 22 23 24 25 2…" at bounding box center [610, 473] width 25 height 23
select select "45"
type input "30/09/2025, 12:45 pm"
click at [644, 475] on div "00 01 02 03 04 05 06 07 08 09 10 11 12 13 14 15 16 17 18 19 20 21 22 23 : 00 01…" at bounding box center [595, 476] width 180 height 28
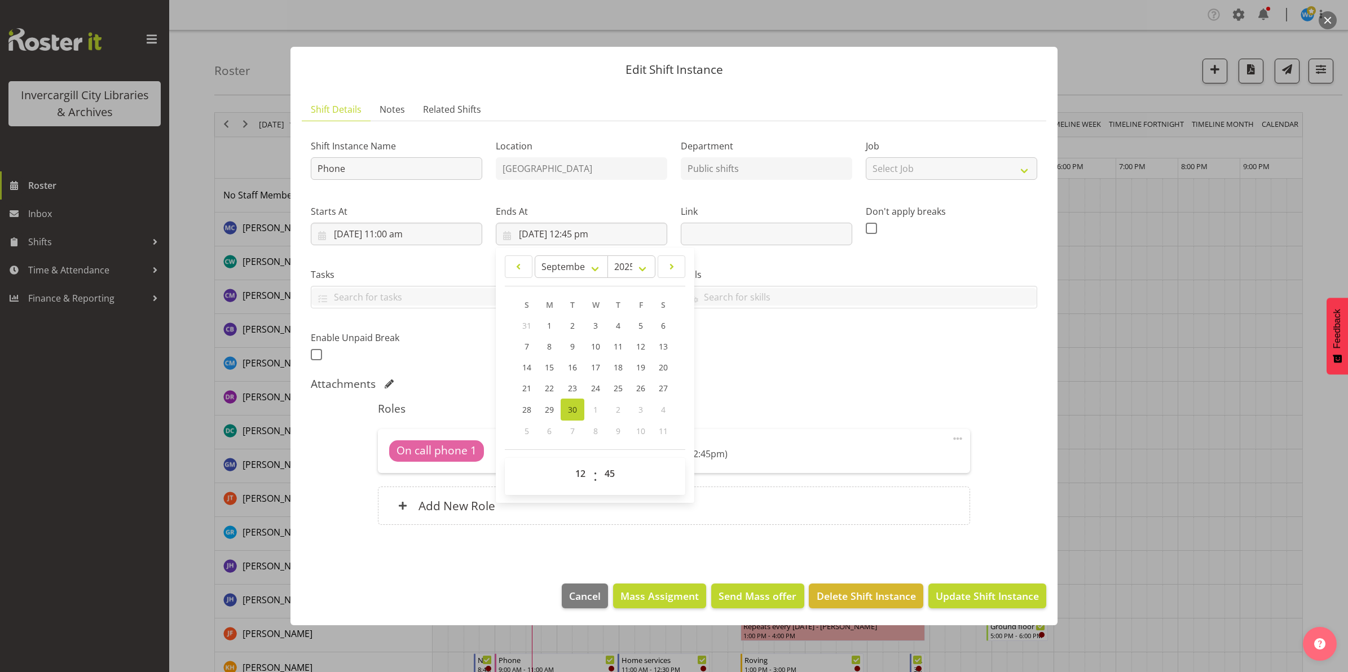
click at [762, 545] on section "Shift Instance Name Phone Location Invercargill Library Department Public shift…" at bounding box center [674, 334] width 744 height 426
click at [574, 454] on span "Select Employee" at bounding box center [576, 451] width 84 height 16
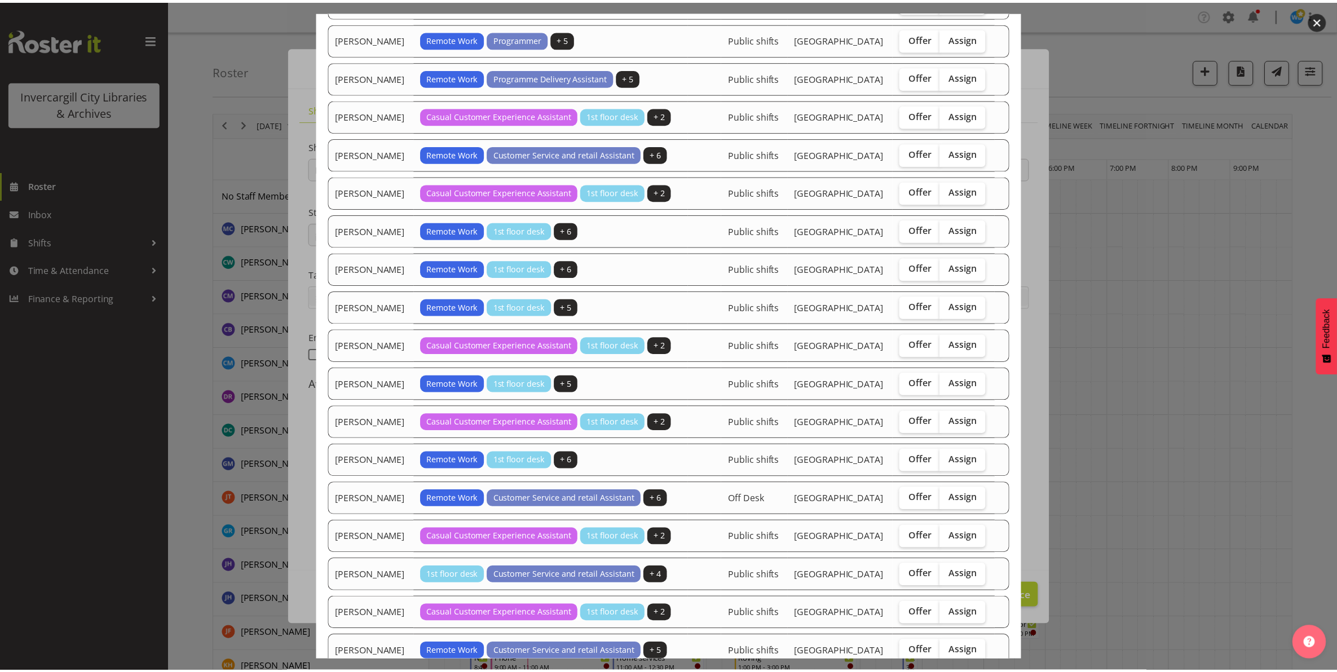
scroll to position [996, 0]
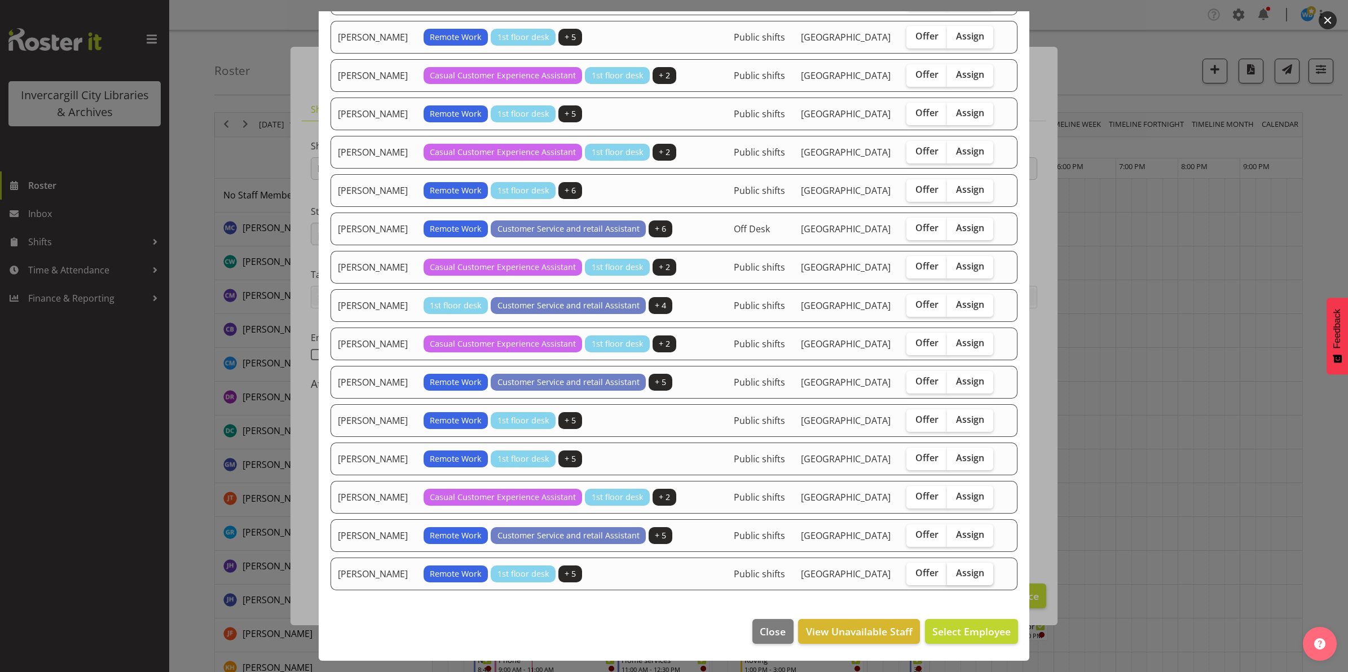
click at [960, 573] on span "Assign" at bounding box center [970, 572] width 28 height 11
click at [954, 573] on input "Assign" at bounding box center [950, 572] width 7 height 7
checkbox input "true"
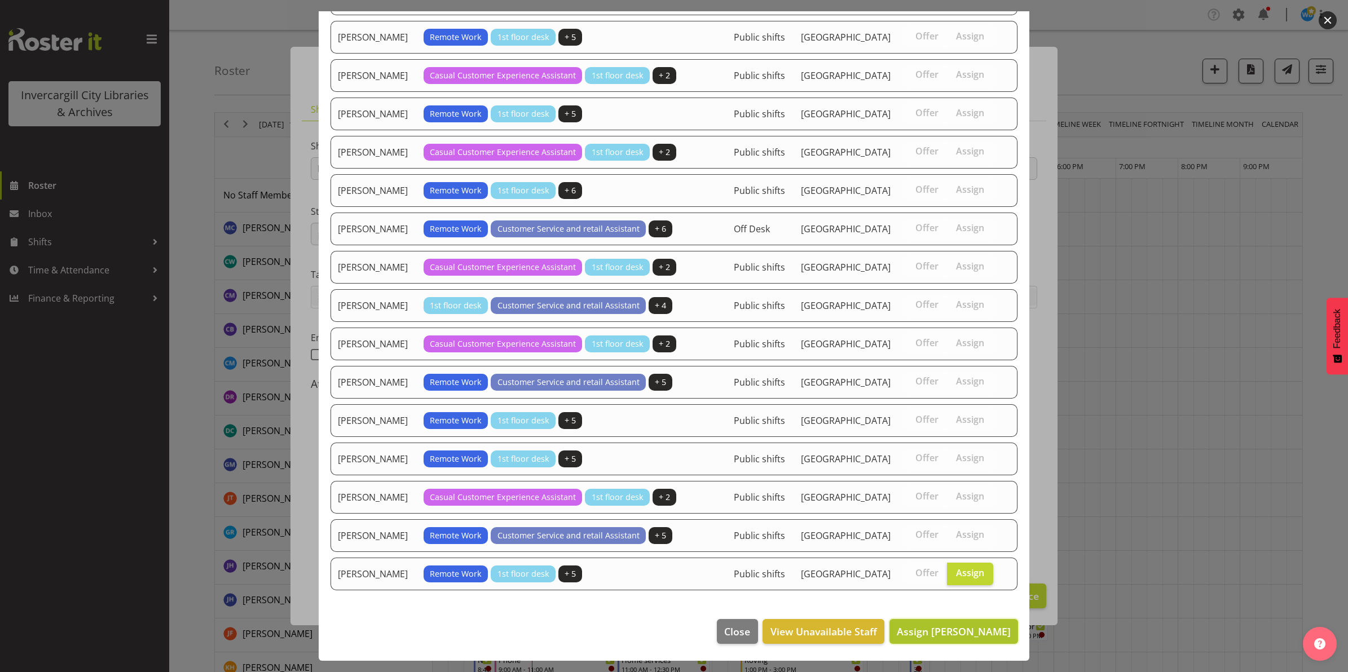
click at [942, 635] on span "Assign Willem Burger" at bounding box center [953, 632] width 114 height 14
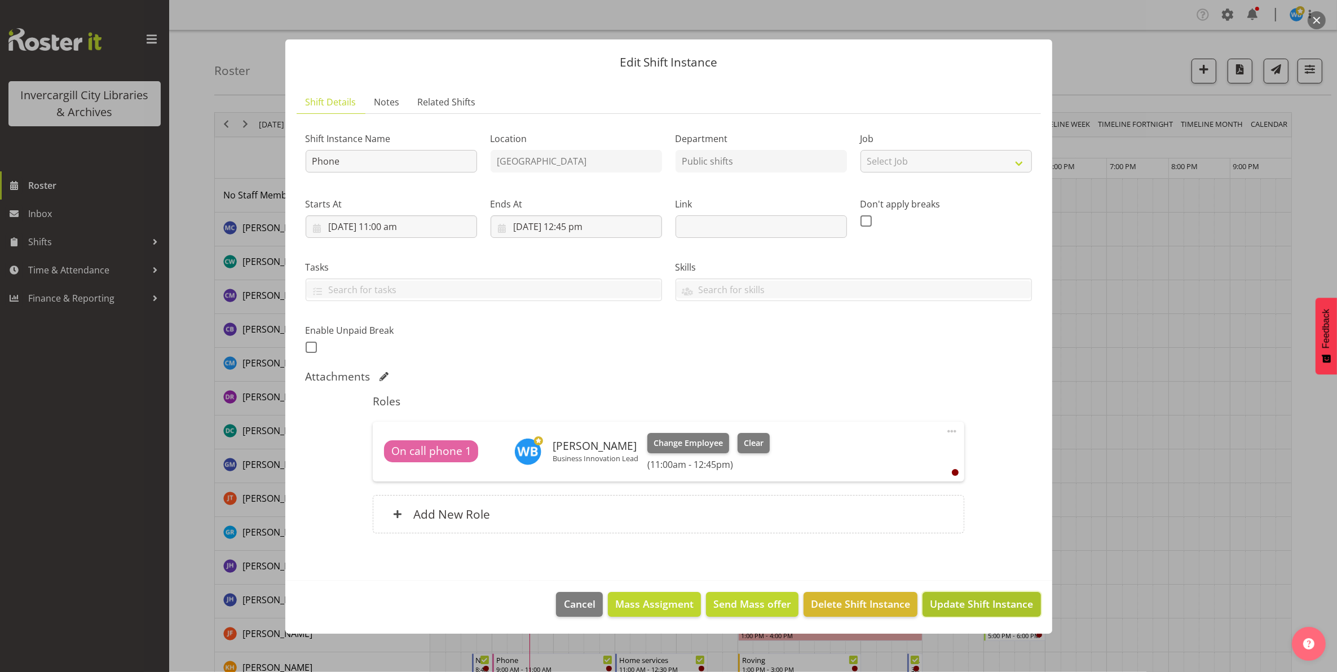
click at [964, 607] on span "Update Shift Instance" at bounding box center [981, 604] width 103 height 15
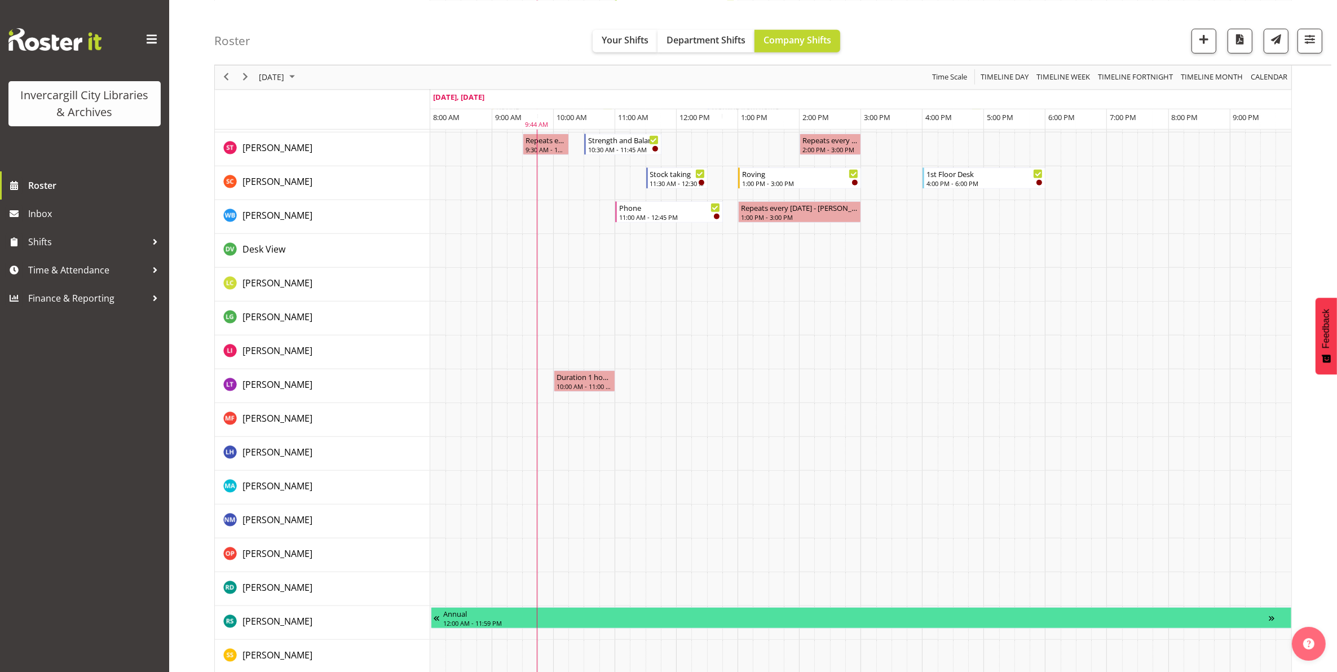
scroll to position [869, 0]
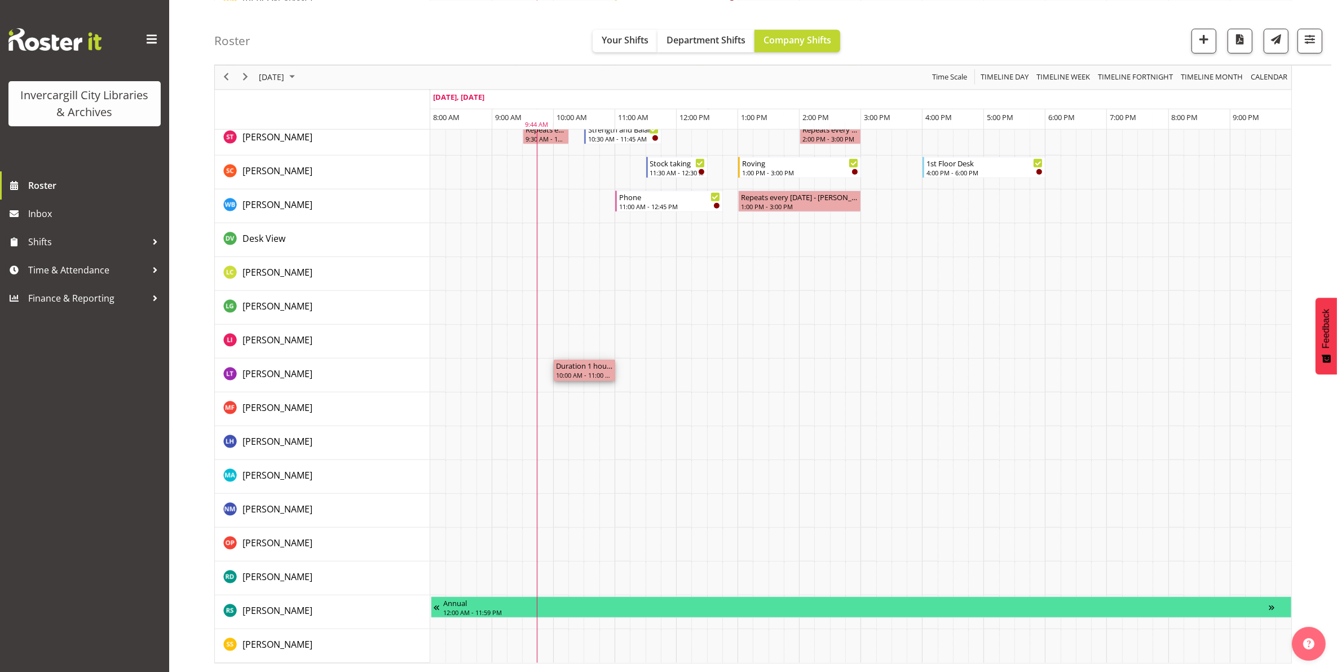
click at [579, 370] on div "Duration 1 hours - [PERSON_NAME]" at bounding box center [584, 365] width 57 height 11
click at [581, 371] on div "10:00 AM - 11:00 AM" at bounding box center [584, 374] width 57 height 9
click at [590, 375] on div "10:00 AM - 11:00 AM" at bounding box center [584, 374] width 57 height 9
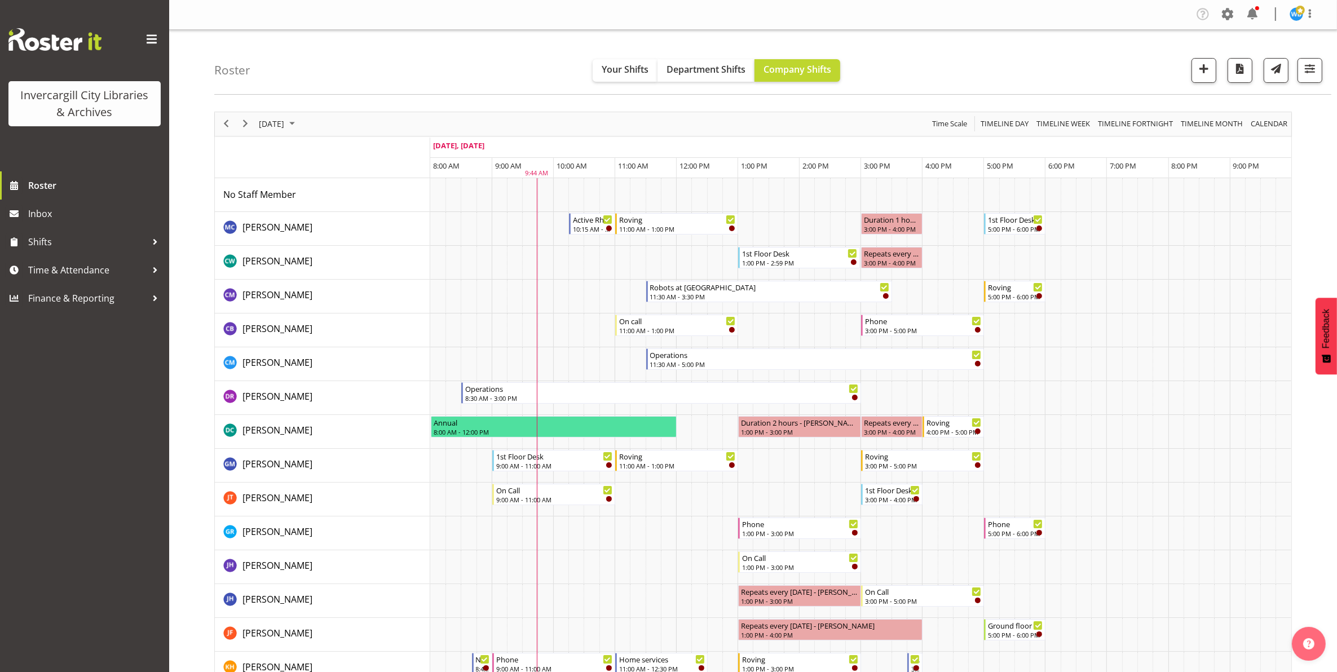
scroll to position [0, 0]
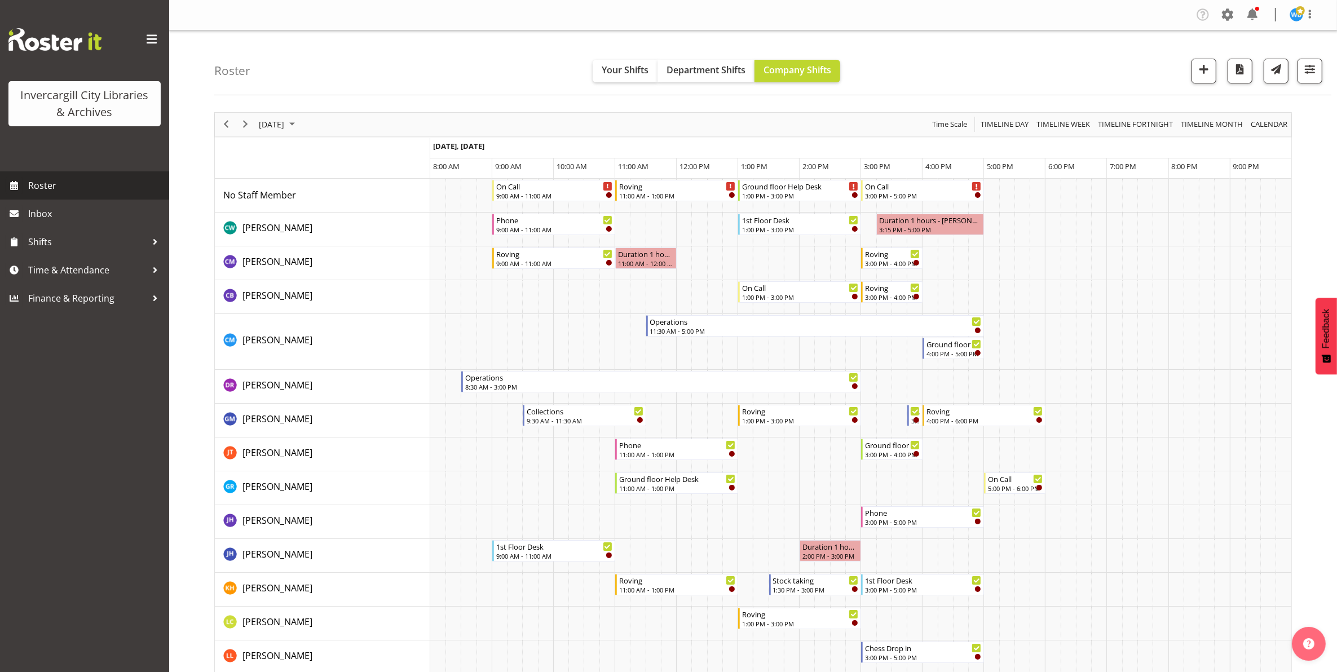
click at [27, 184] on link "Roster" at bounding box center [84, 185] width 169 height 28
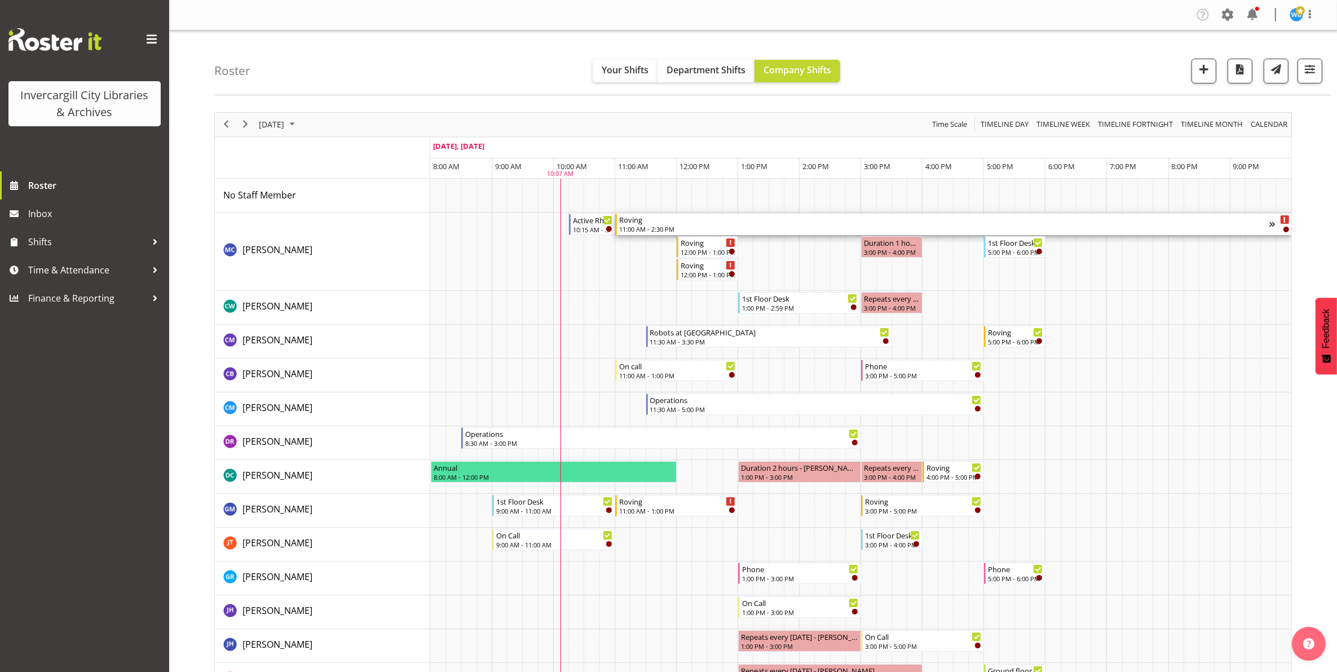
click at [763, 227] on div "11:00 AM - 2:30 PM" at bounding box center [944, 228] width 651 height 9
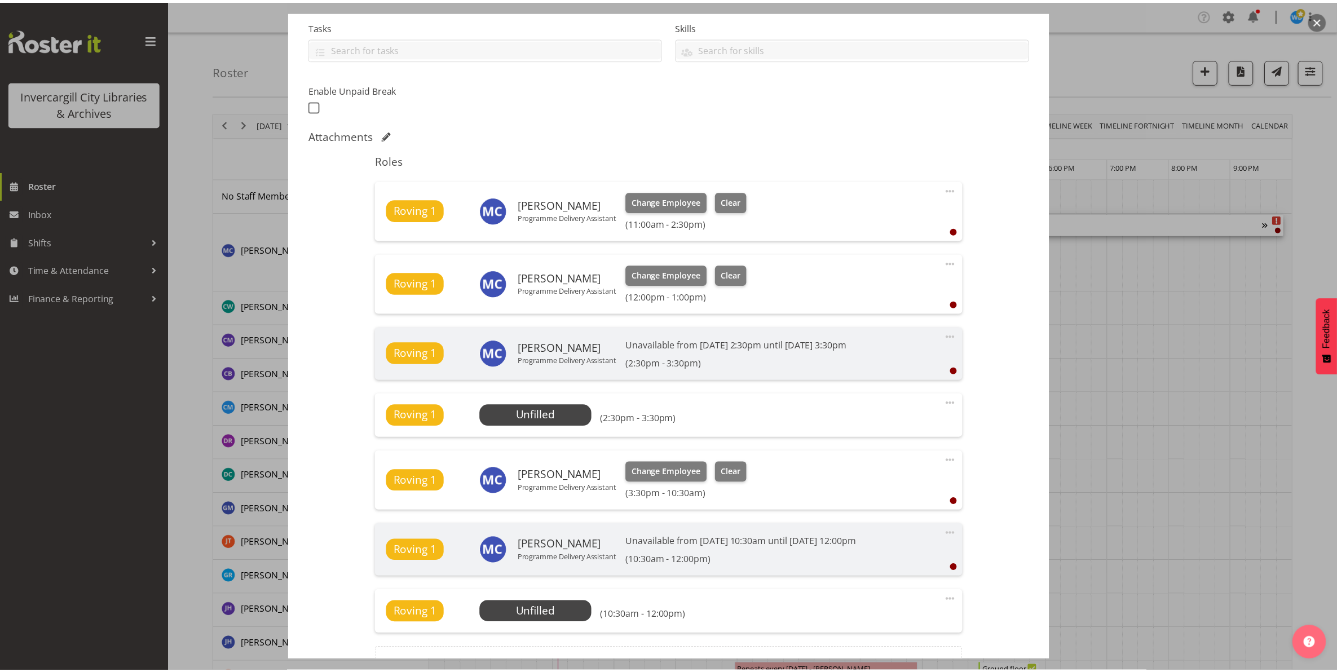
scroll to position [282, 0]
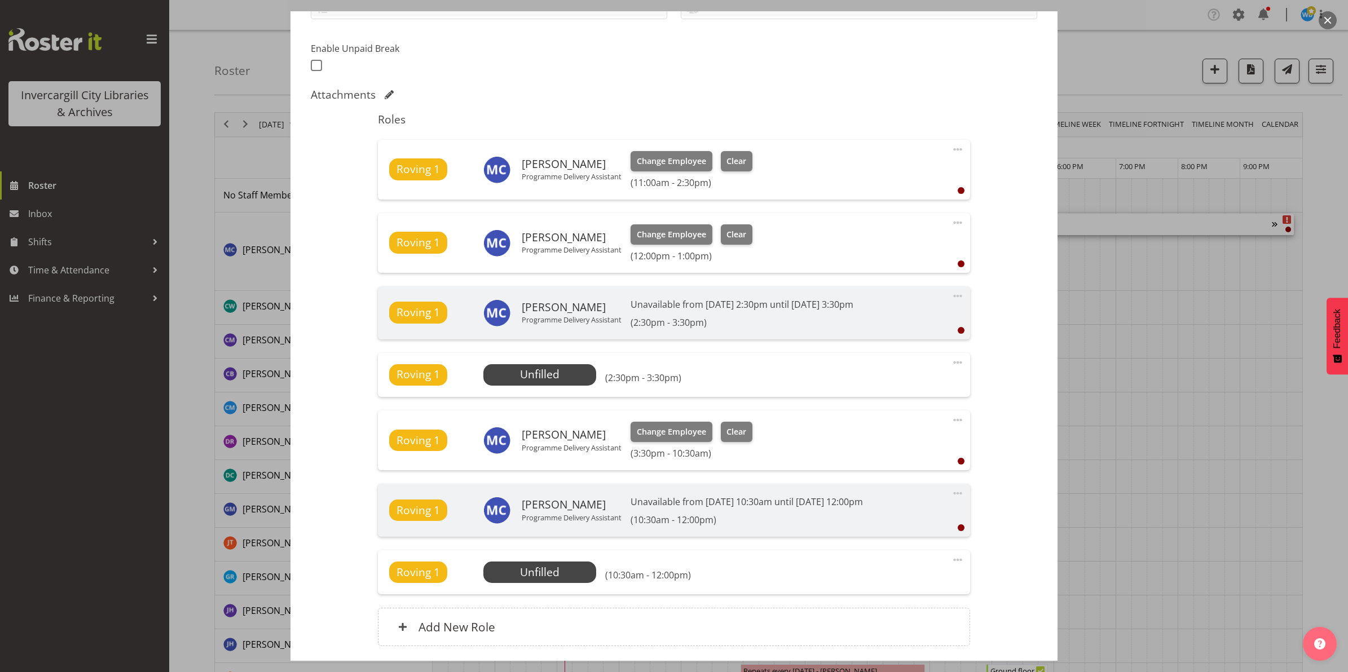
click at [1335, 17] on button "button" at bounding box center [1327, 20] width 18 height 18
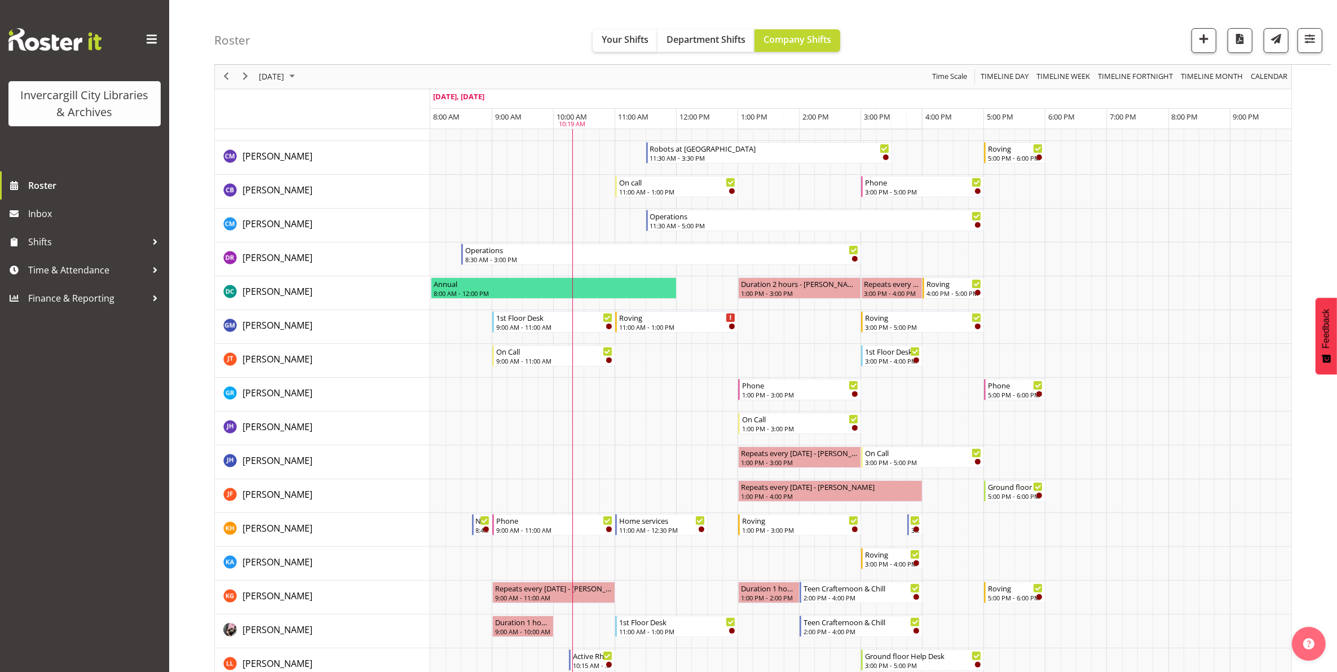
scroll to position [0, 0]
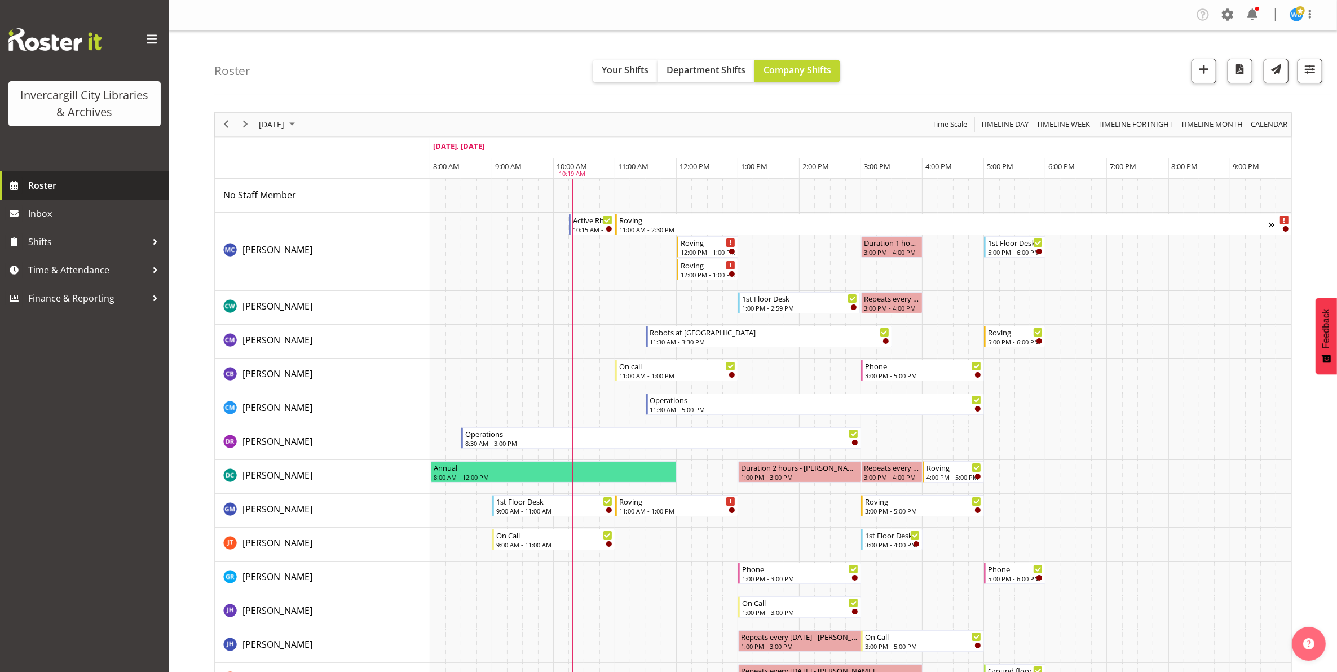
click at [37, 189] on span "Roster" at bounding box center [95, 185] width 135 height 17
click at [695, 248] on div "Roving 12:00 PM - 1:00 PM" at bounding box center [708, 246] width 55 height 21
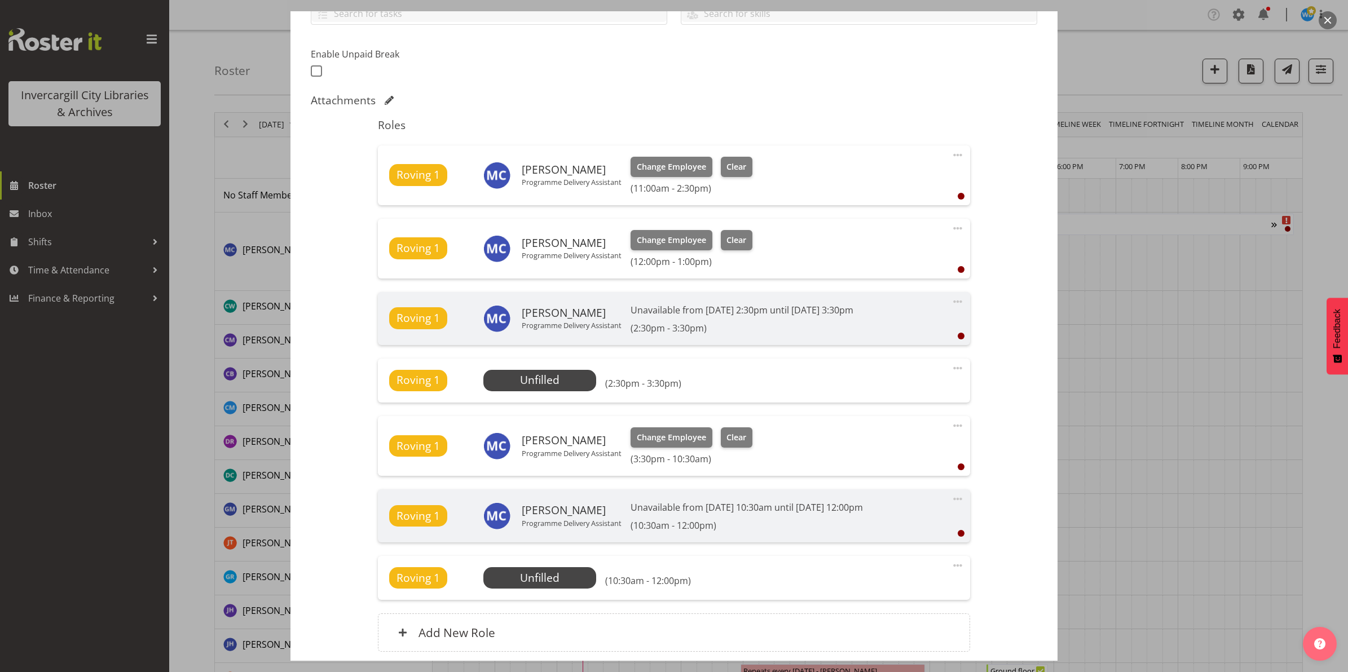
scroll to position [282, 0]
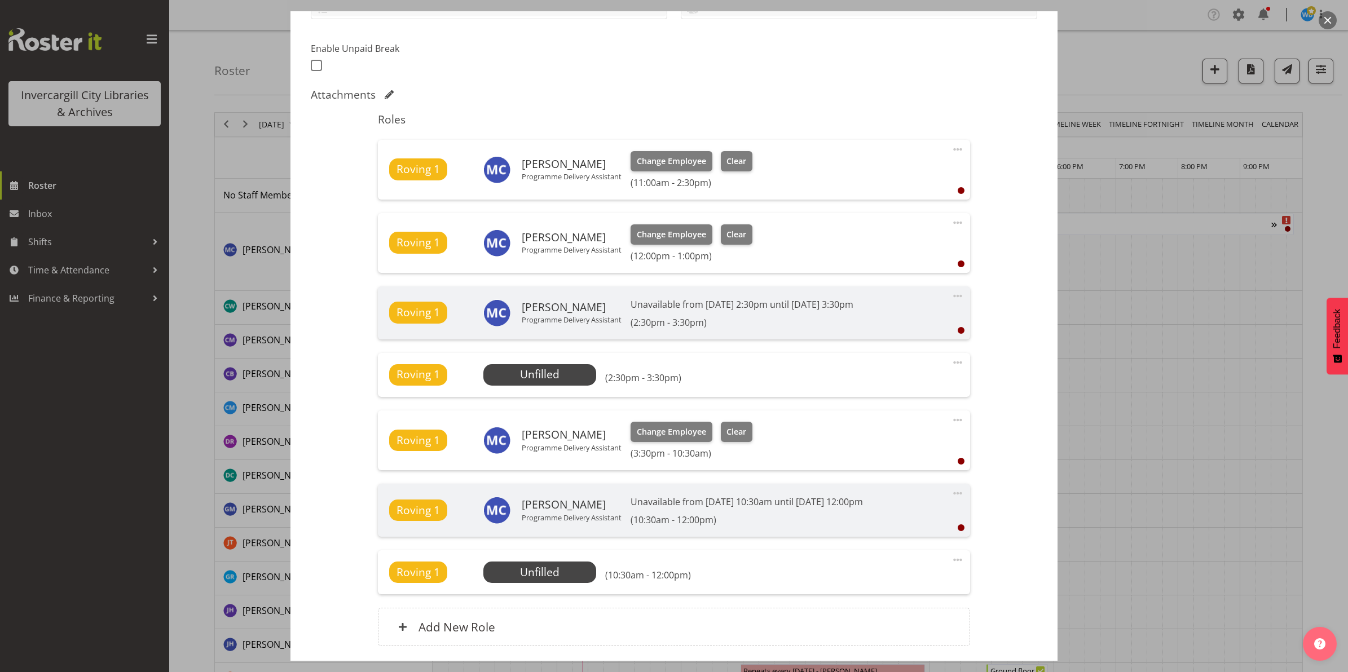
click at [951, 148] on span at bounding box center [958, 150] width 14 height 14
click at [871, 217] on link "Delete" at bounding box center [910, 215] width 108 height 20
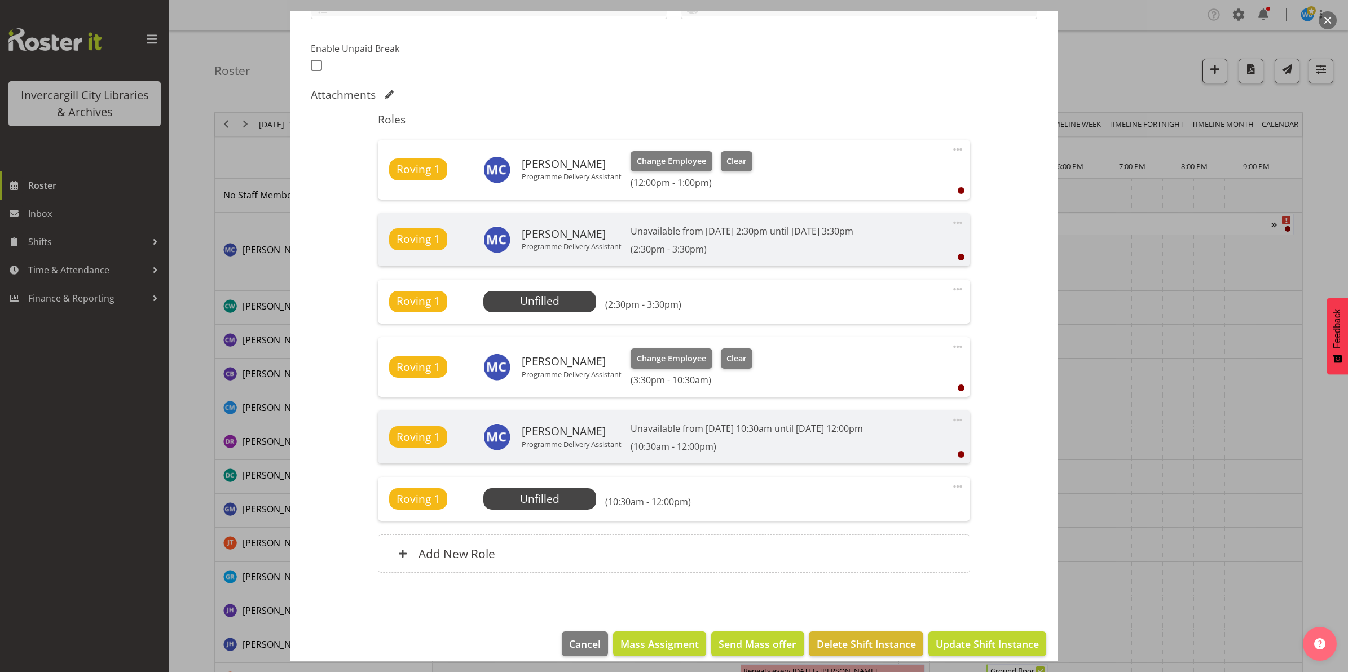
click at [951, 288] on span at bounding box center [958, 289] width 14 height 14
click at [892, 355] on link "Delete" at bounding box center [910, 355] width 108 height 20
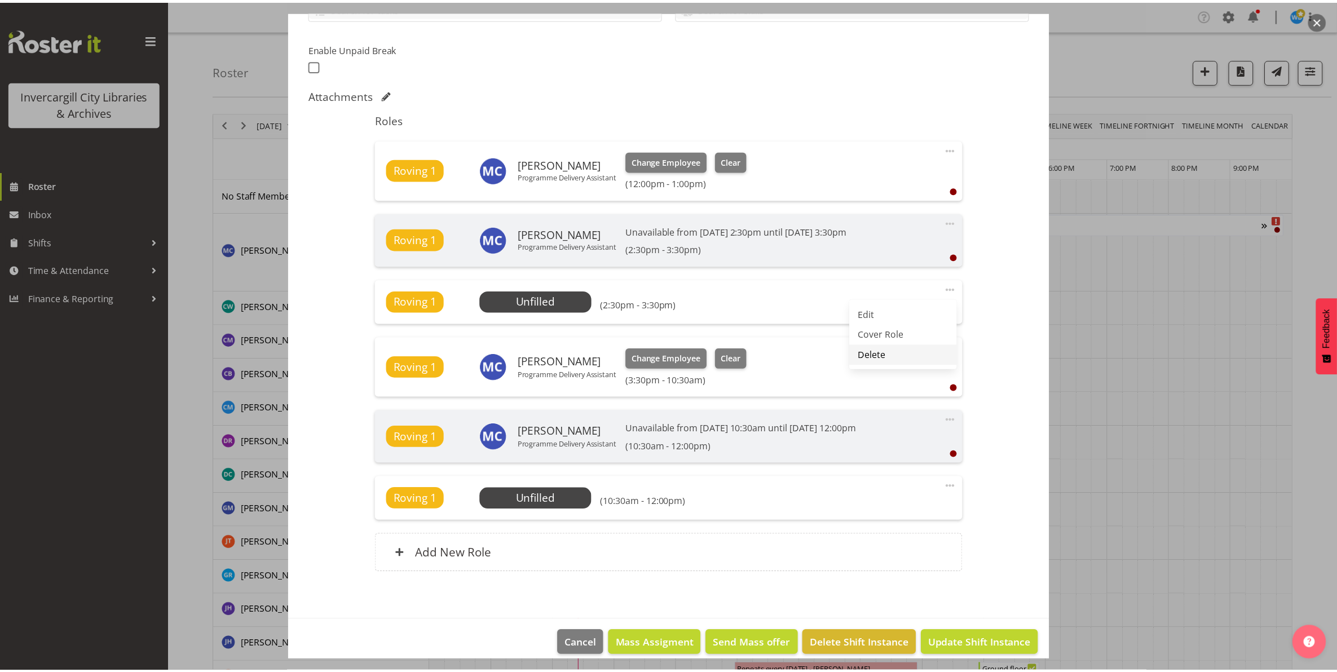
scroll to position [237, 0]
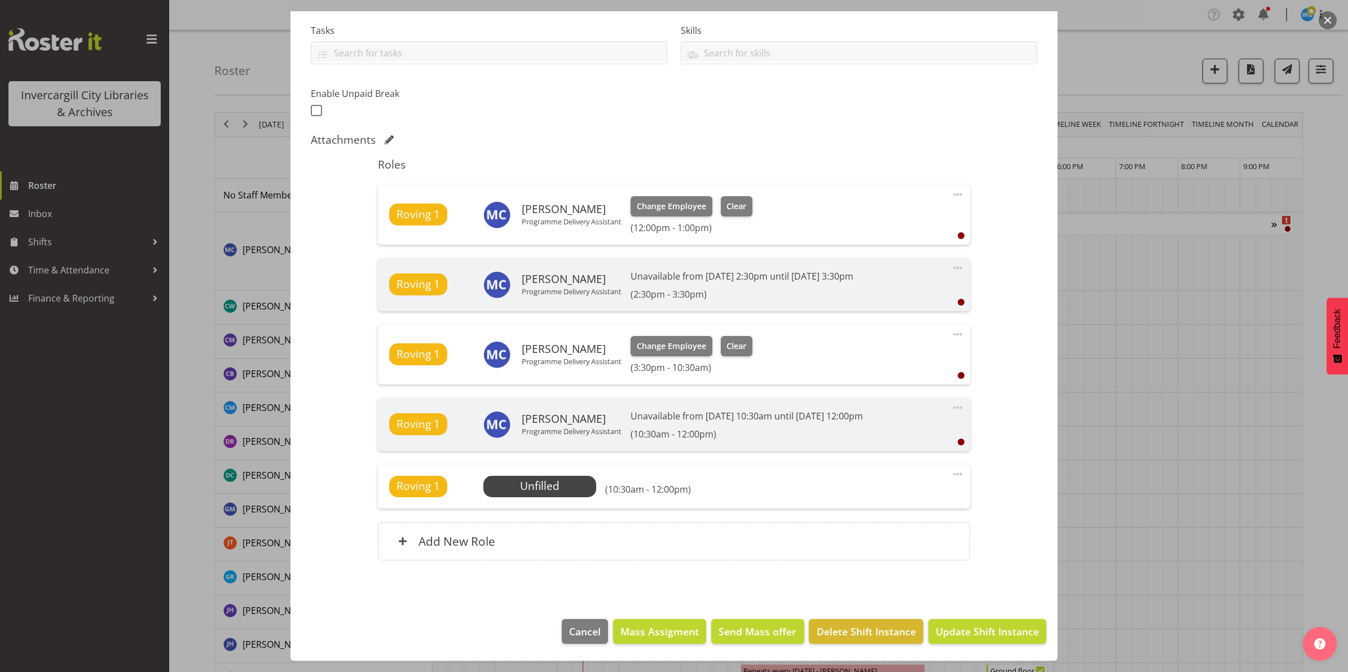
click at [951, 193] on span at bounding box center [958, 195] width 14 height 14
click at [908, 224] on link "Edit" at bounding box center [910, 219] width 108 height 20
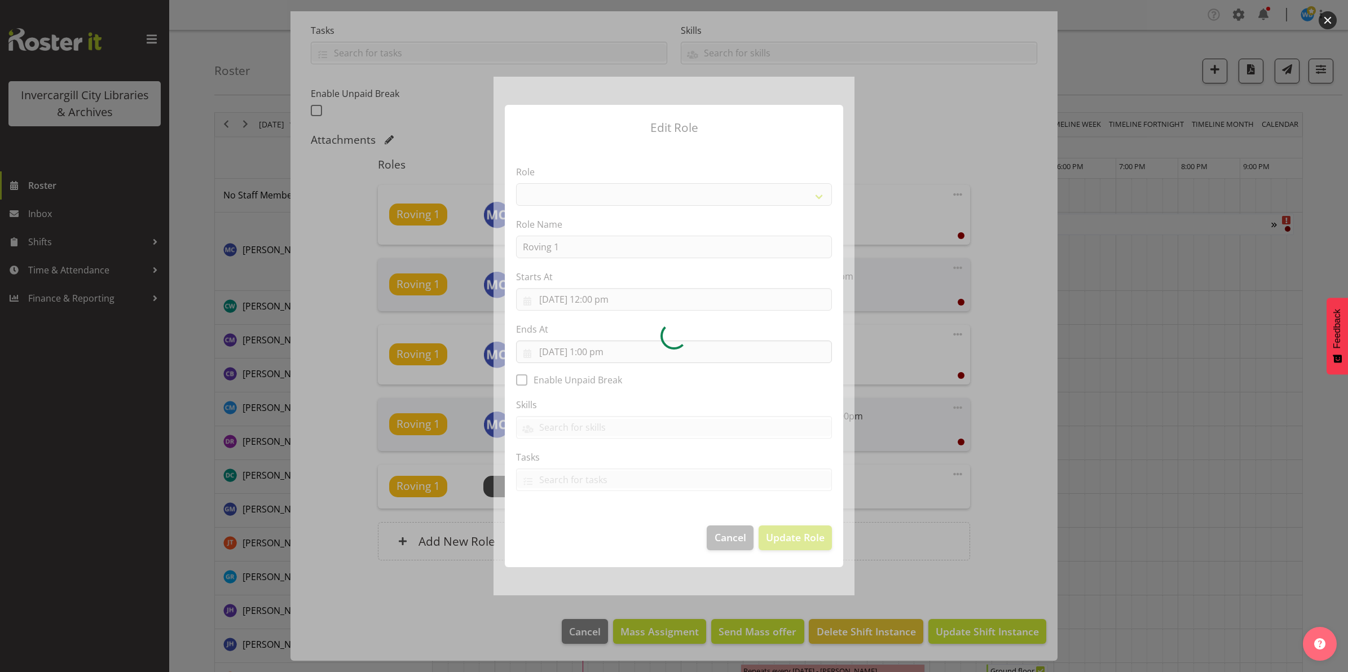
select select "1547"
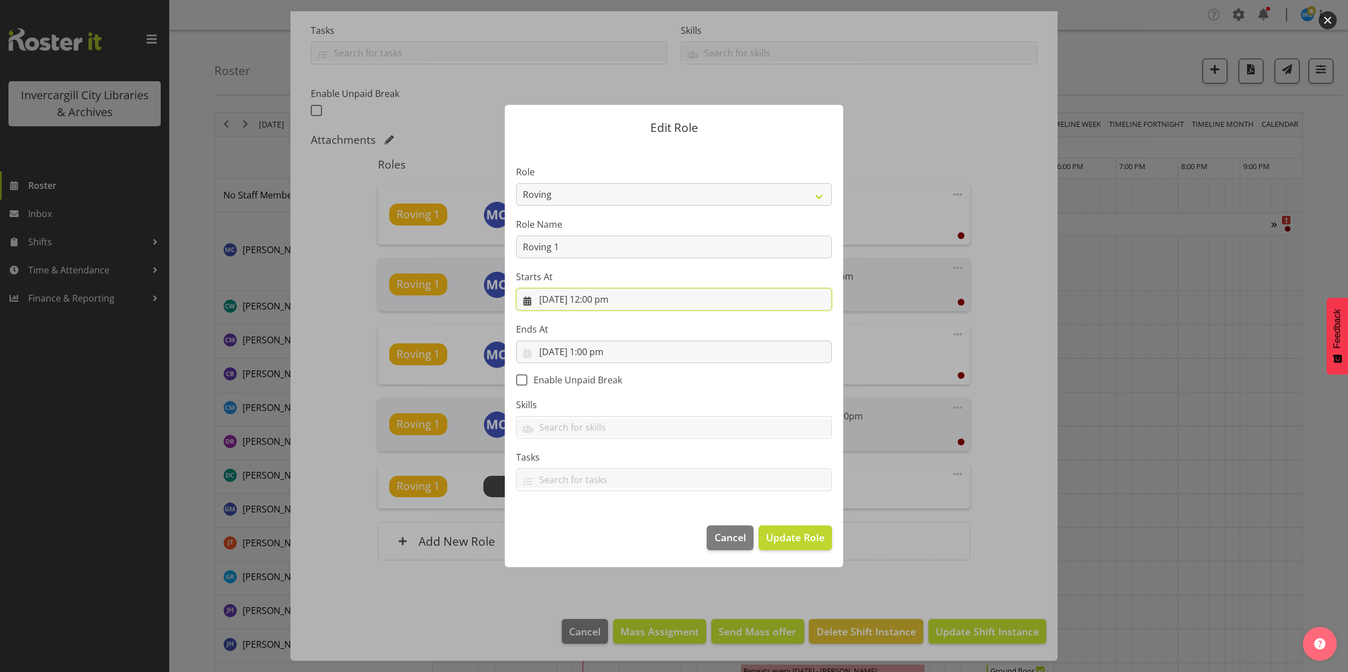
click at [598, 299] on input "[DATE] 12:00 pm" at bounding box center [674, 299] width 316 height 23
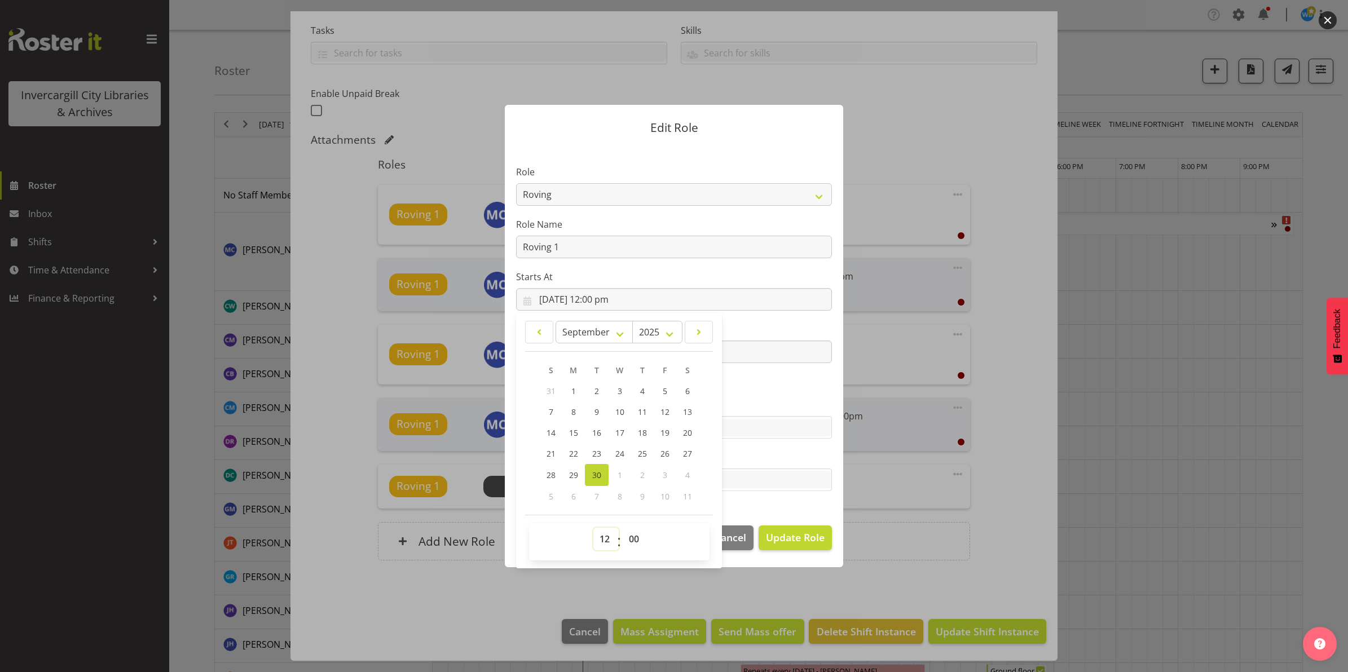
click at [599, 537] on select "00 01 02 03 04 05 06 07 08 09 10 11 12 13 14 15 16 17 18 19 20 21 22 23" at bounding box center [605, 539] width 25 height 23
select select "14"
type input "[DATE] 2:00 pm"
click at [607, 539] on select "00 01 02 03 04 05 06 07 08 09 10 11 12 13 14 15 16 17 18 19 20 21 22 23" at bounding box center [605, 539] width 25 height 23
select select "15"
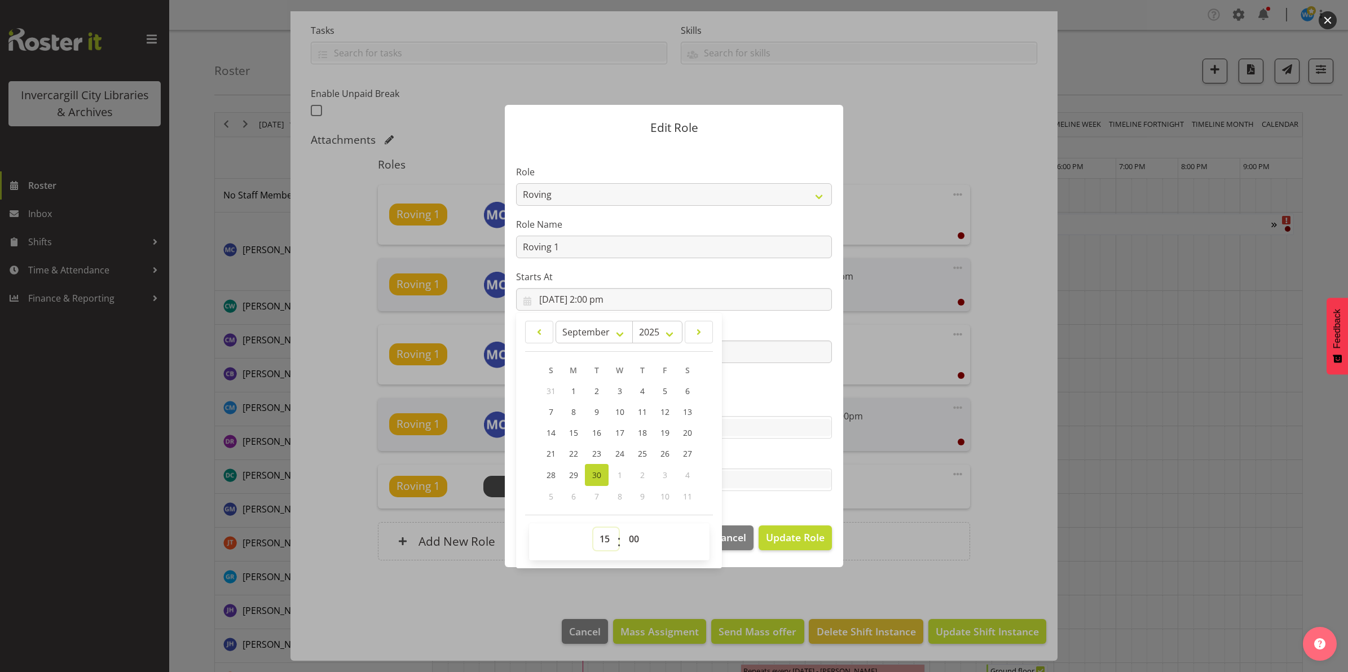
type input "[DATE] 3:00 pm"
select select "16"
type input "[DATE] 4:00 pm"
click at [628, 539] on select "00 01 02 03 04 05 06 07 08 09 10 11 12 13 14 15 16 17 18 19 20 21 22 23 24 25 2…" at bounding box center [634, 539] width 25 height 23
click at [600, 539] on select "00 01 02 03 04 05 06 07 08 09 10 11 12 13 14 15 16 17 18 19 20 21 22 23" at bounding box center [605, 539] width 25 height 23
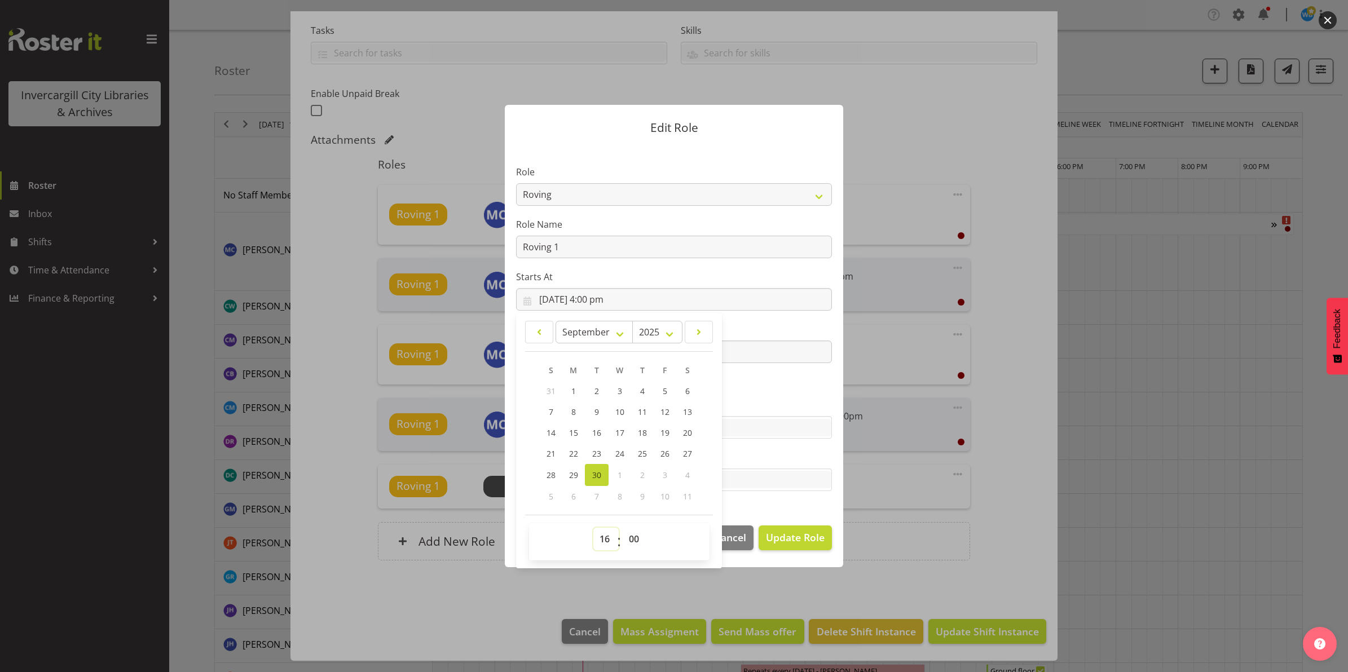
select select "11"
click at [593, 528] on select "00 01 02 03 04 05 06 07 08 09 10 11 12 13 14 15 16 17 18 19 20 21 22 23" at bounding box center [605, 539] width 25 height 23
type input "[DATE] 11:00 am"
click at [657, 543] on div "00 01 02 03 04 05 06 07 08 09 10 11 12 13 14 15 16 17 18 19 20 21 22 23 : 00 01…" at bounding box center [619, 542] width 180 height 28
click at [785, 509] on section "Role 1st floor desk AQ operator Business Support Team member Casual Customer Ex…" at bounding box center [674, 329] width 338 height 369
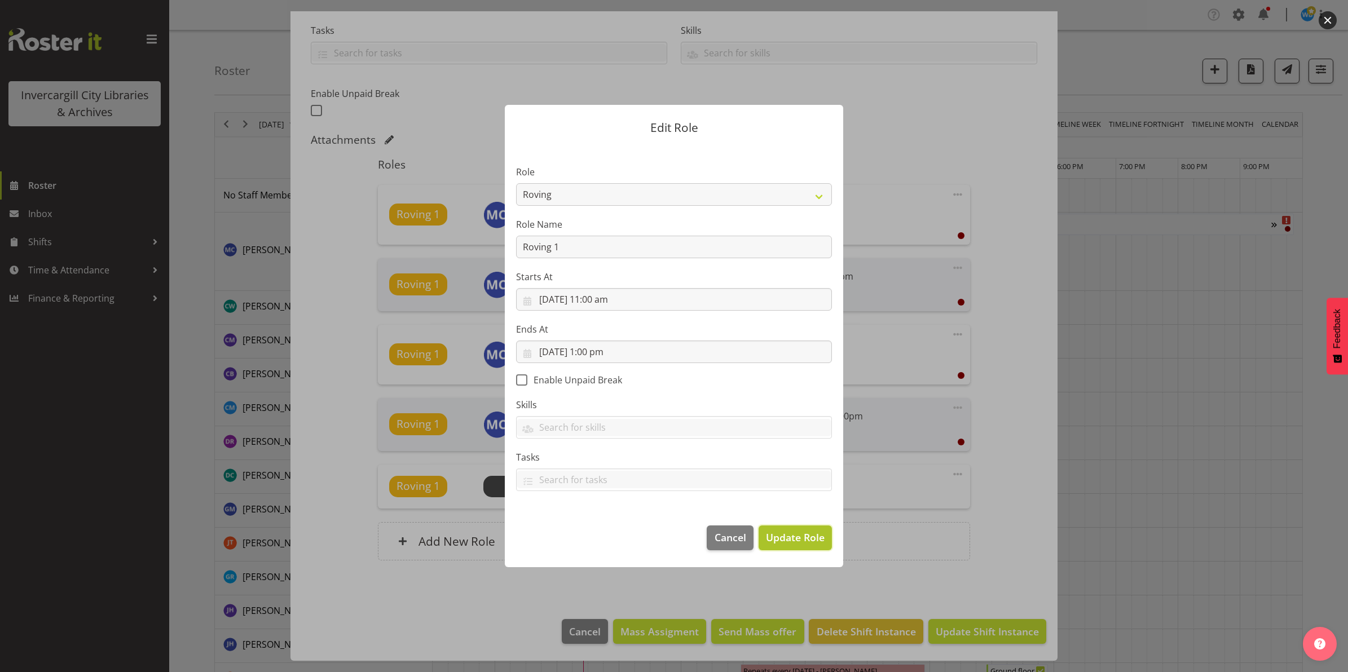
click at [791, 538] on span "Update Role" at bounding box center [795, 537] width 59 height 15
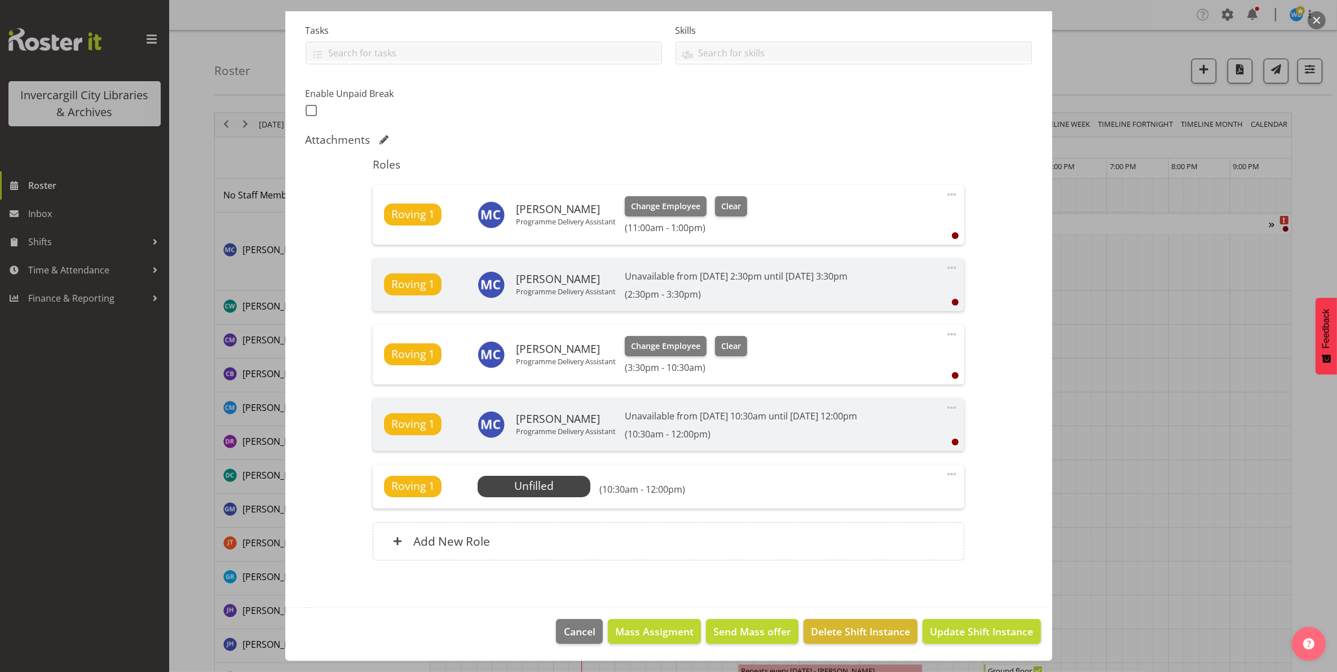
click at [945, 267] on span at bounding box center [952, 268] width 14 height 14
click at [861, 328] on div "Roving 1 [PERSON_NAME] Programme Delivery Assistant Change Employee Clear (3:30…" at bounding box center [668, 355] width 591 height 60
click at [945, 334] on span at bounding box center [952, 335] width 14 height 14
click at [896, 402] on link "Delete" at bounding box center [904, 400] width 108 height 20
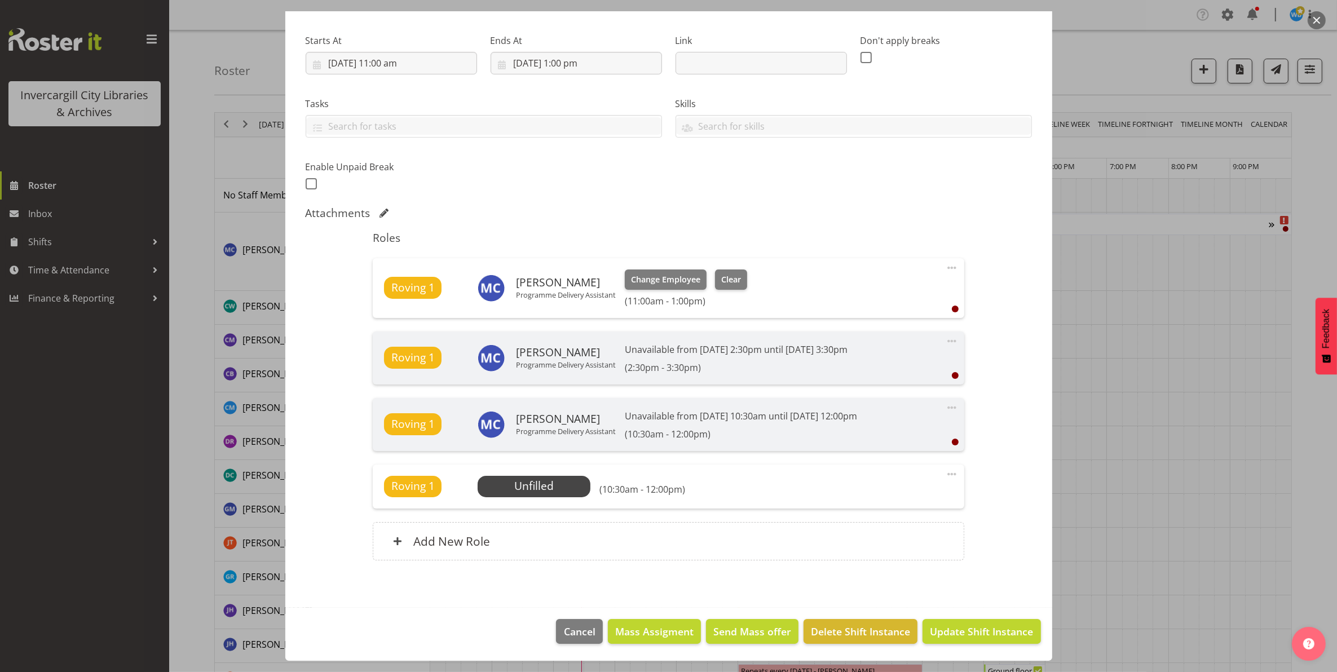
click at [945, 472] on span at bounding box center [952, 474] width 14 height 14
click at [898, 543] on link "Delete" at bounding box center [904, 539] width 108 height 20
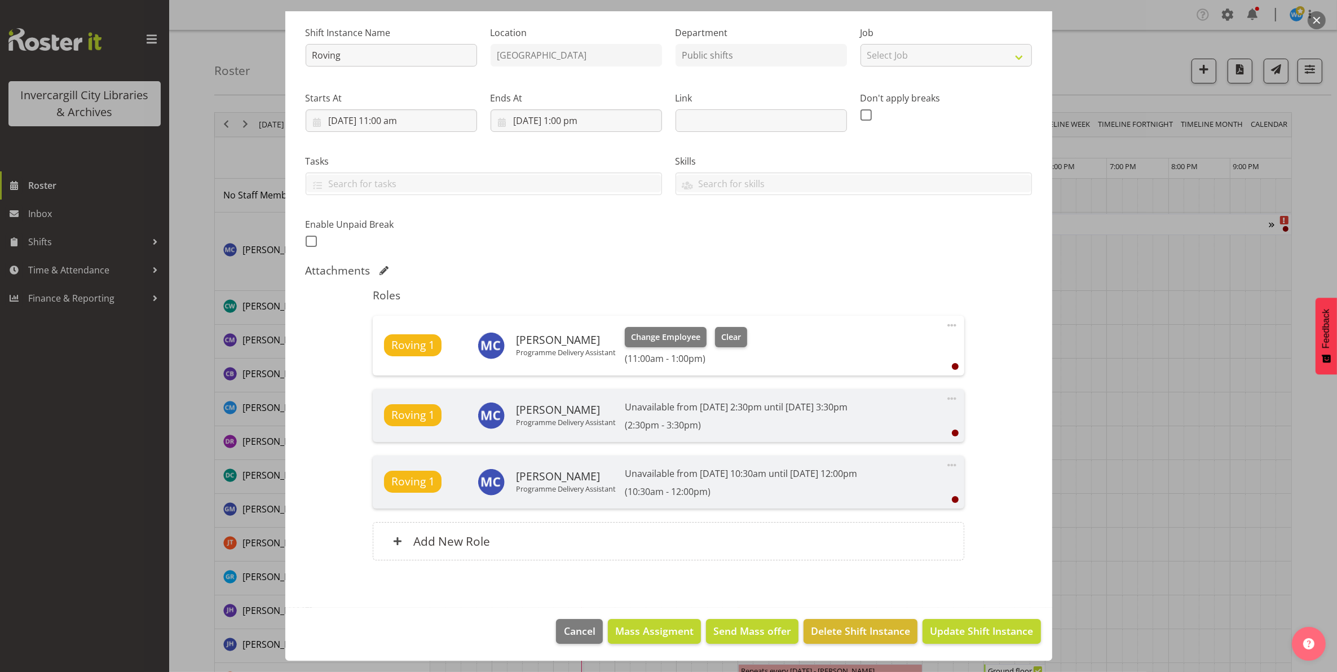
scroll to position [106, 0]
click at [953, 630] on span "Update Shift Instance" at bounding box center [981, 631] width 103 height 15
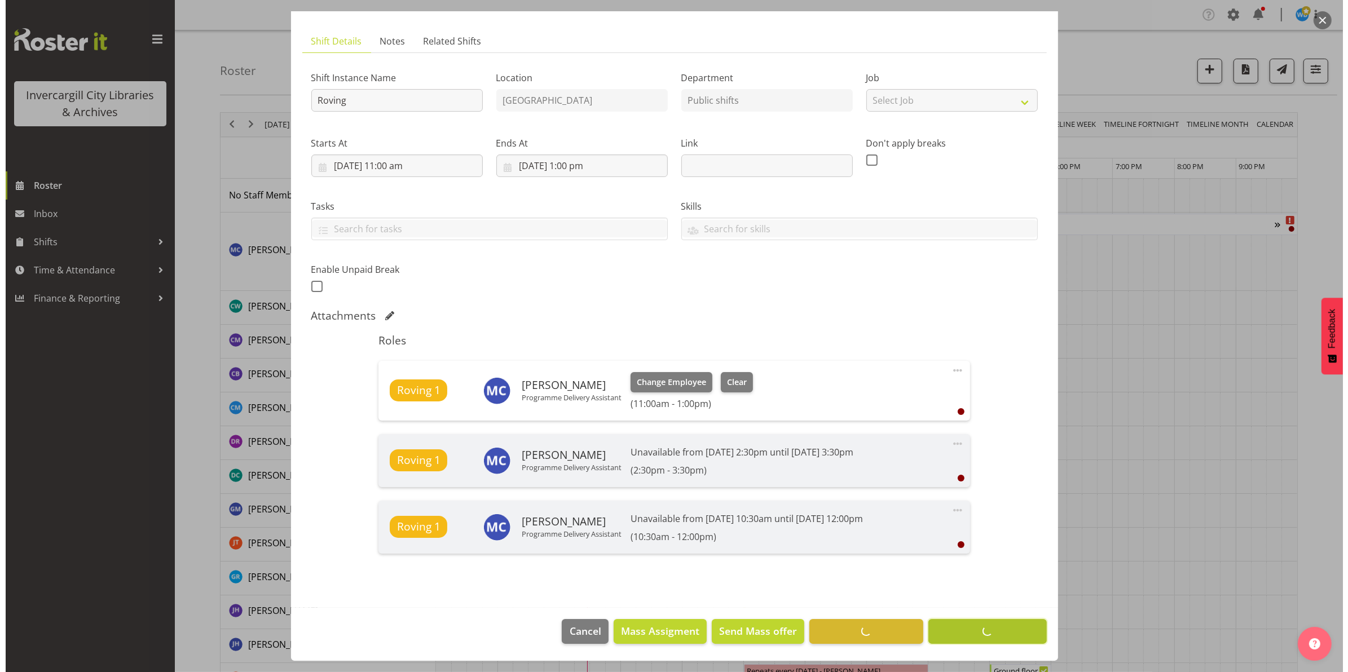
scroll to position [60, 0]
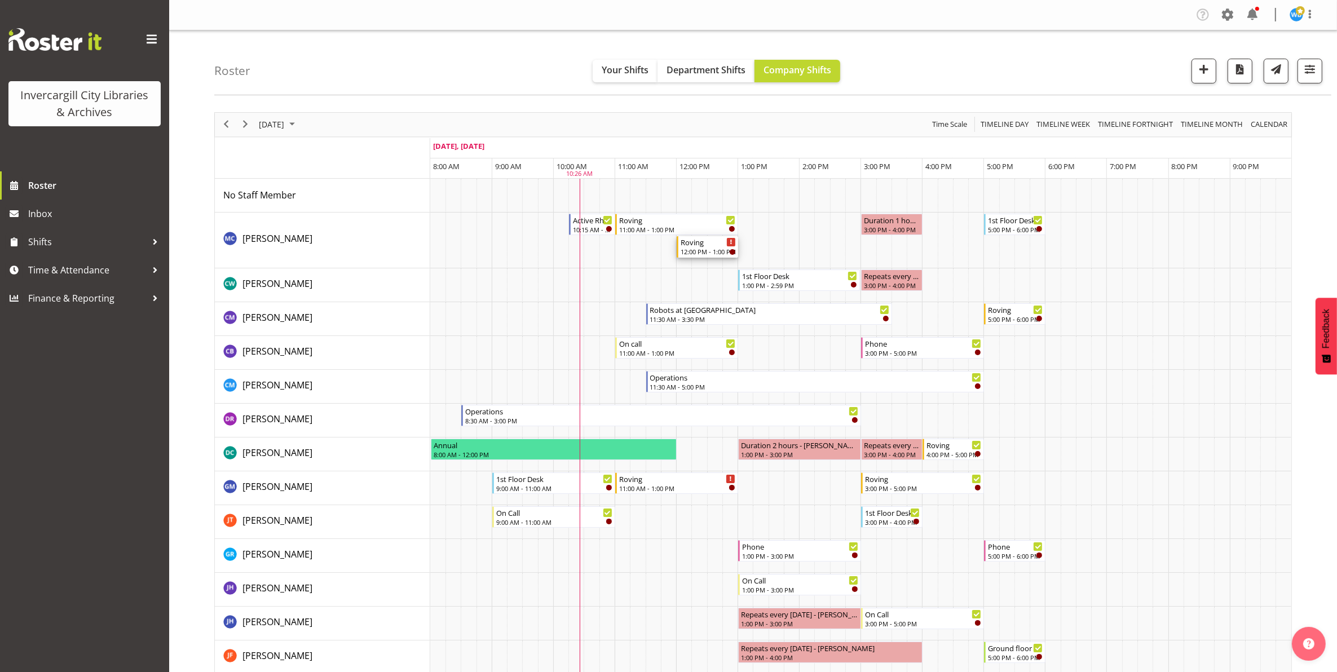
click at [698, 250] on div "12:00 PM - 1:00 PM" at bounding box center [708, 251] width 55 height 9
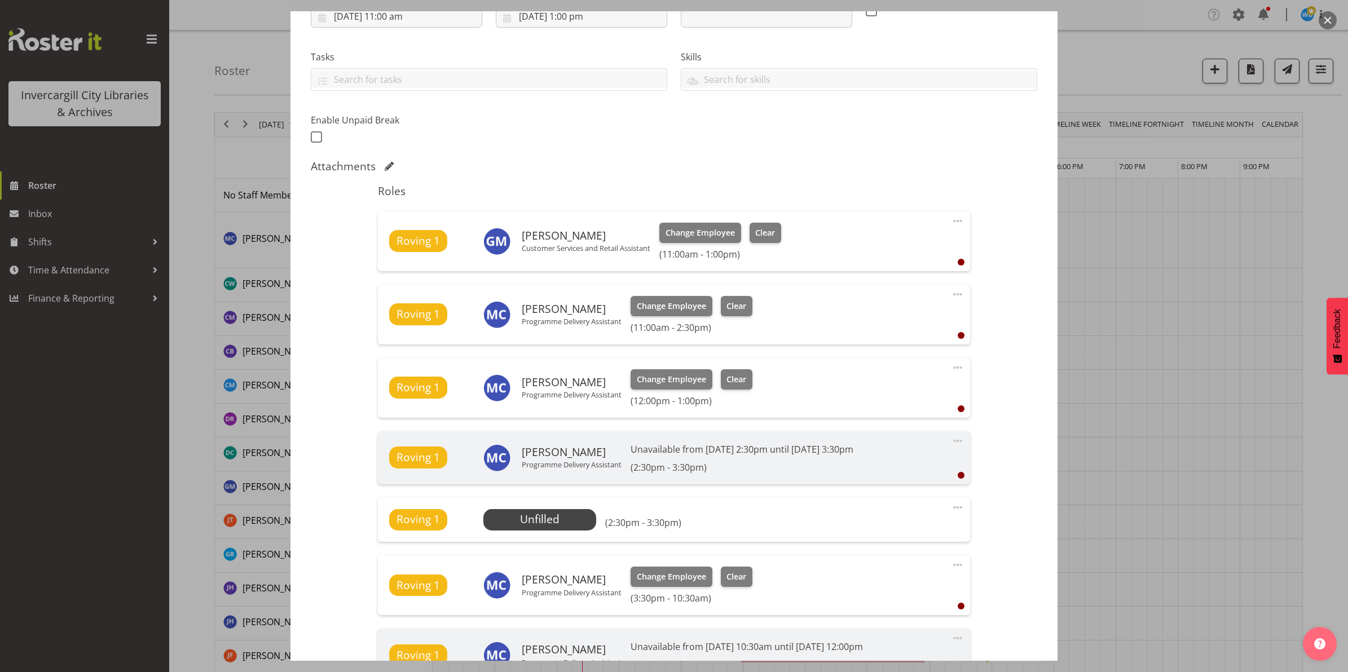
scroll to position [211, 0]
click at [951, 295] on span at bounding box center [958, 293] width 14 height 14
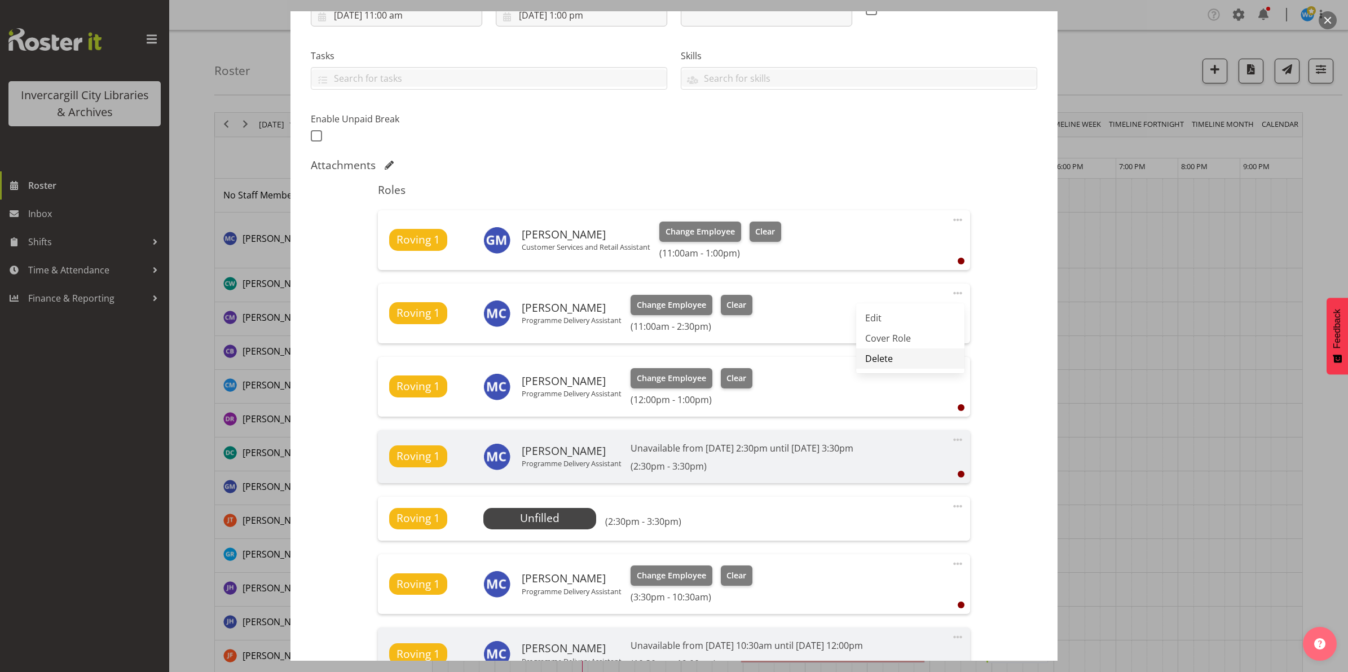
click at [894, 359] on link "Delete" at bounding box center [910, 358] width 108 height 20
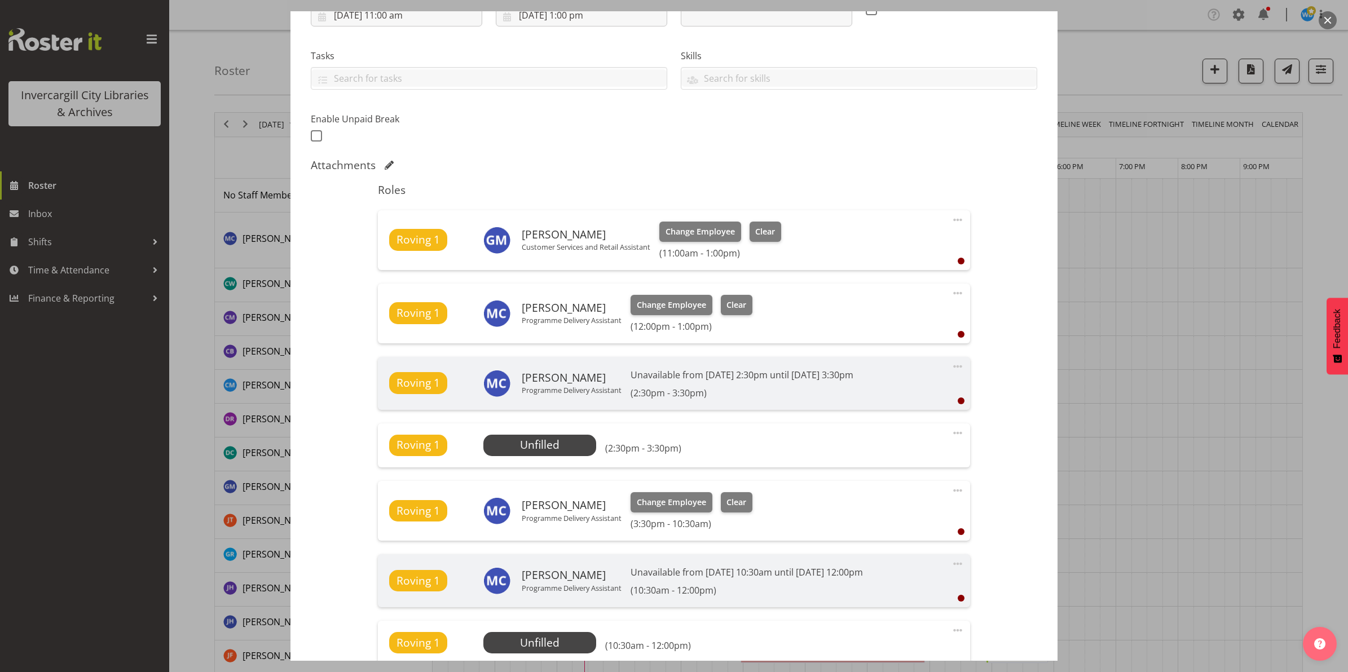
click at [951, 292] on span at bounding box center [958, 293] width 14 height 14
click at [873, 363] on link "Delete" at bounding box center [910, 358] width 108 height 20
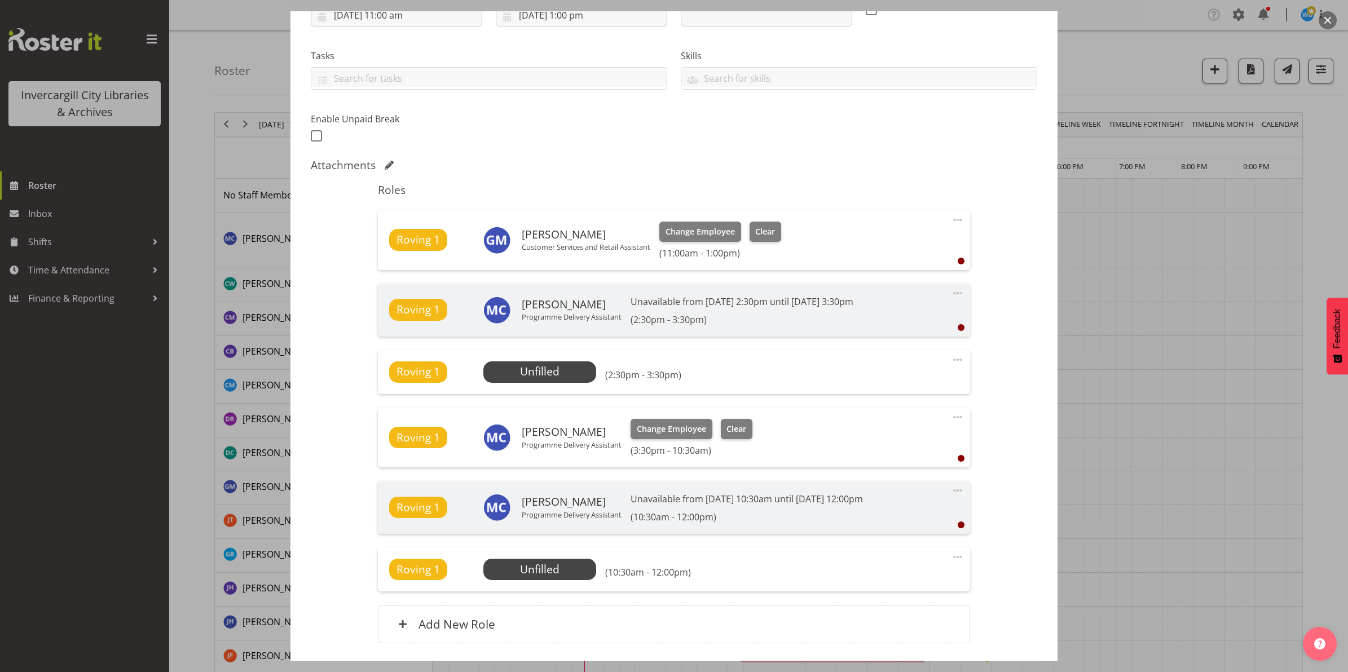
click at [951, 361] on span at bounding box center [958, 360] width 14 height 14
click at [898, 426] on link "Delete" at bounding box center [910, 425] width 108 height 20
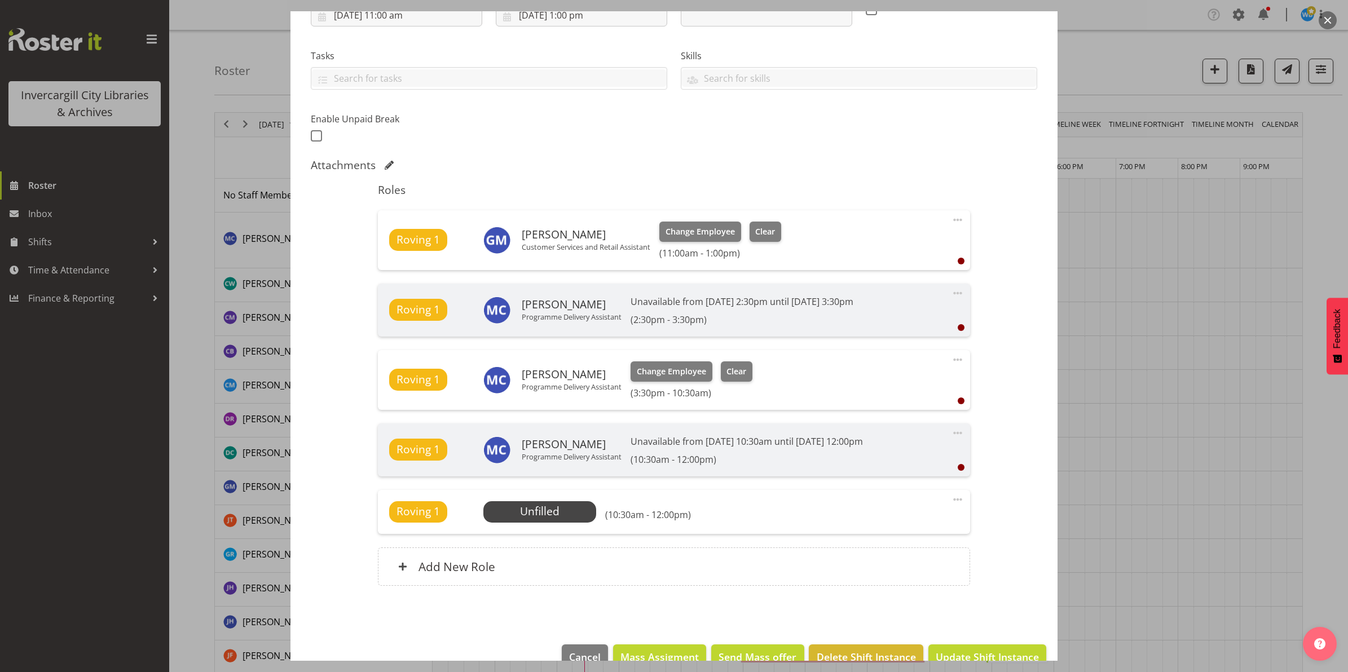
click at [951, 360] on span at bounding box center [958, 360] width 14 height 14
click at [911, 420] on link "Delete" at bounding box center [910, 425] width 108 height 20
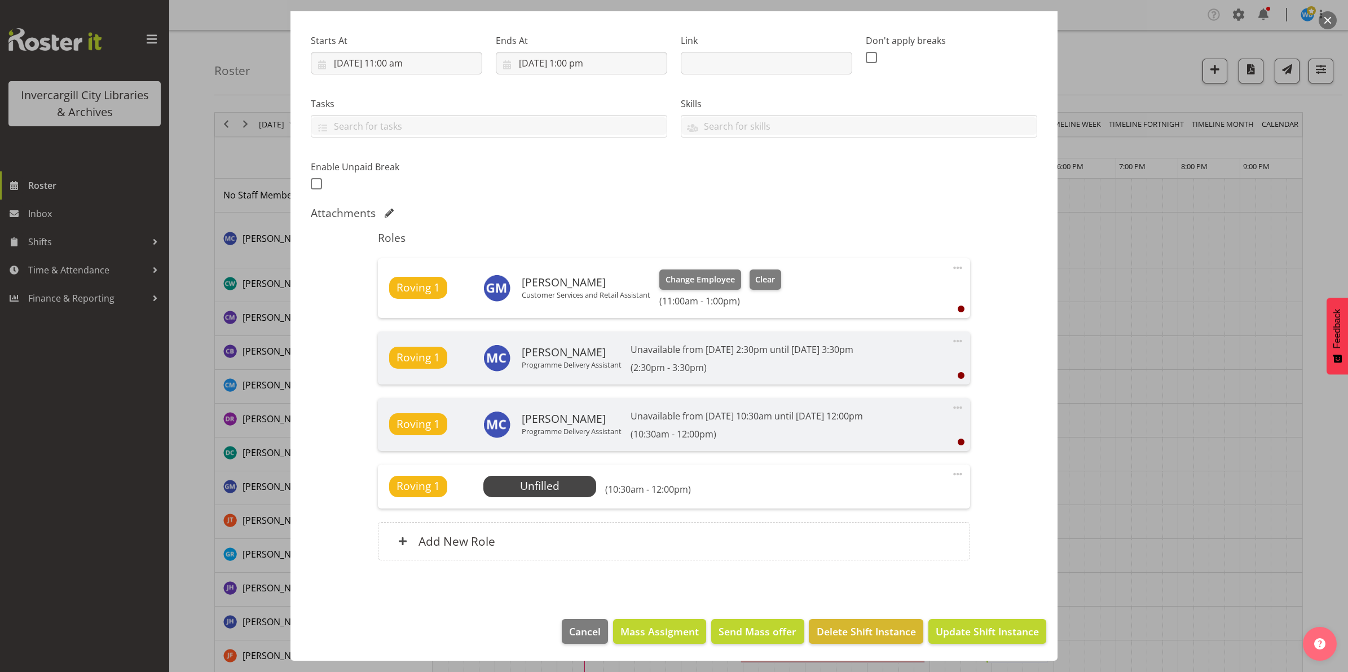
scroll to position [164, 0]
click at [951, 472] on span at bounding box center [958, 474] width 14 height 14
click at [892, 541] on link "Delete" at bounding box center [910, 539] width 108 height 20
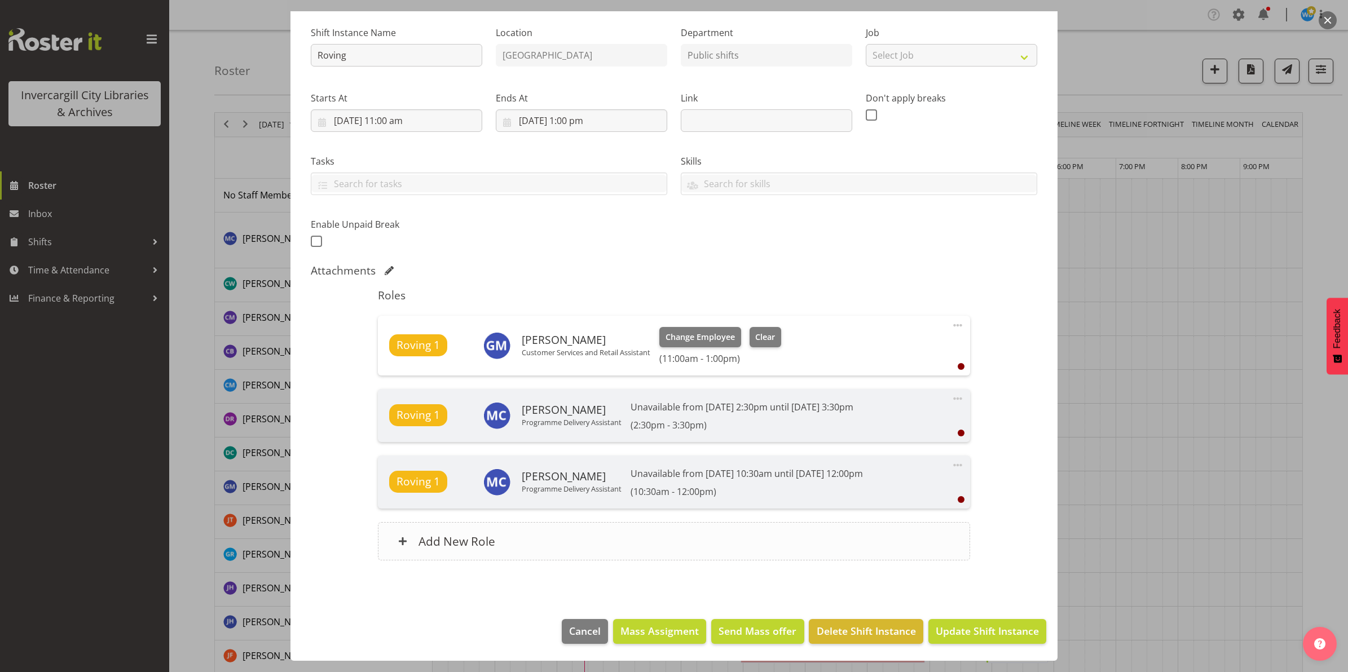
scroll to position [106, 0]
click at [986, 633] on span "Update Shift Instance" at bounding box center [986, 631] width 103 height 15
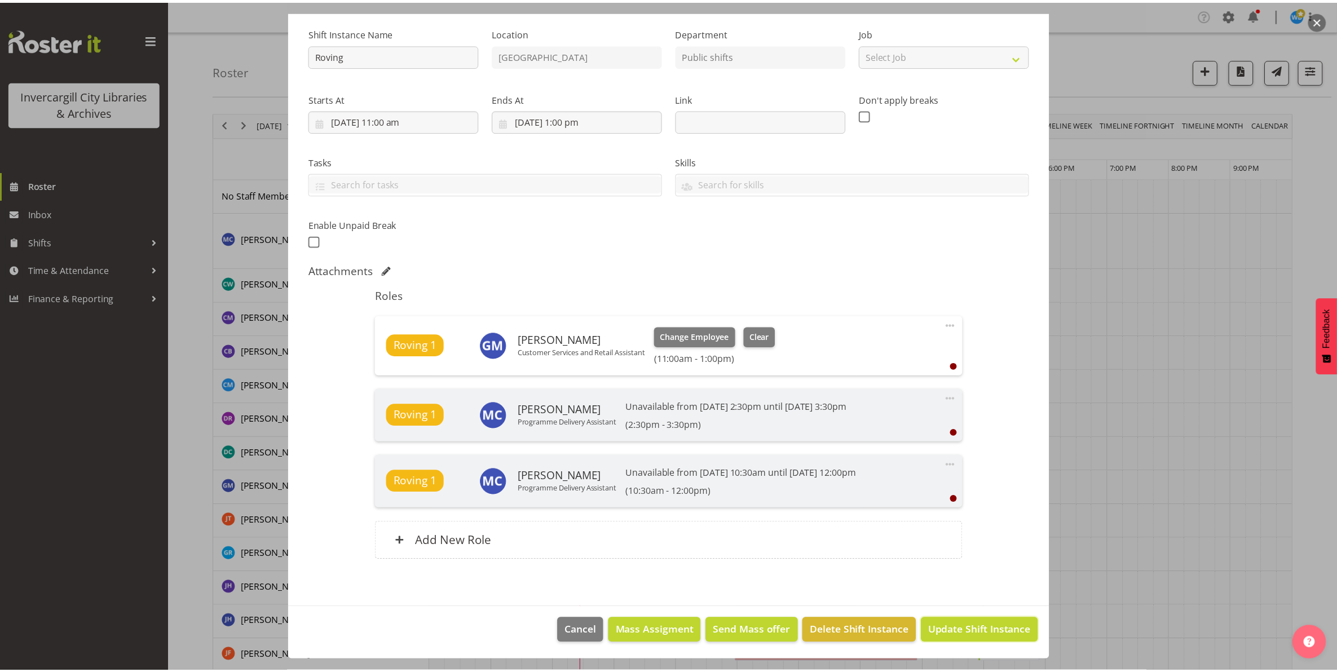
scroll to position [60, 0]
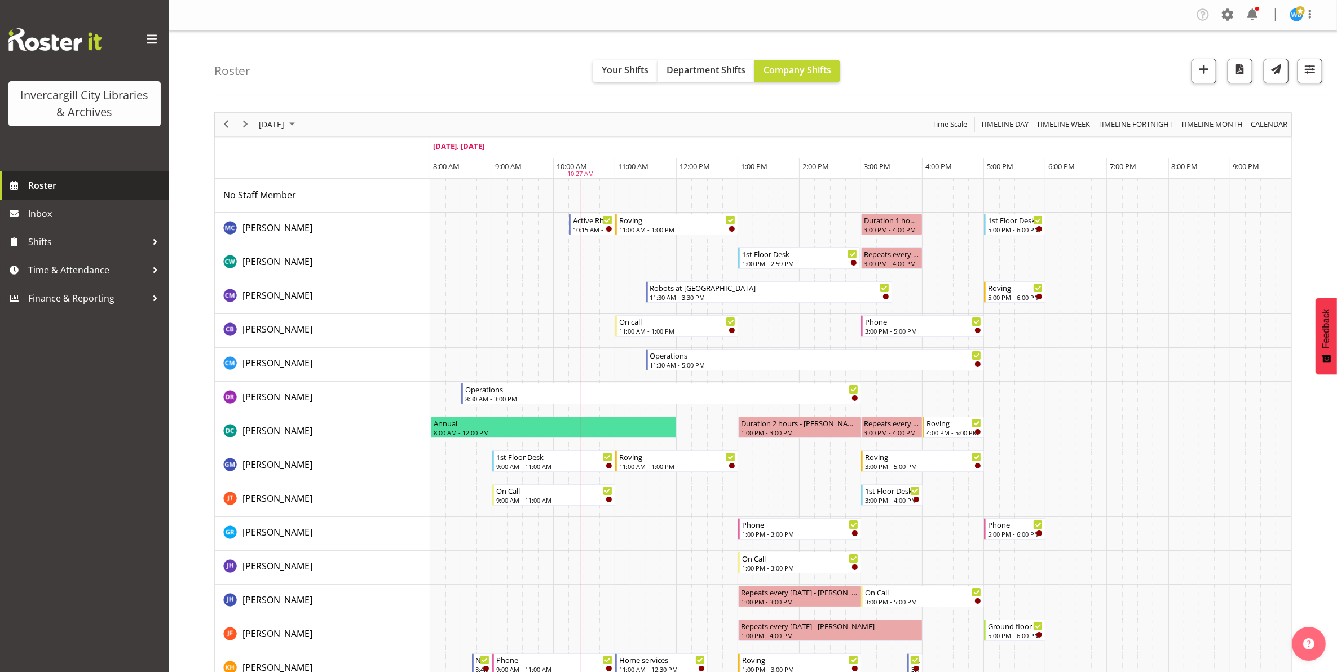
click at [31, 188] on span "Roster" at bounding box center [95, 185] width 135 height 17
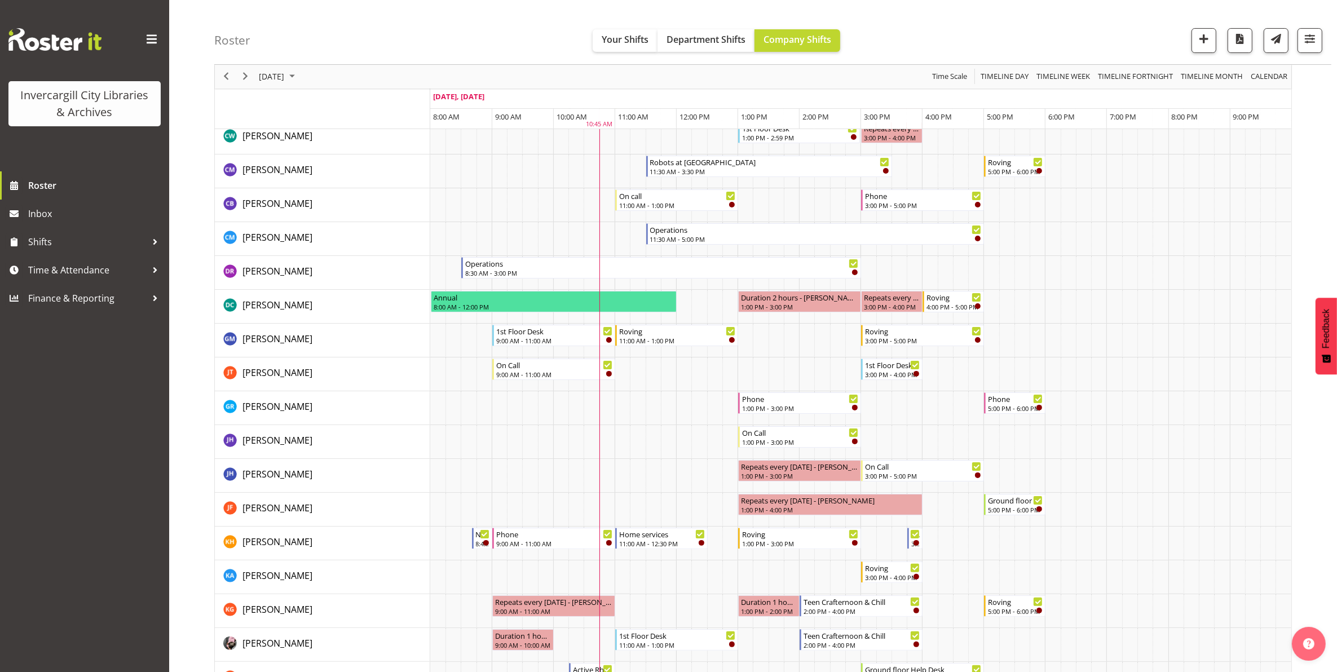
scroll to position [141, 0]
